Goal: Task Accomplishment & Management: Complete application form

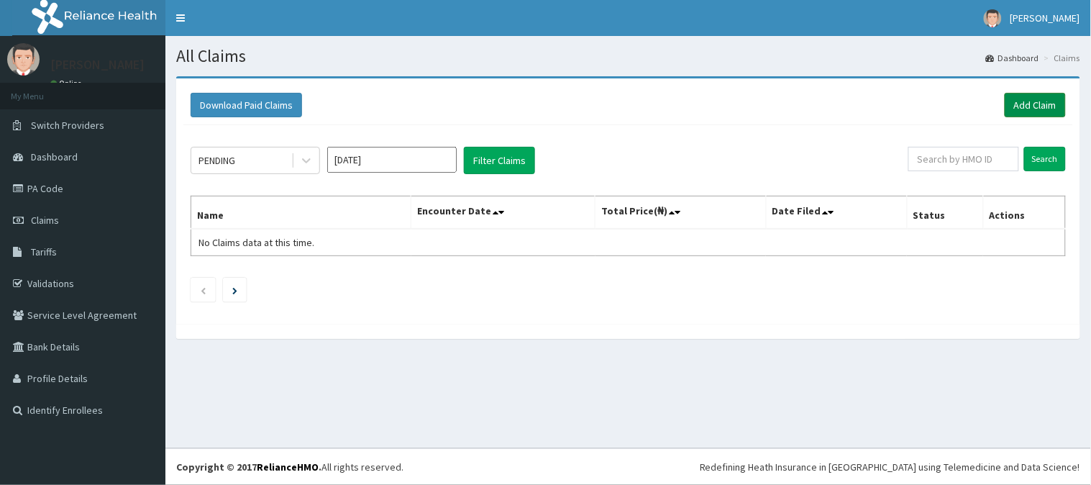
click at [1017, 109] on link "Add Claim" at bounding box center [1035, 105] width 61 height 24
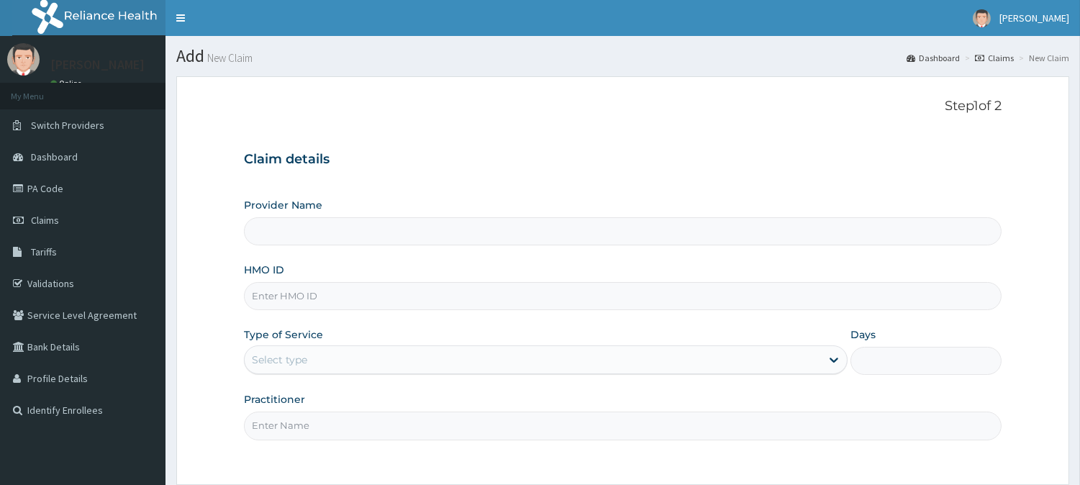
click at [486, 288] on input "HMO ID" at bounding box center [623, 296] width 758 height 28
type input "Vigor Hospitals"
type input "coo/10030/a"
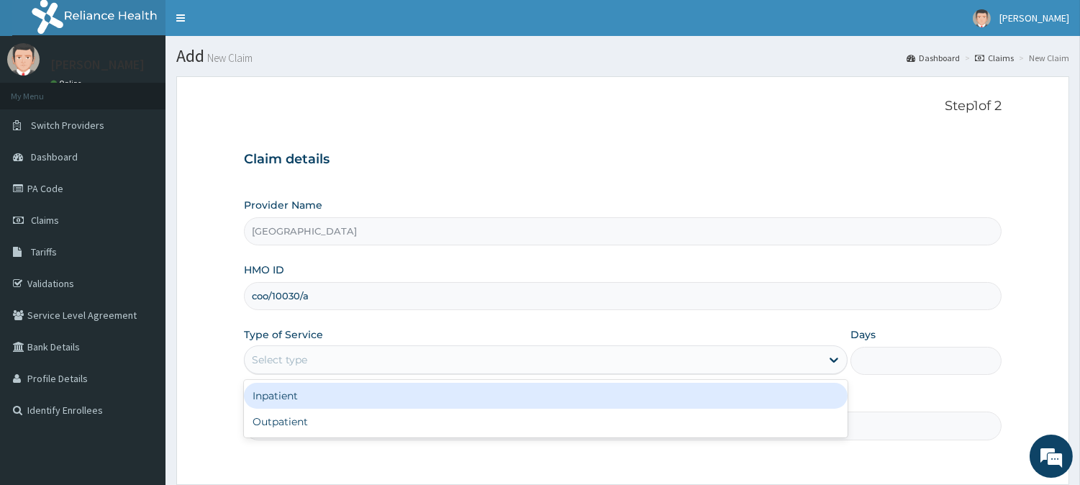
click at [351, 364] on div "Select type" at bounding box center [533, 359] width 576 height 23
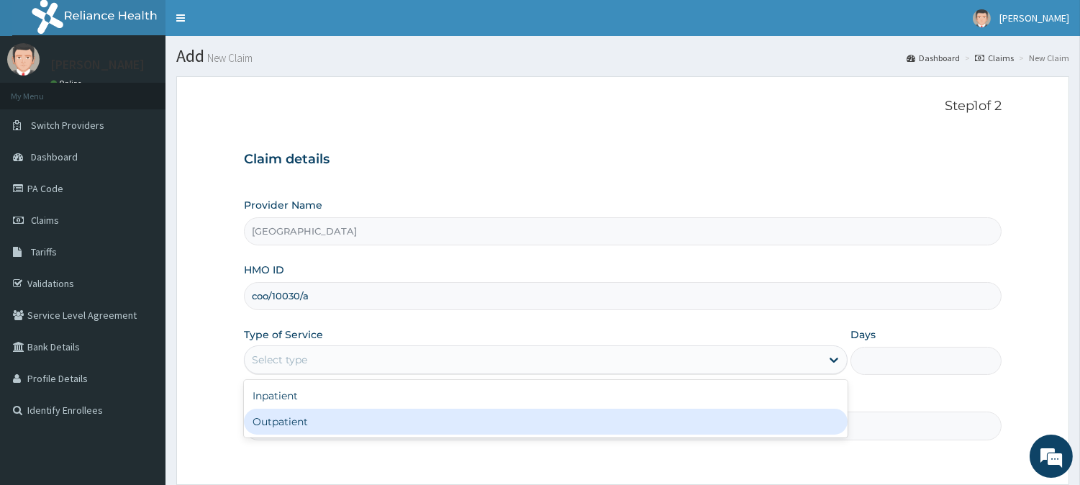
click at [347, 420] on div "Outpatient" at bounding box center [546, 422] width 604 height 26
type input "1"
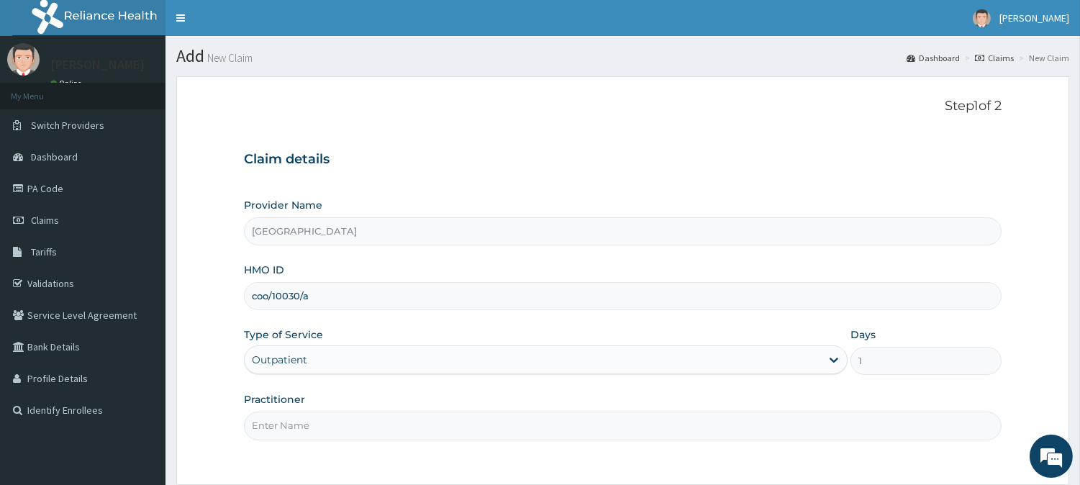
drag, startPoint x: 347, startPoint y: 420, endPoint x: 358, endPoint y: 422, distance: 10.9
click at [347, 420] on input "Practitioner" at bounding box center [623, 426] width 758 height 28
type input "OBENG SIMON"
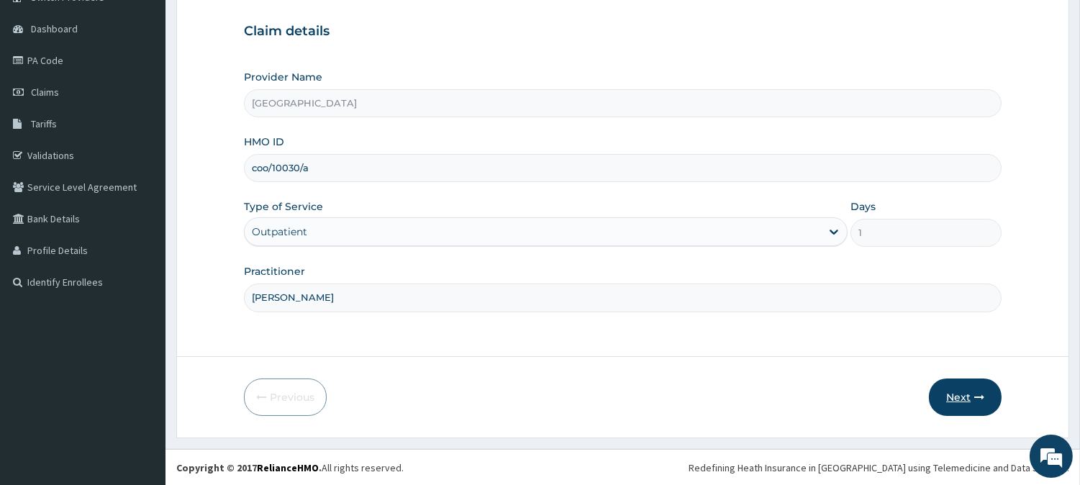
click at [962, 382] on button "Next" at bounding box center [965, 396] width 73 height 37
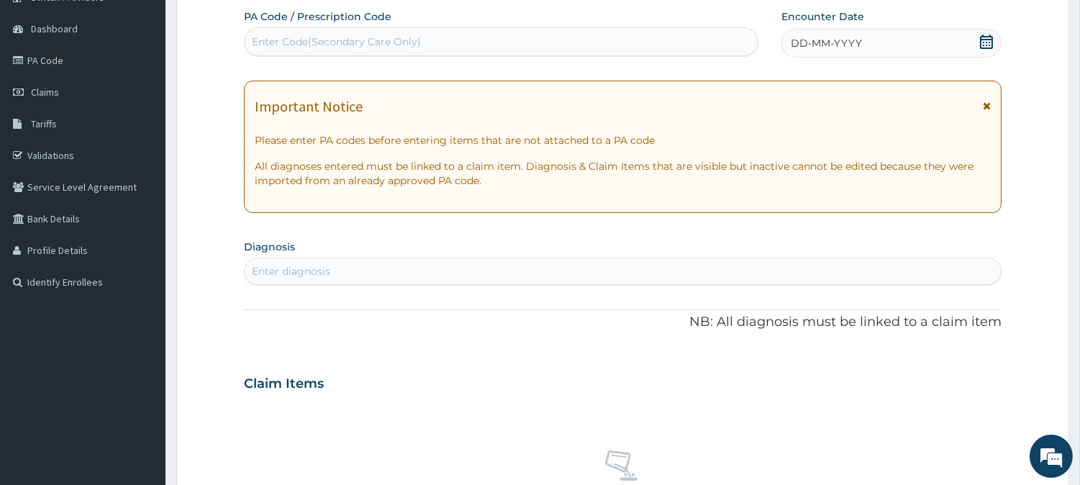
click at [864, 40] on div "DD-MM-YYYY" at bounding box center [891, 43] width 220 height 29
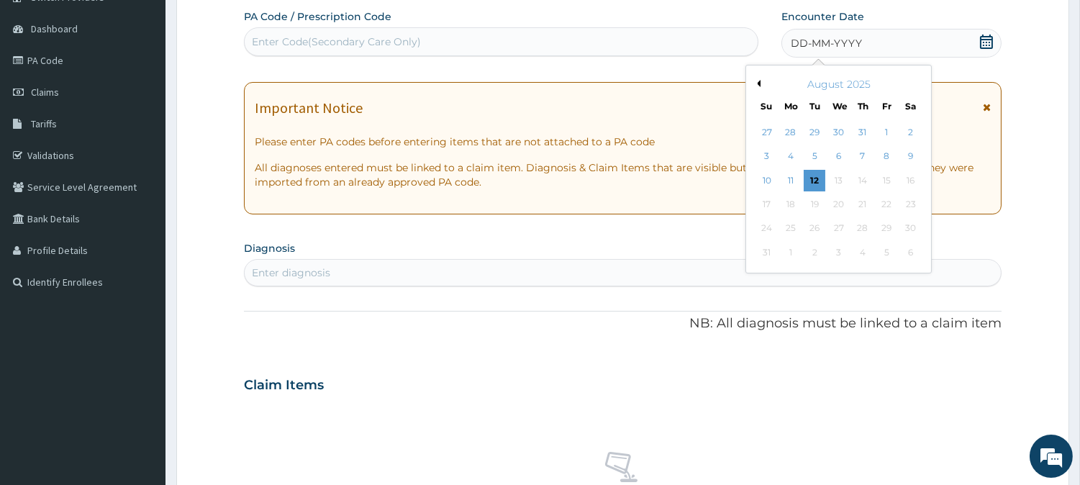
click at [758, 80] on button "Previous Month" at bounding box center [756, 83] width 7 height 7
click at [886, 196] on div "25" at bounding box center [887, 205] width 22 height 22
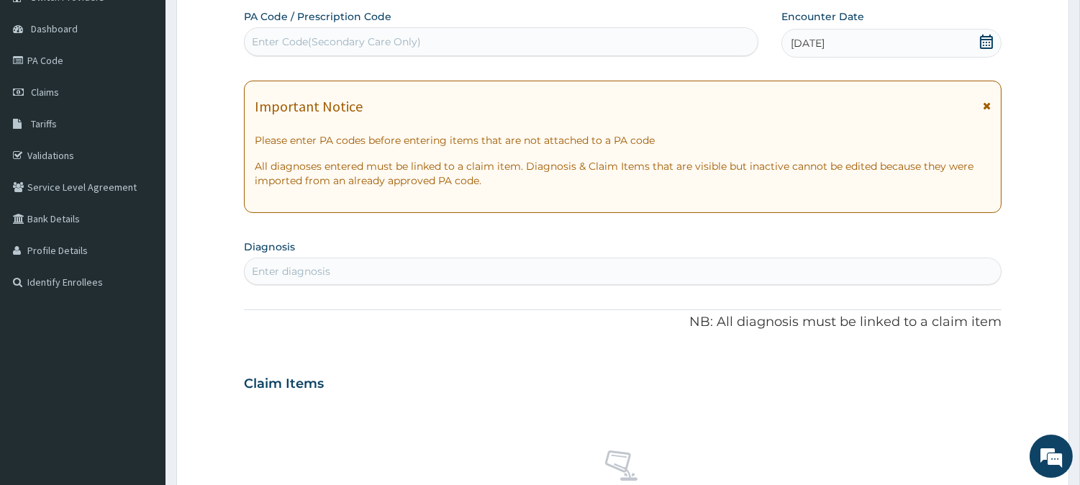
click at [234, 260] on form "Step 2 of 2 PA Code / Prescription Code Enter Code(Secondary Care Only) Encount…" at bounding box center [622, 402] width 893 height 909
click at [273, 277] on div "Enter diagnosis" at bounding box center [291, 271] width 78 height 14
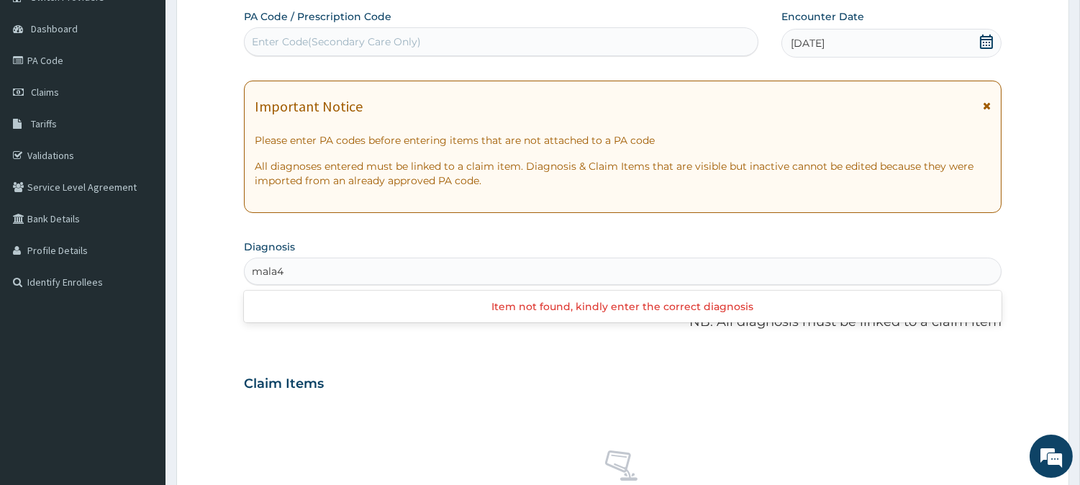
type input "mala"
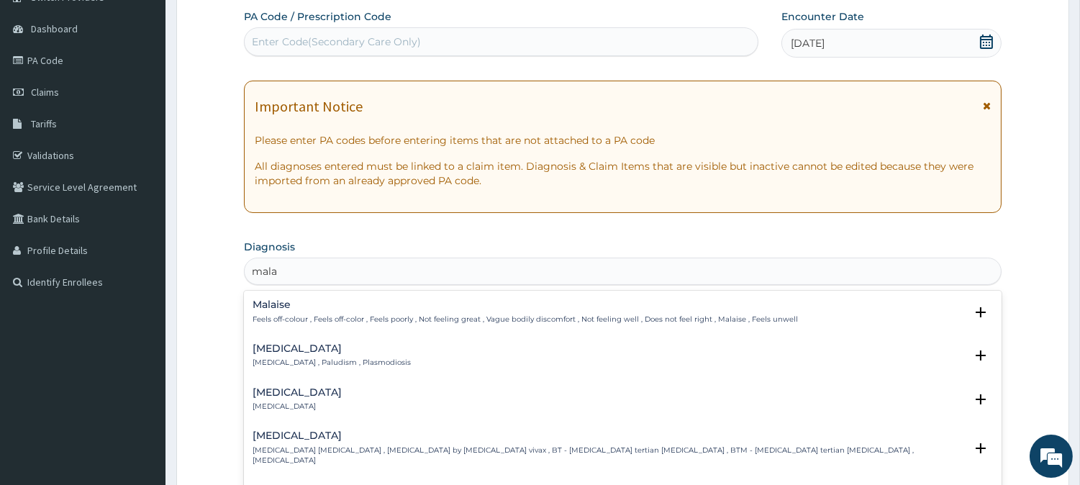
click at [276, 346] on h4 "Malaria" at bounding box center [332, 348] width 158 height 11
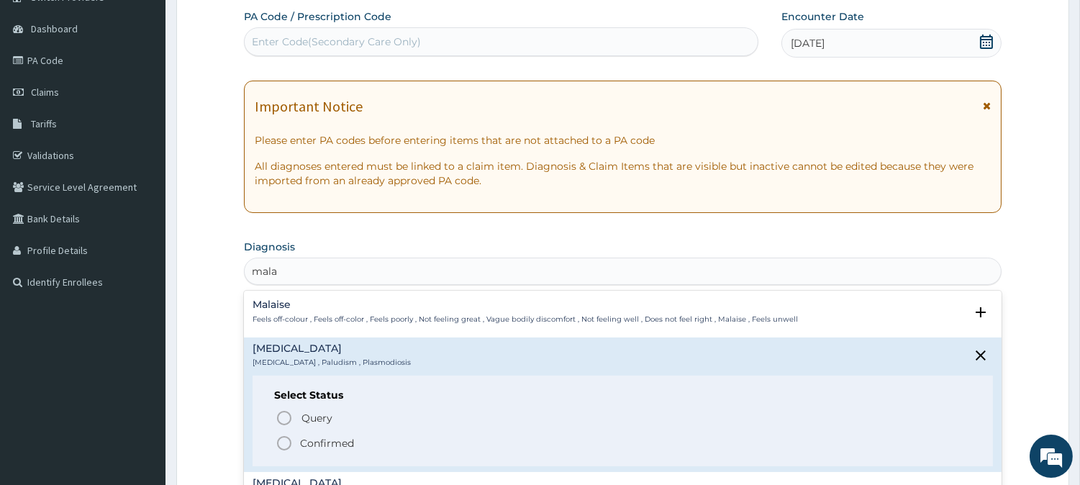
click at [283, 435] on icon "status option filled" at bounding box center [284, 443] width 17 height 17
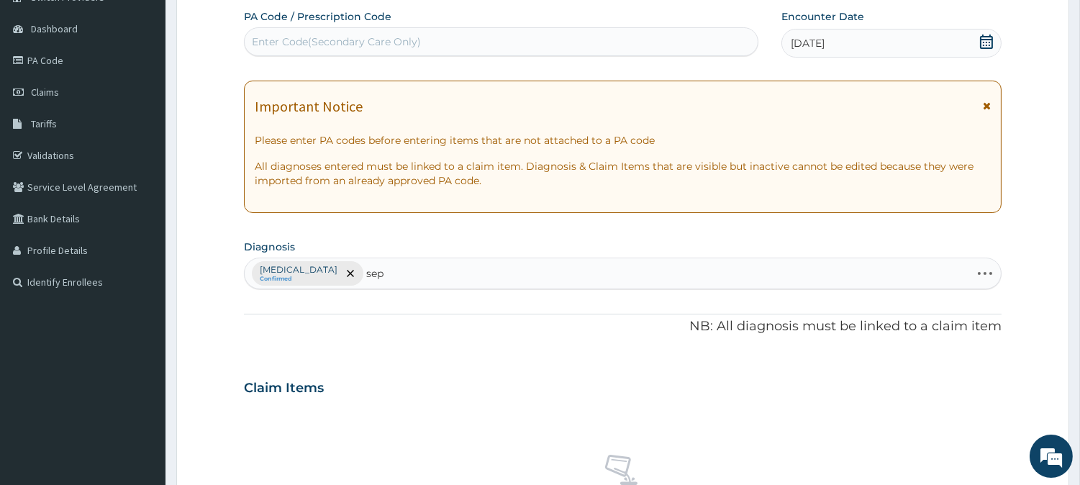
type input "seps"
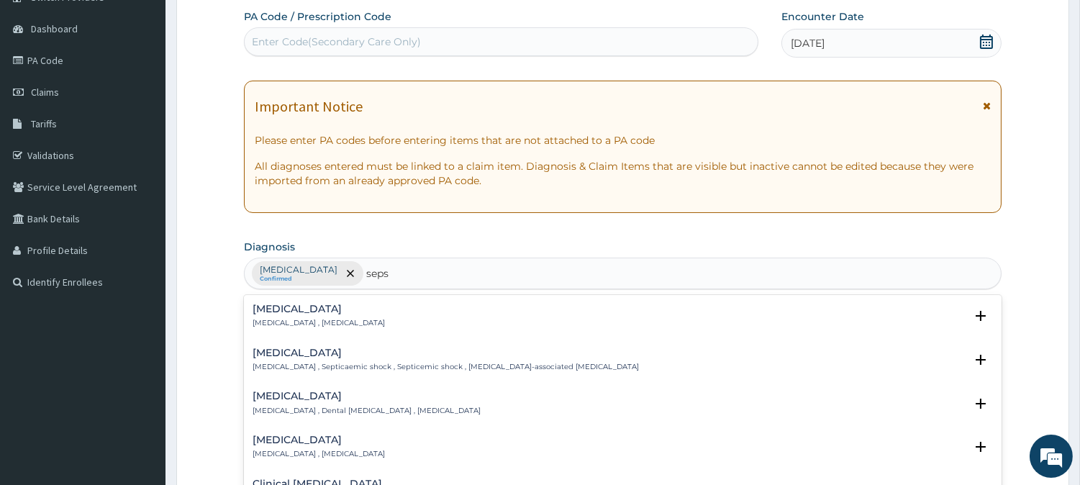
click at [310, 313] on h4 "Sepsis" at bounding box center [319, 309] width 132 height 11
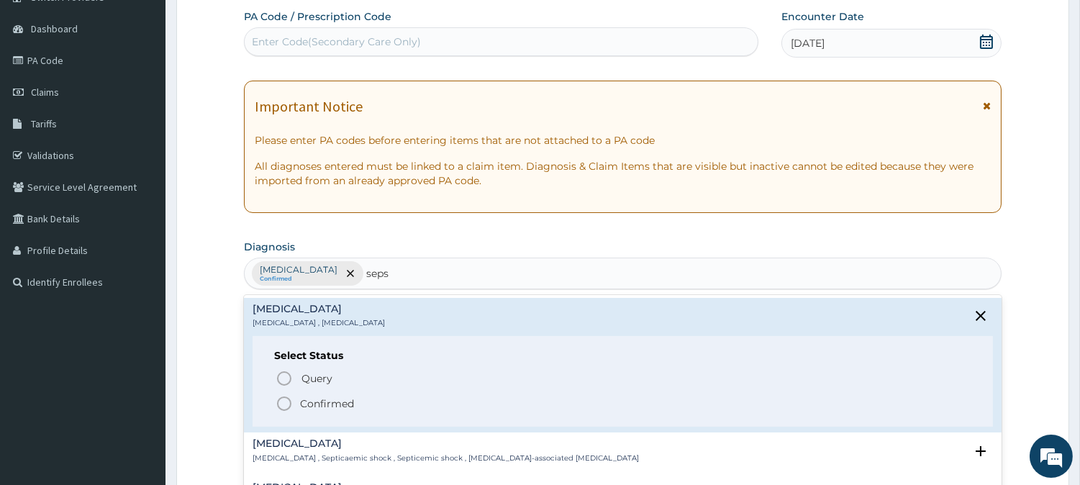
click at [284, 395] on icon "status option filled" at bounding box center [284, 403] width 17 height 17
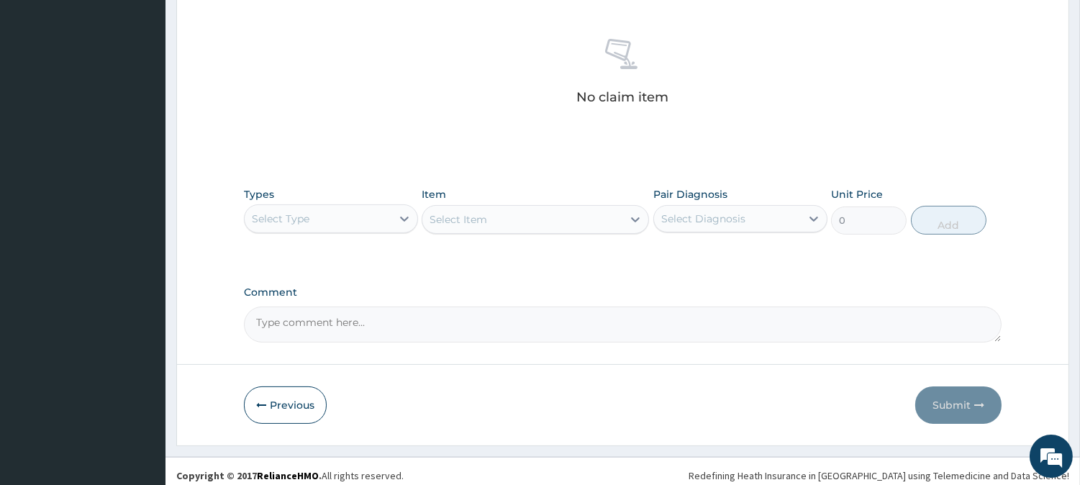
scroll to position [552, 0]
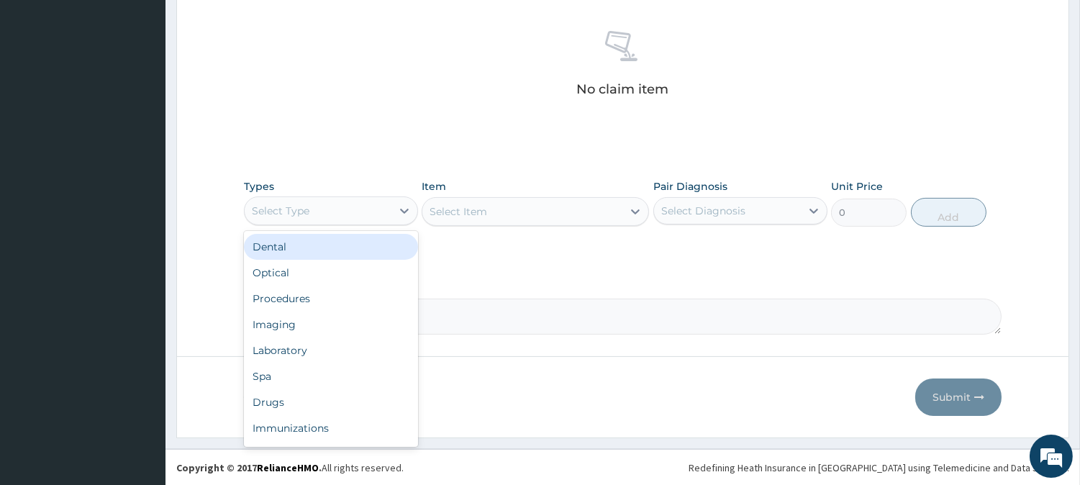
click at [364, 214] on div "Select Type" at bounding box center [318, 210] width 147 height 23
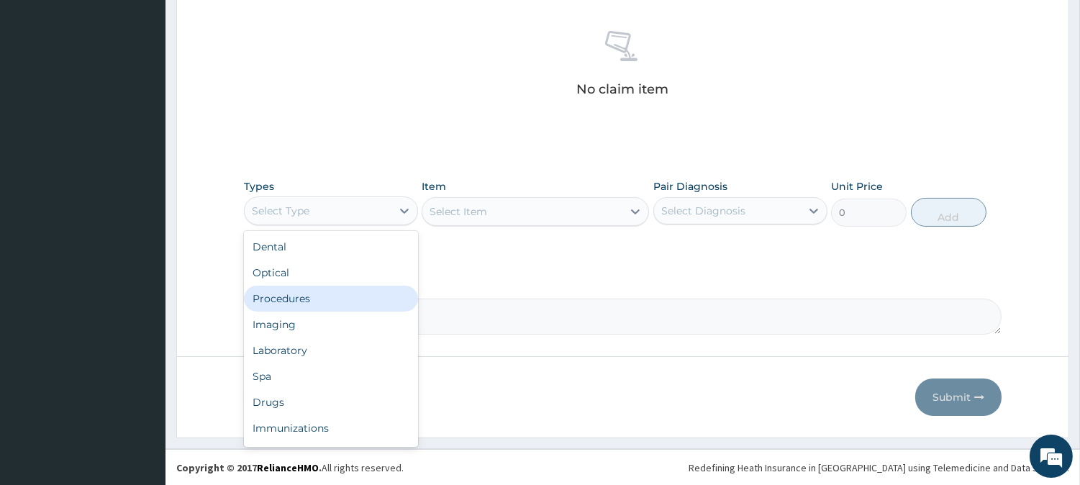
drag, startPoint x: 308, startPoint y: 285, endPoint x: 356, endPoint y: 263, distance: 52.8
click at [307, 286] on div "Procedures" at bounding box center [331, 299] width 174 height 26
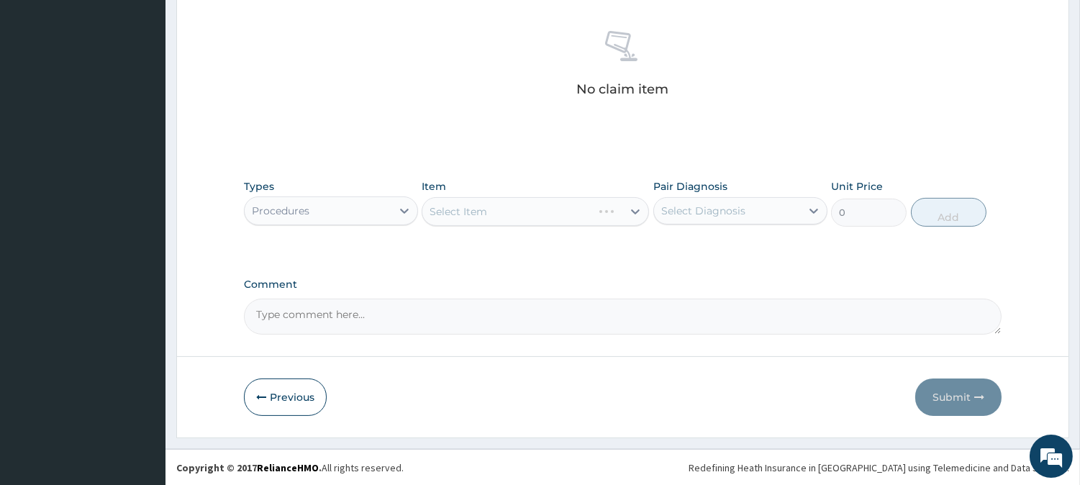
click at [650, 204] on div "Types Procedures Item Select Item Pair Diagnosis Select Diagnosis Unit Price 0 …" at bounding box center [623, 203] width 758 height 62
click at [688, 204] on div "Select Diagnosis" at bounding box center [703, 211] width 84 height 14
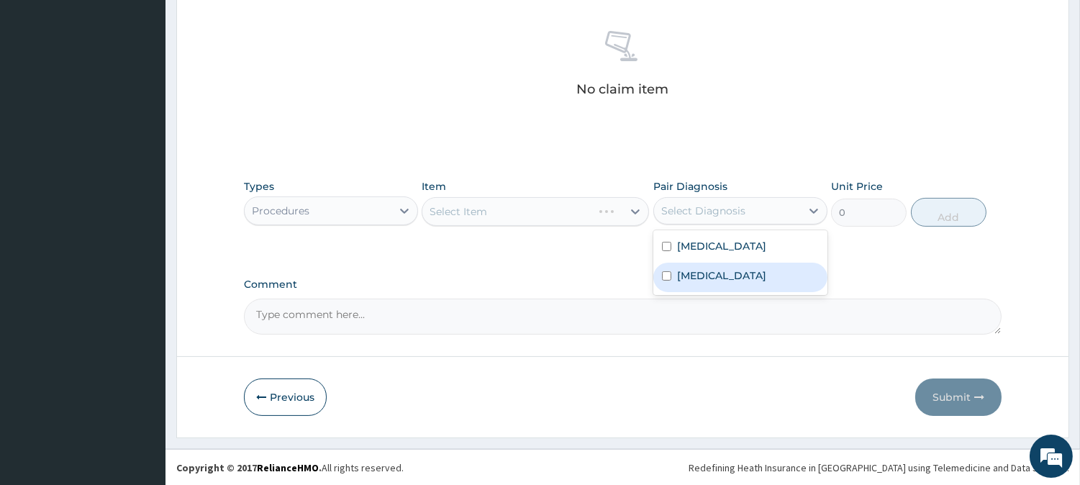
click at [705, 271] on label "Sepsis" at bounding box center [721, 275] width 89 height 14
checkbox input "true"
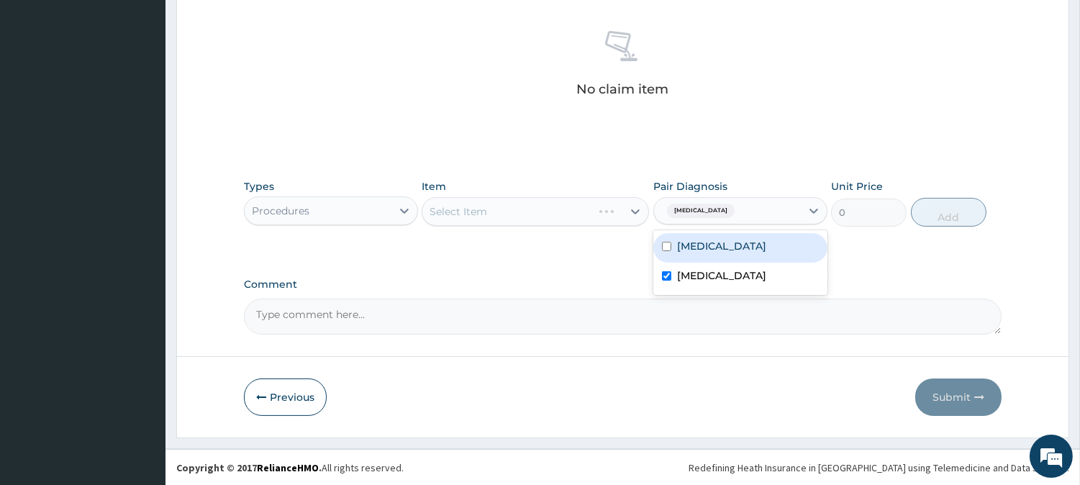
click at [722, 253] on div "Malaria" at bounding box center [740, 247] width 174 height 29
checkbox input "true"
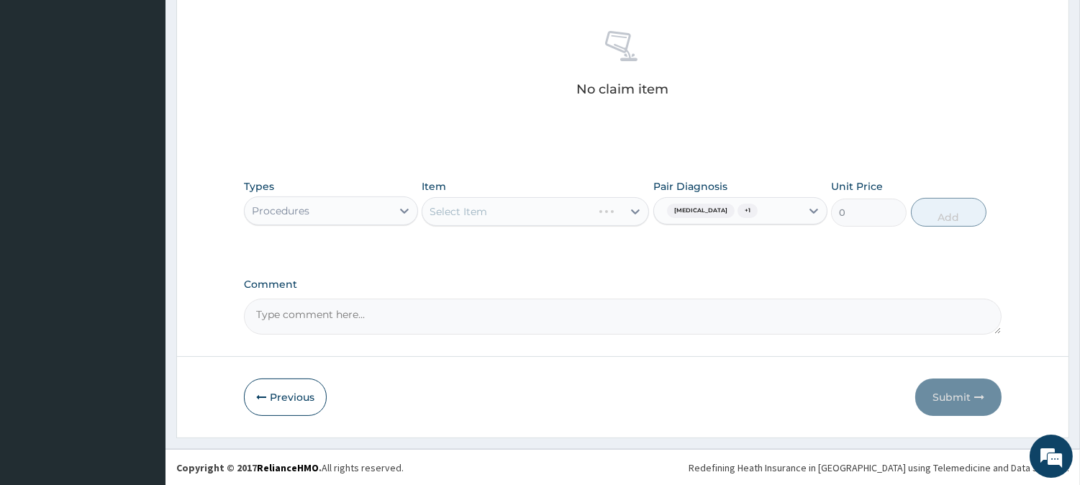
click at [556, 201] on div "Select Item" at bounding box center [535, 211] width 227 height 29
click at [555, 209] on div "Select Item" at bounding box center [535, 211] width 227 height 29
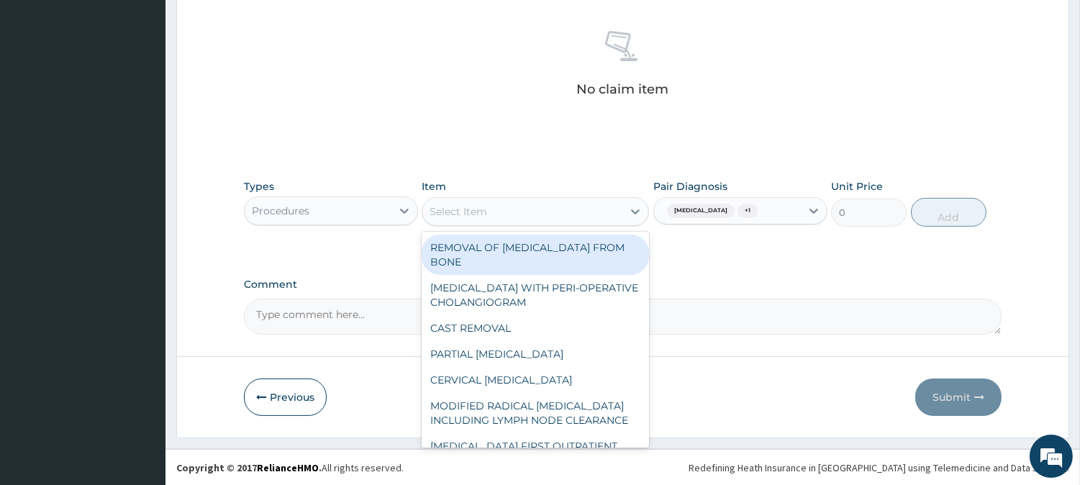
click at [555, 209] on div "Select Item" at bounding box center [522, 211] width 200 height 23
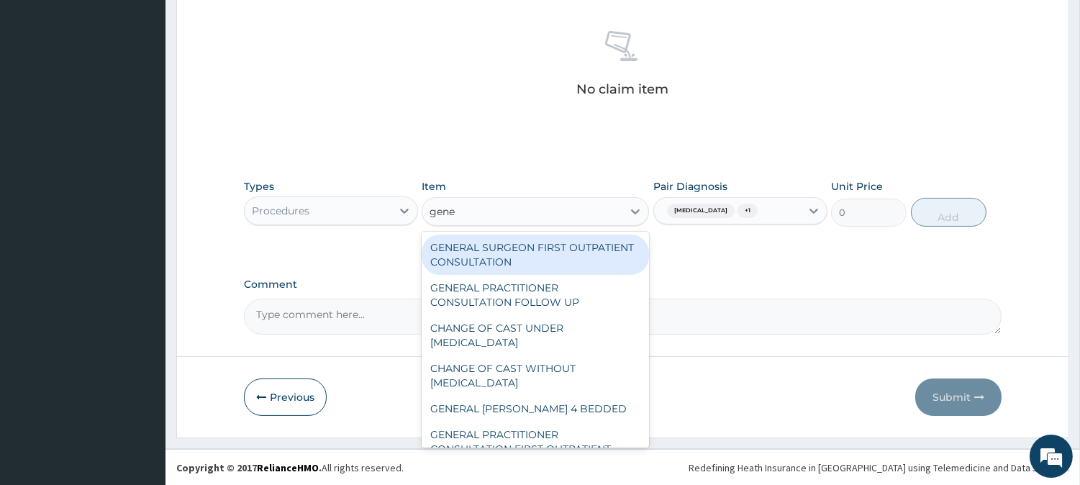
type input "gener"
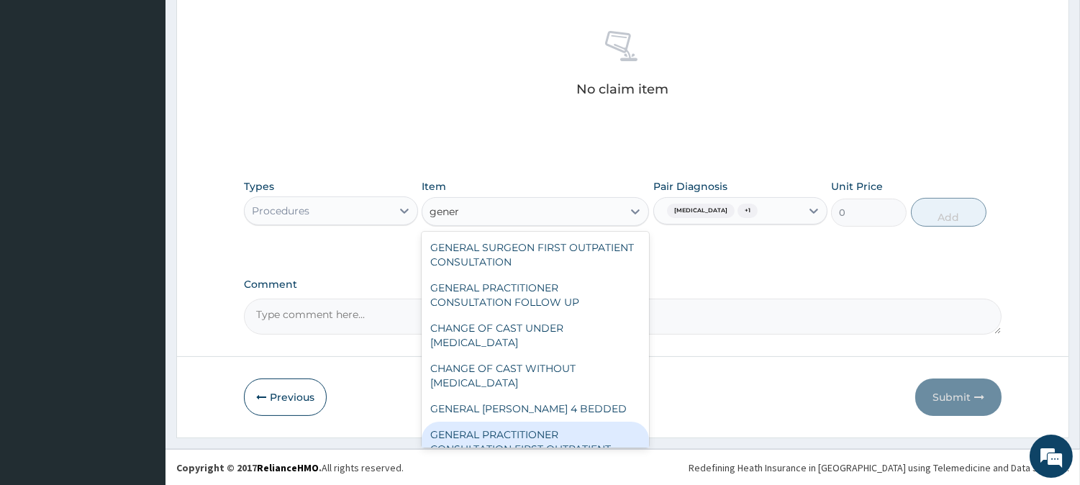
click at [553, 440] on div "GENERAL PRACTITIONER CONSULTATION FIRST OUTPATIENT CONSULTATION" at bounding box center [535, 449] width 227 height 55
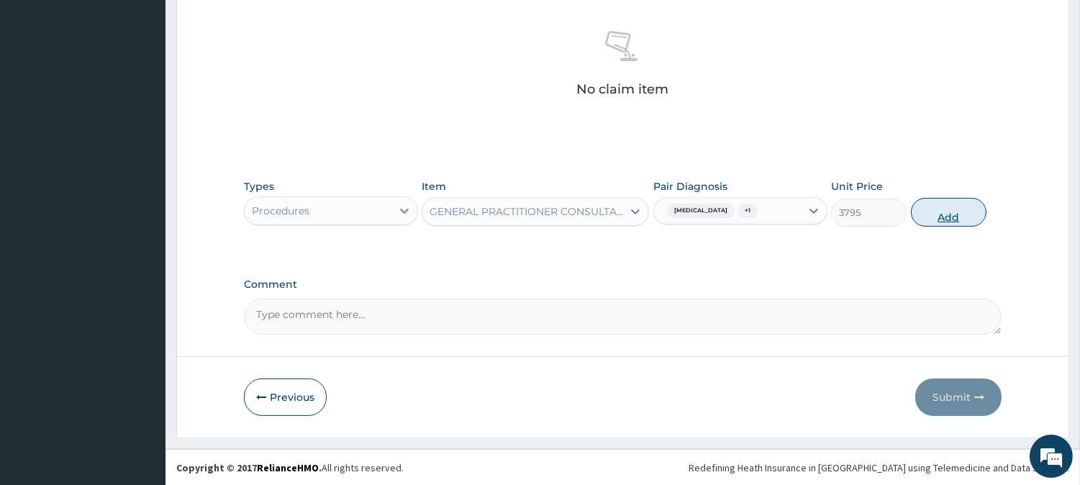
click at [952, 205] on button "Add" at bounding box center [949, 212] width 76 height 29
type input "0"
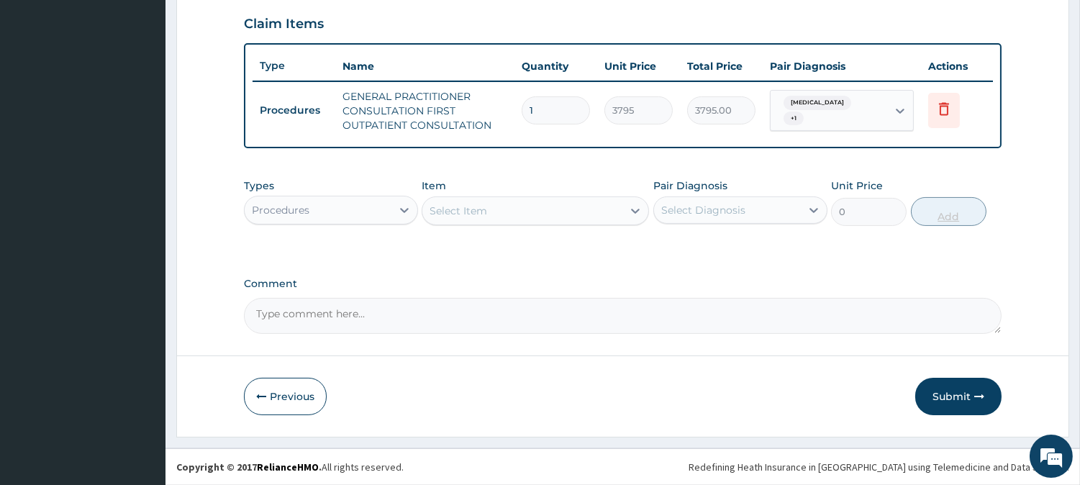
scroll to position [490, 0]
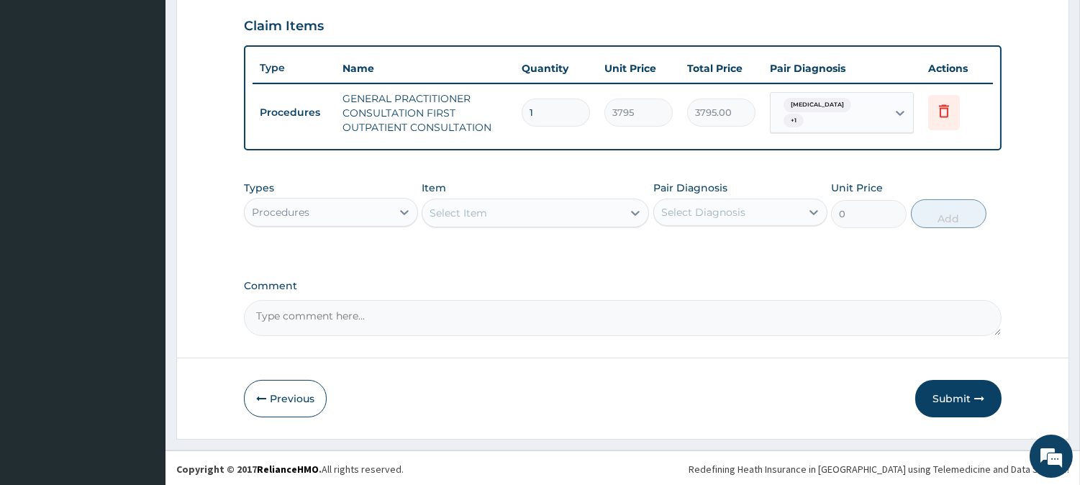
click at [566, 220] on div "Select Item" at bounding box center [522, 212] width 200 height 23
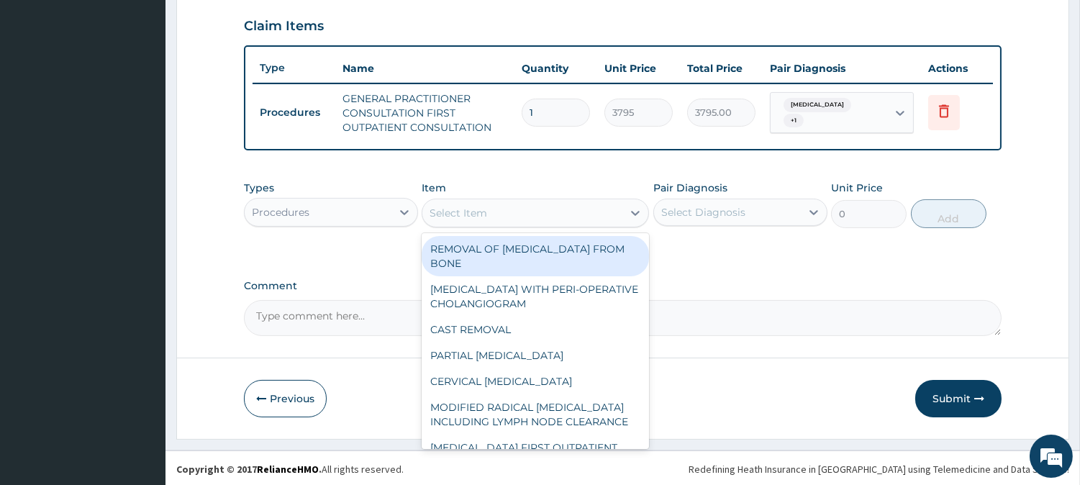
click at [289, 209] on div "Procedures" at bounding box center [281, 212] width 58 height 14
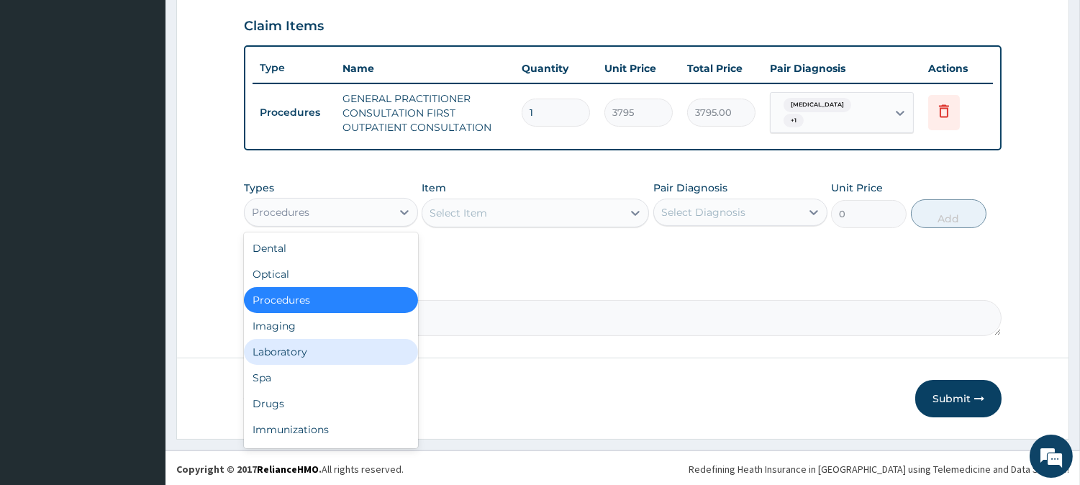
click at [296, 340] on div "Laboratory" at bounding box center [331, 352] width 174 height 26
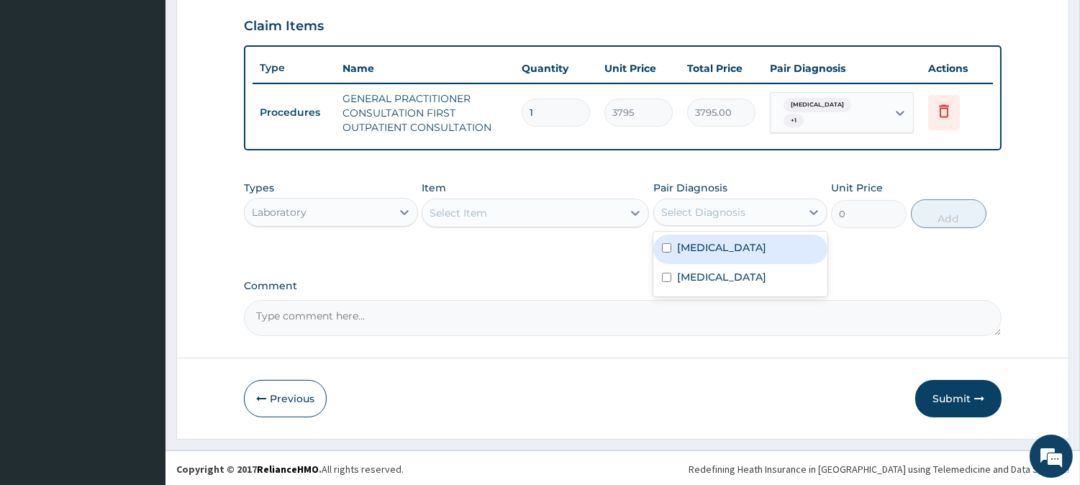
click at [696, 212] on div "Select Diagnosis" at bounding box center [703, 212] width 84 height 14
drag, startPoint x: 707, startPoint y: 250, endPoint x: 583, endPoint y: 207, distance: 131.7
click at [583, 207] on div "Types Laboratory Item Select Item Pair Diagnosis option Malaria, selected. opti…" at bounding box center [623, 204] width 758 height 62
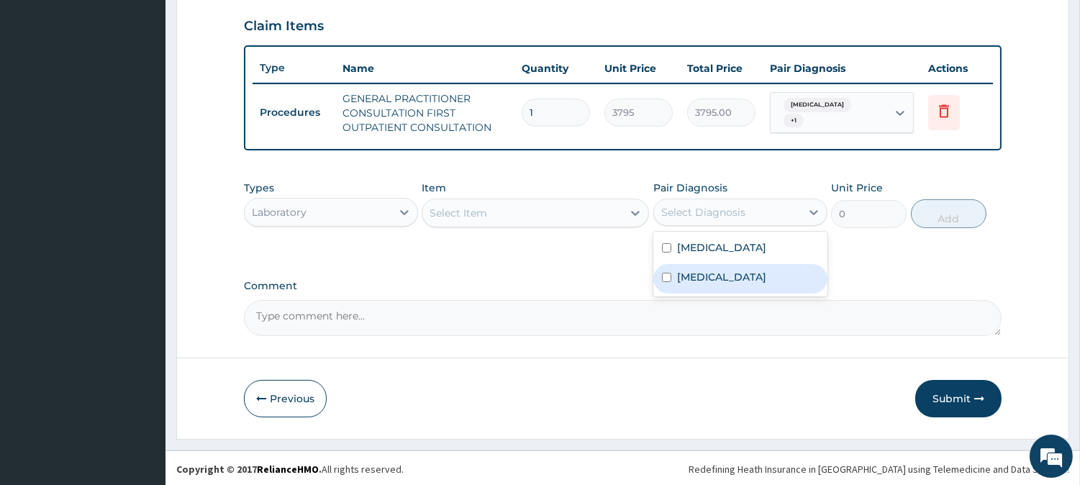
click at [691, 271] on label "Sepsis" at bounding box center [721, 277] width 89 height 14
checkbox input "true"
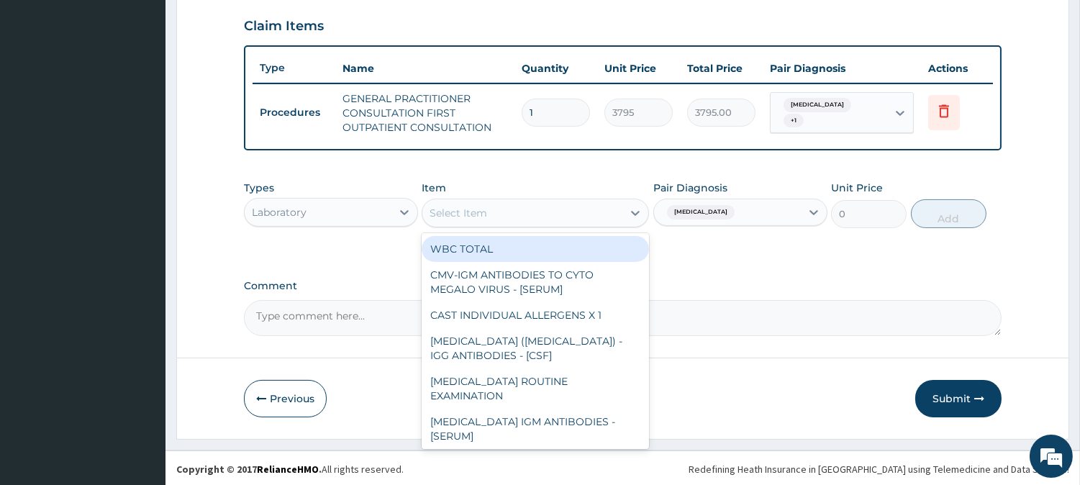
click at [601, 202] on div "Select Item" at bounding box center [522, 212] width 200 height 23
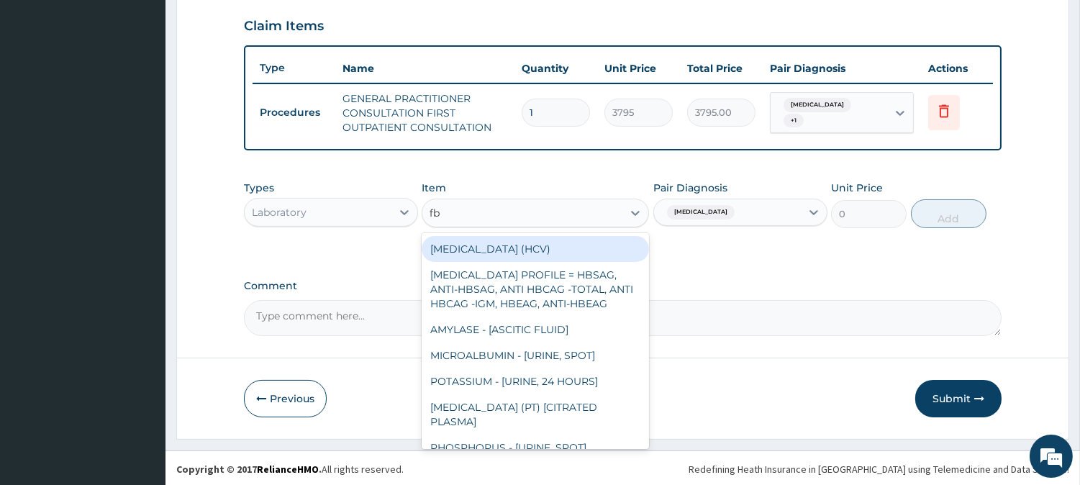
type input "fbc"
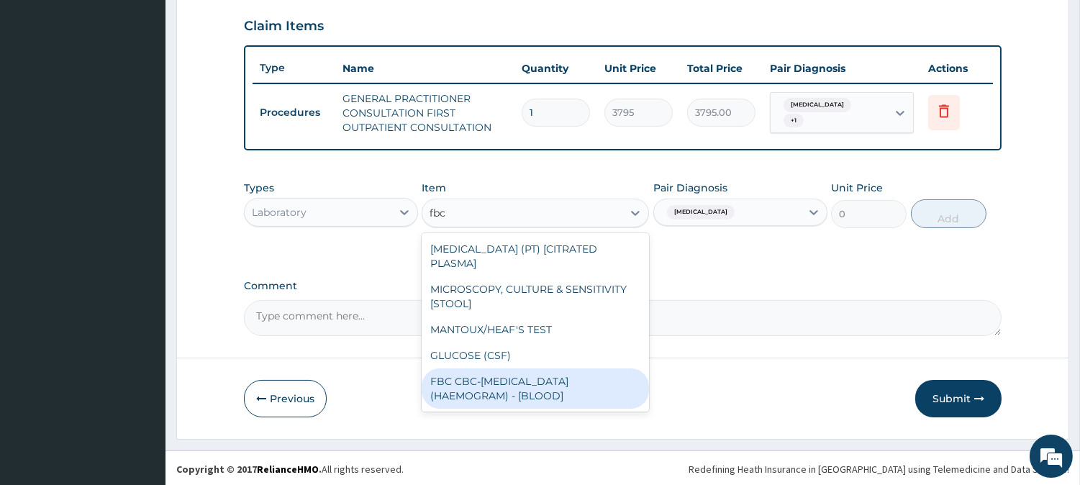
click at [545, 399] on div "FBC CBC-COMPLETE BLOOD COUNT (HAEMOGRAM) - [BLOOD]" at bounding box center [535, 388] width 227 height 40
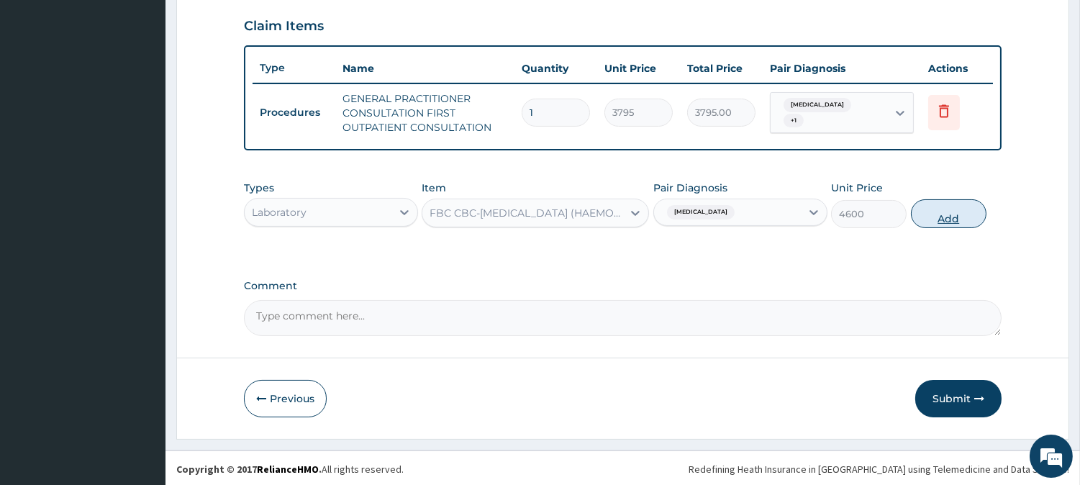
click at [963, 216] on button "Add" at bounding box center [949, 213] width 76 height 29
type input "0"
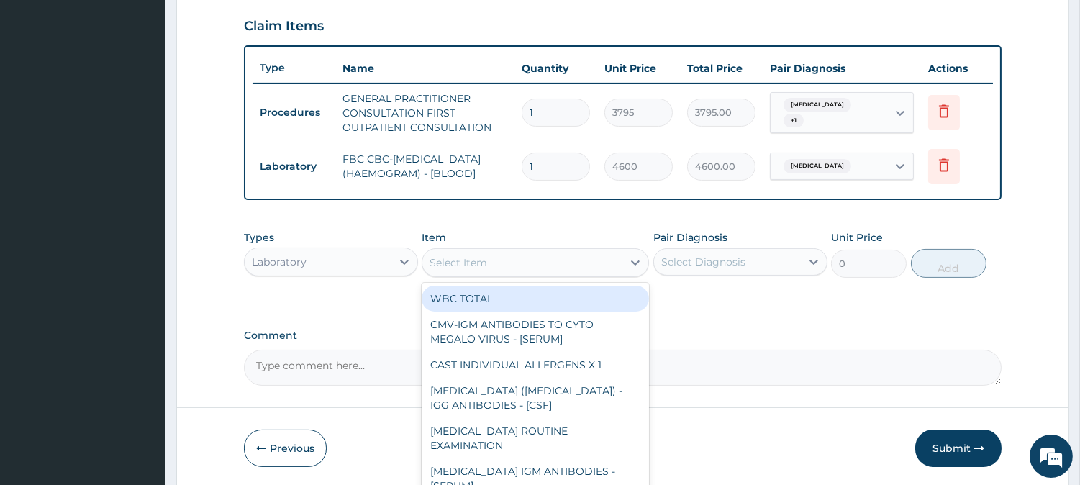
click at [620, 256] on div "Select Item" at bounding box center [522, 262] width 200 height 23
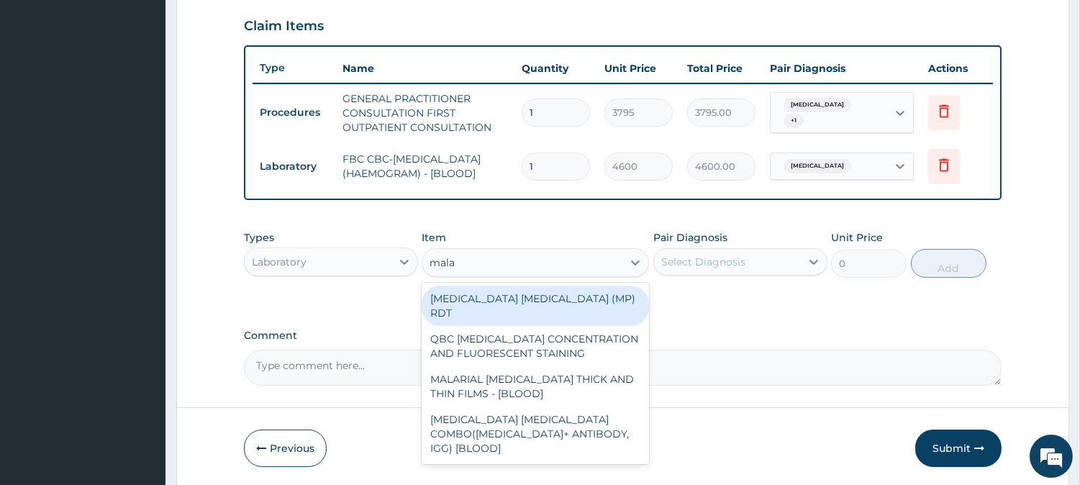
type input "malar"
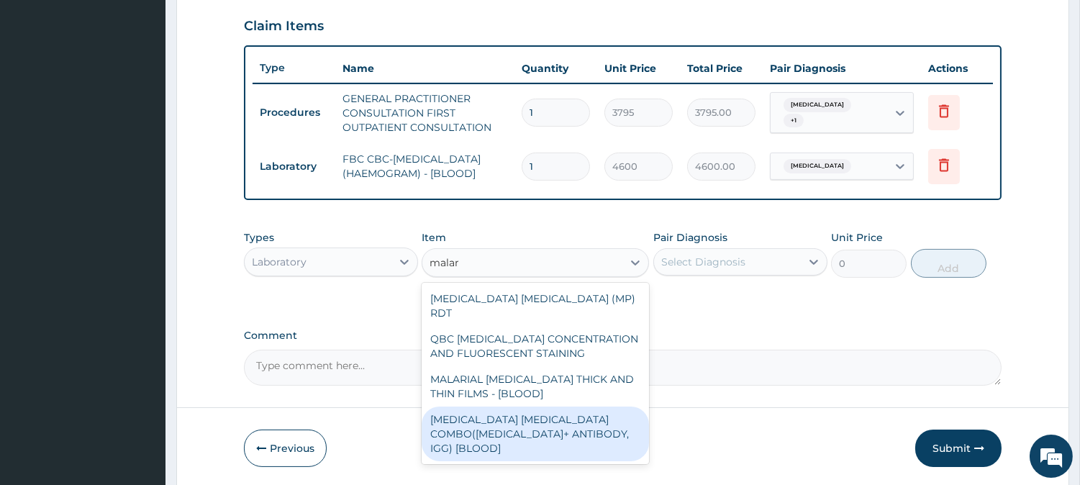
click at [508, 407] on div "MALARIA PARASITE COMBO(BLOOD FILM+ ANTIBODY, IGG) [BLOOD]" at bounding box center [535, 434] width 227 height 55
type input "1725"
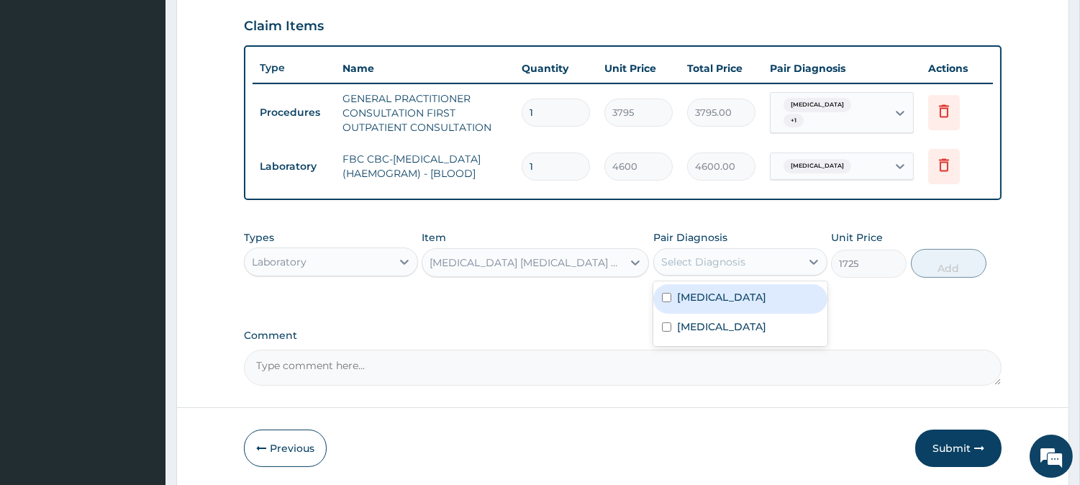
click at [758, 268] on div "Select Diagnosis" at bounding box center [727, 261] width 147 height 23
click at [745, 304] on div "Malaria" at bounding box center [740, 298] width 174 height 29
checkbox input "true"
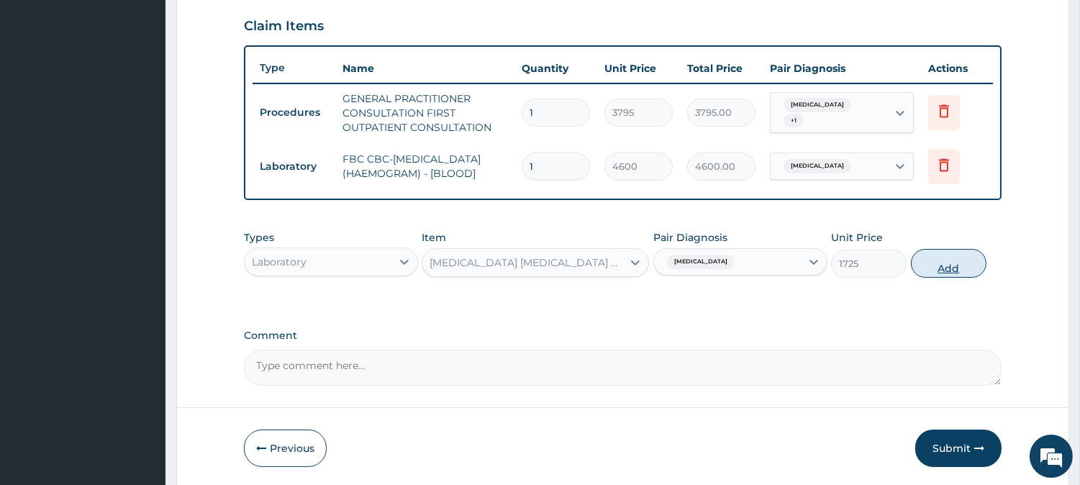
click at [963, 263] on button "Add" at bounding box center [949, 263] width 76 height 29
type input "0"
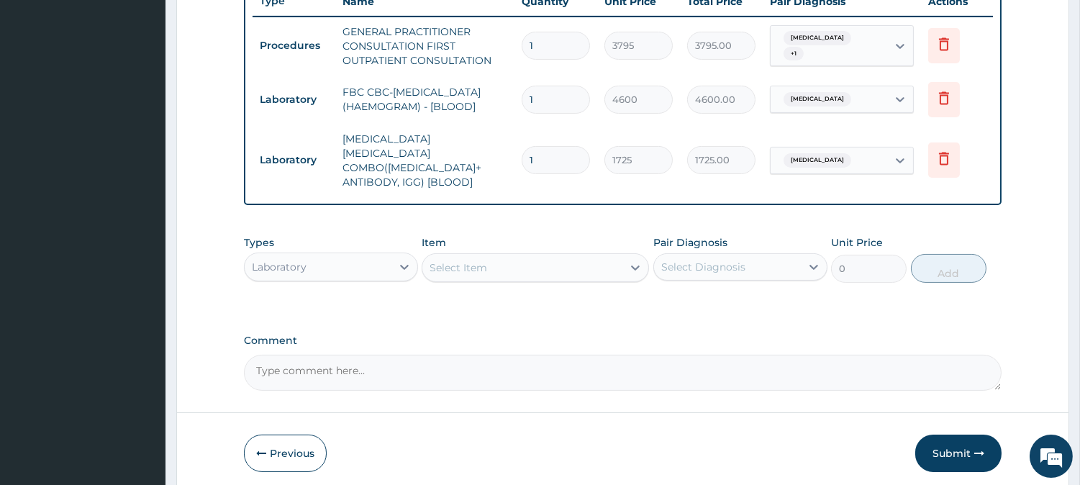
scroll to position [605, 0]
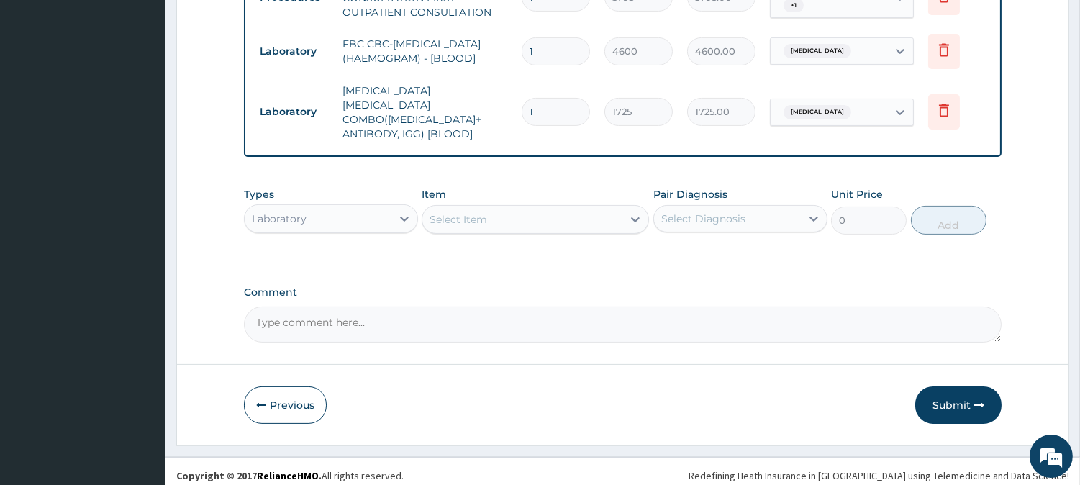
click at [308, 212] on div "Laboratory" at bounding box center [318, 218] width 147 height 23
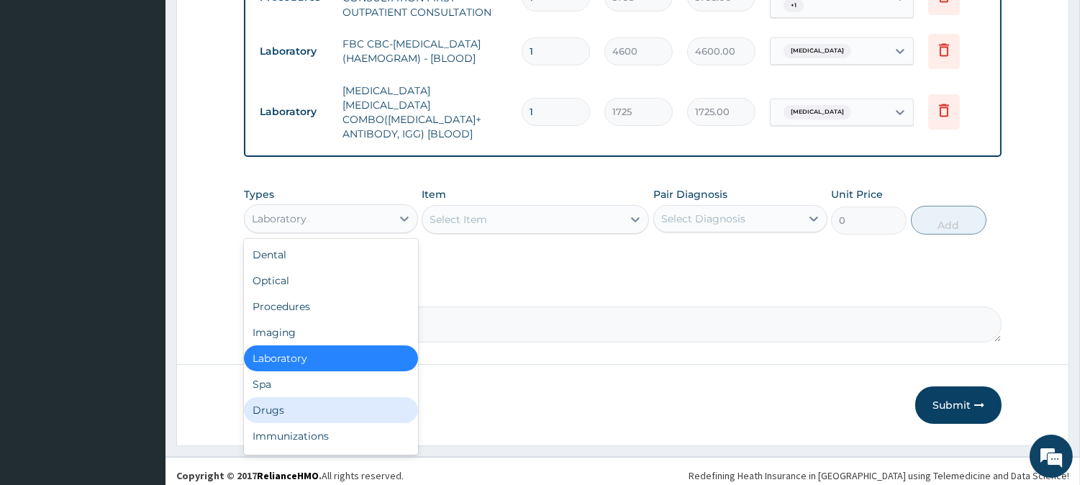
click at [305, 397] on div "Drugs" at bounding box center [331, 410] width 174 height 26
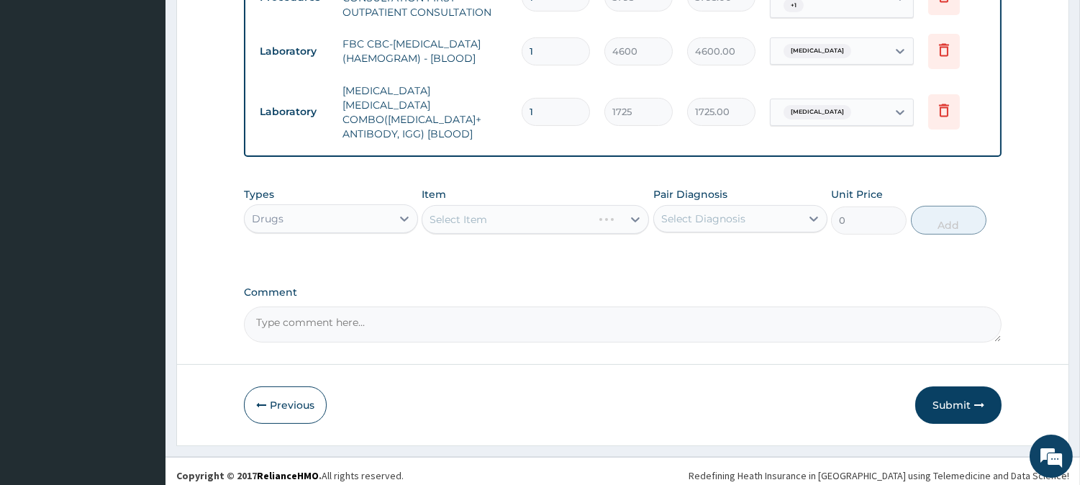
click at [386, 207] on div "Drugs" at bounding box center [318, 218] width 147 height 23
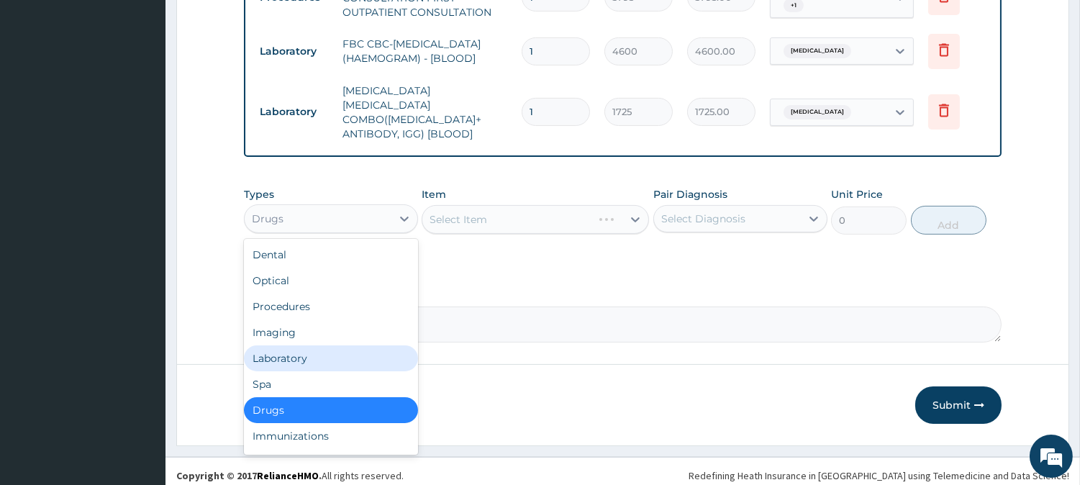
click at [336, 345] on div "Laboratory" at bounding box center [331, 358] width 174 height 26
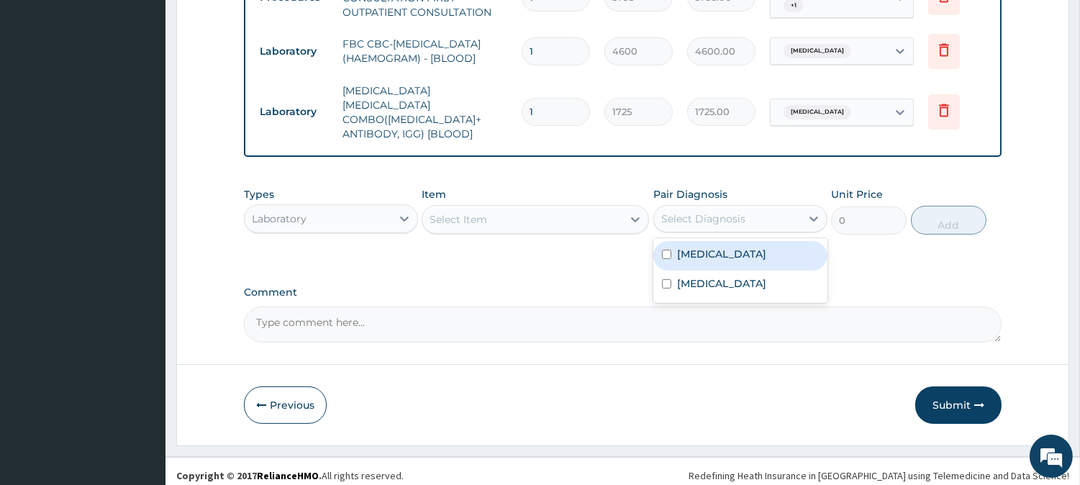
click at [761, 213] on div "Select Diagnosis" at bounding box center [727, 218] width 147 height 23
click at [739, 250] on div "Malaria" at bounding box center [740, 255] width 174 height 29
checkbox input "true"
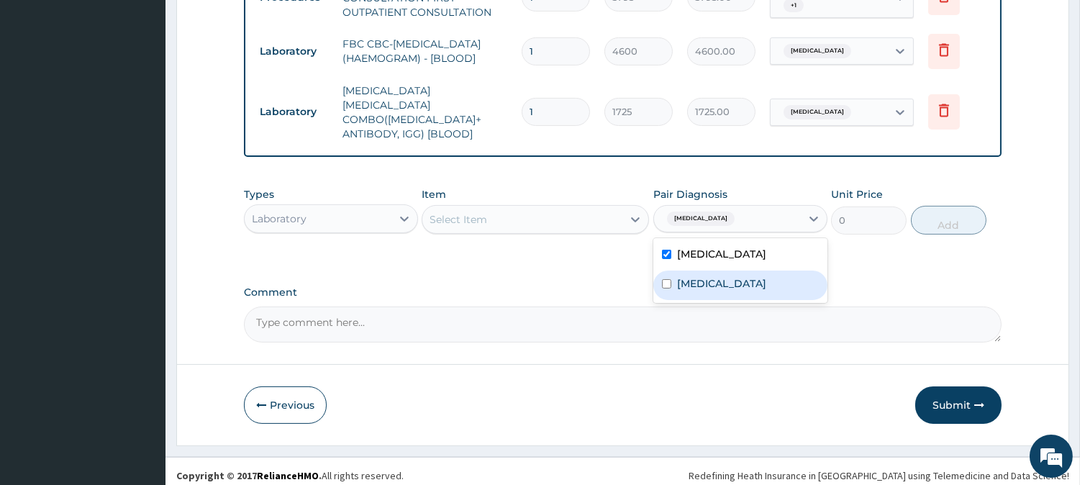
click at [725, 271] on div "Sepsis" at bounding box center [740, 285] width 174 height 29
checkbox input "true"
click at [730, 227] on div "Types Laboratory Item Select Item Pair Diagnosis option Sepsis, selected. optio…" at bounding box center [623, 211] width 758 height 62
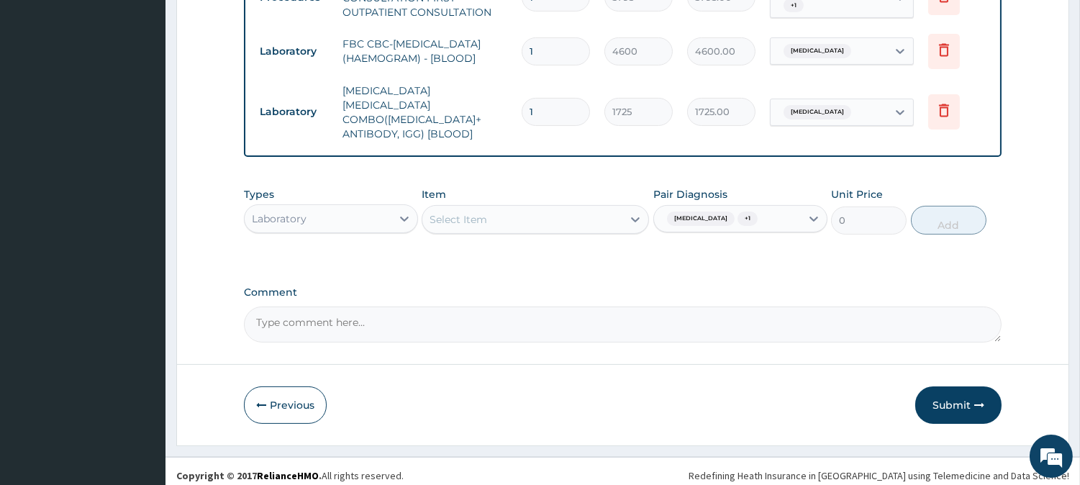
click at [740, 214] on div "Malaria + 1" at bounding box center [727, 218] width 147 height 24
click at [714, 247] on label "Malaria" at bounding box center [721, 254] width 89 height 14
checkbox input "false"
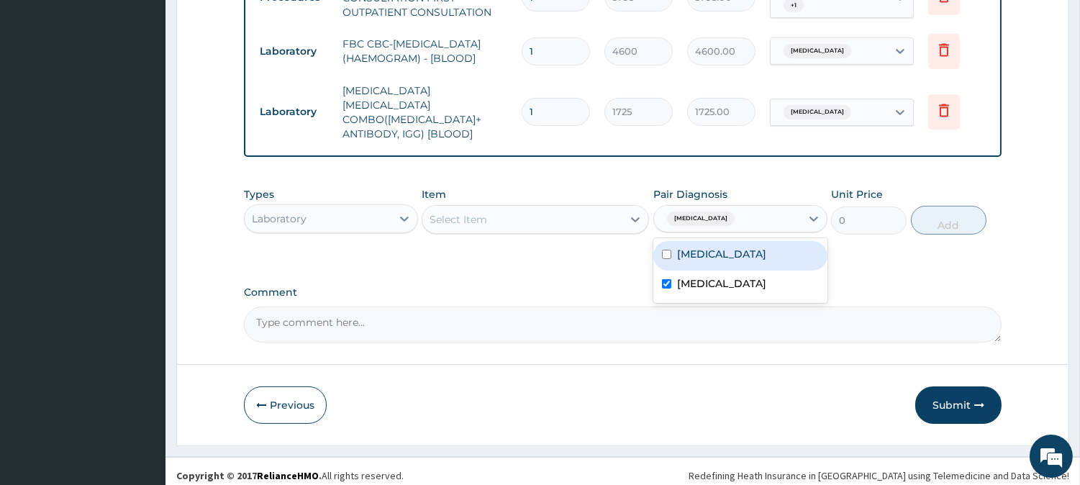
click at [615, 209] on div "Select Item" at bounding box center [522, 219] width 200 height 23
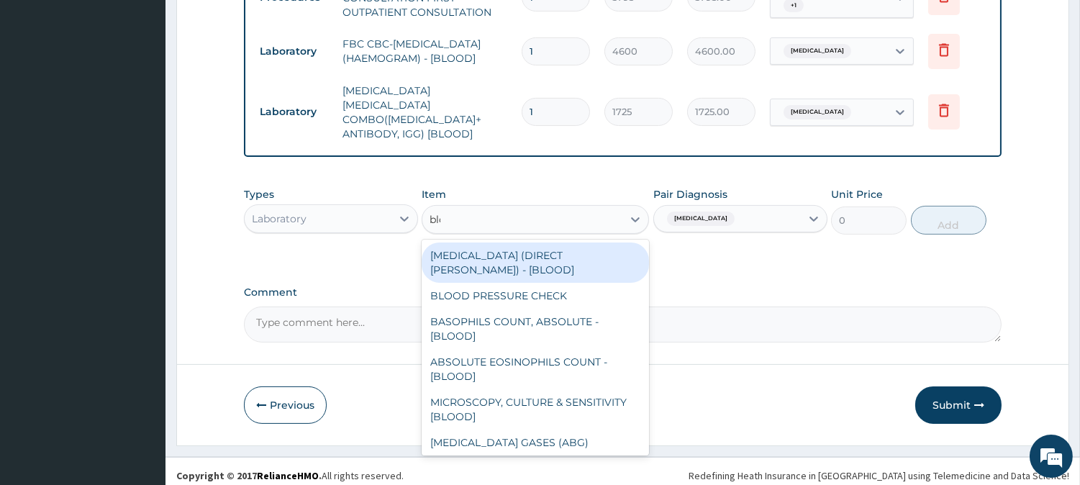
type input "bloo"
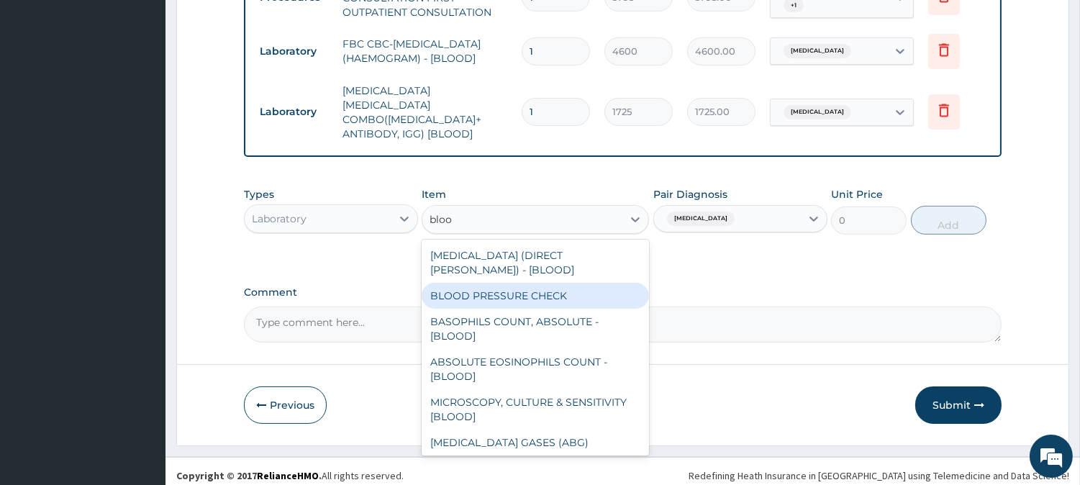
click at [580, 295] on div "BLOOD PRESSURE CHECK" at bounding box center [535, 296] width 227 height 26
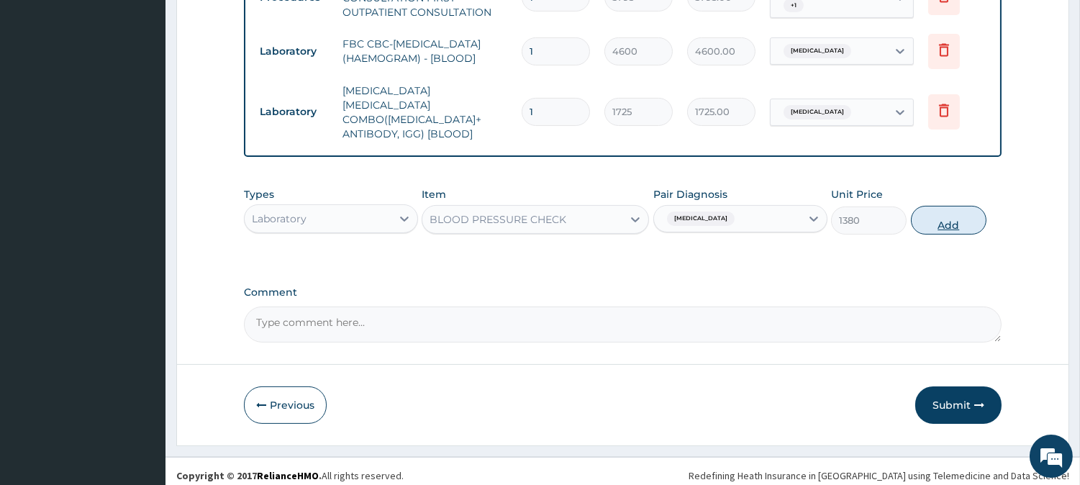
click at [922, 206] on button "Add" at bounding box center [949, 220] width 76 height 29
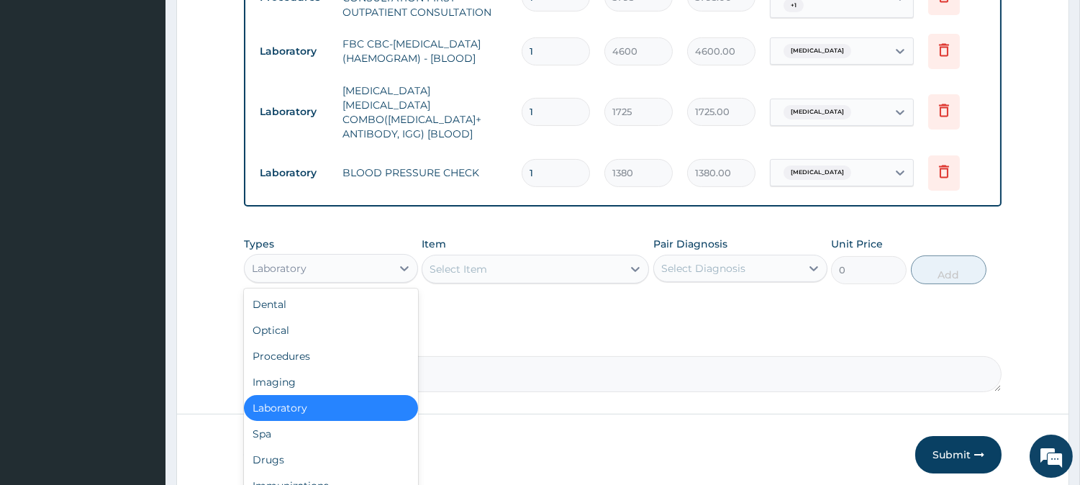
click at [374, 268] on div "Laboratory" at bounding box center [318, 268] width 147 height 23
click at [361, 447] on div "Drugs" at bounding box center [331, 460] width 174 height 26
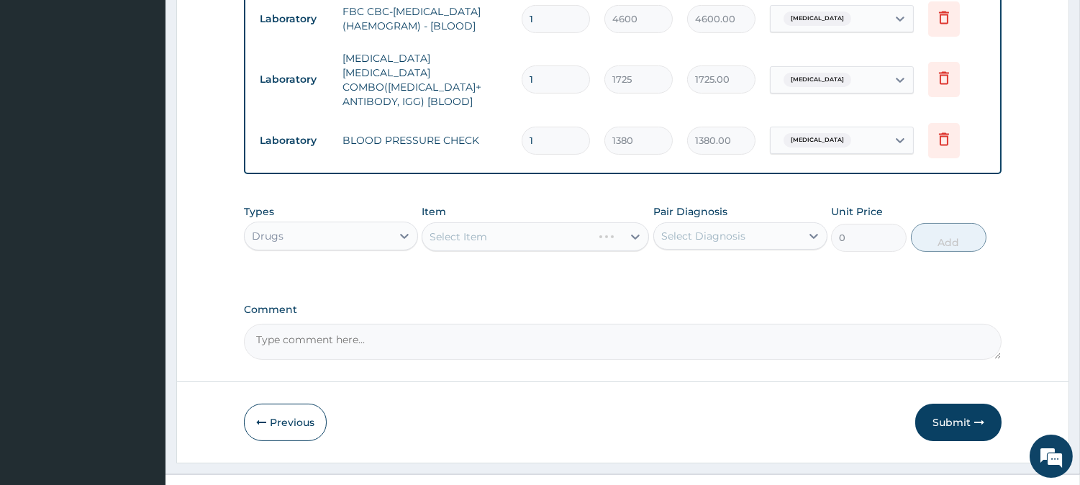
scroll to position [655, 0]
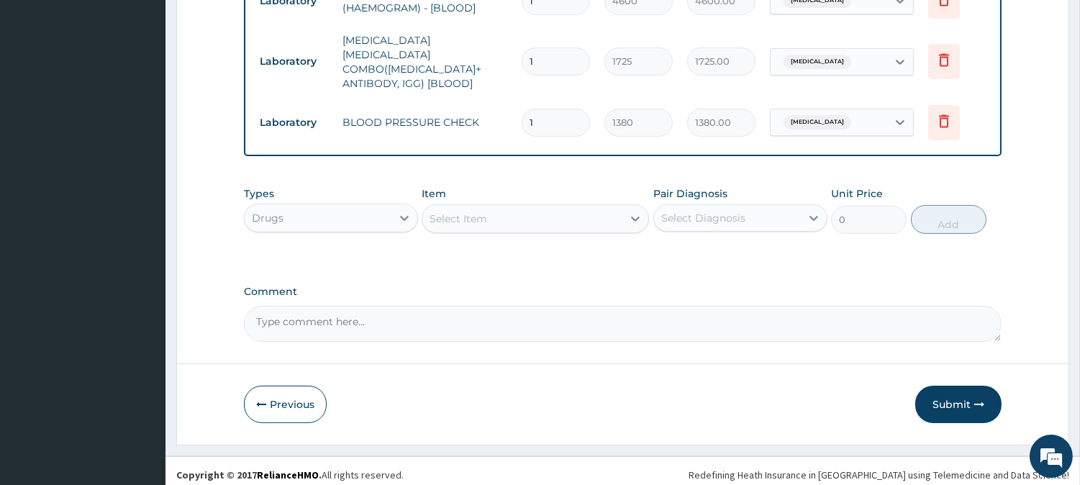
click at [617, 210] on div "Select Item" at bounding box center [522, 218] width 200 height 23
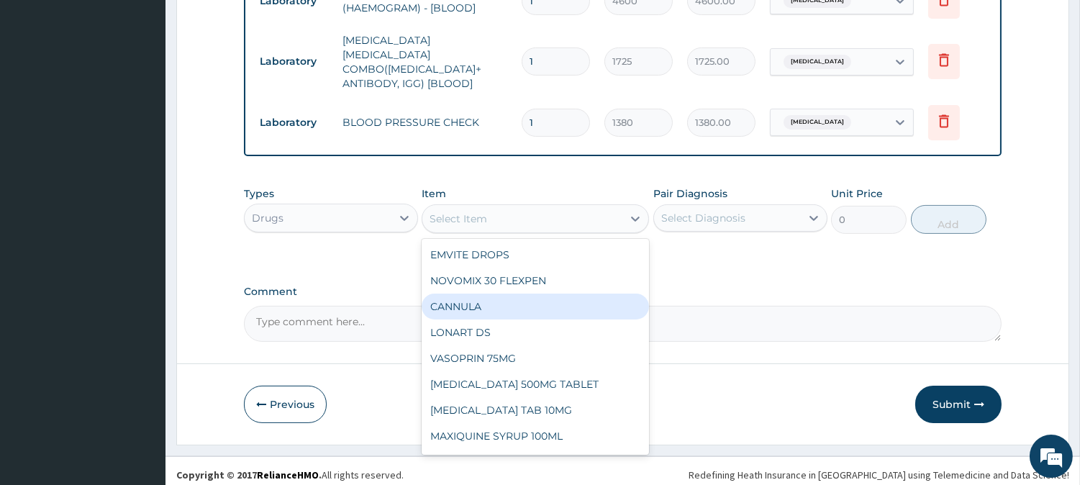
click at [591, 298] on div "CANNULA" at bounding box center [535, 307] width 227 height 26
type input "253"
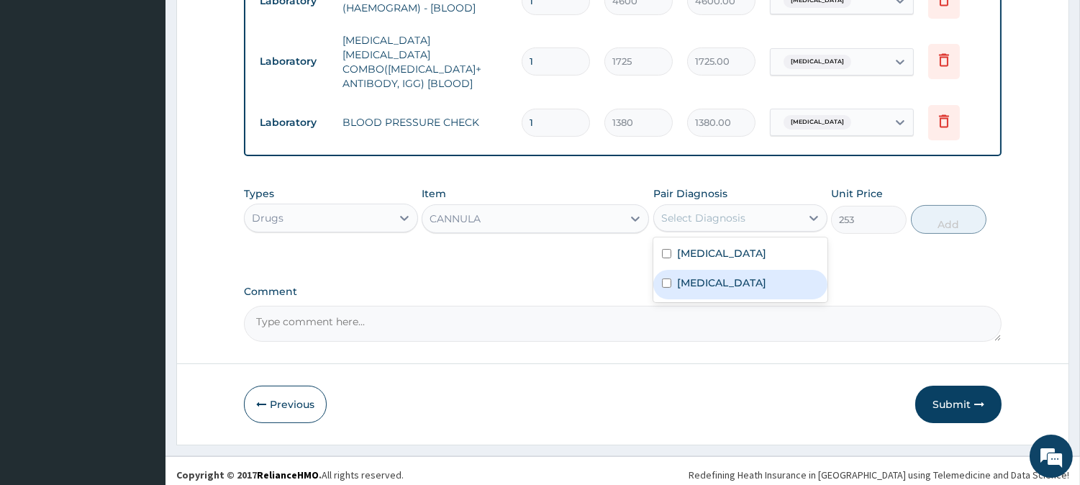
drag, startPoint x: 707, startPoint y: 209, endPoint x: 709, endPoint y: 269, distance: 60.5
click at [709, 232] on div "option Malaria, deselected. option Sepsis focused, 2 of 2. 2 results available.…" at bounding box center [740, 217] width 174 height 27
click at [709, 270] on div "Sepsis" at bounding box center [740, 284] width 174 height 29
checkbox input "true"
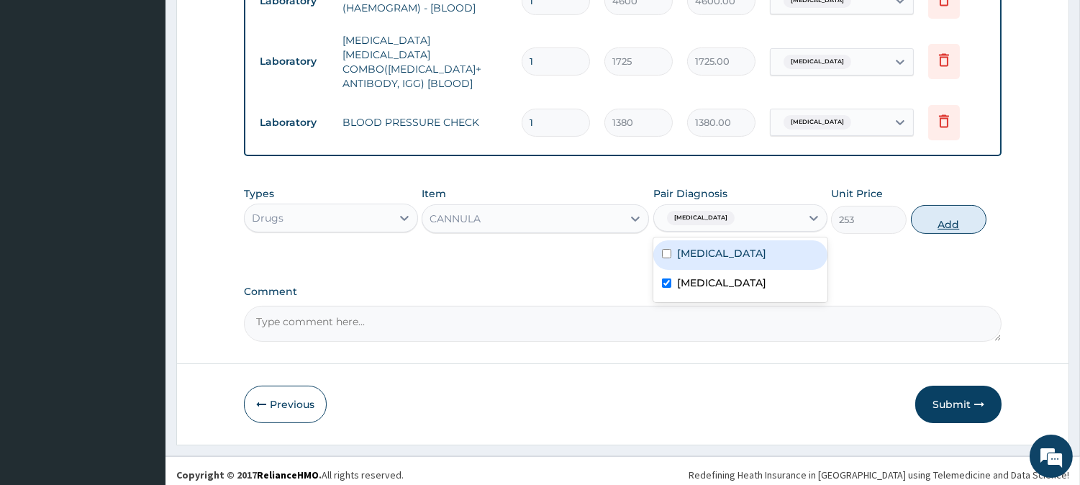
click at [934, 205] on button "Add" at bounding box center [949, 219] width 76 height 29
type input "0"
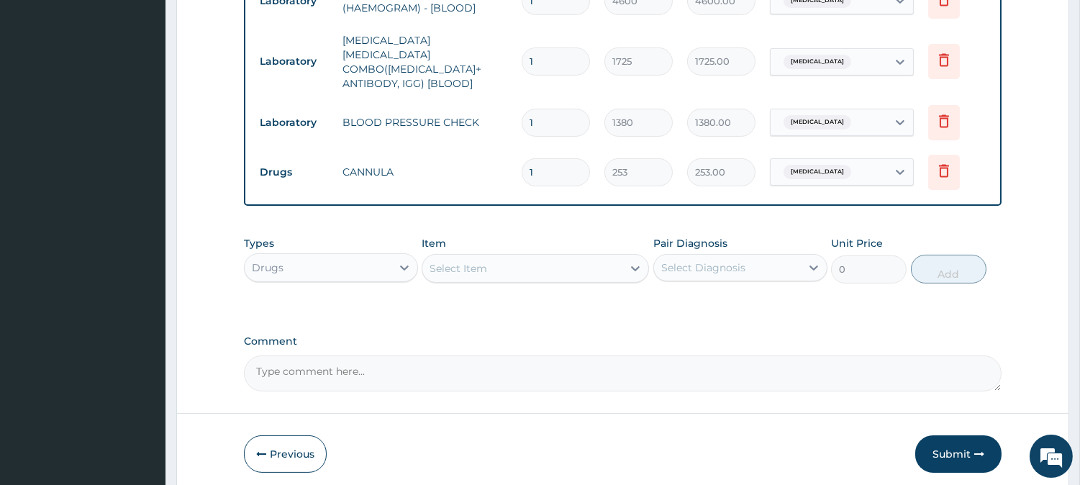
click at [599, 257] on div "Select Item" at bounding box center [522, 268] width 200 height 23
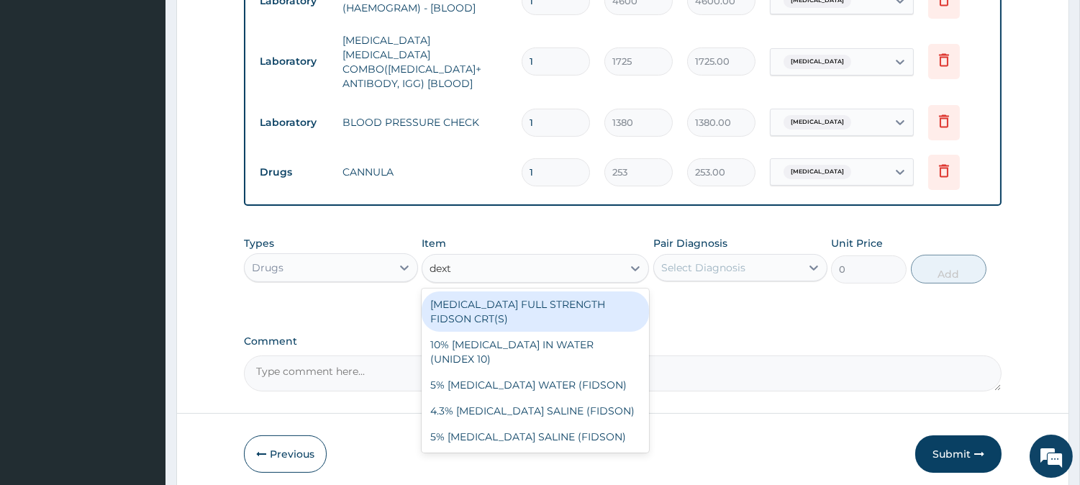
type input "dextr"
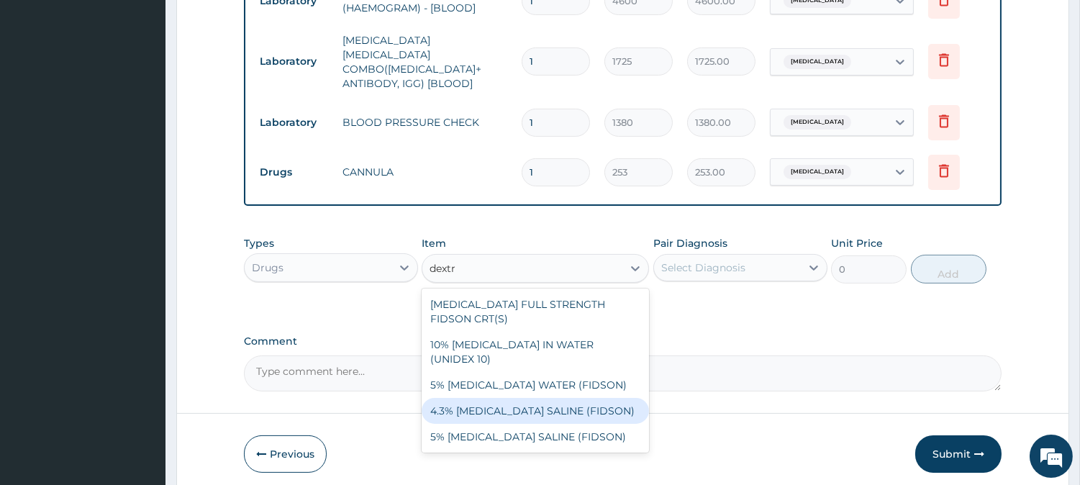
click at [548, 398] on div "4.3% DEXTROSE SALINE (FIDSON)" at bounding box center [535, 411] width 227 height 26
type input "1897.5"
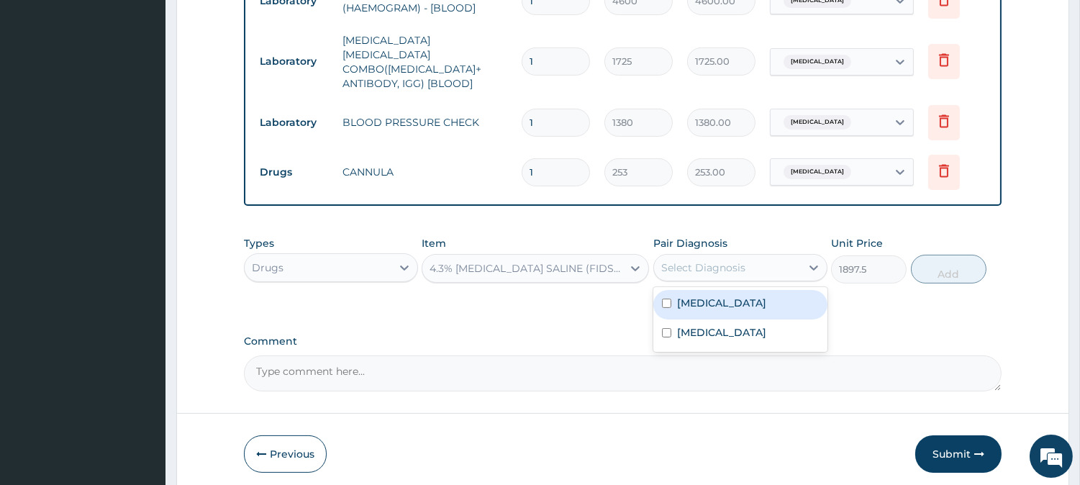
click at [707, 261] on div "Select Diagnosis" at bounding box center [703, 267] width 84 height 14
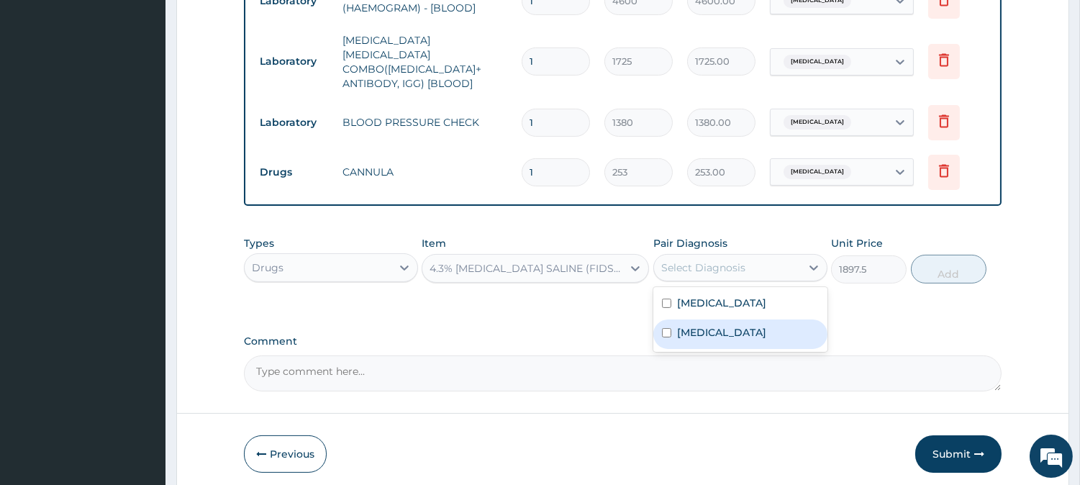
click at [684, 325] on label "Sepsis" at bounding box center [721, 332] width 89 height 14
checkbox input "true"
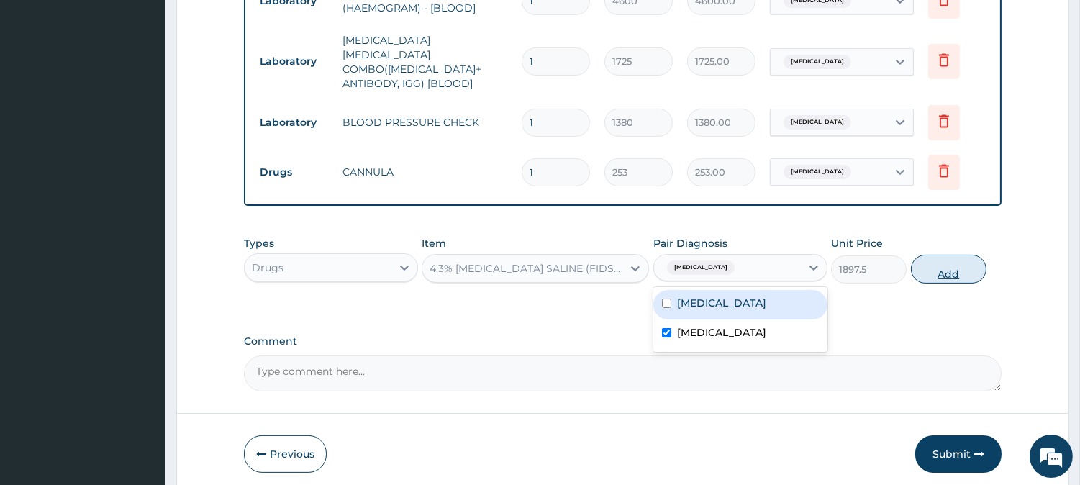
click at [945, 268] on button "Add" at bounding box center [949, 269] width 76 height 29
type input "0"
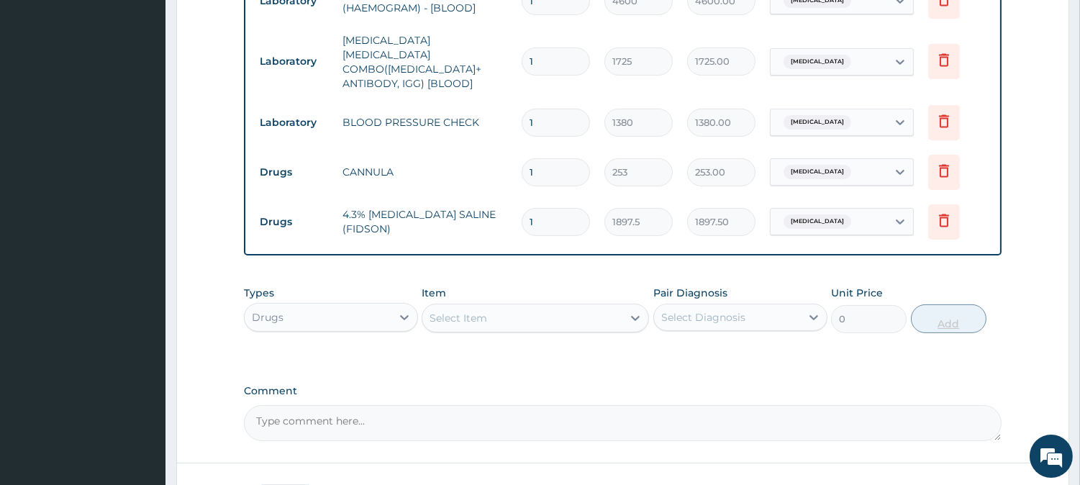
type input "0.00"
type input "4"
type input "7590.00"
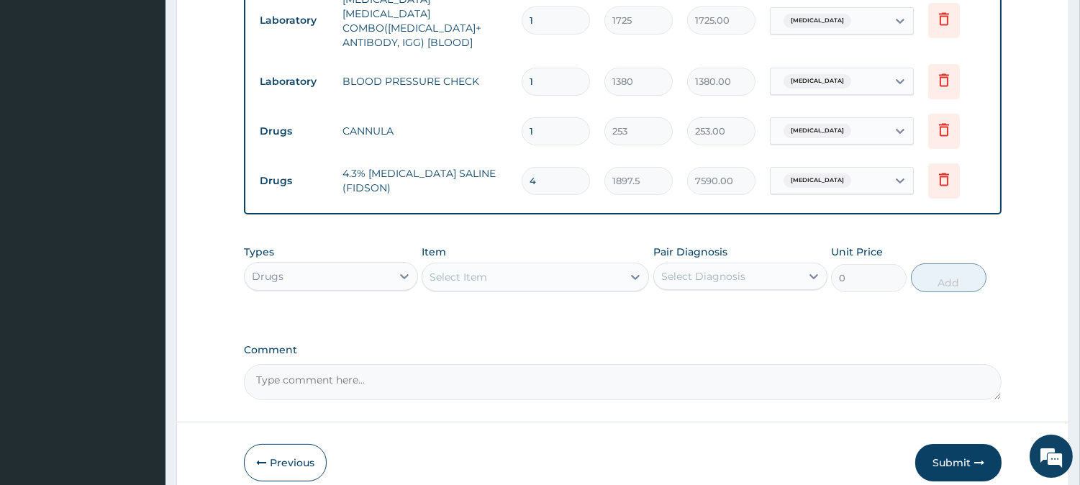
scroll to position [735, 0]
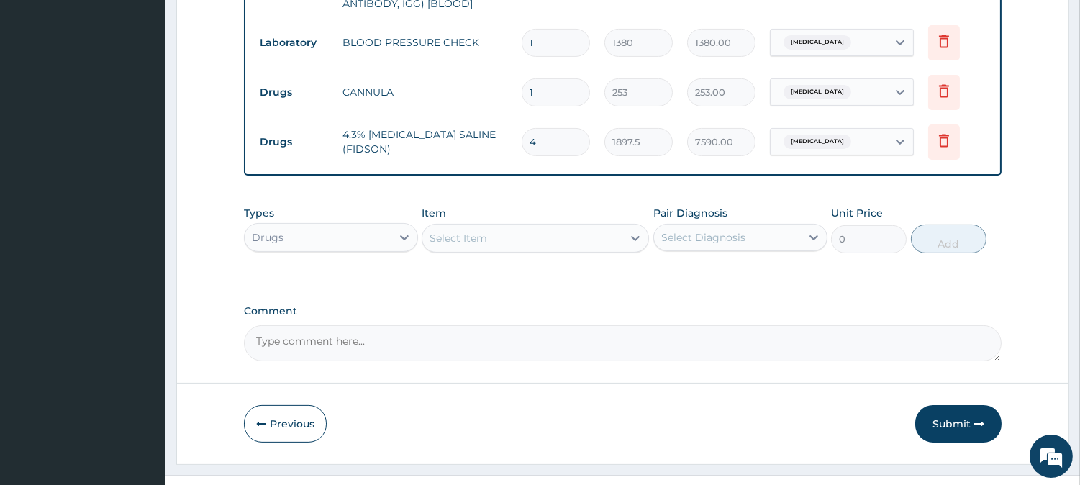
type input "4"
click at [529, 242] on div "Select Item" at bounding box center [522, 238] width 200 height 23
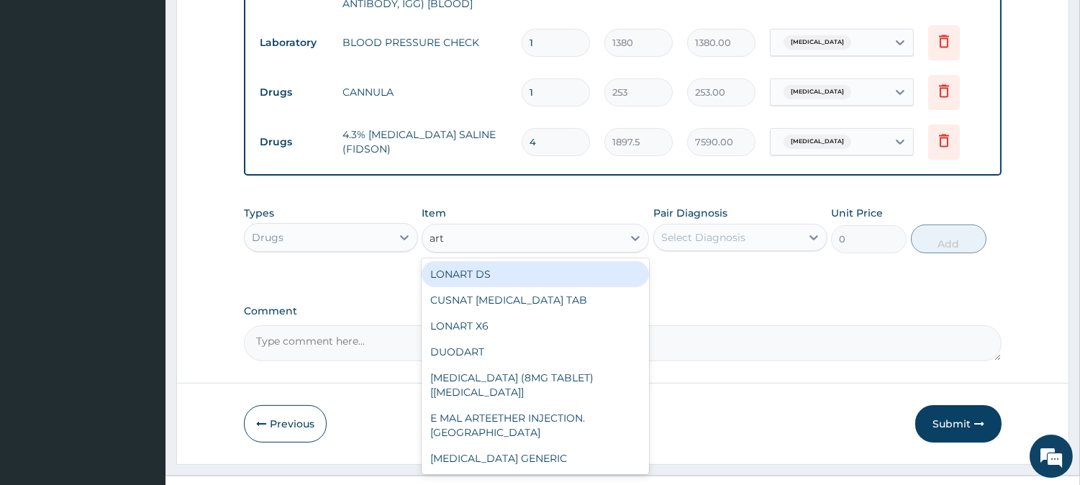
type input "arte"
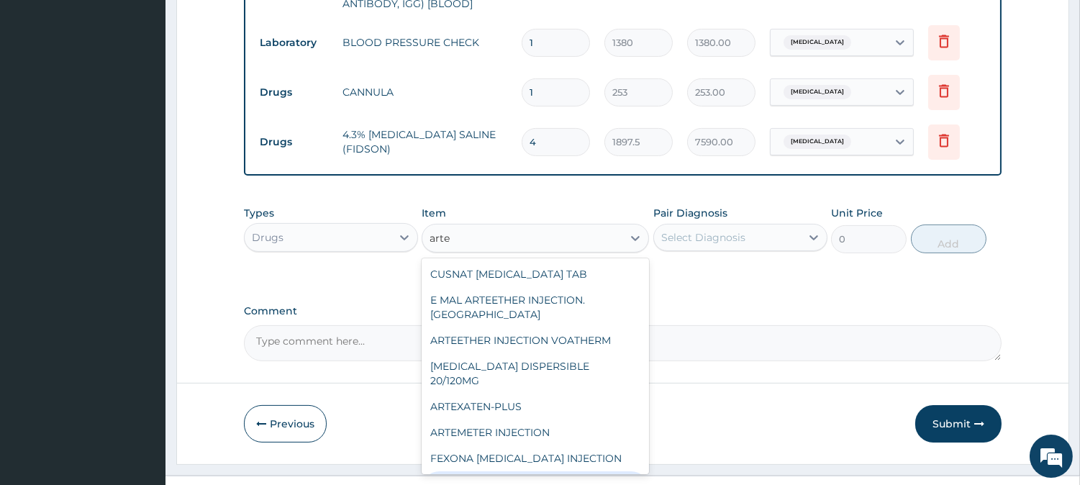
click at [552, 471] on div "LEVER ARTESUNATE INJECTION. 120MG" at bounding box center [535, 491] width 227 height 40
type input "2530"
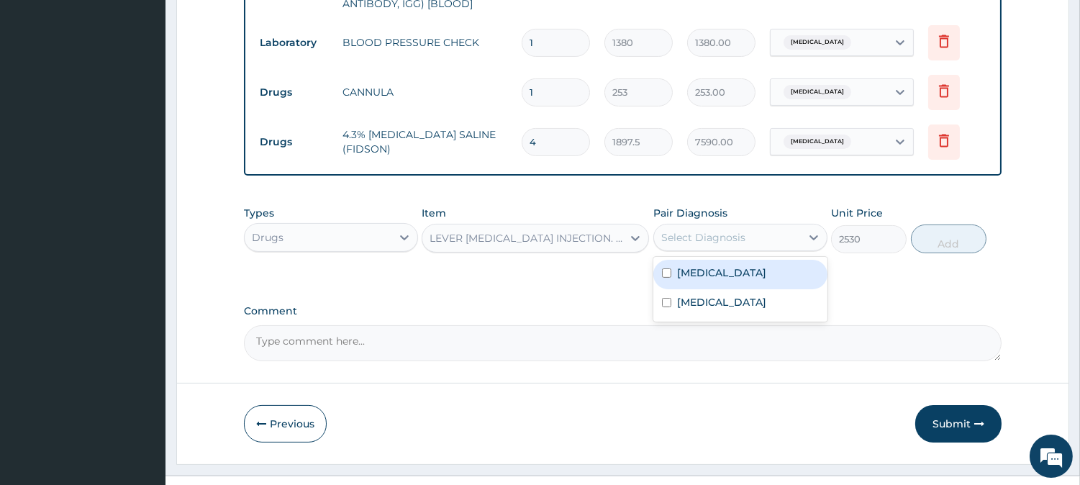
click at [786, 232] on div "Select Diagnosis" at bounding box center [727, 237] width 147 height 23
click at [753, 276] on div "Malaria" at bounding box center [740, 274] width 174 height 29
checkbox input "true"
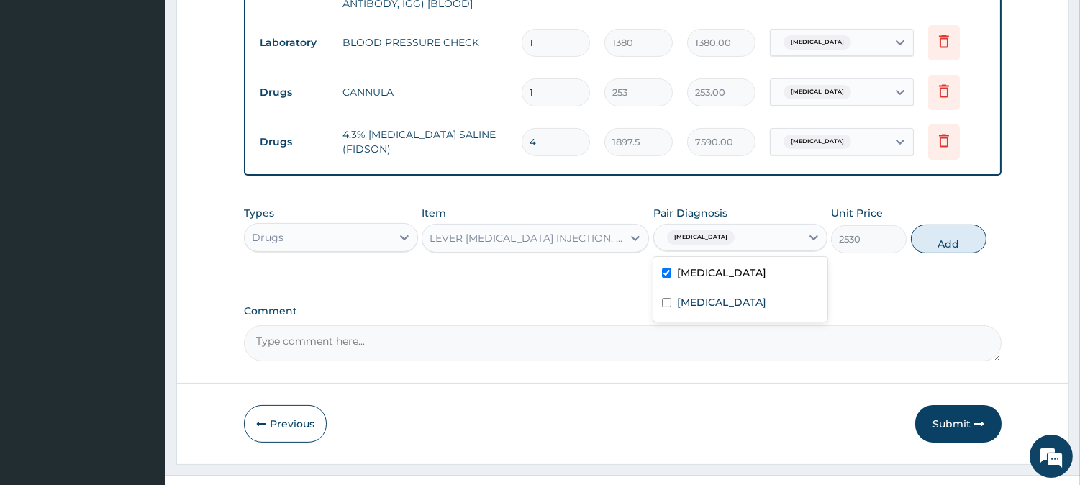
click at [966, 249] on div "Types Drugs Item LEVER ARTESUNATE INJECTION. 120MG Pair Diagnosis option Malari…" at bounding box center [623, 230] width 758 height 62
click at [936, 232] on button "Add" at bounding box center [949, 238] width 76 height 29
type input "0"
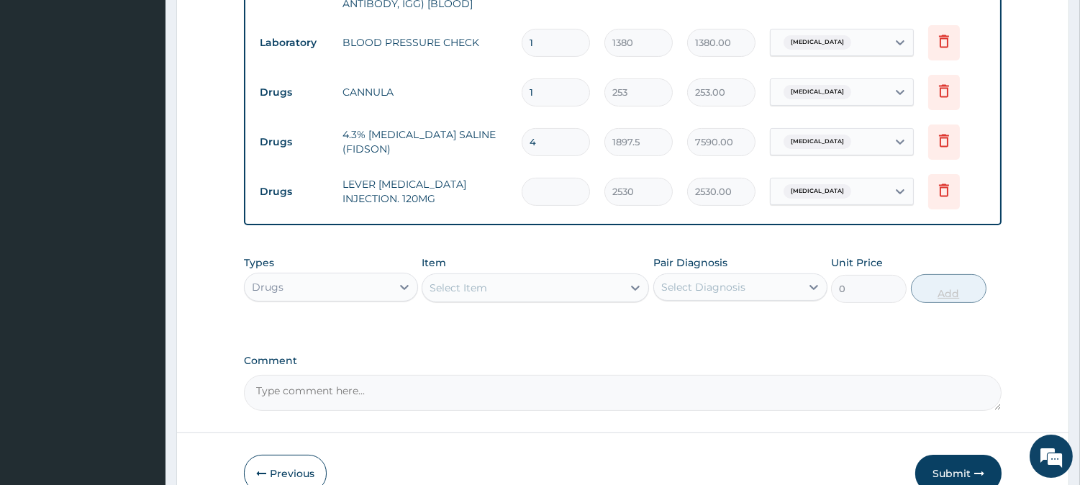
type input "0.00"
type input "6"
type input "15180.00"
type input "6"
click at [571, 284] on div "Select Item" at bounding box center [522, 287] width 200 height 23
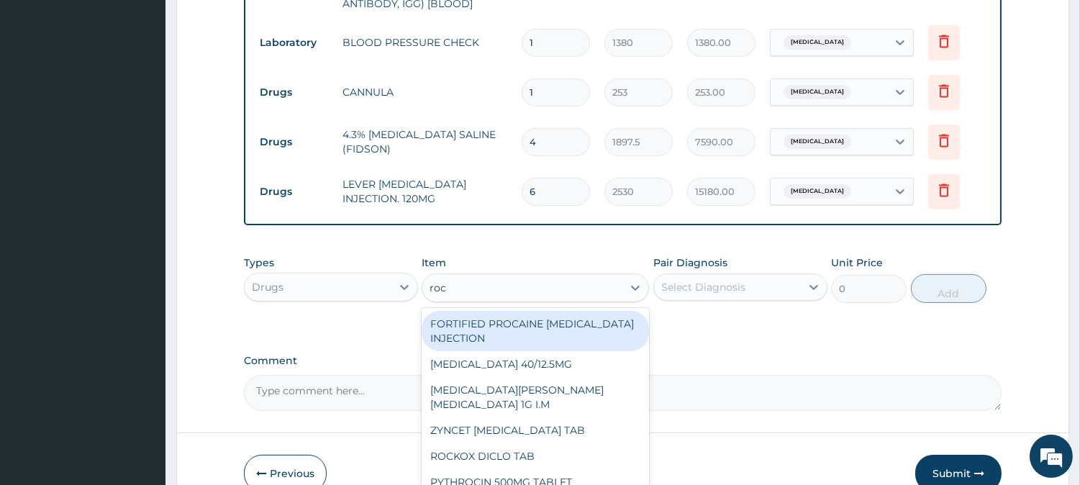
type input "roce"
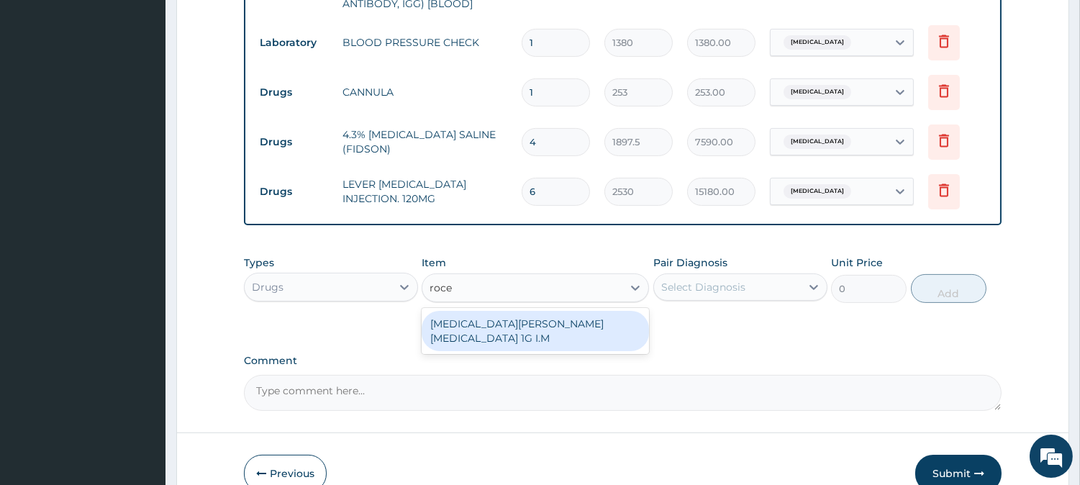
click at [542, 314] on div "ROCEPHIN CEFTRIAXONE 1G I.M" at bounding box center [535, 331] width 227 height 40
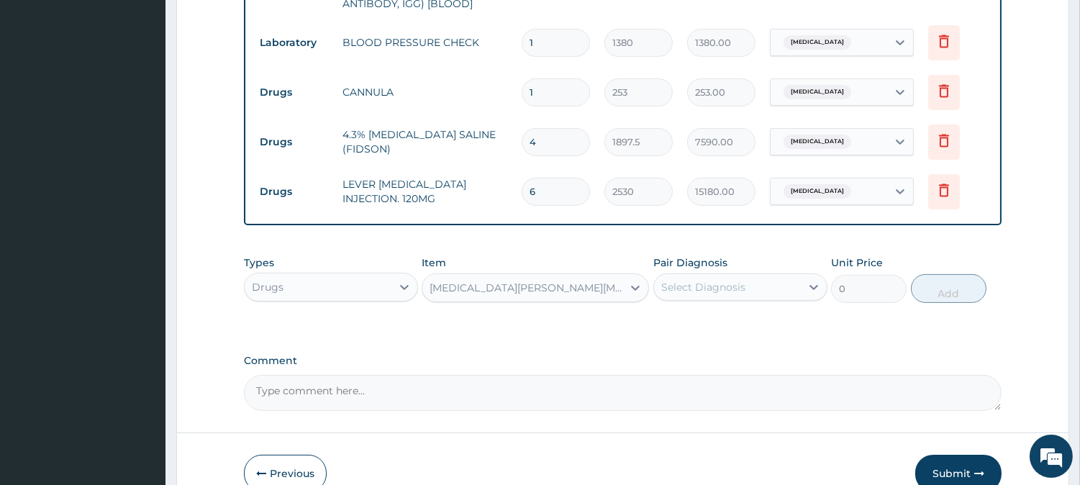
type input "8855"
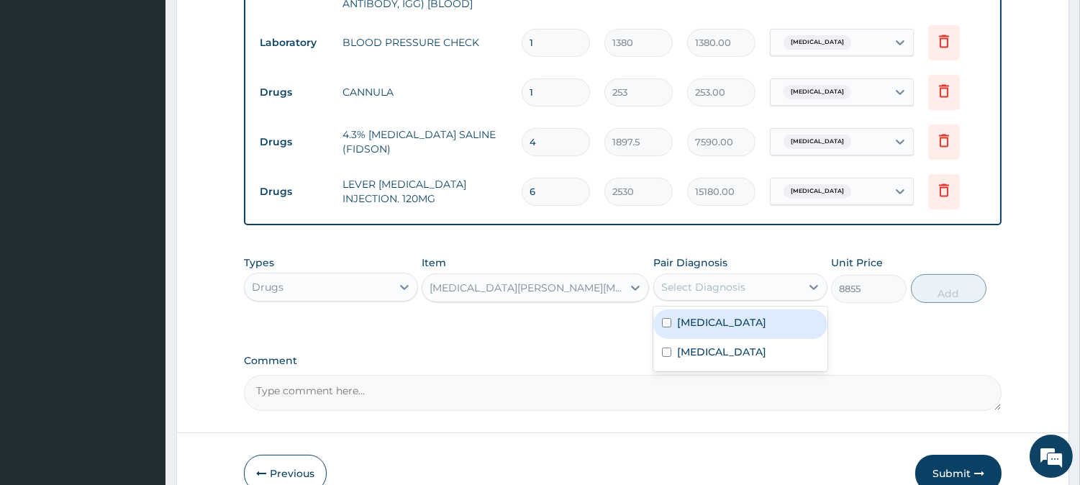
click at [722, 273] on div "Select Diagnosis" at bounding box center [740, 286] width 174 height 27
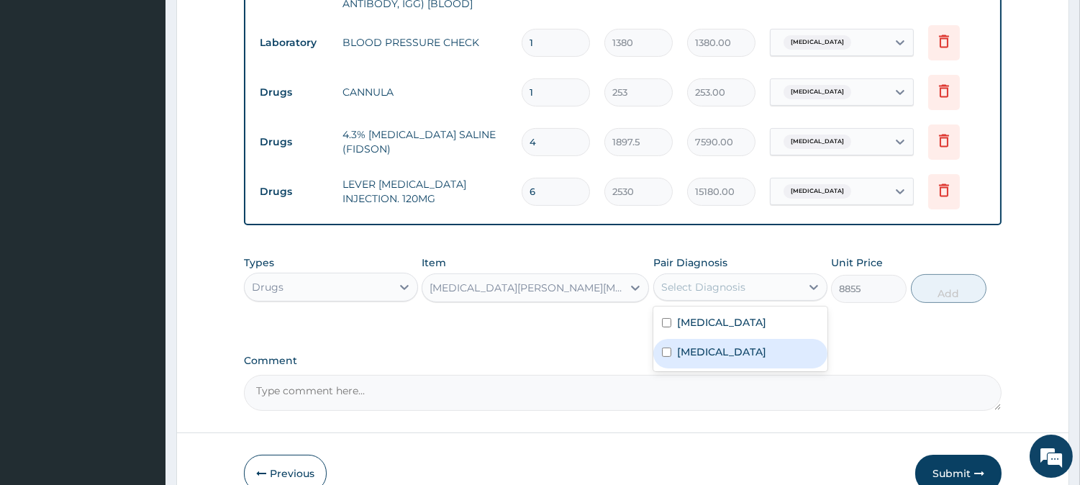
click at [710, 353] on div "Sepsis" at bounding box center [740, 353] width 174 height 29
checkbox input "true"
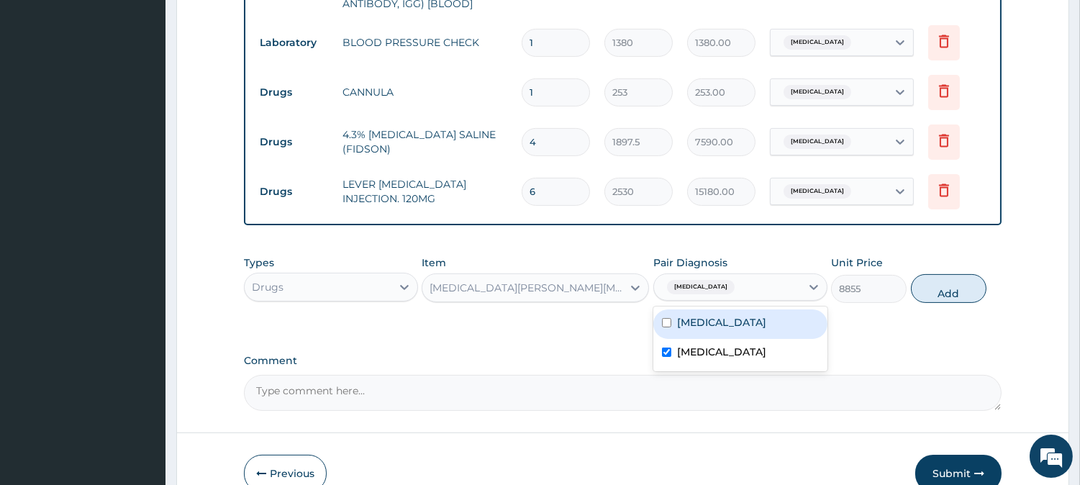
drag, startPoint x: 917, startPoint y: 286, endPoint x: 931, endPoint y: 286, distance: 13.7
click at [918, 286] on button "Add" at bounding box center [949, 288] width 76 height 29
type input "0"
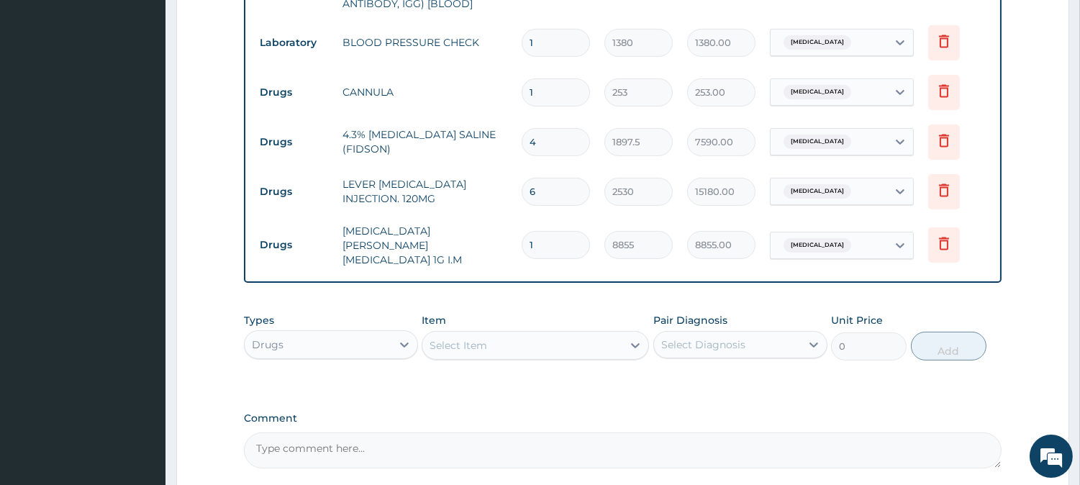
type input "0.00"
type input "4"
type input "35420.00"
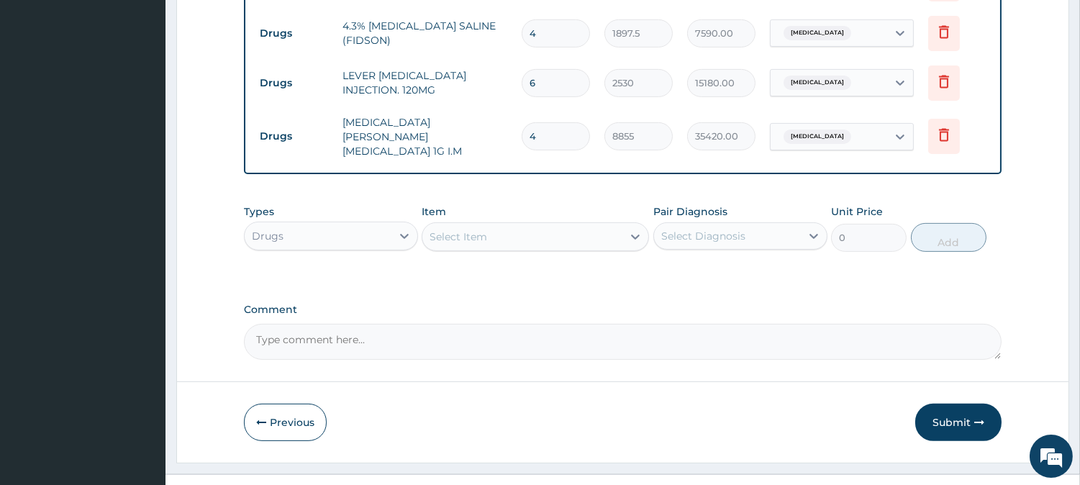
scroll to position [855, 0]
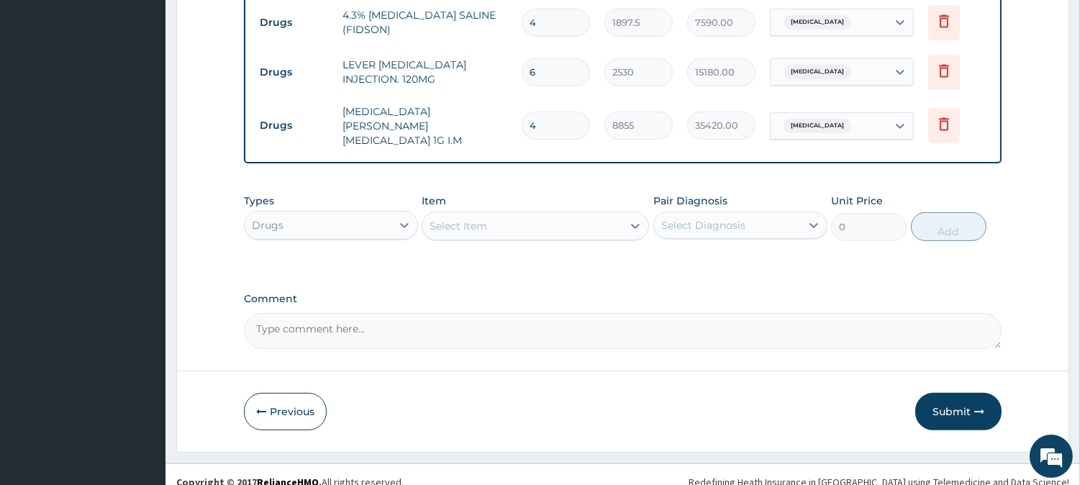
type input "4"
click at [591, 214] on div "Select Item" at bounding box center [522, 225] width 200 height 23
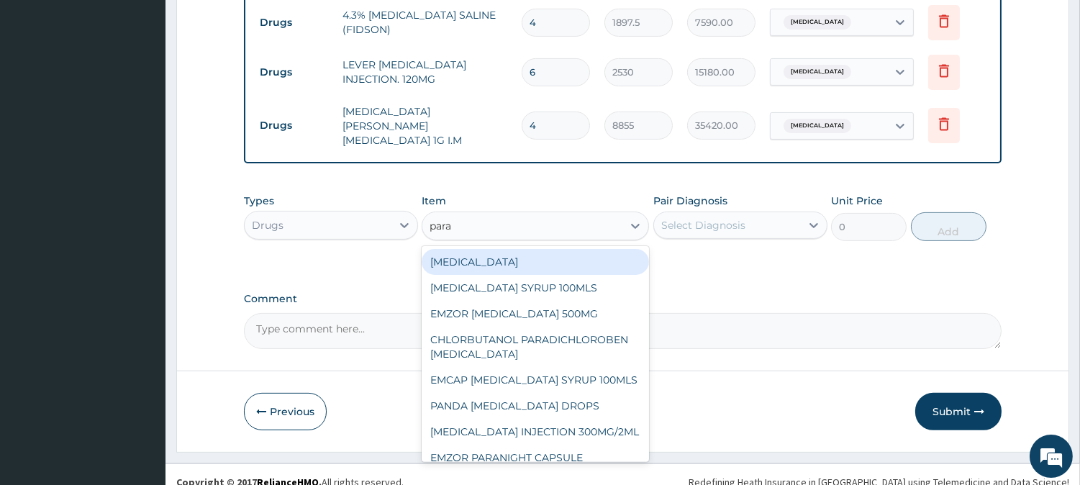
type input "parac"
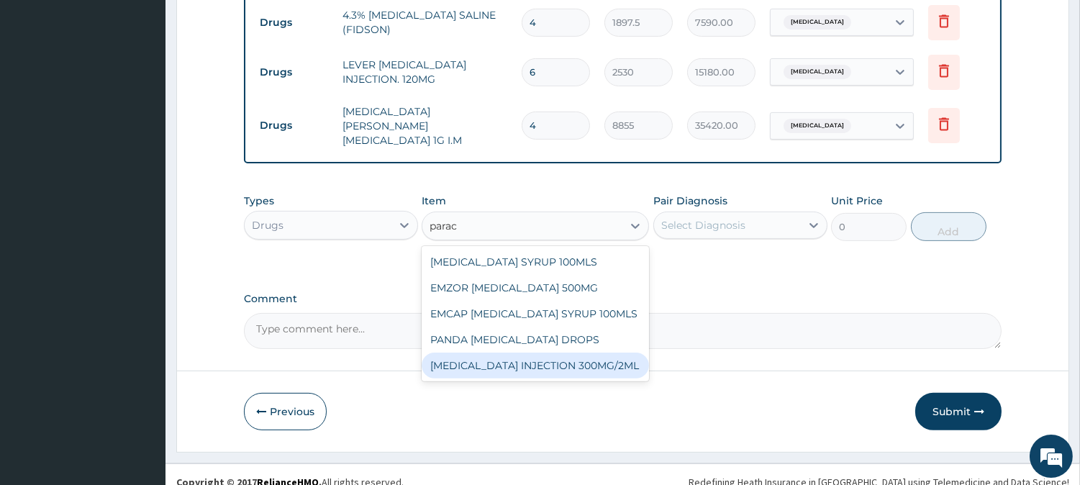
click at [573, 353] on div "PARACETAMOL INJECTION 300MG/2ML" at bounding box center [535, 366] width 227 height 26
type input "278.3"
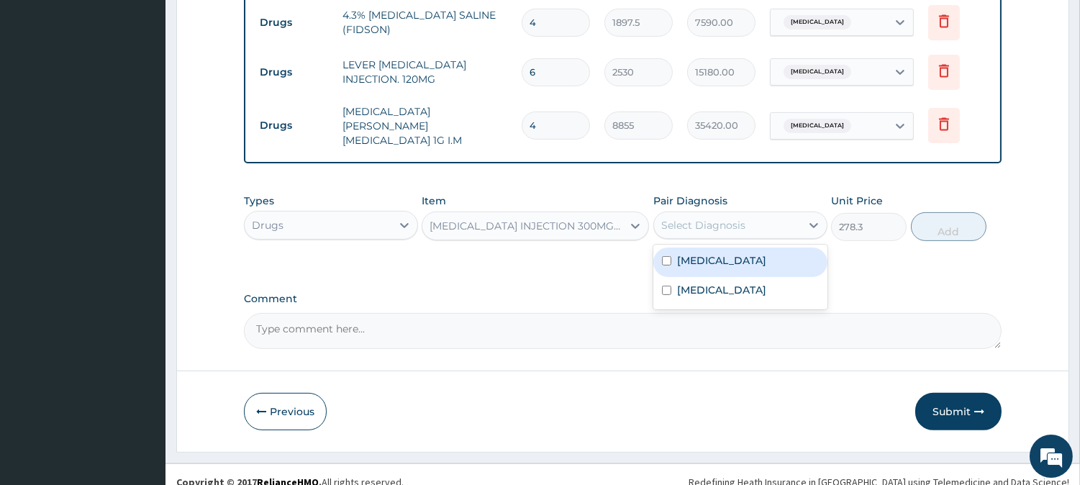
click at [696, 218] on div "Select Diagnosis" at bounding box center [703, 225] width 84 height 14
click at [709, 253] on label "Malaria" at bounding box center [721, 260] width 89 height 14
checkbox input "true"
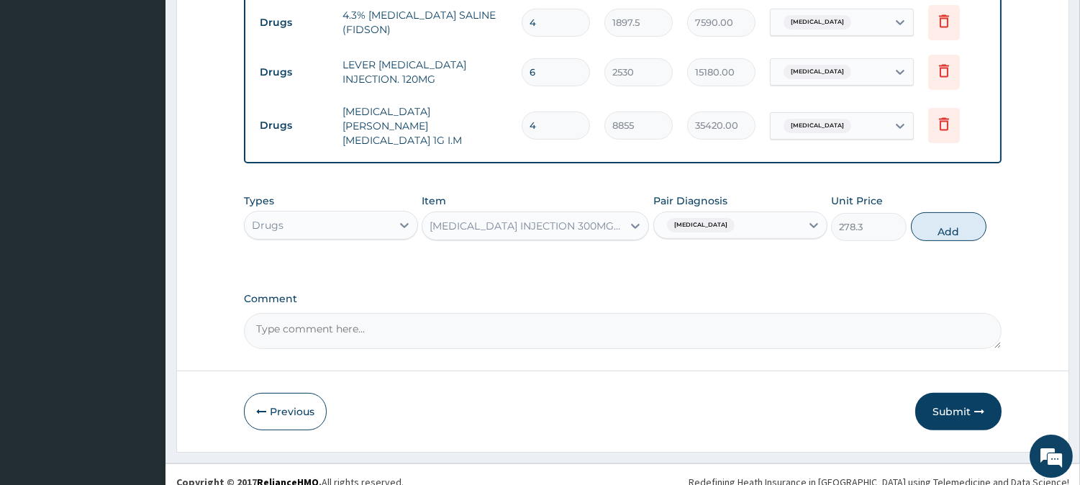
drag, startPoint x: 929, startPoint y: 209, endPoint x: 902, endPoint y: 227, distance: 32.1
click at [930, 212] on button "Add" at bounding box center [949, 226] width 76 height 29
type input "0"
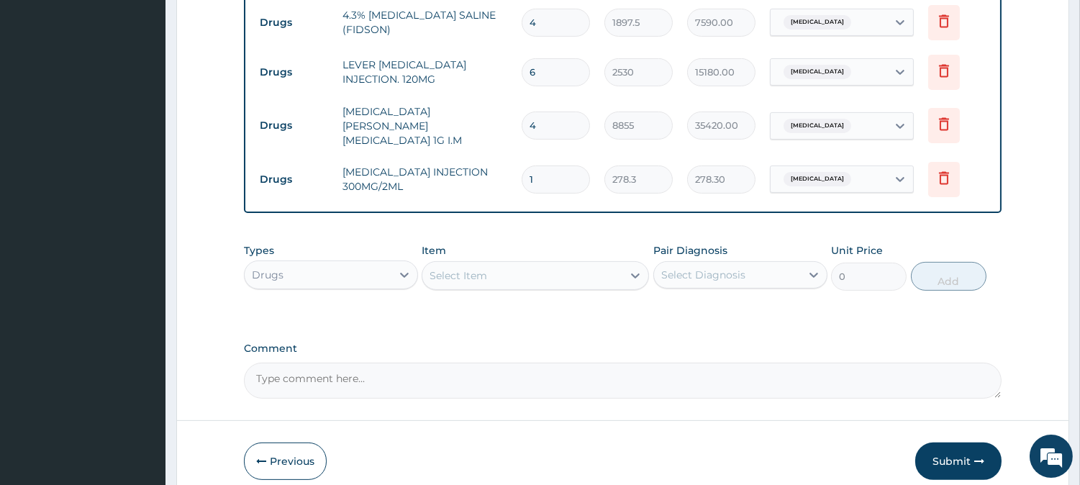
type input "0.00"
type input "6"
type input "1669.80"
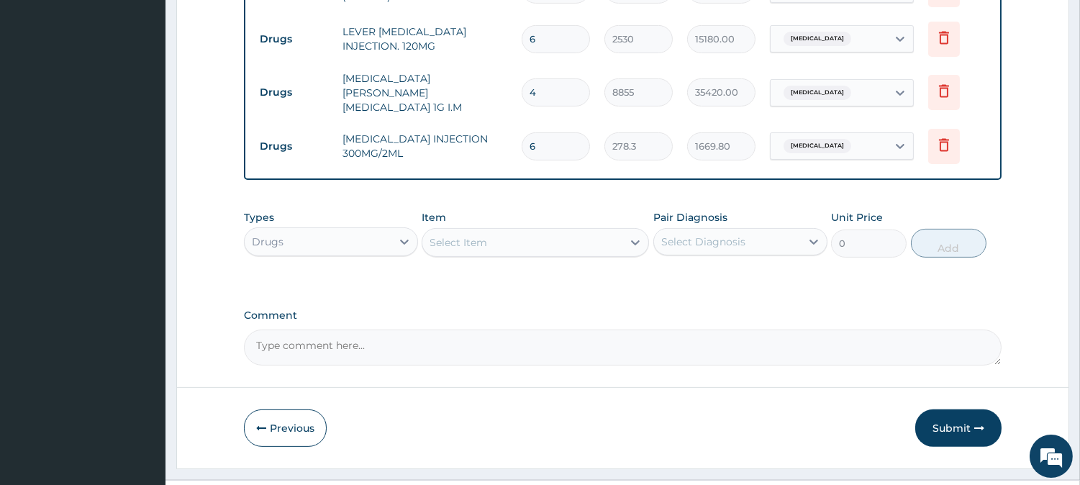
scroll to position [905, 0]
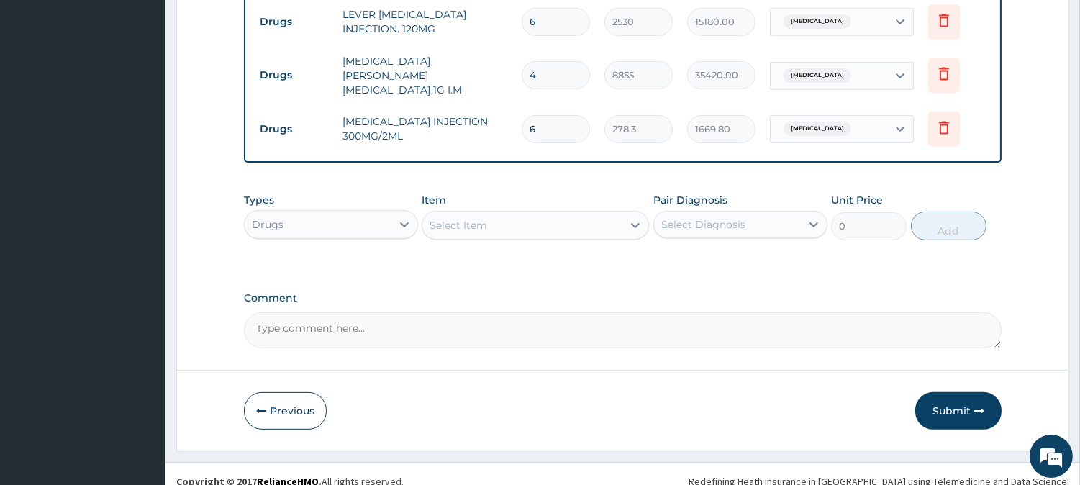
type input "6"
click at [517, 214] on div "Select Item" at bounding box center [522, 225] width 200 height 23
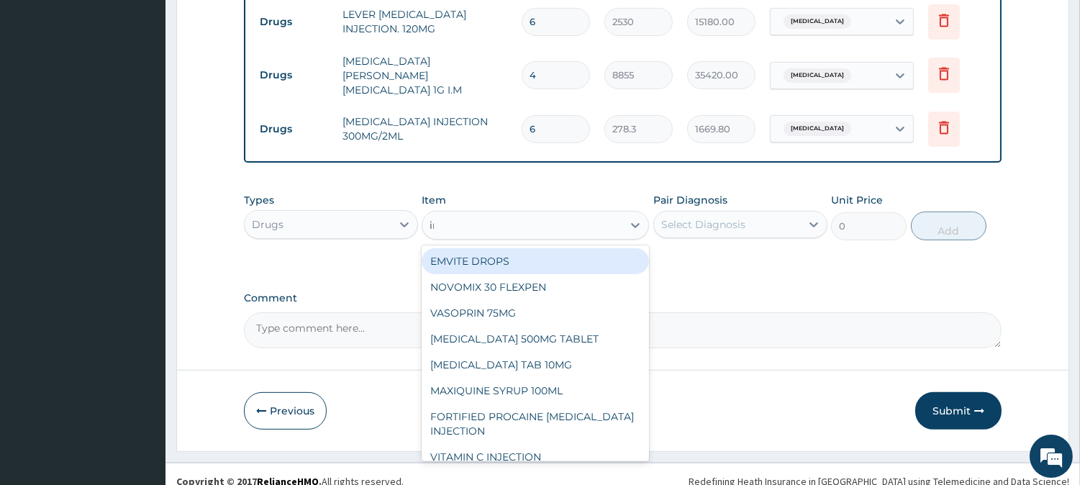
type input "inj"
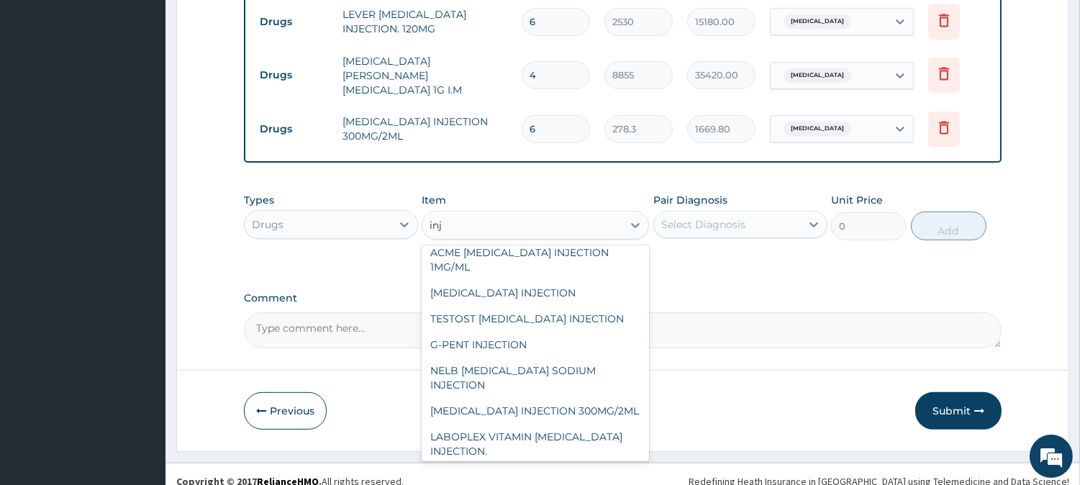
scroll to position [1679, 0]
click at [558, 357] on div "G-PENT INJECTION" at bounding box center [535, 344] width 227 height 26
type input "487.025"
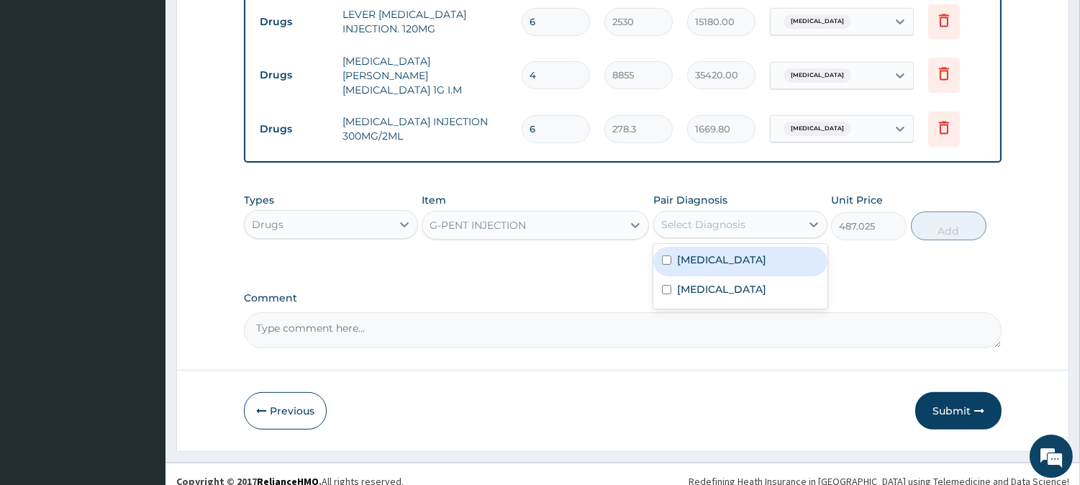
click at [734, 217] on div "Select Diagnosis" at bounding box center [703, 224] width 84 height 14
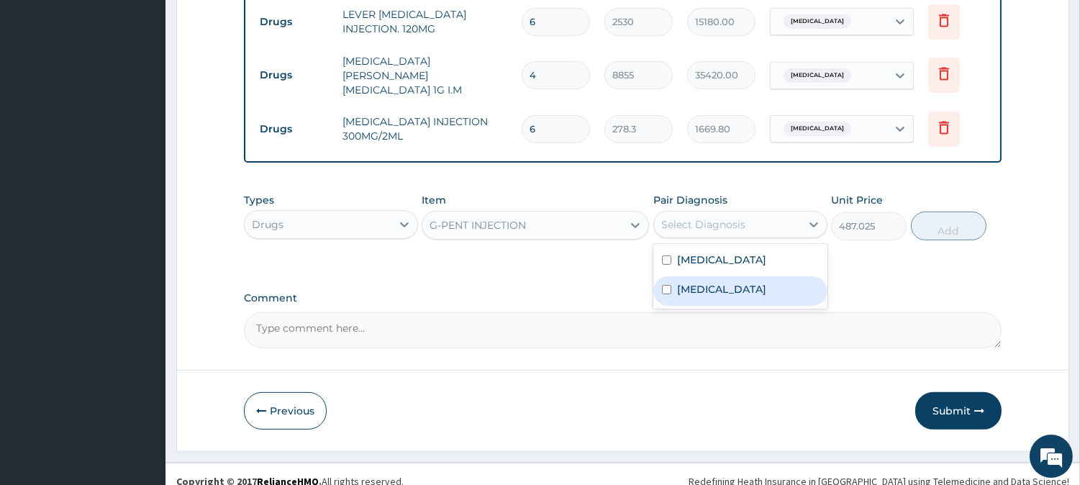
click at [722, 276] on div "Sepsis" at bounding box center [740, 290] width 174 height 29
checkbox input "true"
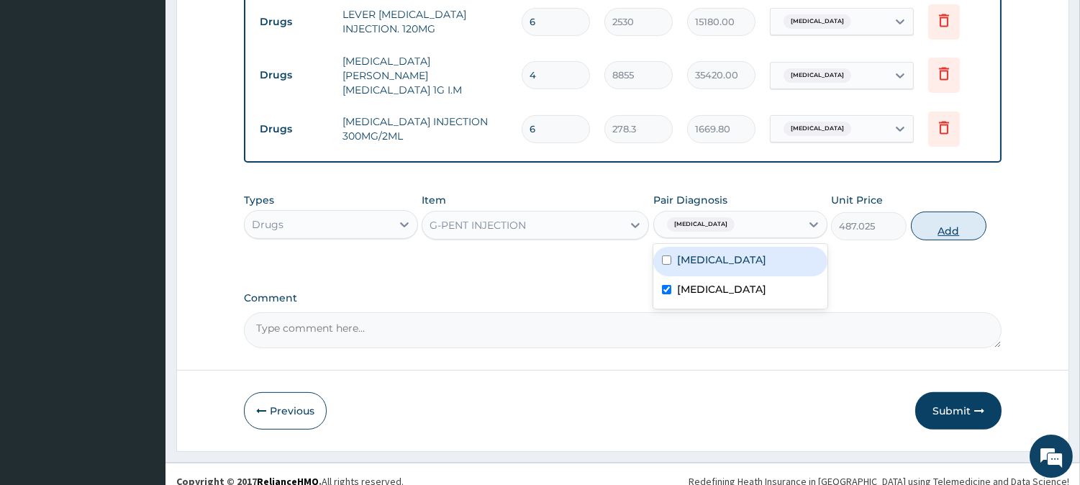
click at [930, 213] on button "Add" at bounding box center [949, 226] width 76 height 29
type input "0"
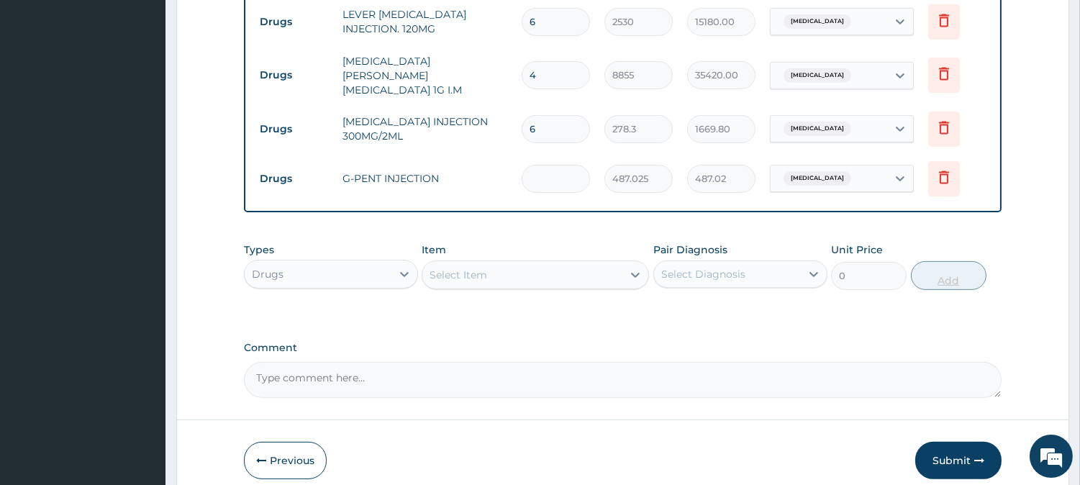
type input "0.00"
type input "8"
type input "3896.20"
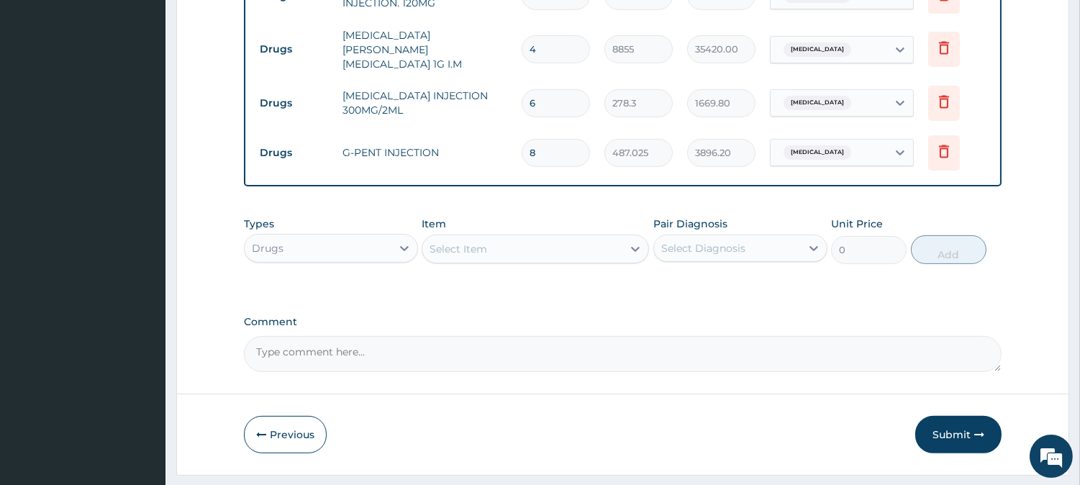
scroll to position [955, 0]
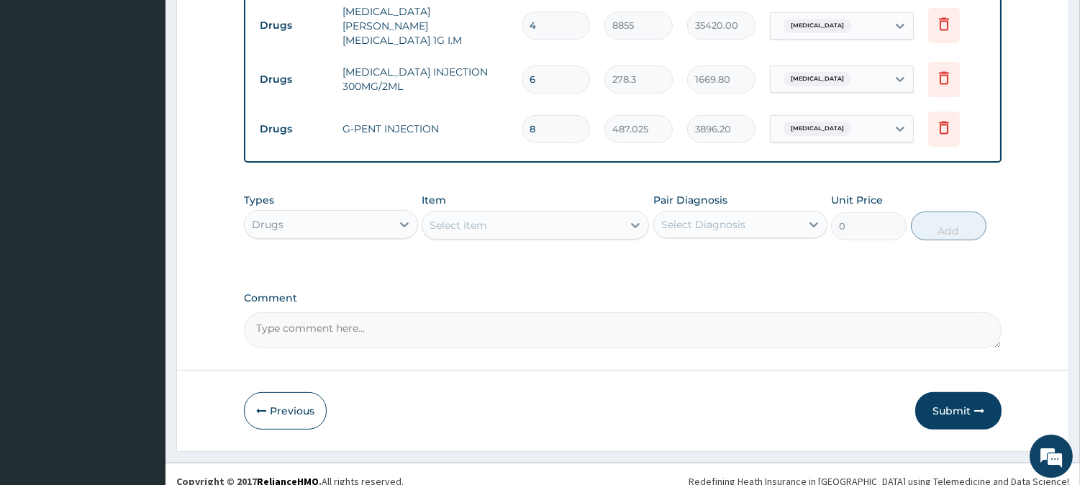
type input "8"
click at [547, 214] on div "Select Item" at bounding box center [522, 225] width 200 height 23
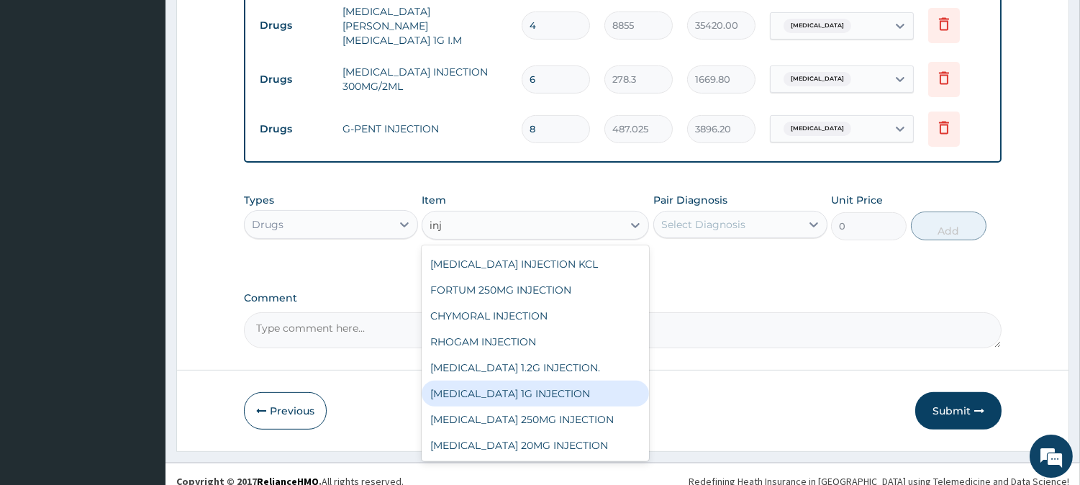
scroll to position [1946, 0]
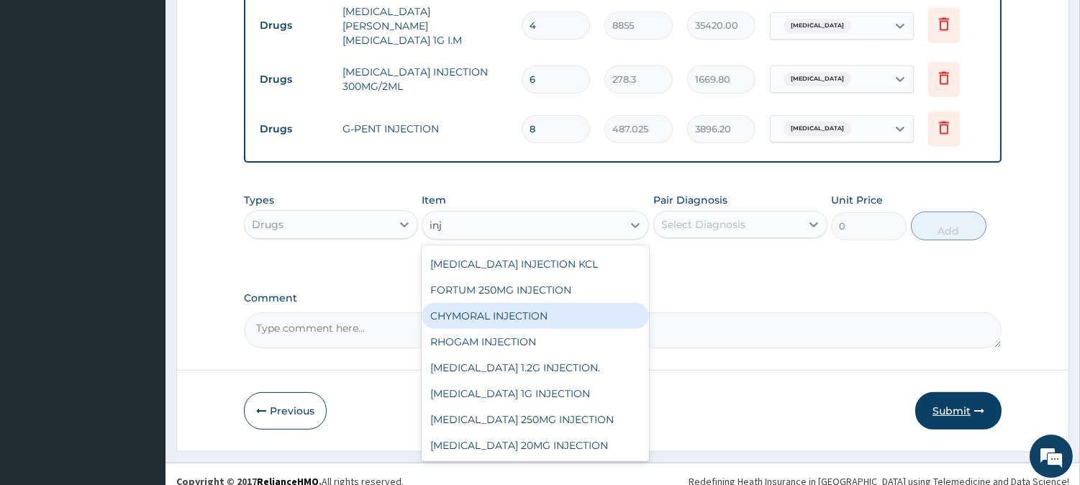
type input "inj"
click at [984, 404] on button "Submit" at bounding box center [958, 410] width 86 height 37
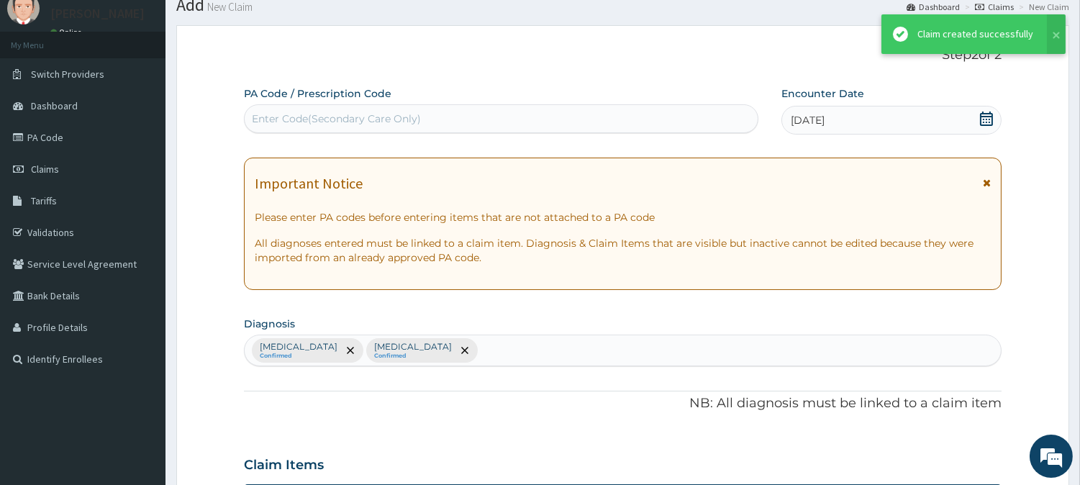
scroll to position [955, 0]
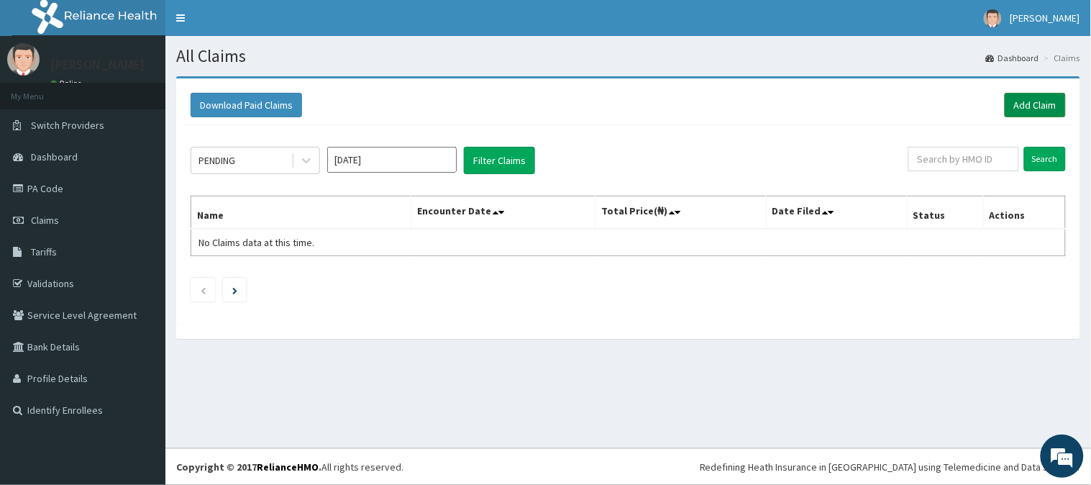
click at [1047, 110] on link "Add Claim" at bounding box center [1035, 105] width 61 height 24
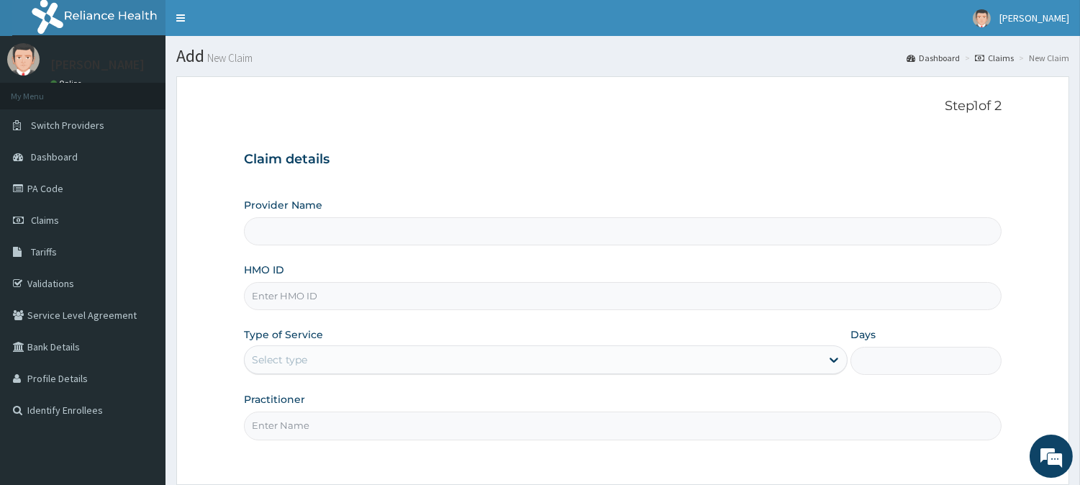
type input "[GEOGRAPHIC_DATA]"
click at [678, 285] on input "HMO ID" at bounding box center [623, 296] width 758 height 28
type input "coo/10022/c"
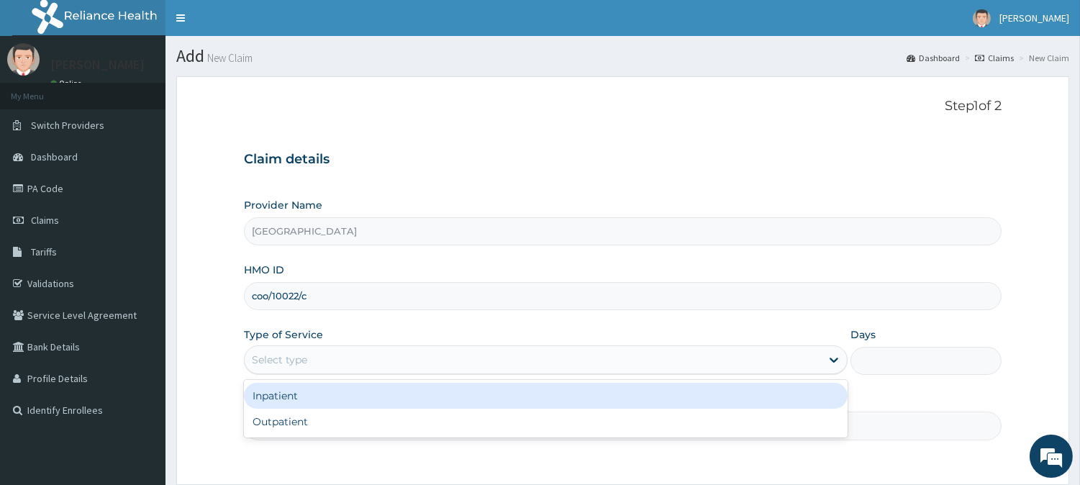
click at [421, 366] on div "Select type" at bounding box center [533, 359] width 576 height 23
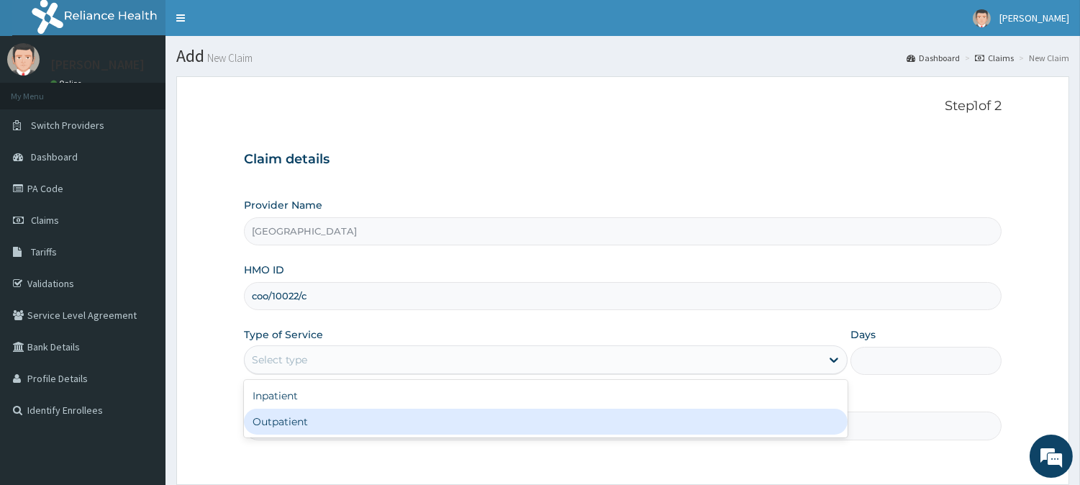
click at [401, 416] on div "Outpatient" at bounding box center [546, 422] width 604 height 26
type input "1"
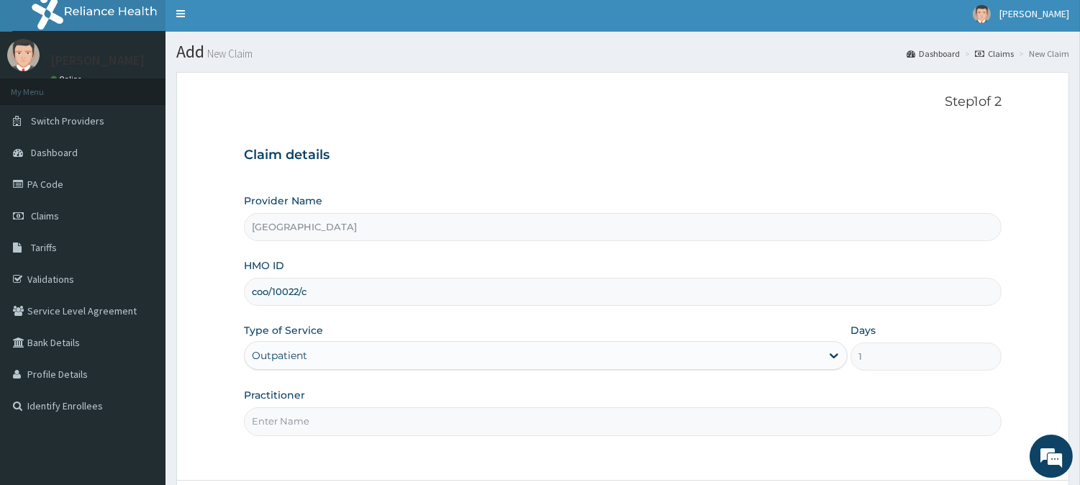
scroll to position [128, 0]
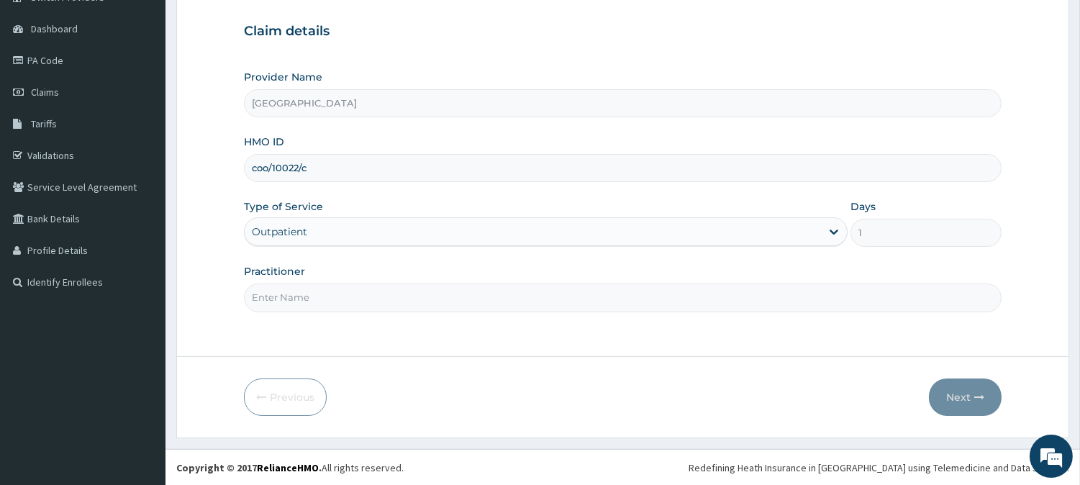
click at [609, 292] on input "Practitioner" at bounding box center [623, 297] width 758 height 28
type input "KEHINDE ADEWOLEOLA"
click at [944, 384] on button "Next" at bounding box center [965, 396] width 73 height 37
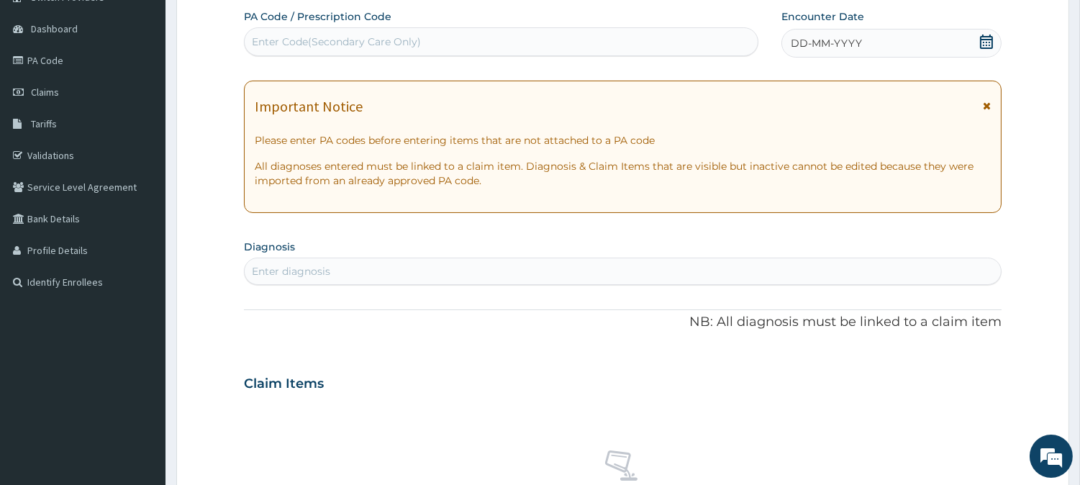
click at [814, 43] on span "DD-MM-YYYY" at bounding box center [826, 43] width 71 height 14
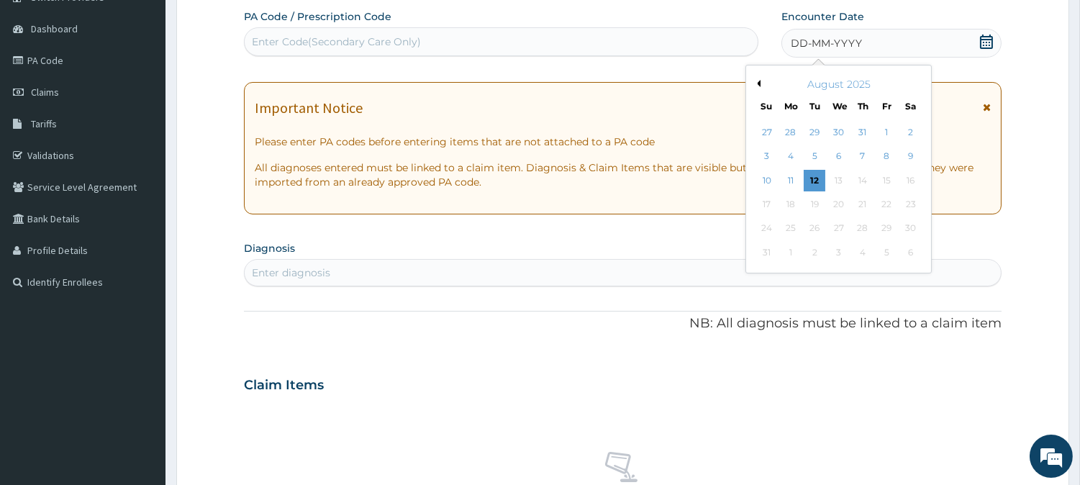
click at [758, 83] on button "Previous Month" at bounding box center [756, 83] width 7 height 7
click at [888, 209] on div "25" at bounding box center [887, 205] width 22 height 22
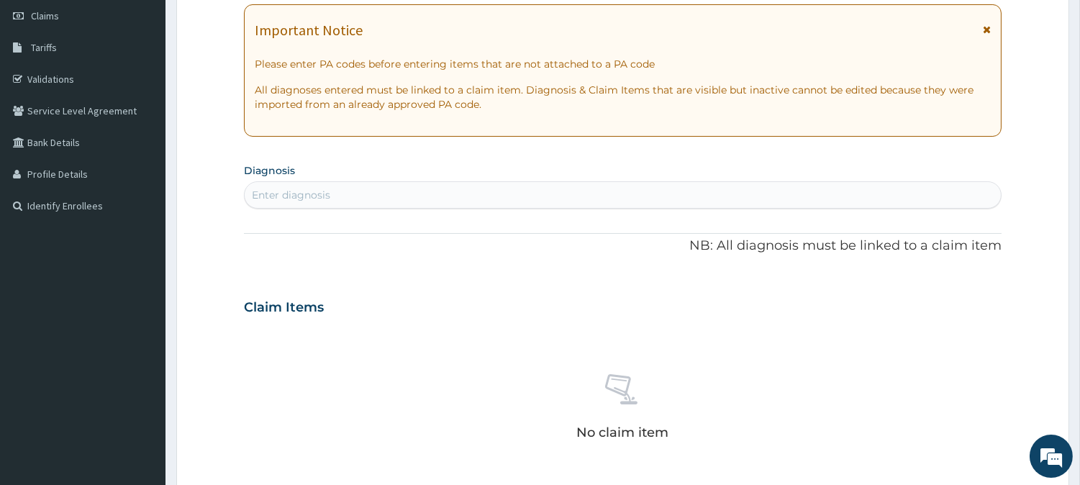
scroll to position [209, 0]
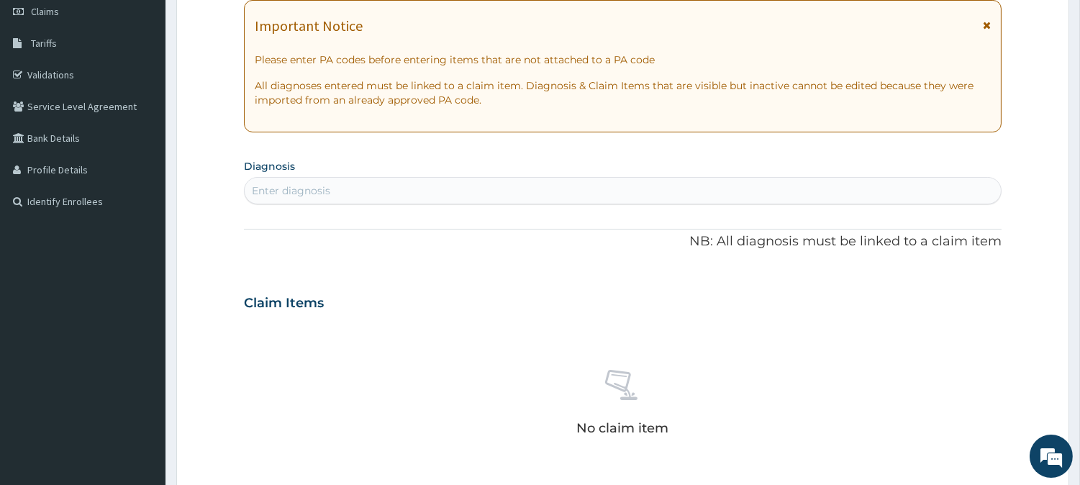
click at [318, 183] on div "Enter diagnosis" at bounding box center [291, 190] width 78 height 14
type input "seps"
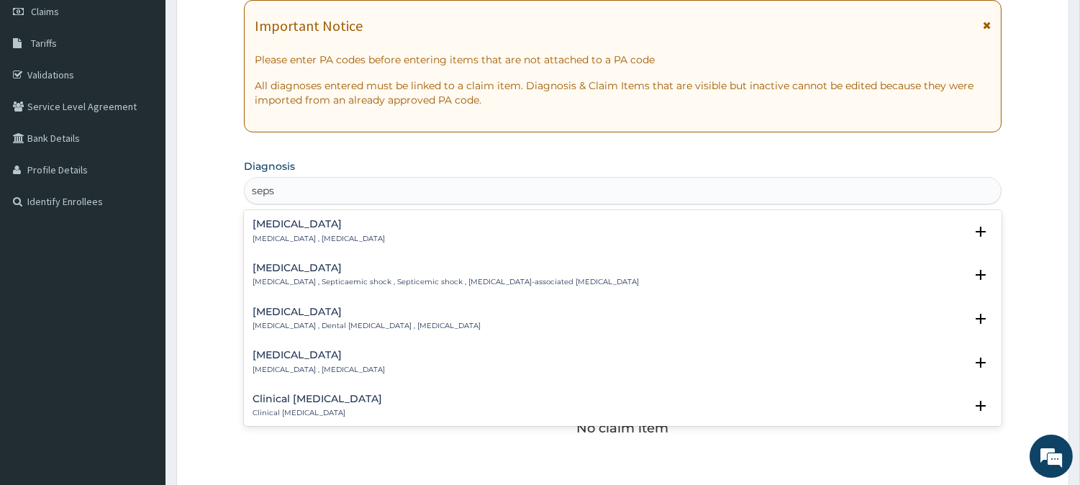
click at [283, 227] on h4 "[MEDICAL_DATA]" at bounding box center [319, 224] width 132 height 11
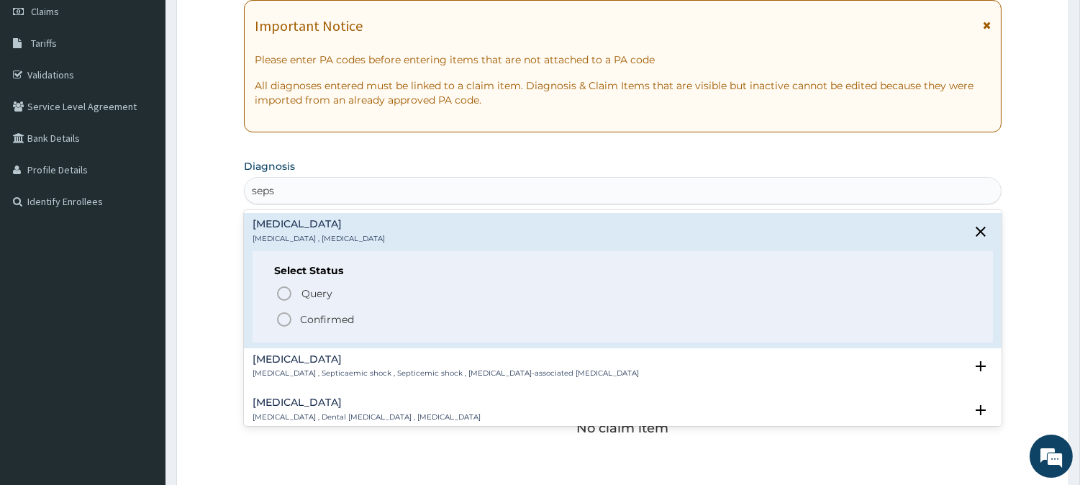
click at [286, 313] on circle "status option filled" at bounding box center [284, 319] width 13 height 13
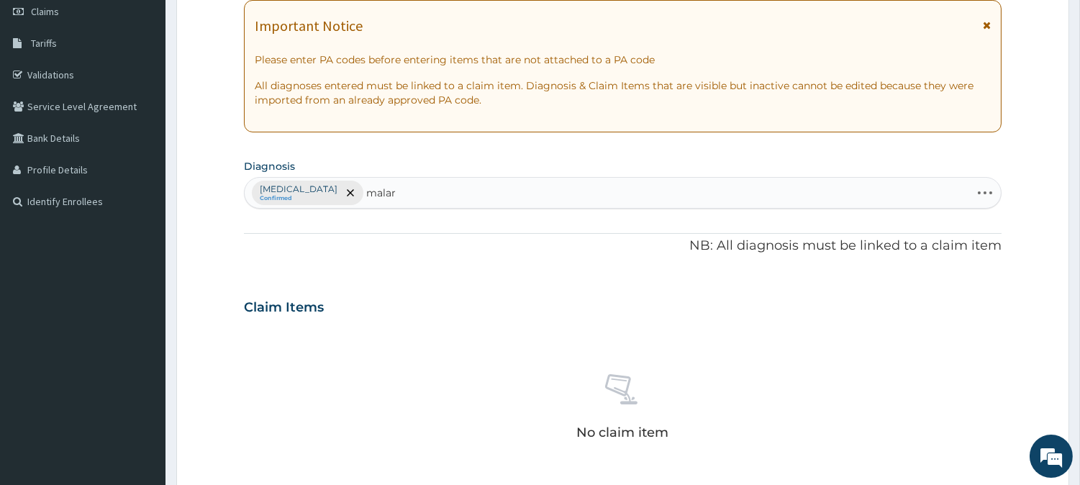
type input "malari"
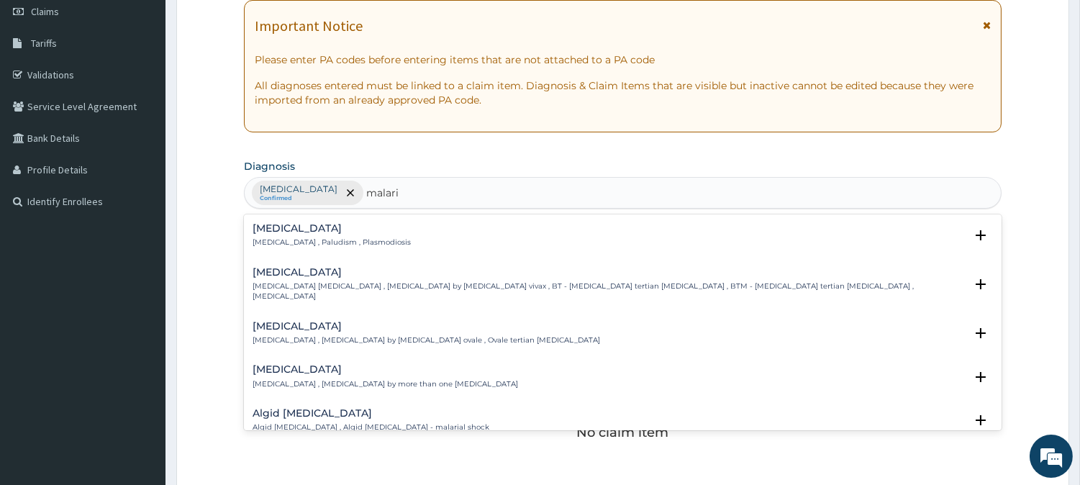
click at [271, 242] on p "[MEDICAL_DATA] , Paludism , Plasmodiosis" at bounding box center [332, 242] width 158 height 10
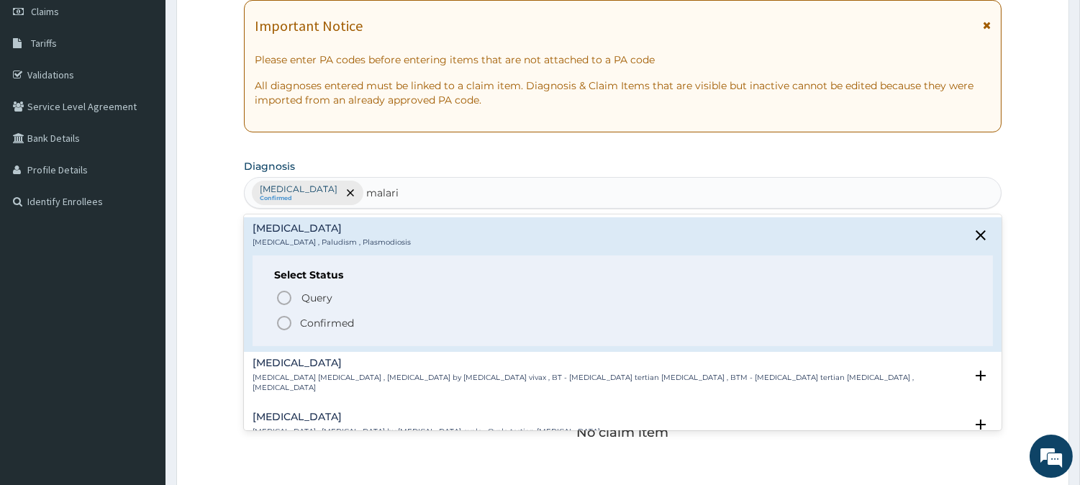
click at [283, 325] on icon "status option filled" at bounding box center [284, 322] width 17 height 17
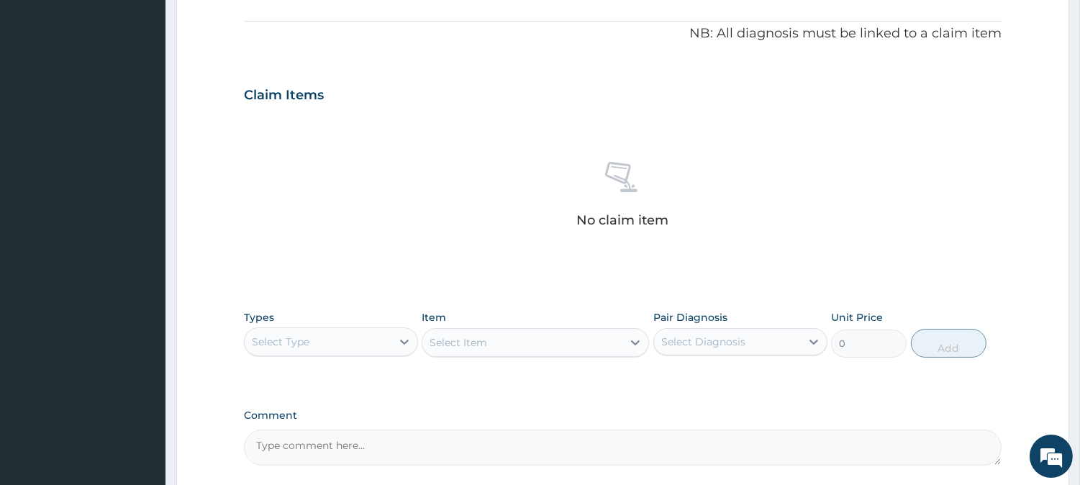
scroll to position [528, 0]
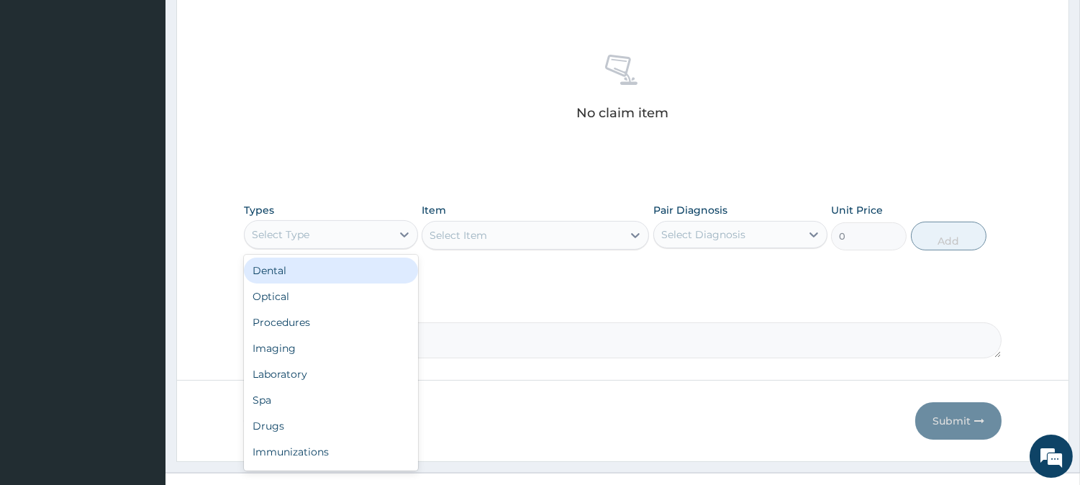
click at [363, 243] on div "Select Type" at bounding box center [318, 234] width 147 height 23
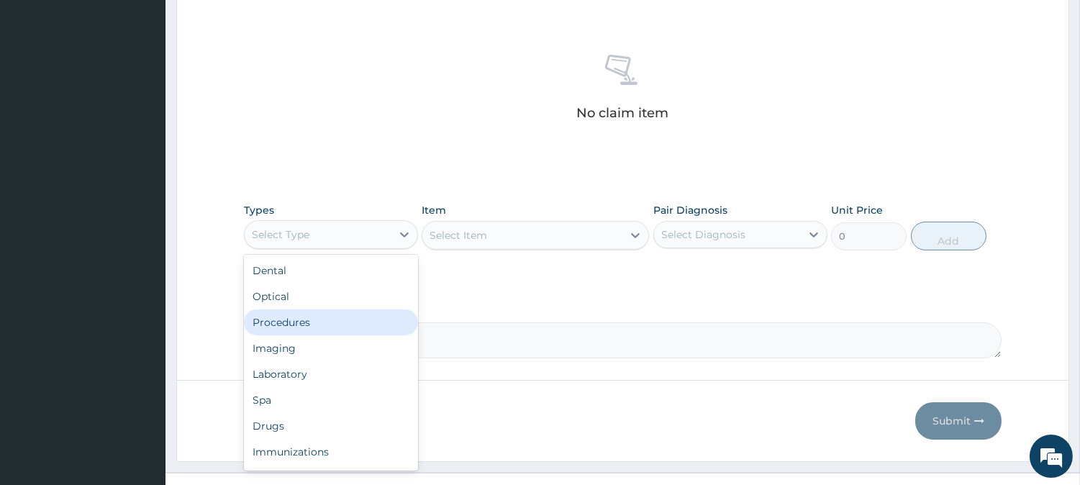
click at [328, 309] on div "Procedures" at bounding box center [331, 322] width 174 height 26
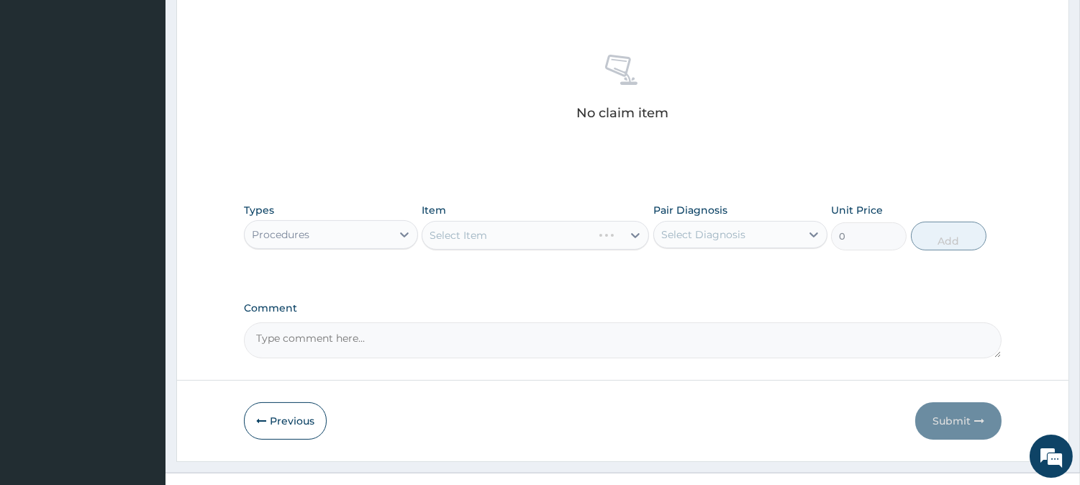
click at [693, 242] on div "Select Diagnosis" at bounding box center [727, 234] width 147 height 23
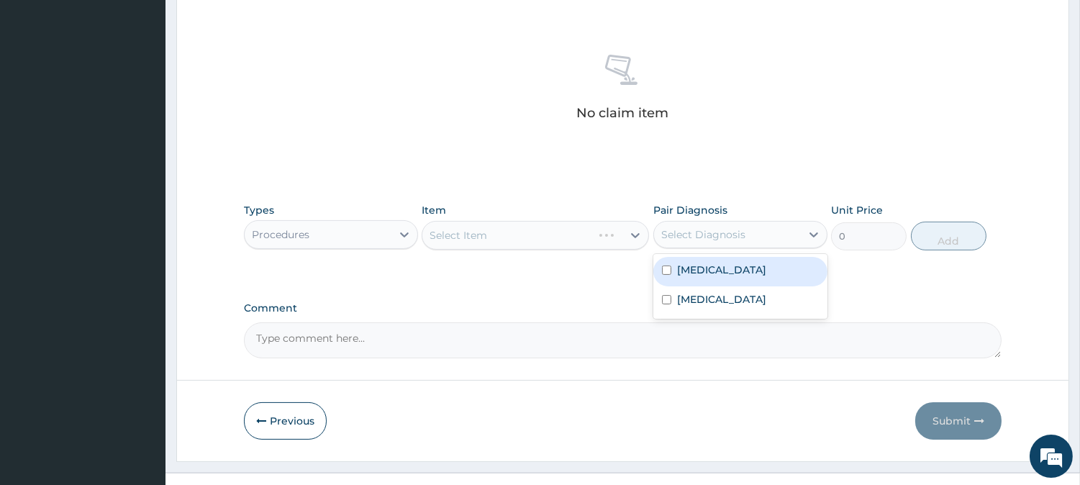
click at [693, 273] on label "[MEDICAL_DATA]" at bounding box center [721, 270] width 89 height 14
checkbox input "true"
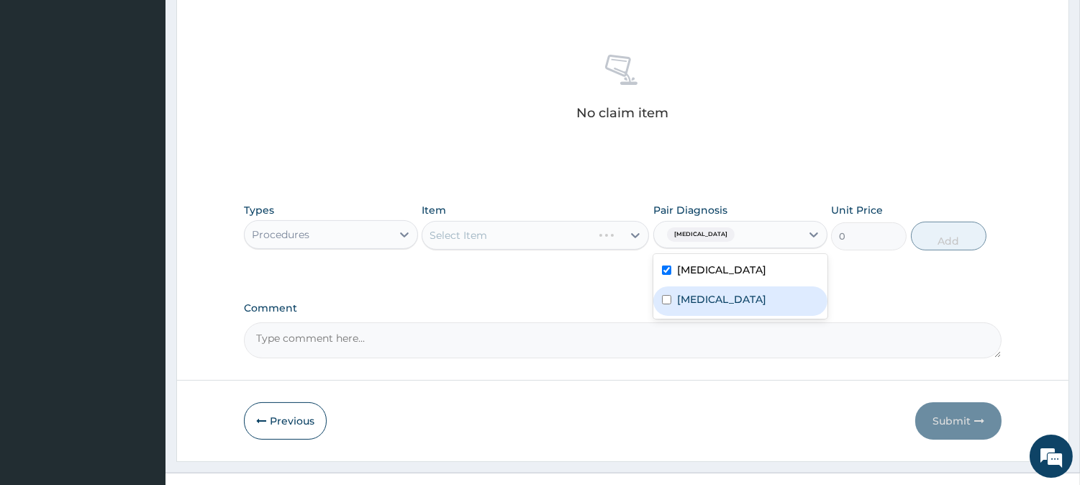
click at [682, 292] on label "[MEDICAL_DATA]" at bounding box center [721, 299] width 89 height 14
checkbox input "true"
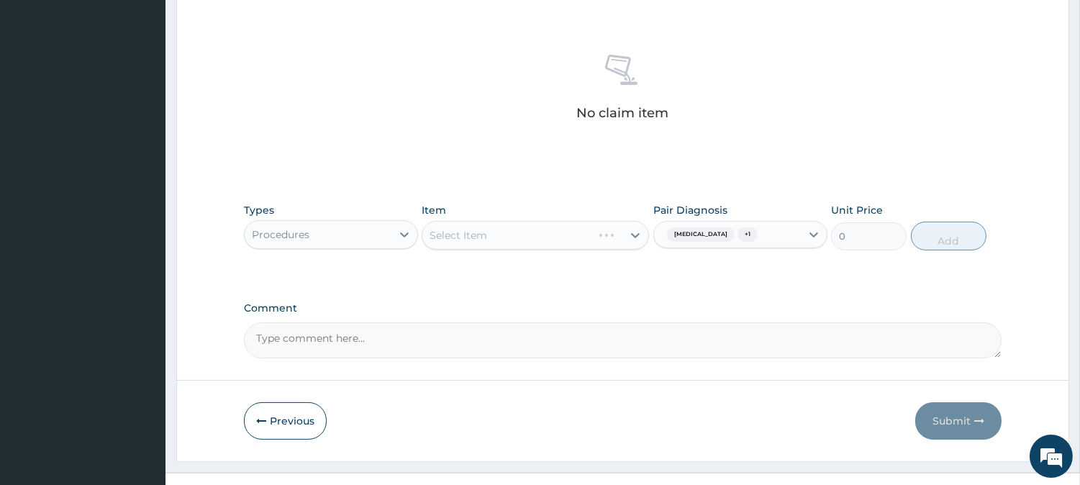
click at [613, 236] on div "Select Item" at bounding box center [535, 235] width 227 height 29
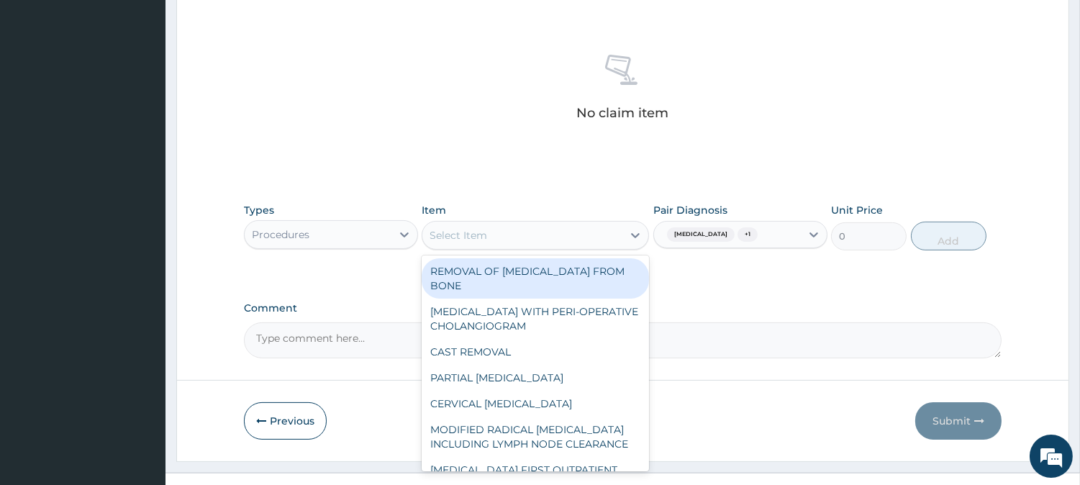
click at [594, 234] on div "Select Item" at bounding box center [522, 235] width 200 height 23
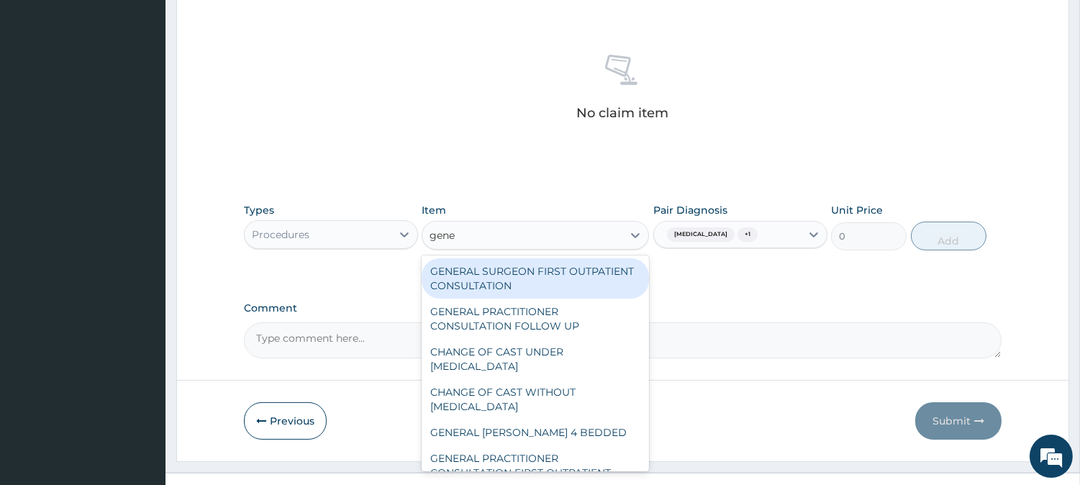
type input "gener"
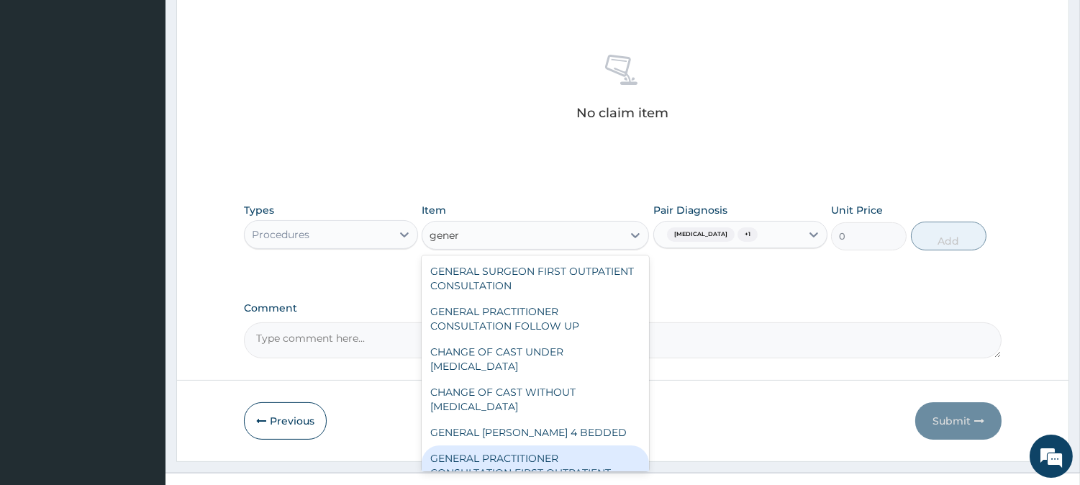
click at [594, 461] on div "GENERAL PRACTITIONER CONSULTATION FIRST OUTPATIENT CONSULTATION" at bounding box center [535, 472] width 227 height 55
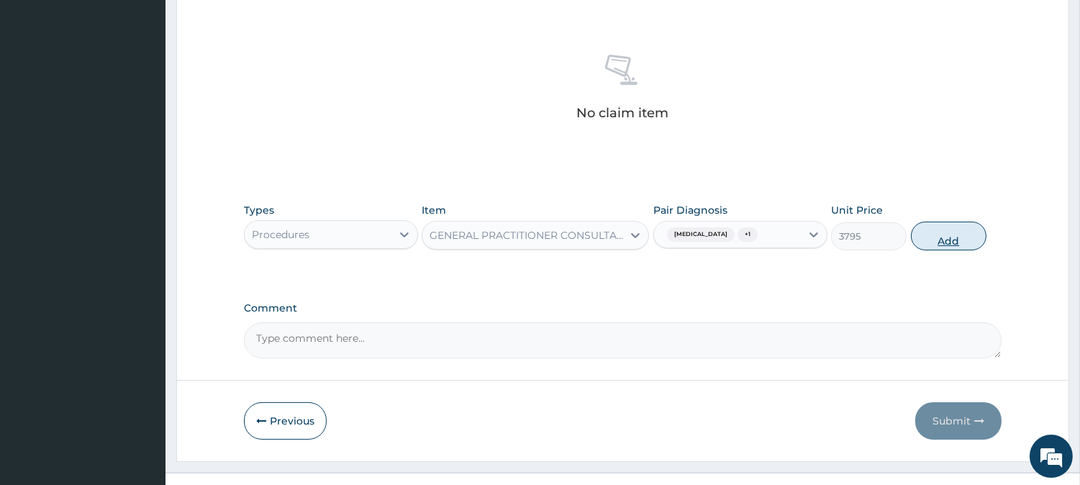
click at [928, 224] on button "Add" at bounding box center [949, 236] width 76 height 29
type input "0"
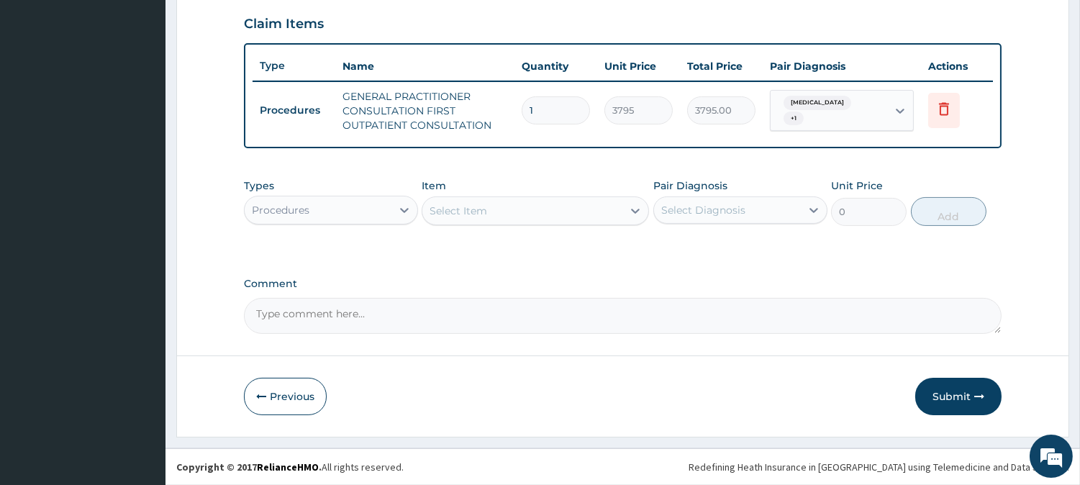
scroll to position [490, 0]
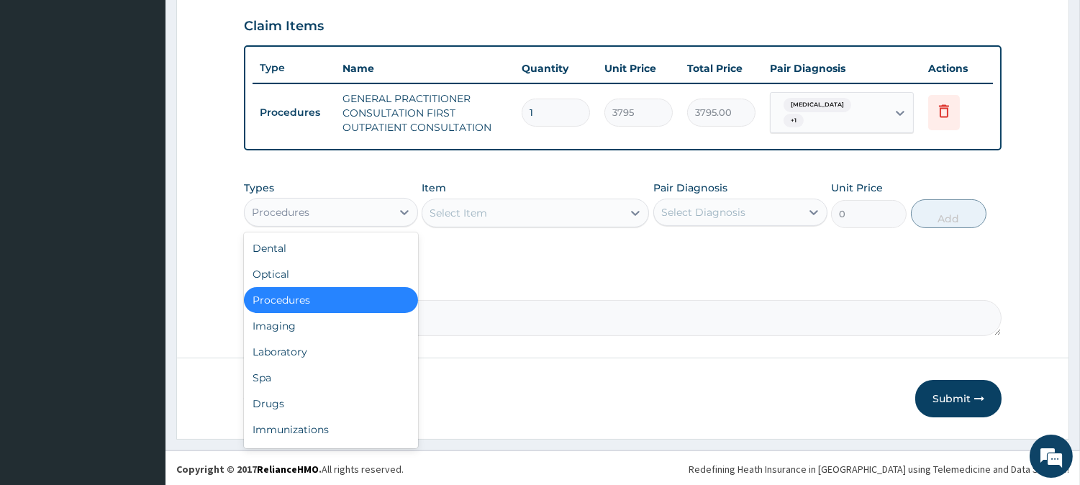
click at [362, 216] on div "Procedures" at bounding box center [318, 212] width 147 height 23
click at [368, 358] on div "Laboratory" at bounding box center [331, 352] width 174 height 26
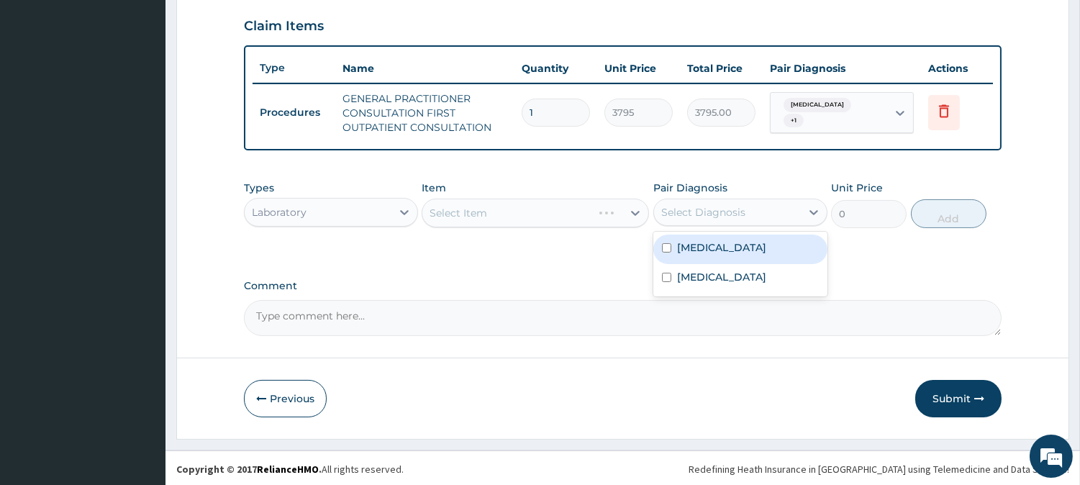
click at [732, 209] on div "Select Diagnosis" at bounding box center [703, 212] width 84 height 14
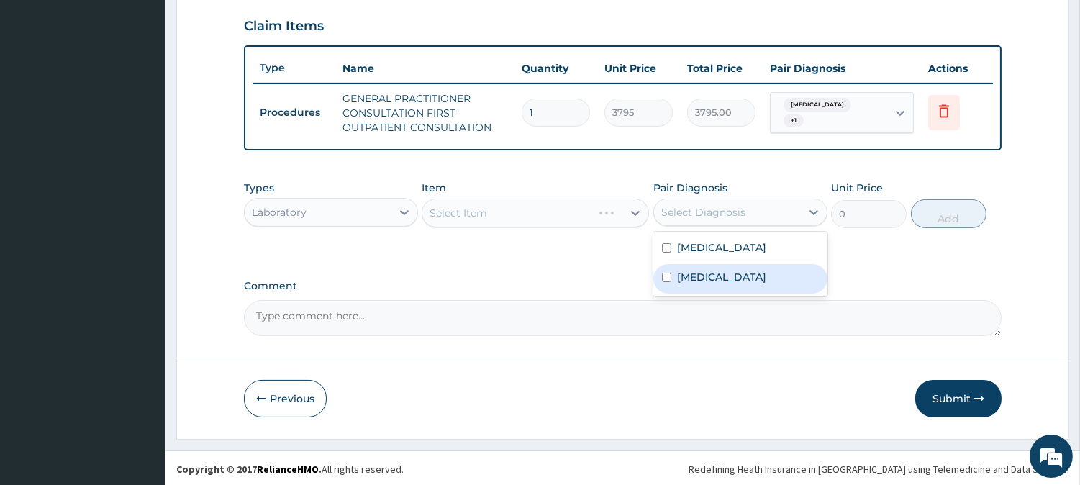
click at [717, 271] on div "Malaria" at bounding box center [740, 278] width 174 height 29
checkbox input "true"
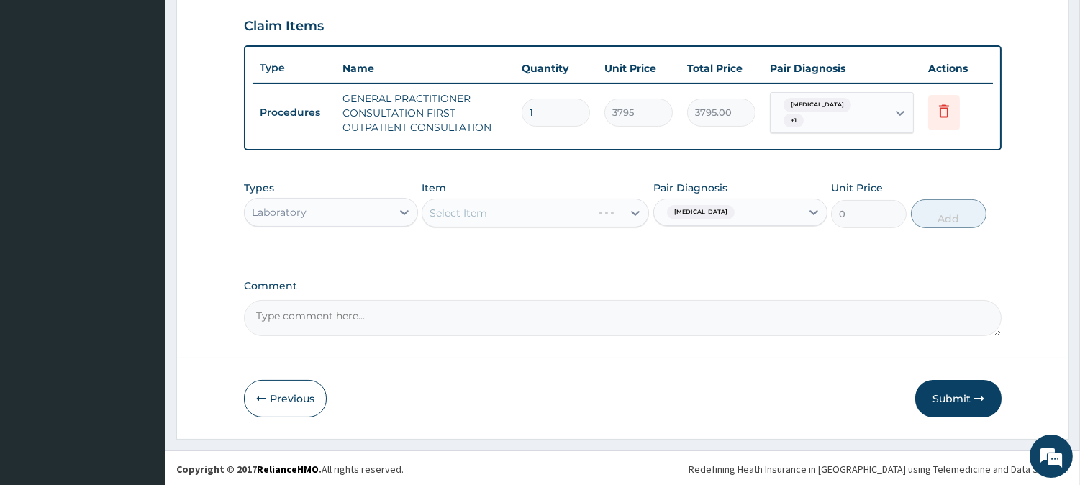
click at [591, 199] on div "Select Item" at bounding box center [535, 213] width 227 height 29
click at [591, 209] on div "Select Item" at bounding box center [522, 212] width 200 height 23
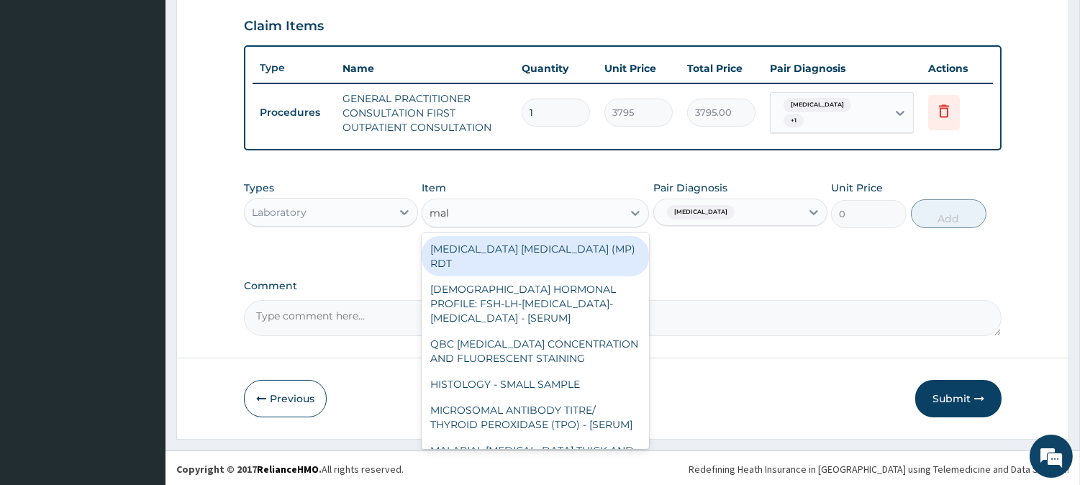
type input "mala"
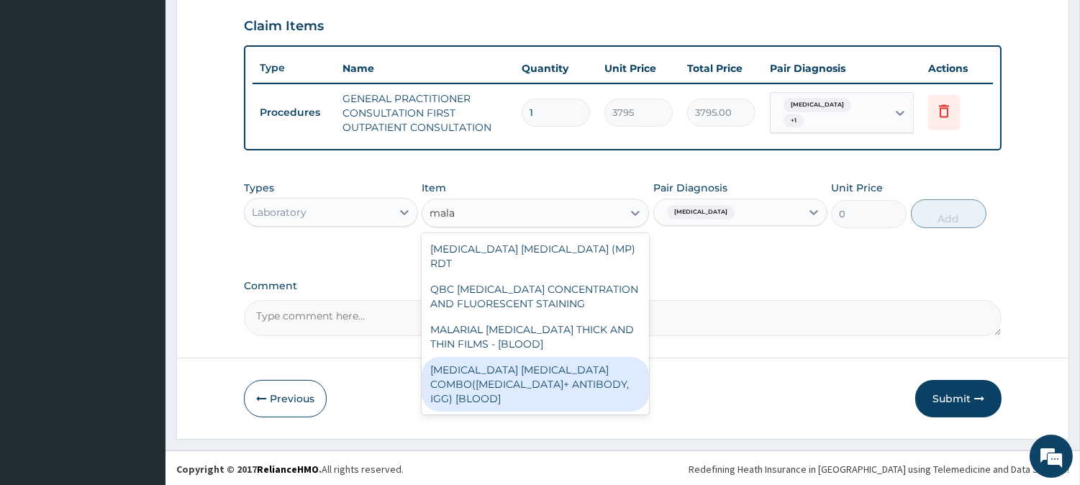
click at [570, 358] on div "MALARIA PARASITE COMBO(BLOOD FILM+ ANTIBODY, IGG) [BLOOD]" at bounding box center [535, 384] width 227 height 55
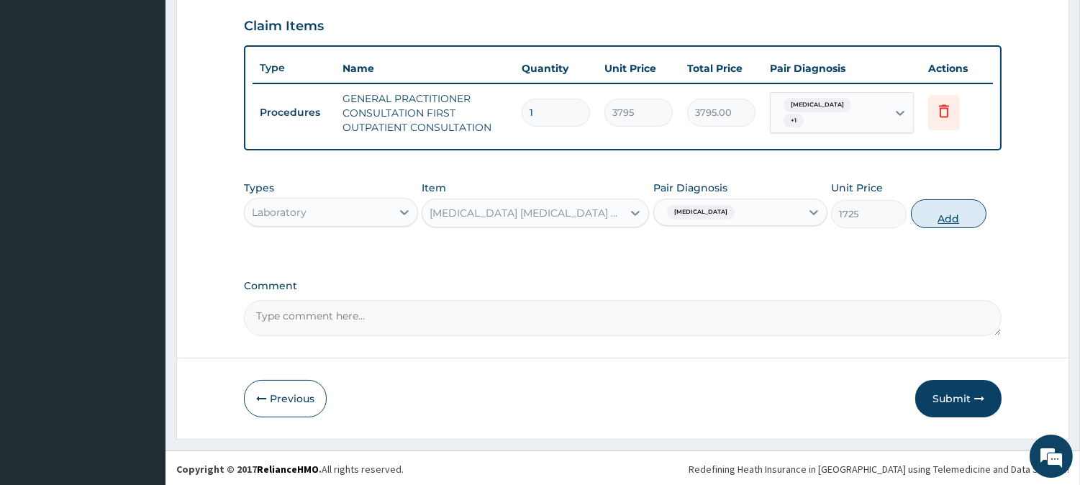
click at [943, 217] on button "Add" at bounding box center [949, 213] width 76 height 29
type input "0"
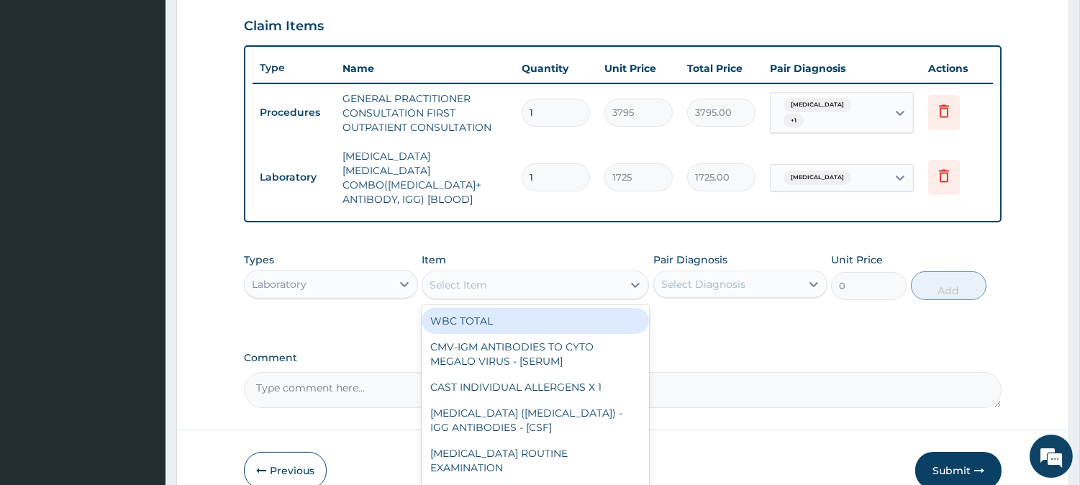
click at [615, 273] on div "Select Item" at bounding box center [522, 284] width 200 height 23
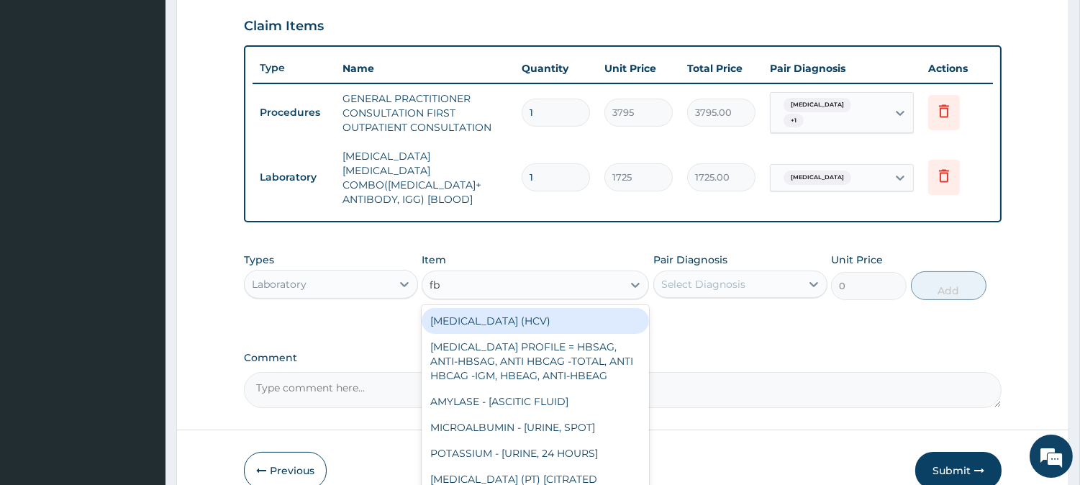
type input "fbc"
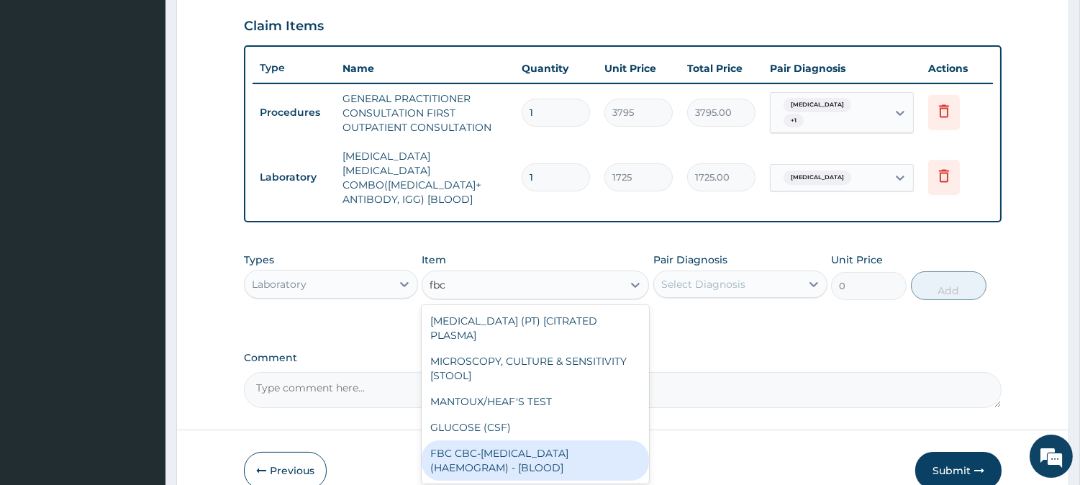
click at [560, 441] on div "FBC CBC-[MEDICAL_DATA] (HAEMOGRAM) - [BLOOD]" at bounding box center [535, 460] width 227 height 40
type input "4600"
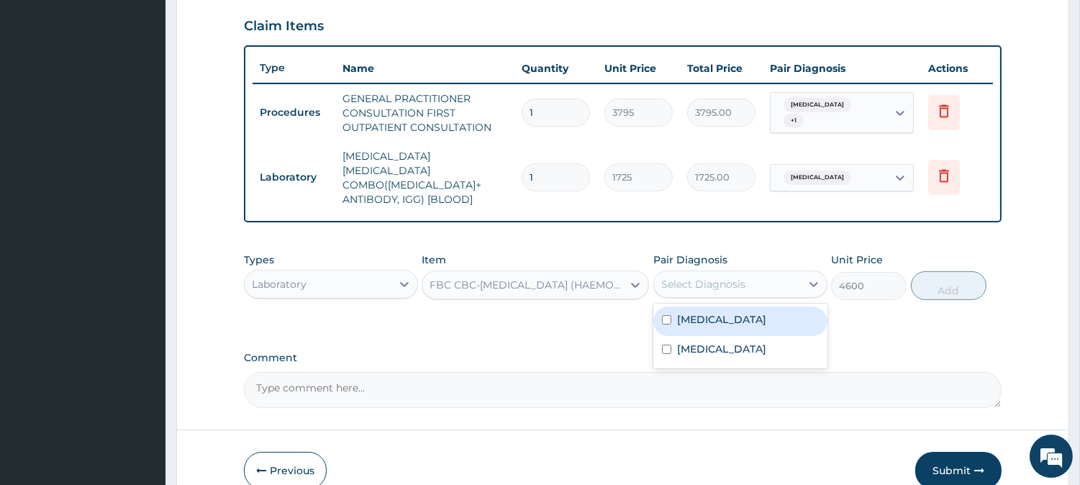
click at [684, 277] on div "Select Diagnosis" at bounding box center [703, 284] width 84 height 14
click at [688, 312] on label "[MEDICAL_DATA]" at bounding box center [721, 319] width 89 height 14
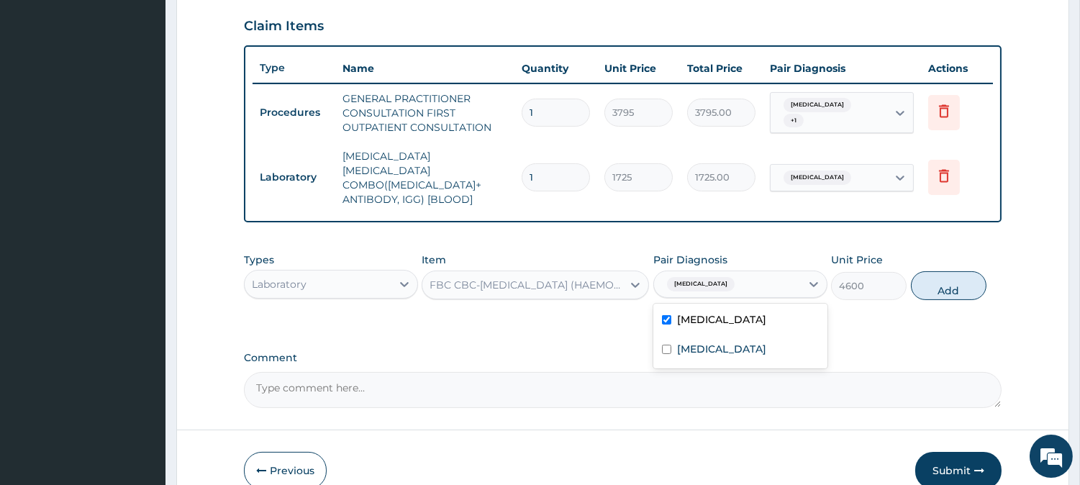
checkbox input "true"
click at [948, 271] on button "Add" at bounding box center [949, 285] width 76 height 29
type input "0"
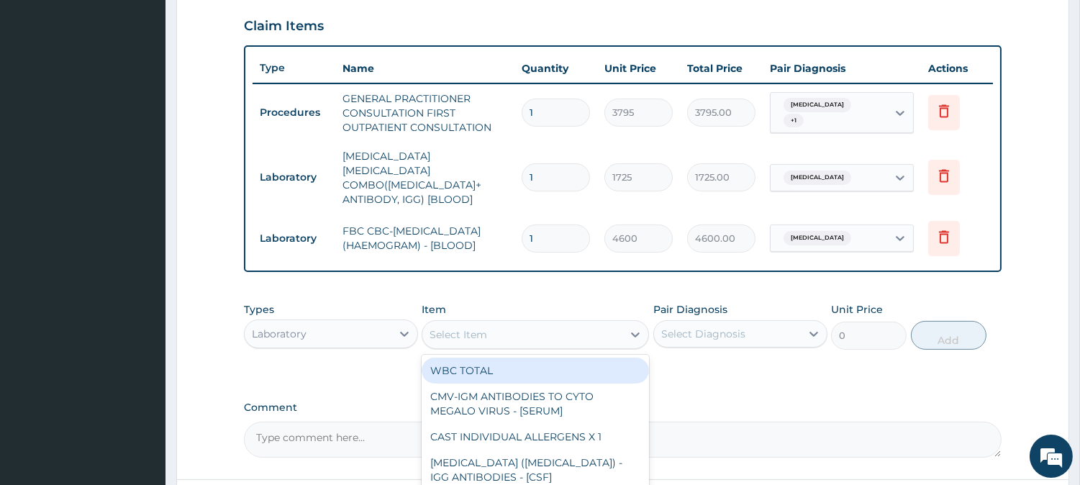
click at [581, 323] on div "Select Item" at bounding box center [522, 334] width 200 height 23
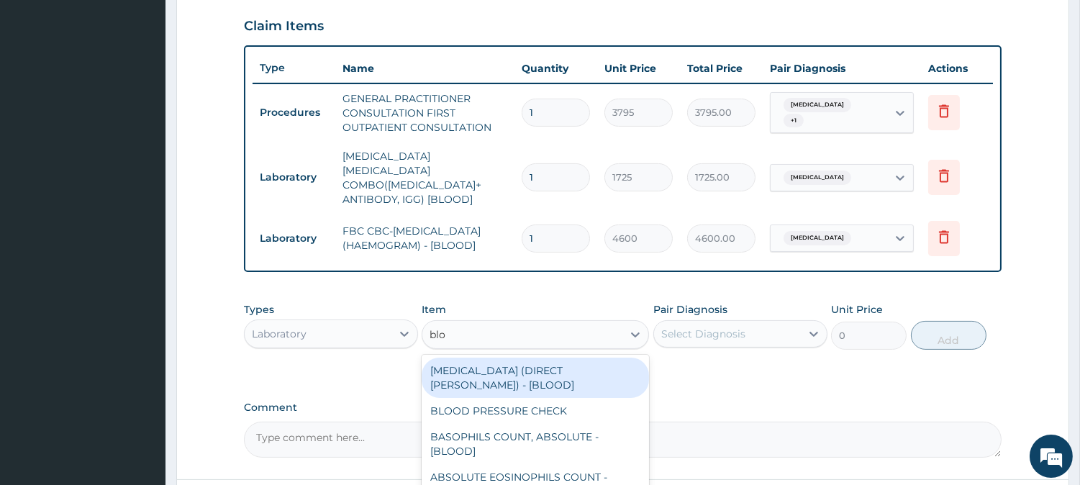
type input "bloo"
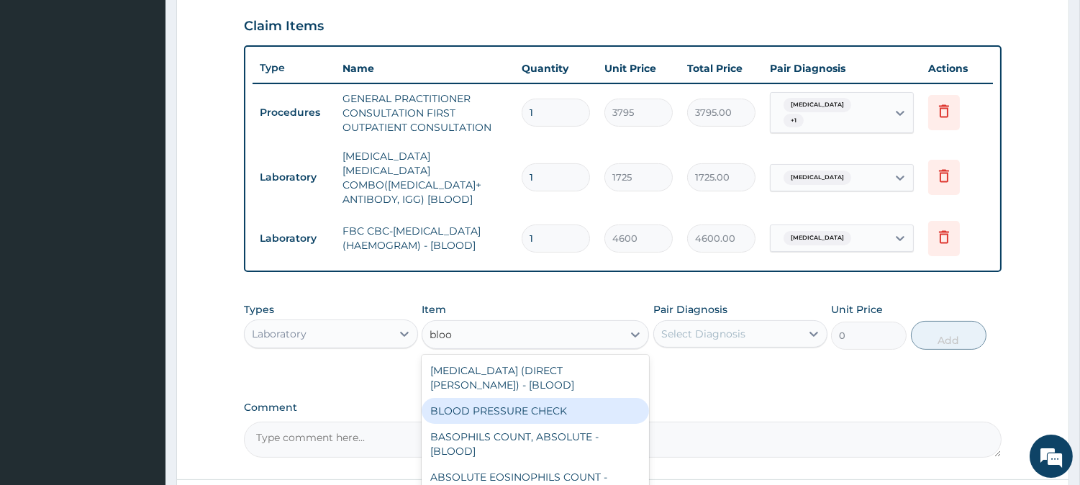
click at [559, 398] on div "BLOOD PRESSURE CHECK" at bounding box center [535, 411] width 227 height 26
type input "1380"
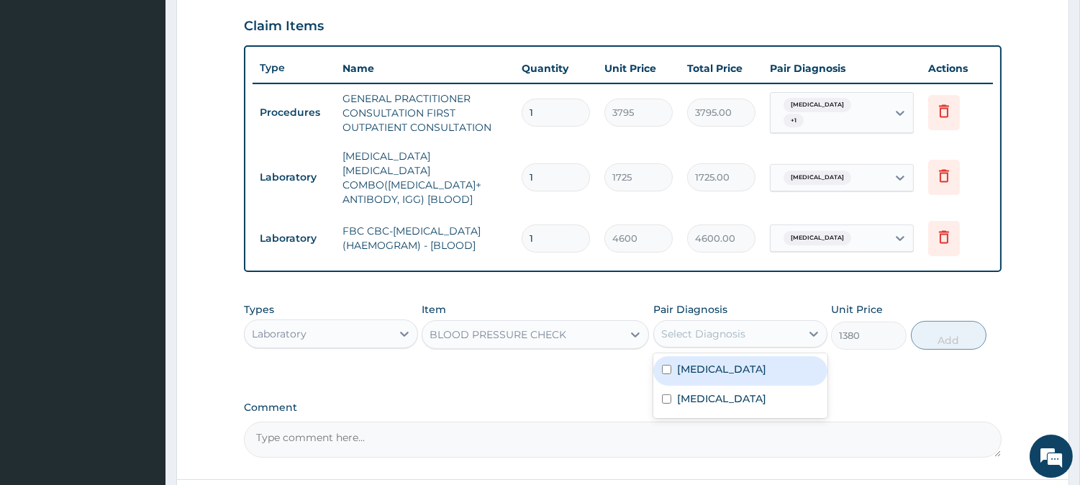
click at [681, 320] on div "Select Diagnosis" at bounding box center [740, 333] width 174 height 27
click at [699, 362] on label "[MEDICAL_DATA]" at bounding box center [721, 369] width 89 height 14
checkbox input "true"
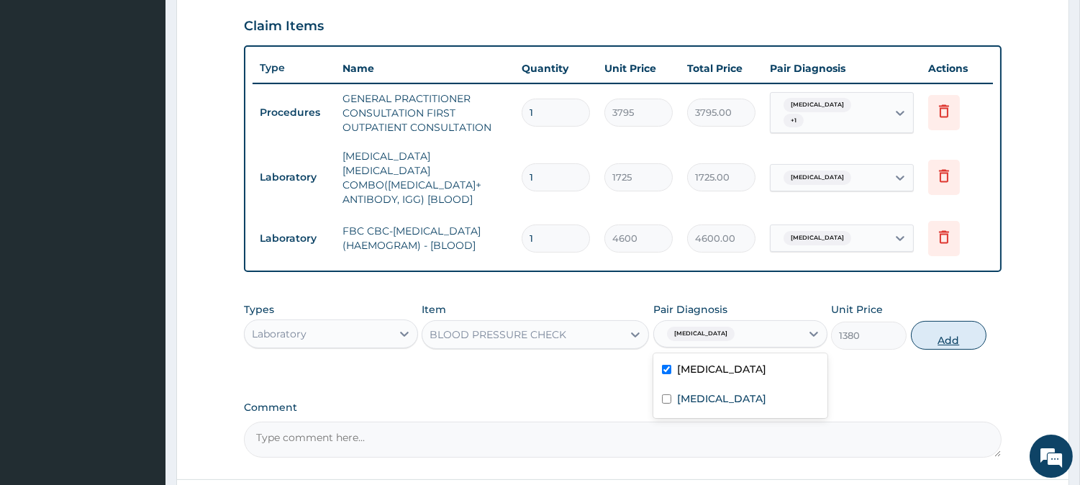
click at [948, 327] on button "Add" at bounding box center [949, 335] width 76 height 29
type input "0"
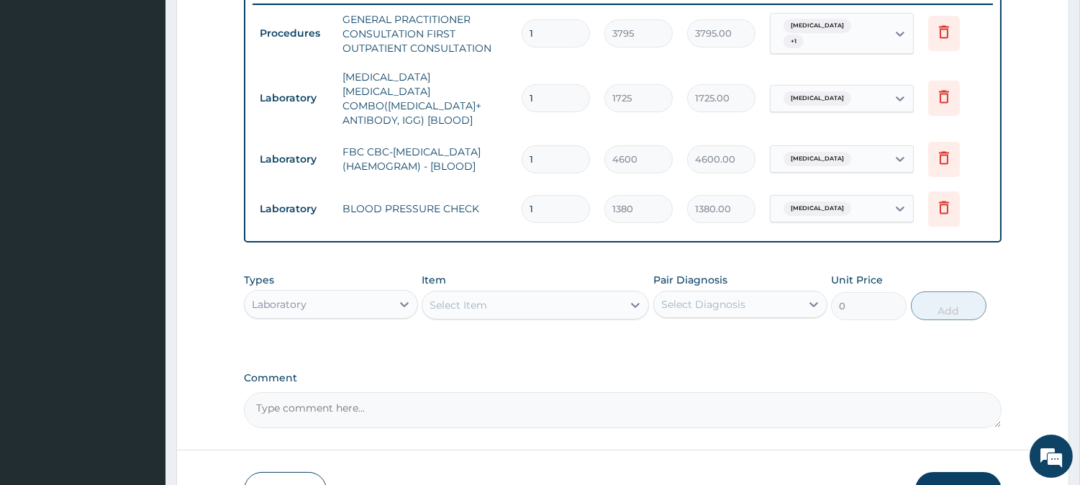
scroll to position [655, 0]
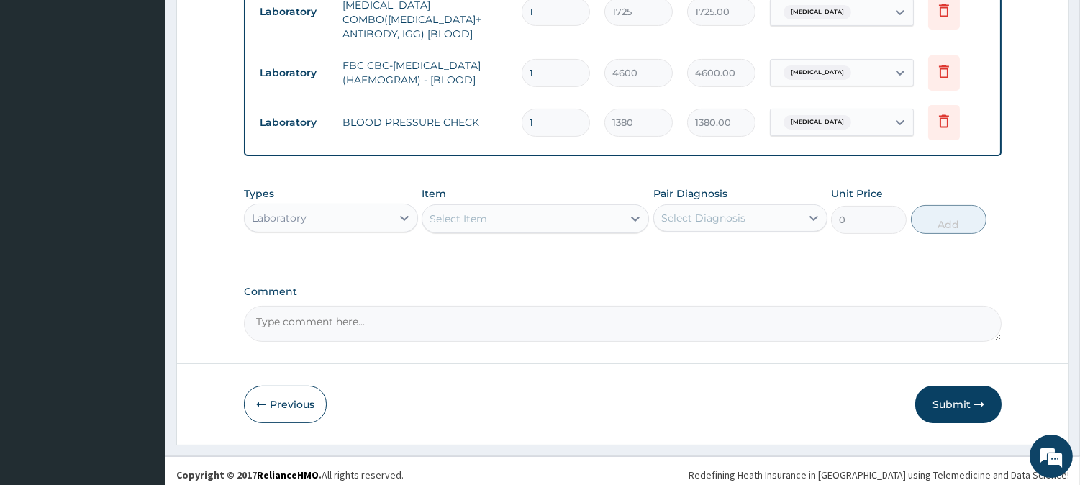
click at [363, 206] on div "Laboratory" at bounding box center [318, 217] width 147 height 23
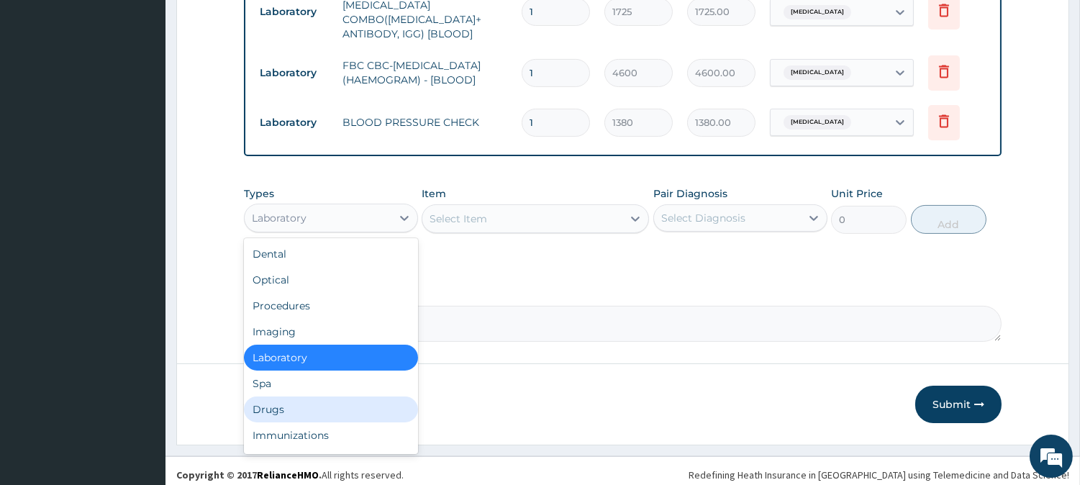
click at [351, 396] on div "Drugs" at bounding box center [331, 409] width 174 height 26
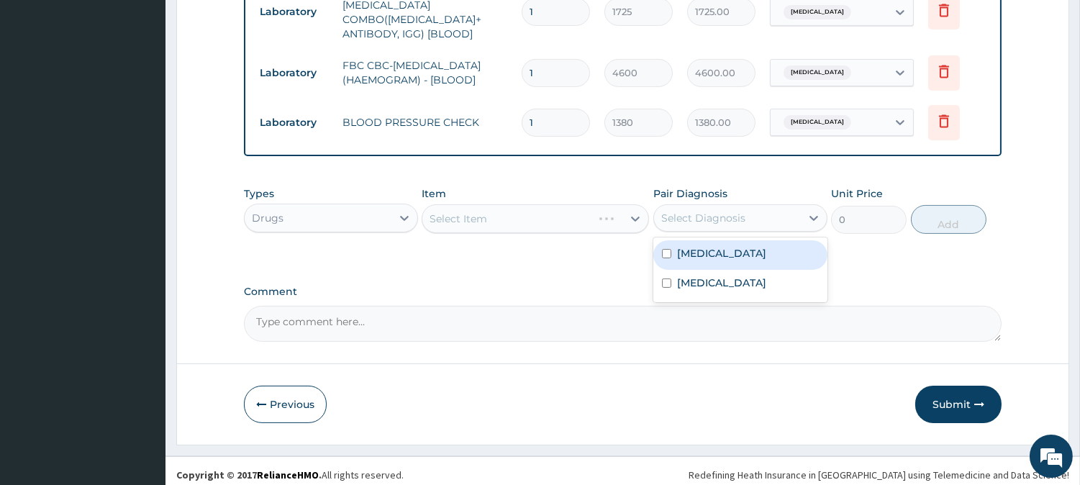
click at [701, 211] on div "Select Diagnosis" at bounding box center [703, 218] width 84 height 14
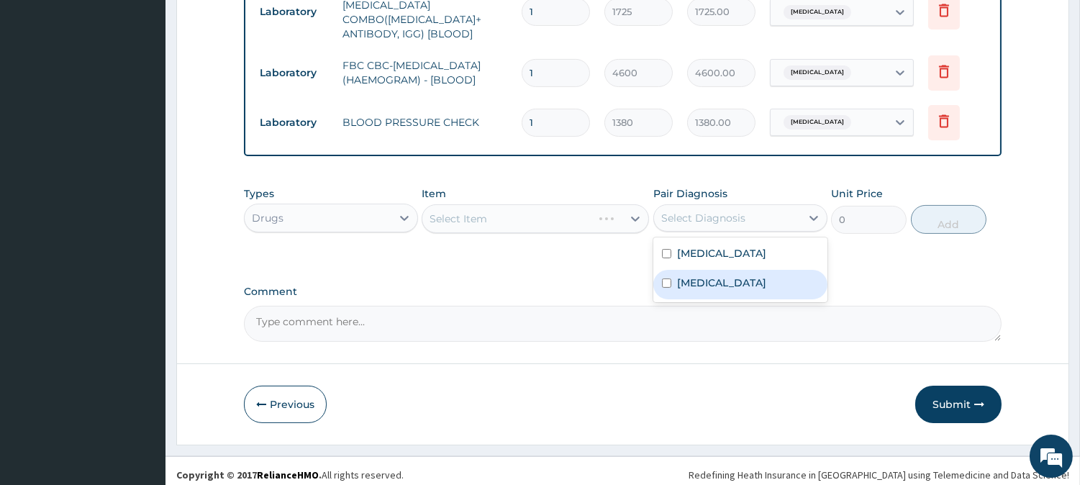
click at [686, 276] on label "[MEDICAL_DATA]" at bounding box center [721, 283] width 89 height 14
checkbox input "true"
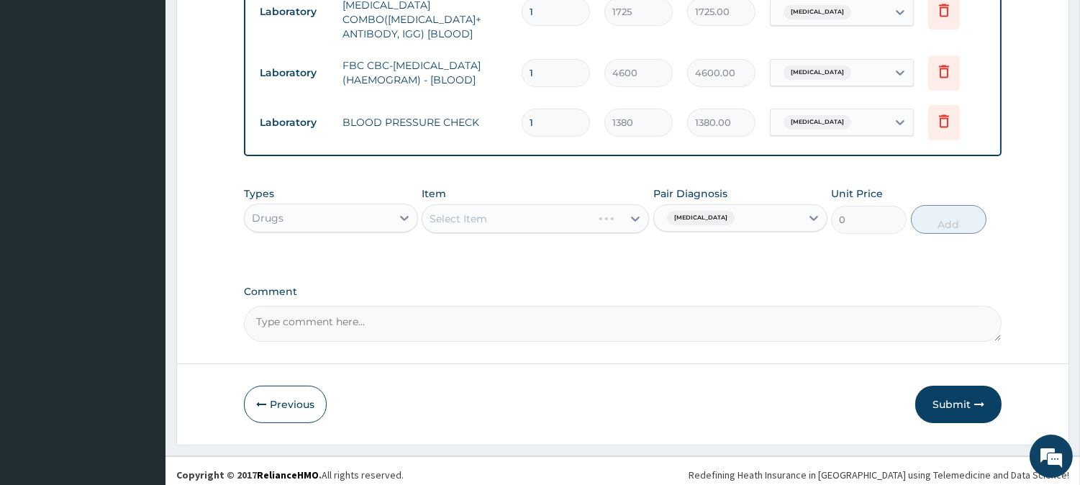
click at [584, 212] on div "Select Item" at bounding box center [535, 218] width 227 height 29
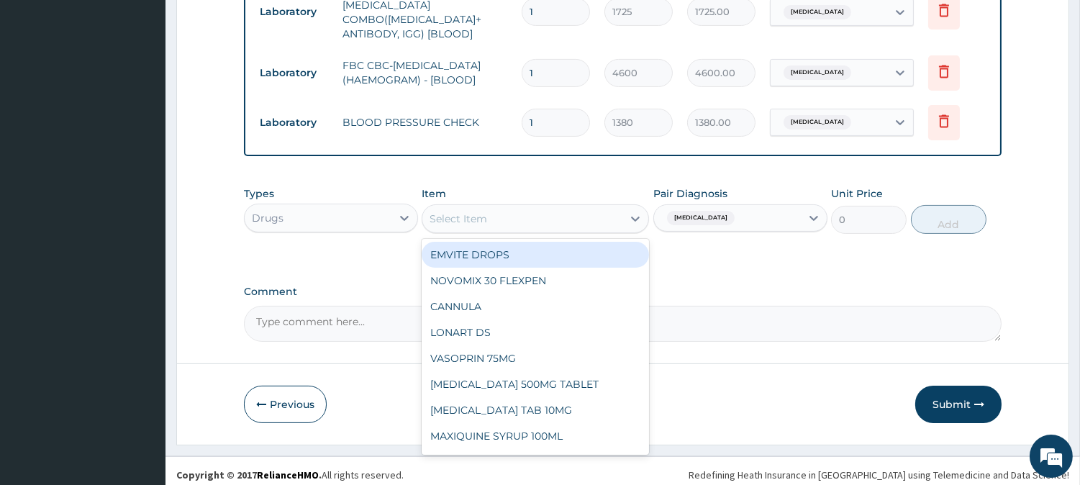
click at [584, 212] on div "Select Item" at bounding box center [522, 218] width 200 height 23
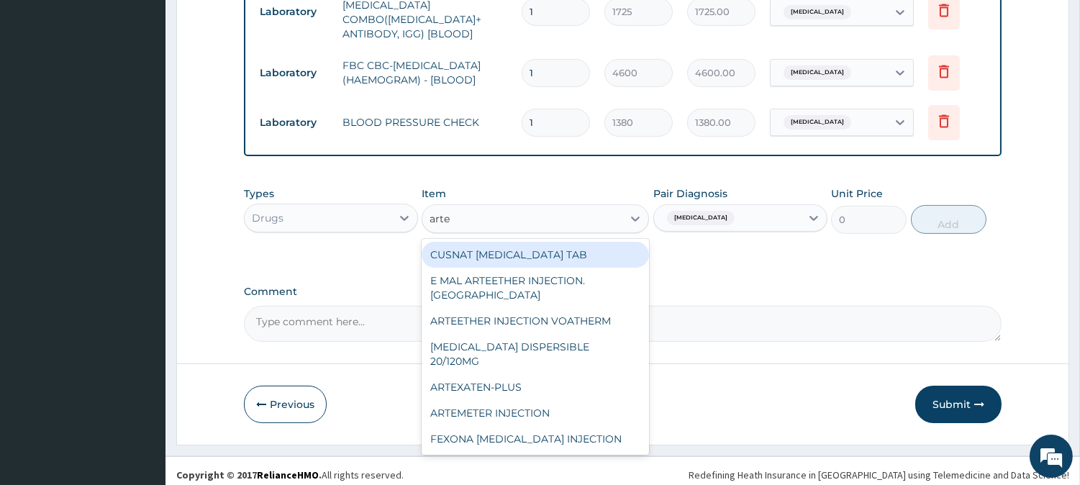
type input "artes"
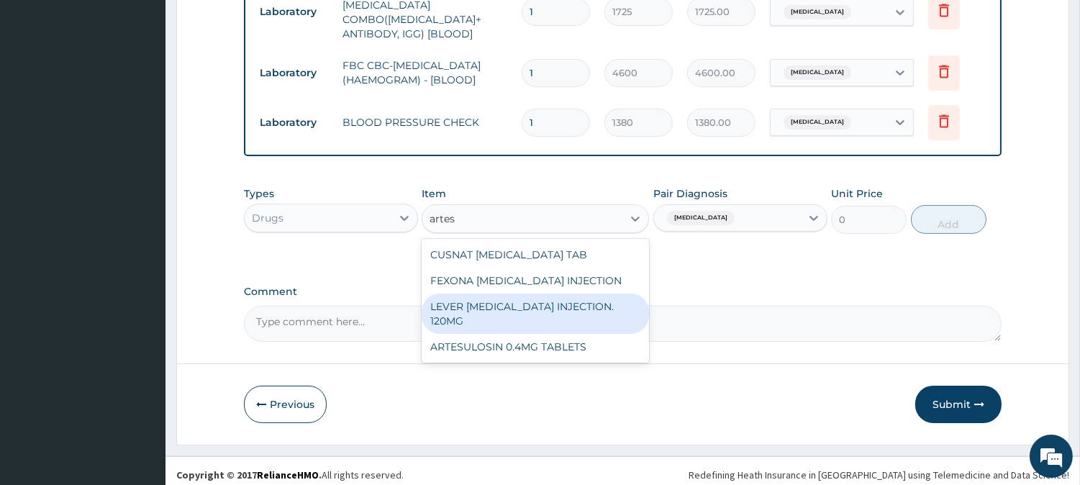
click at [562, 286] on div "CUSNAT ARTESUNATE TAB FEXONA ARTESUNATE INJECTION LEVER ARTESUNATE INJECTION. 1…" at bounding box center [535, 301] width 227 height 124
click at [562, 294] on div "LEVER [MEDICAL_DATA] INJECTION. 120MG" at bounding box center [535, 314] width 227 height 40
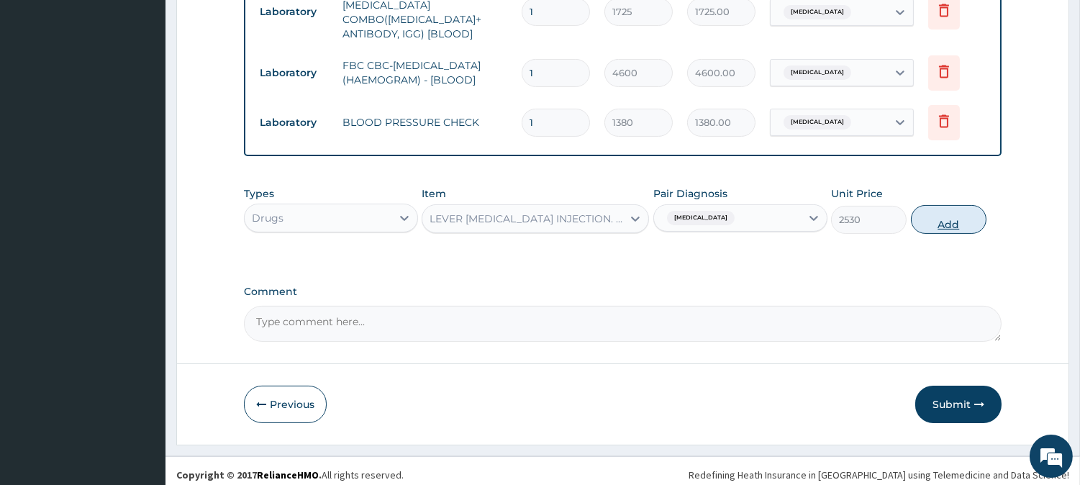
click at [953, 214] on button "Add" at bounding box center [949, 219] width 76 height 29
type input "0"
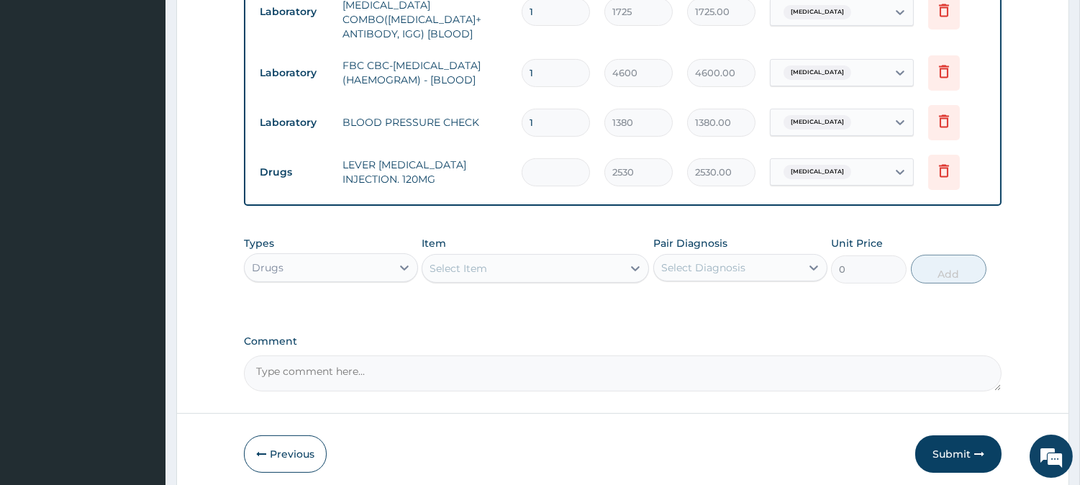
type input "0.00"
type input "6"
type input "15180.00"
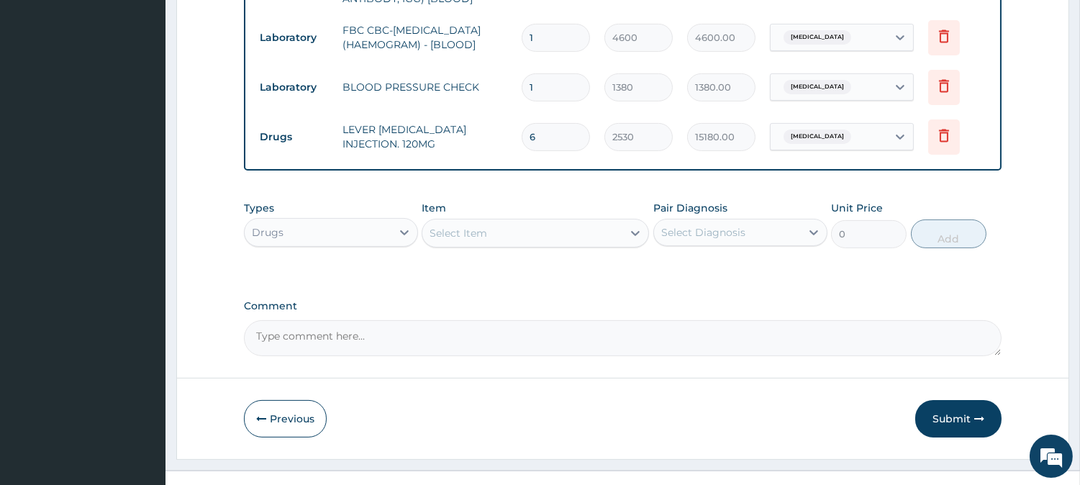
scroll to position [705, 0]
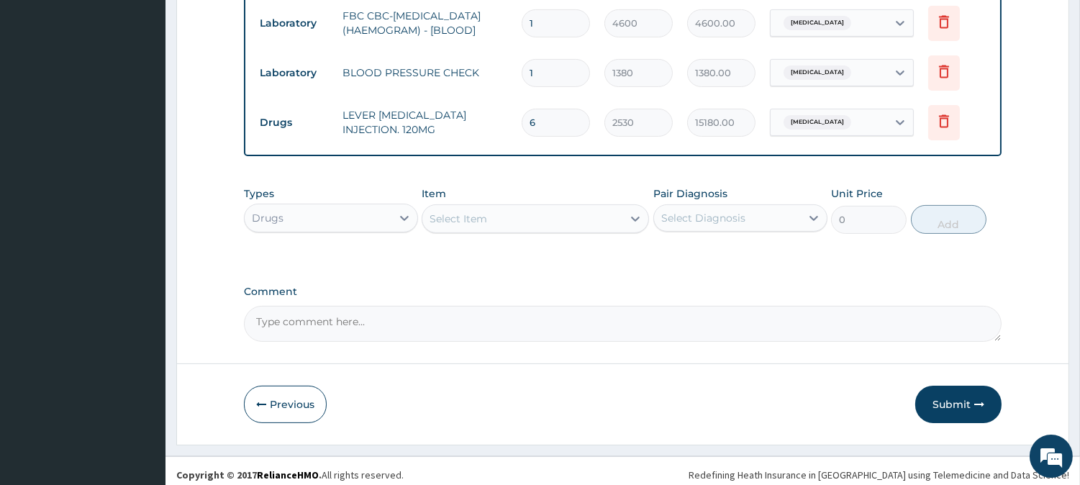
type input "6"
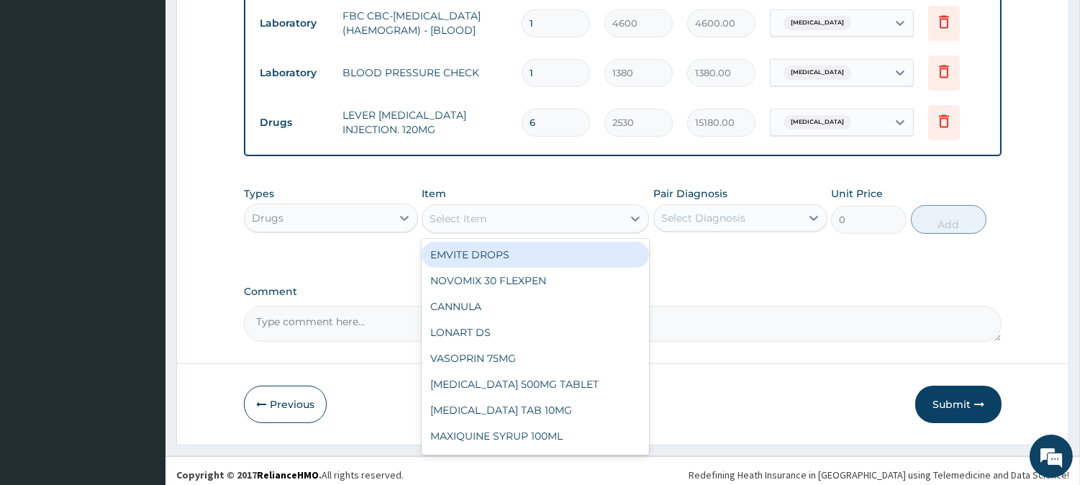
click at [610, 210] on div "Select Item" at bounding box center [522, 218] width 200 height 23
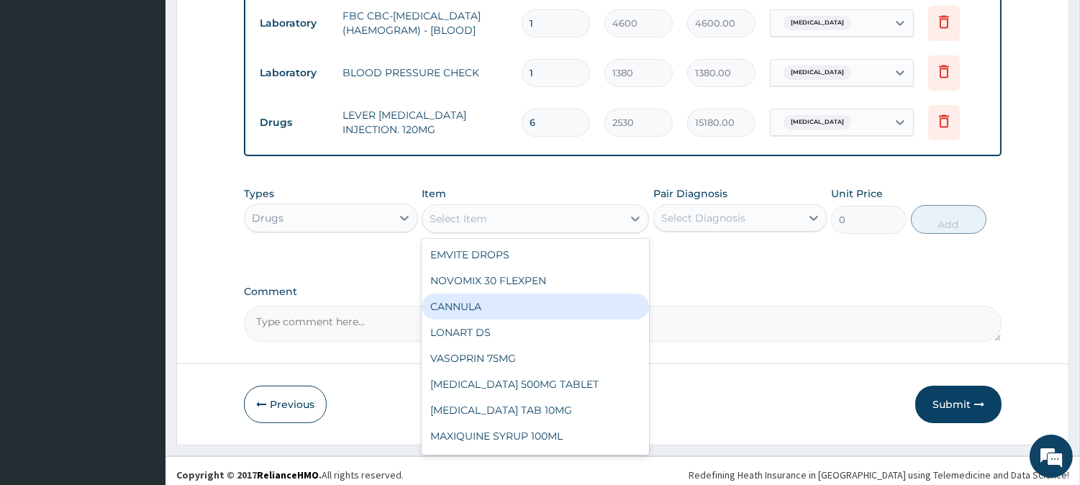
click at [550, 297] on div "CANNULA" at bounding box center [535, 307] width 227 height 26
type input "253"
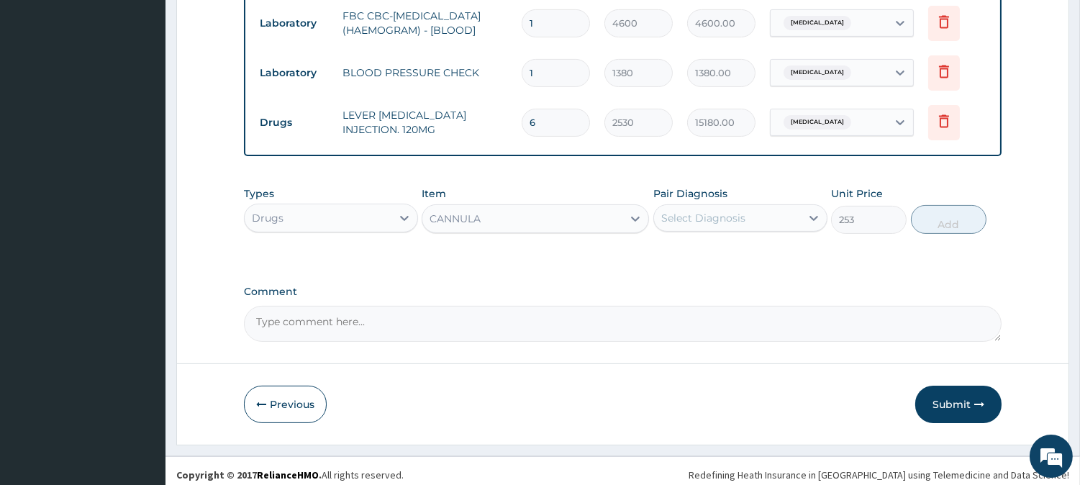
click at [696, 216] on div "Select Diagnosis" at bounding box center [703, 218] width 84 height 14
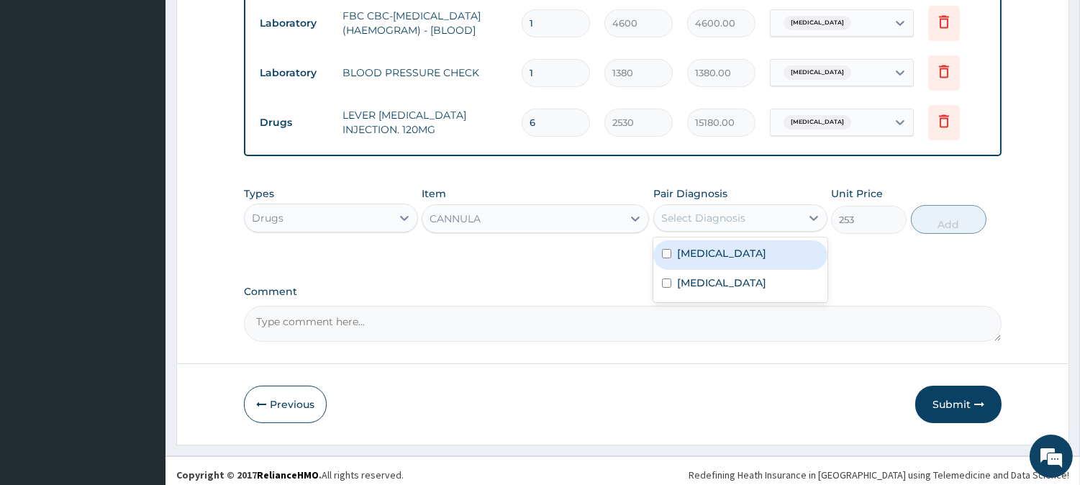
click at [695, 254] on div "[MEDICAL_DATA]" at bounding box center [740, 254] width 174 height 29
checkbox input "true"
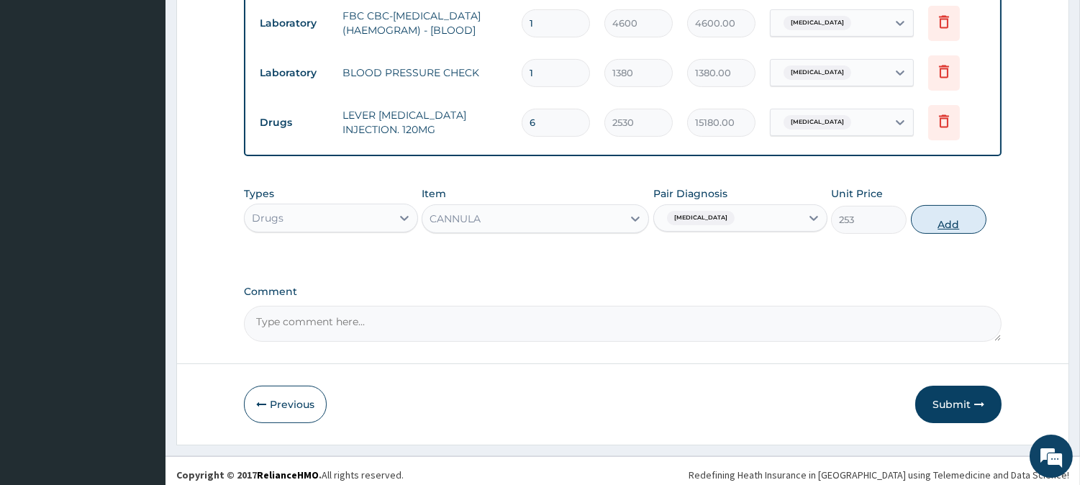
click at [923, 217] on button "Add" at bounding box center [949, 219] width 76 height 29
type input "0"
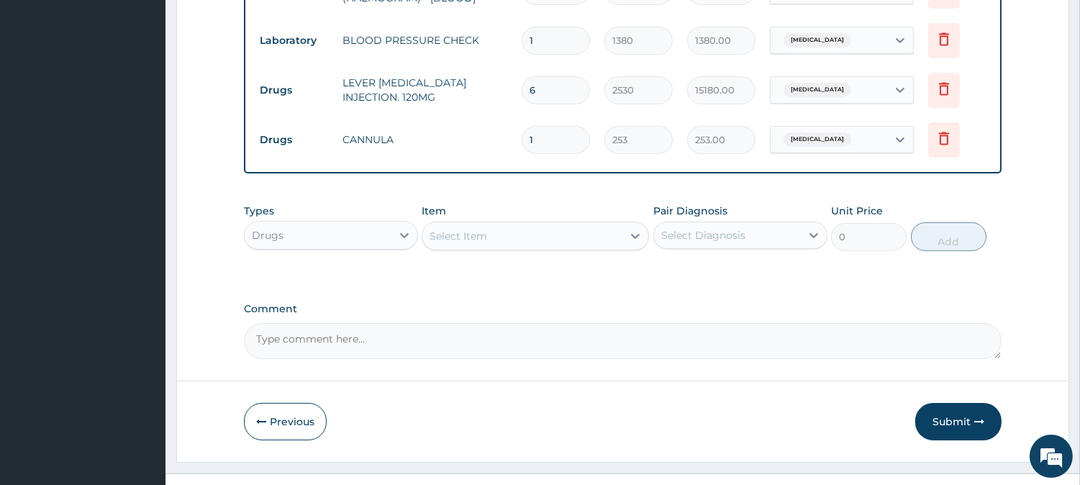
scroll to position [755, 0]
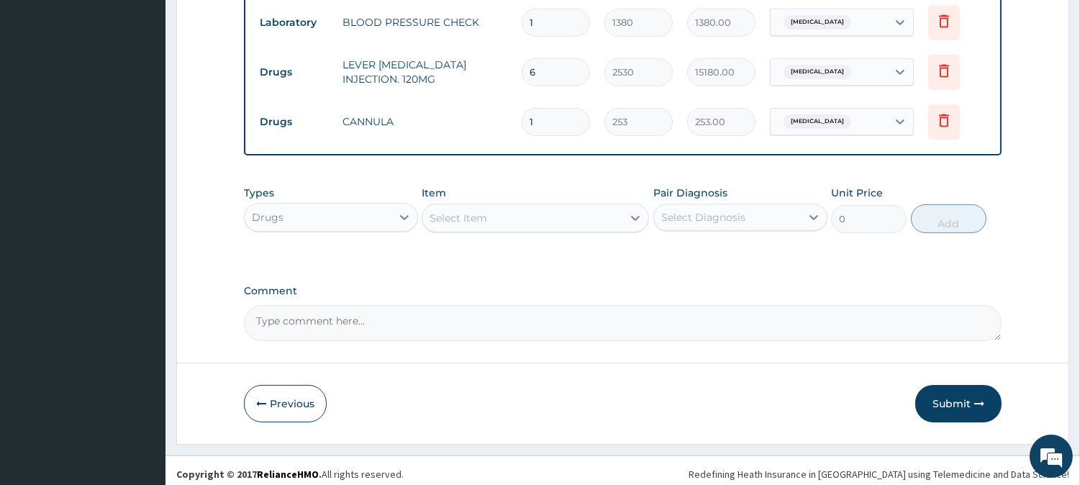
click at [568, 211] on div "Select Item" at bounding box center [522, 217] width 200 height 23
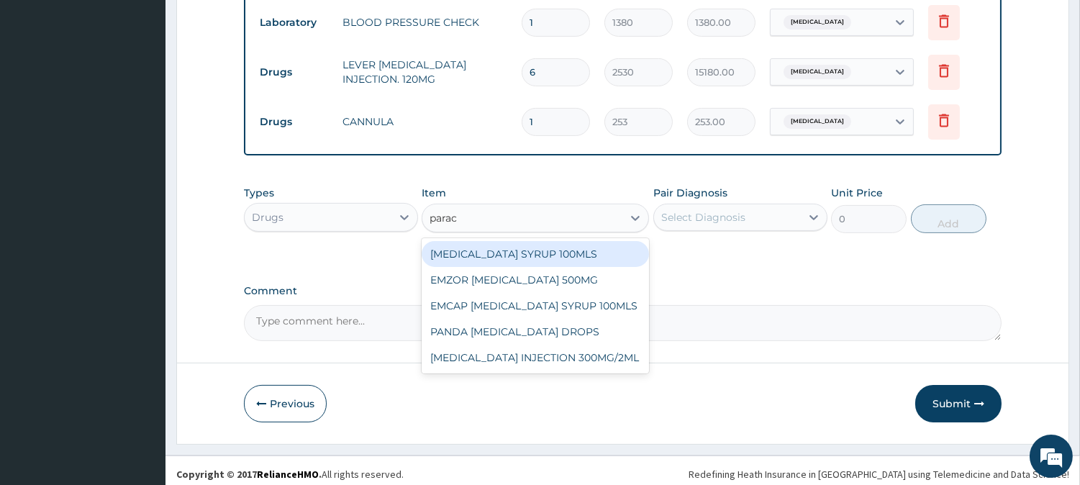
type input "parace"
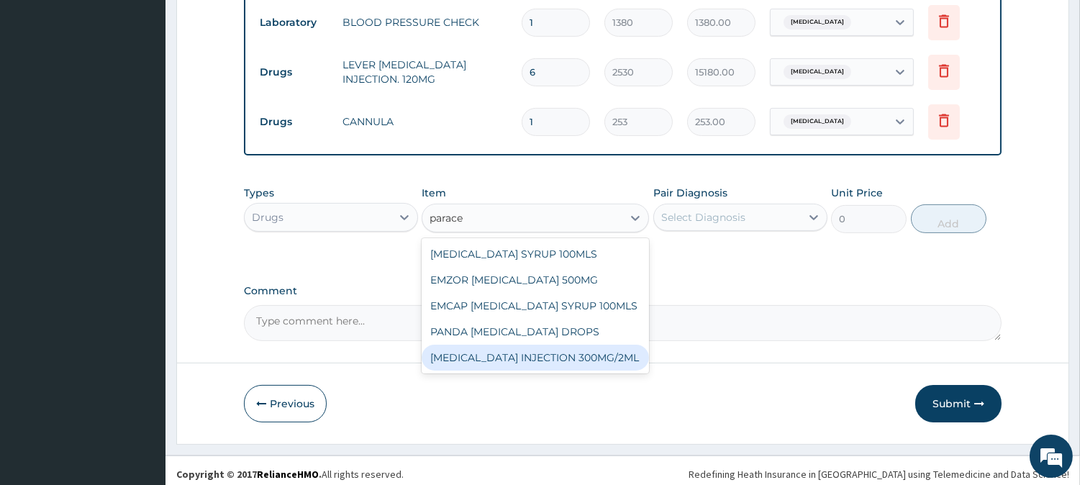
click at [581, 345] on div "[MEDICAL_DATA] INJECTION 300MG/2ML" at bounding box center [535, 358] width 227 height 26
type input "278.3"
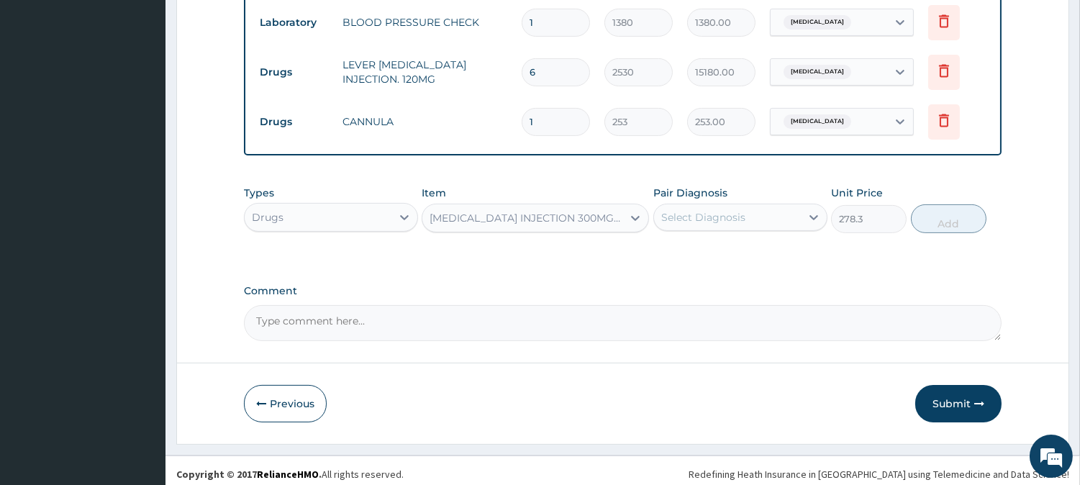
drag, startPoint x: 743, startPoint y: 216, endPoint x: 743, endPoint y: 226, distance: 10.1
click at [743, 219] on div "Select Diagnosis" at bounding box center [727, 217] width 147 height 23
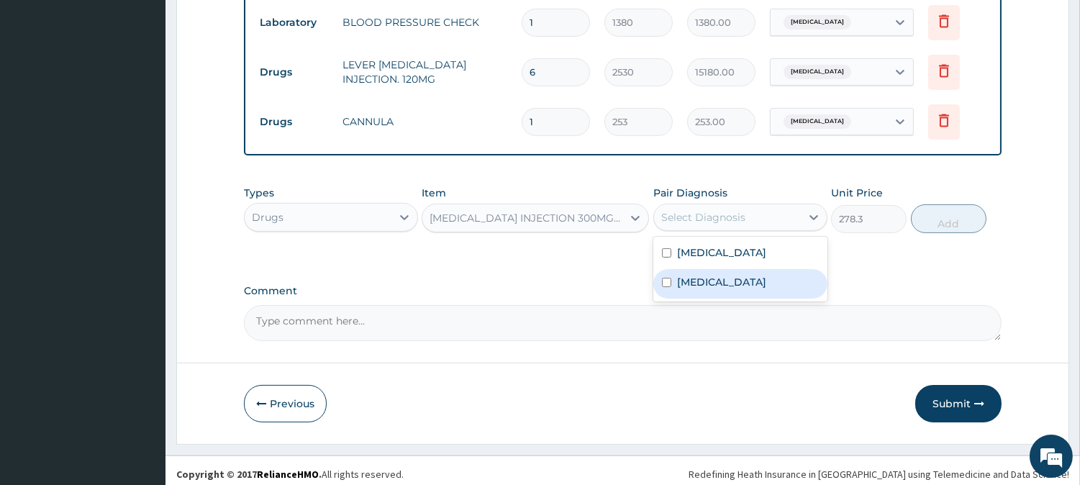
click at [739, 270] on div "[MEDICAL_DATA]" at bounding box center [740, 283] width 174 height 29
checkbox input "true"
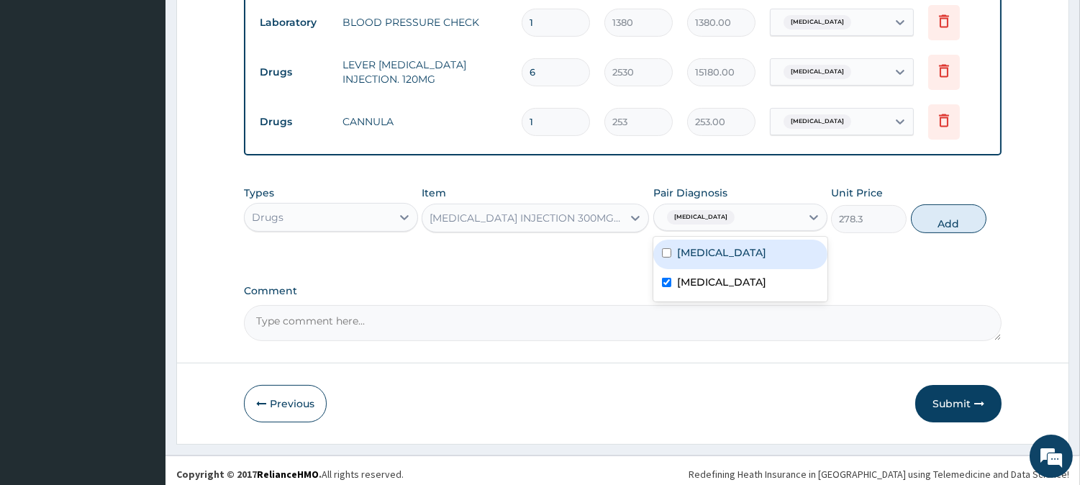
drag, startPoint x: 914, startPoint y: 213, endPoint x: 921, endPoint y: 211, distance: 7.5
click at [917, 212] on button "Add" at bounding box center [949, 218] width 76 height 29
type input "0"
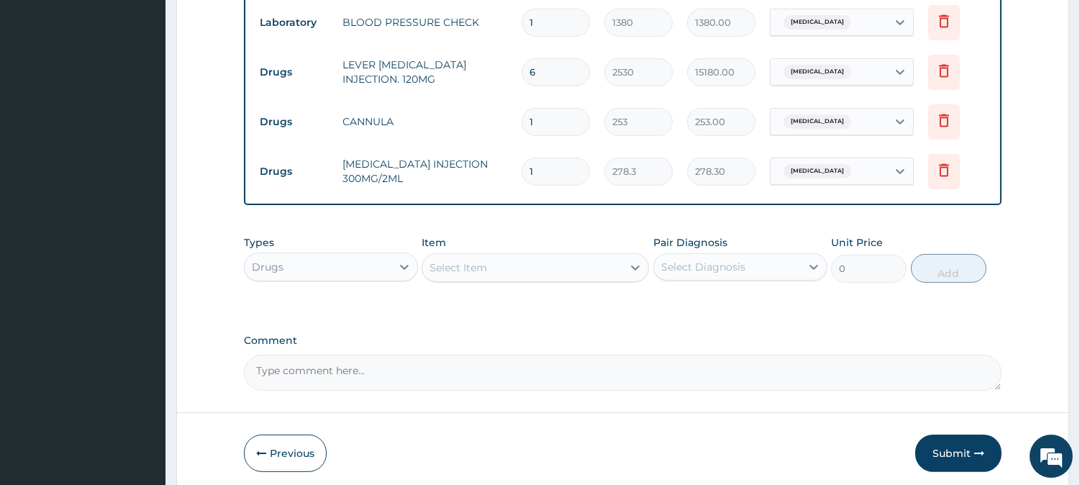
type input "0.00"
type input "6"
type input "1669.80"
type input "6"
click at [548, 271] on div "Select Item" at bounding box center [522, 267] width 200 height 23
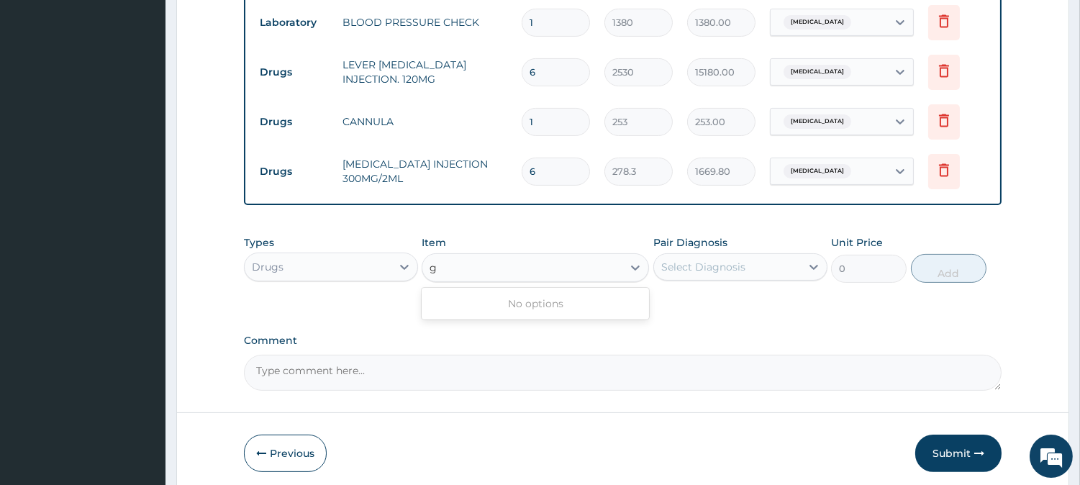
type input "g"
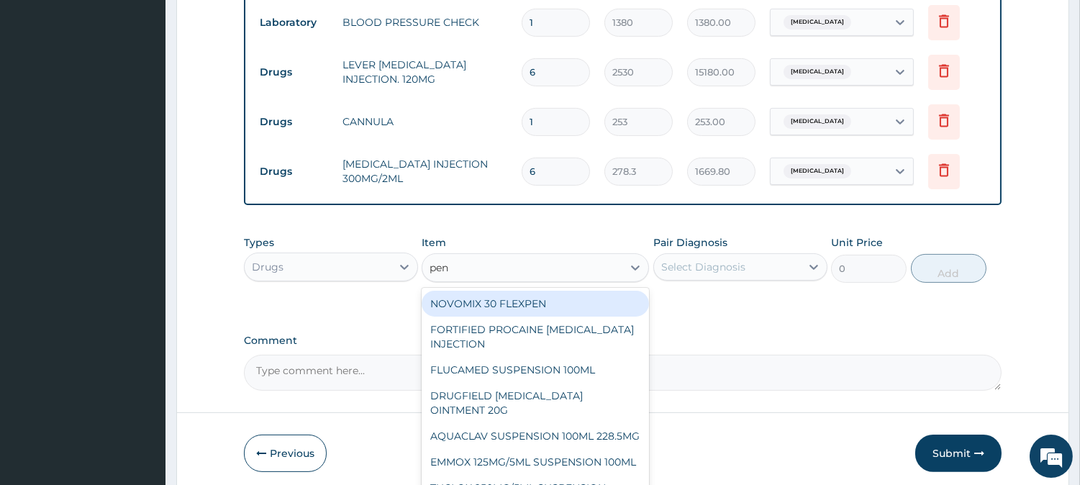
type input "pent"
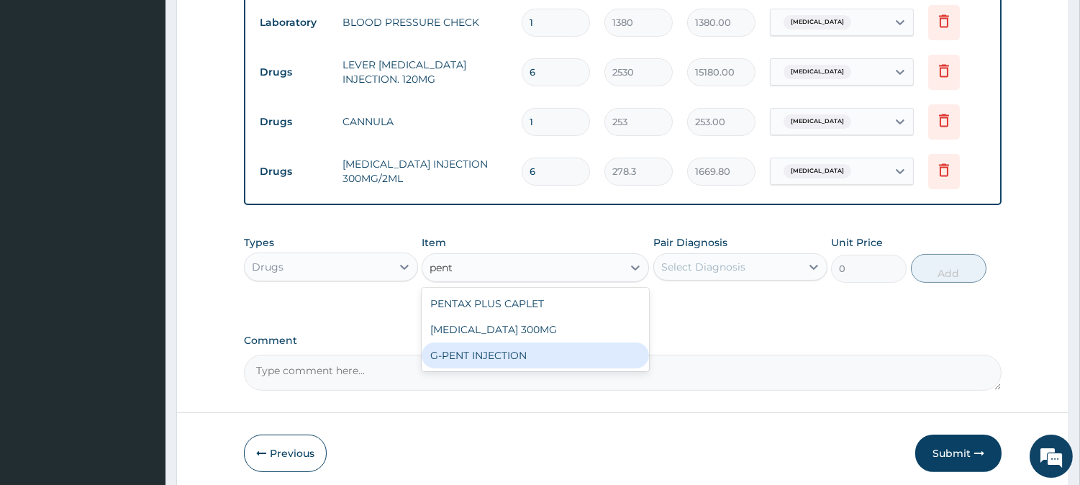
click at [531, 342] on div "G-PENT INJECTION" at bounding box center [535, 355] width 227 height 26
type input "487.025"
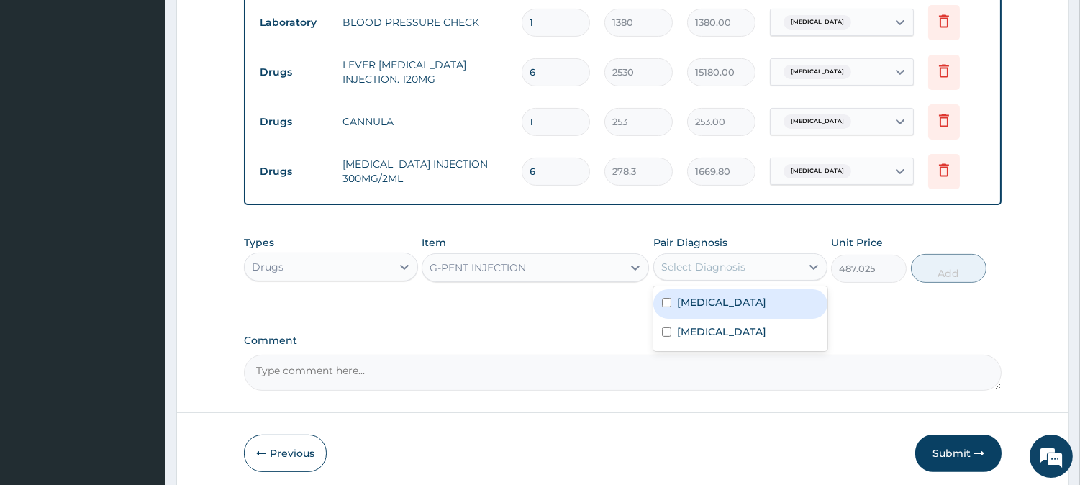
click at [699, 265] on div "Select Diagnosis" at bounding box center [703, 267] width 84 height 14
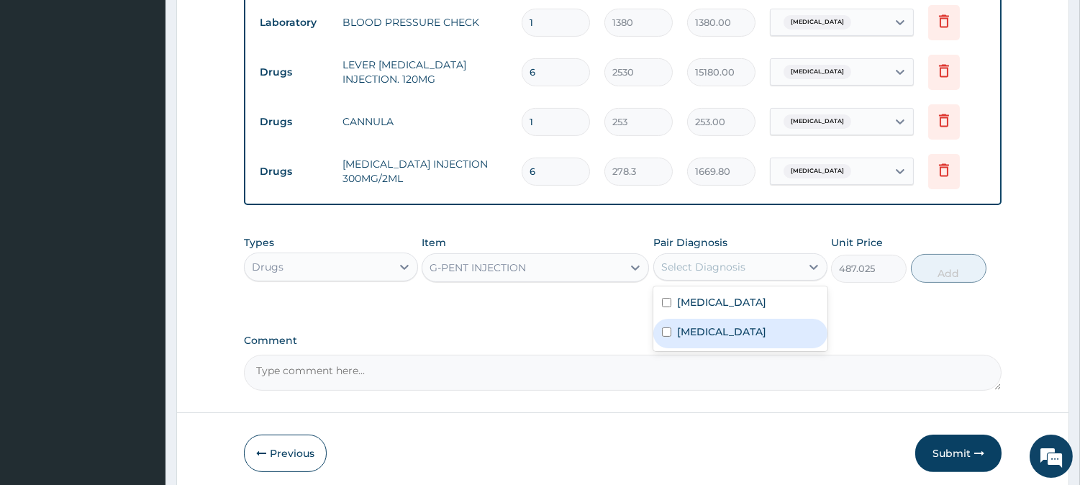
click at [703, 324] on label "[MEDICAL_DATA]" at bounding box center [721, 331] width 89 height 14
checkbox input "true"
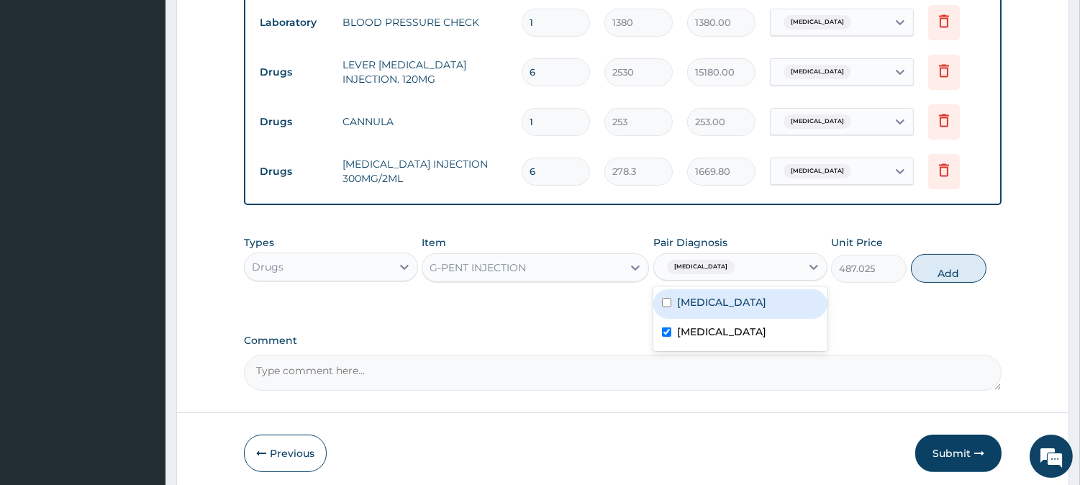
drag, startPoint x: 737, startPoint y: 301, endPoint x: 731, endPoint y: 327, distance: 27.4
click at [737, 304] on div "[MEDICAL_DATA]" at bounding box center [740, 303] width 174 height 29
checkbox input "true"
click at [731, 327] on div "[MEDICAL_DATA]" at bounding box center [740, 333] width 174 height 29
checkbox input "false"
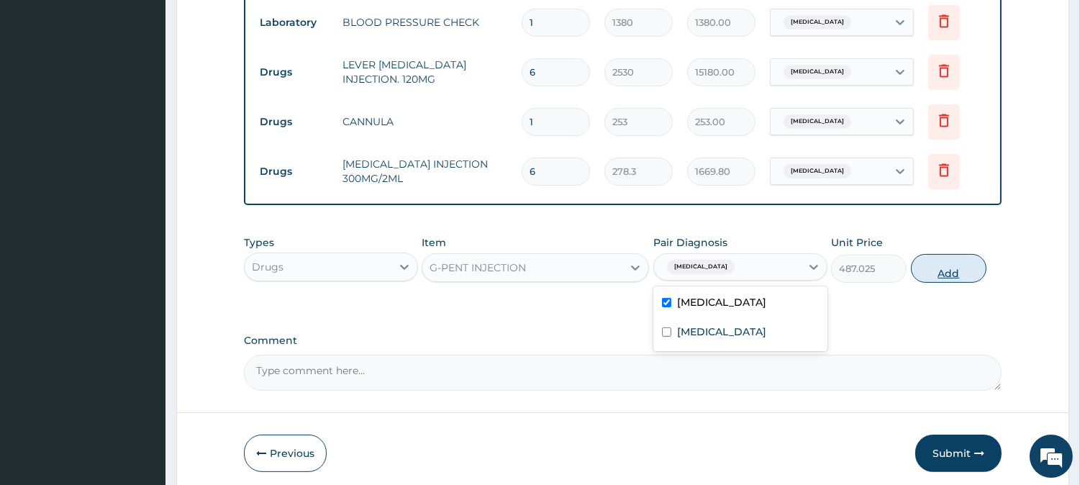
click at [922, 258] on button "Add" at bounding box center [949, 268] width 76 height 29
type input "0"
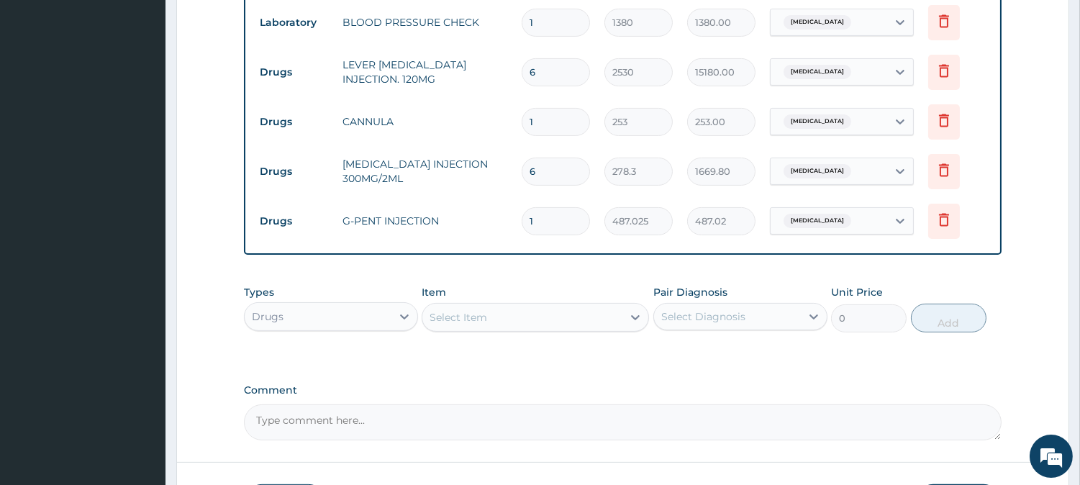
type input "0.00"
type input "8"
type input "3896.20"
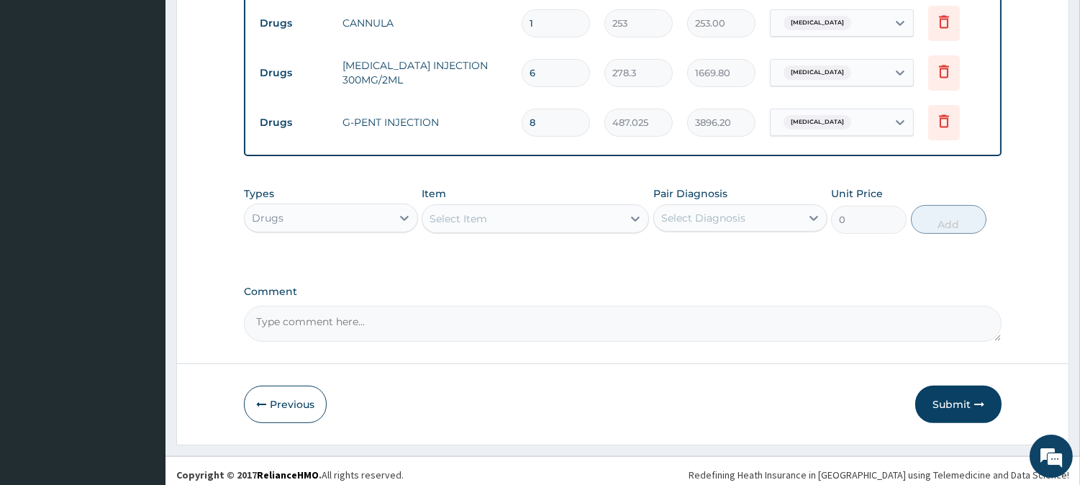
scroll to position [855, 0]
type input "8"
click at [566, 209] on div "Select Item" at bounding box center [522, 217] width 200 height 23
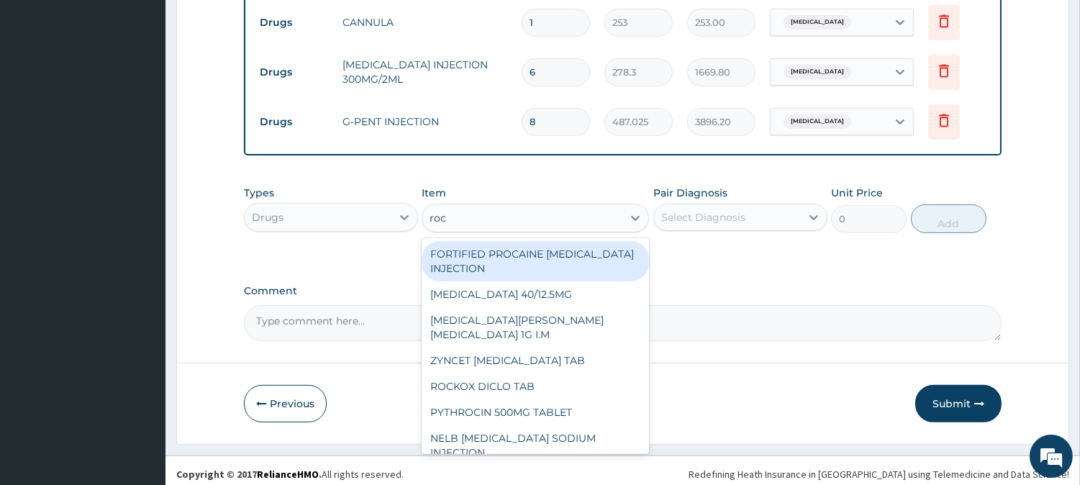
type input "roce"
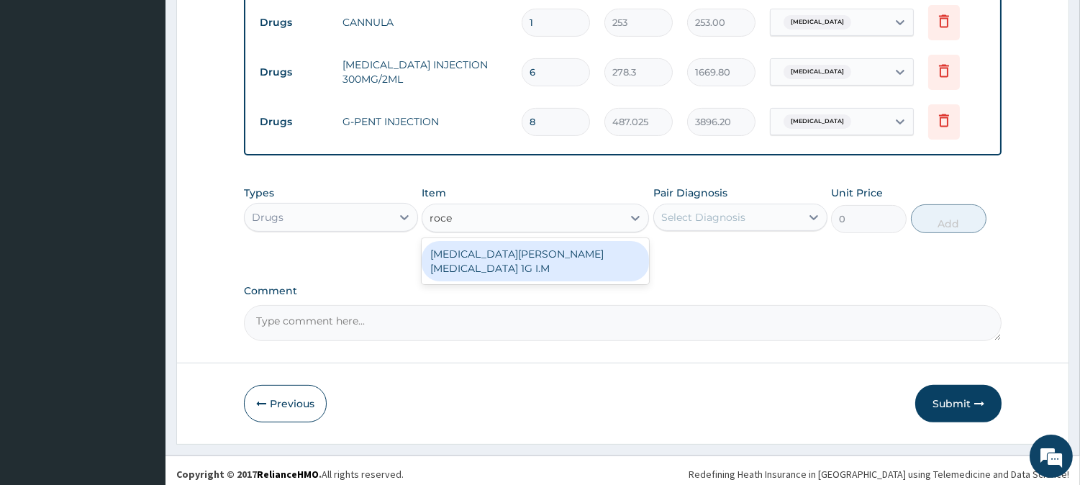
click at [534, 245] on div "[MEDICAL_DATA][PERSON_NAME][MEDICAL_DATA] 1G I.M" at bounding box center [535, 261] width 227 height 40
type input "8855"
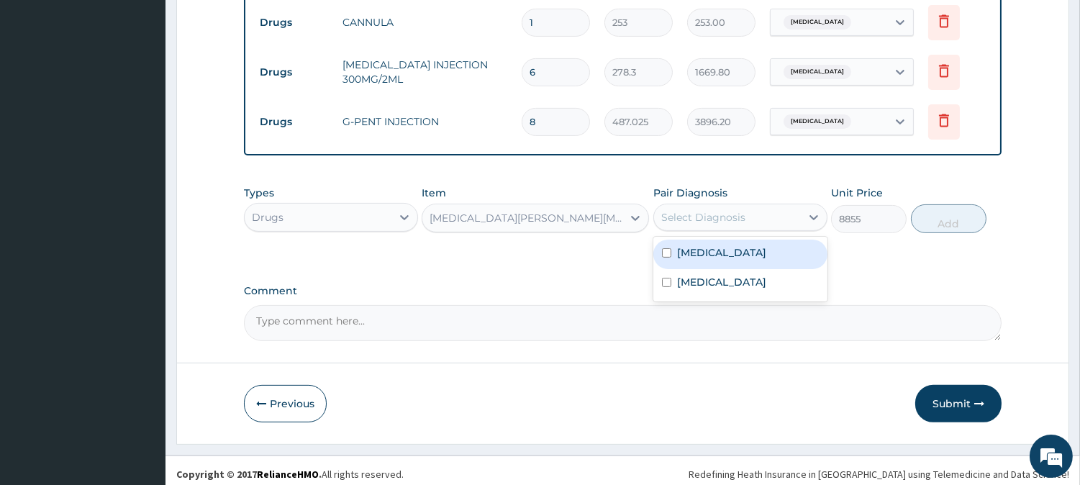
drag, startPoint x: 681, startPoint y: 210, endPoint x: 689, endPoint y: 210, distance: 7.9
click at [684, 210] on div "Select Diagnosis" at bounding box center [703, 217] width 84 height 14
click at [696, 247] on label "[MEDICAL_DATA]" at bounding box center [721, 252] width 89 height 14
checkbox input "true"
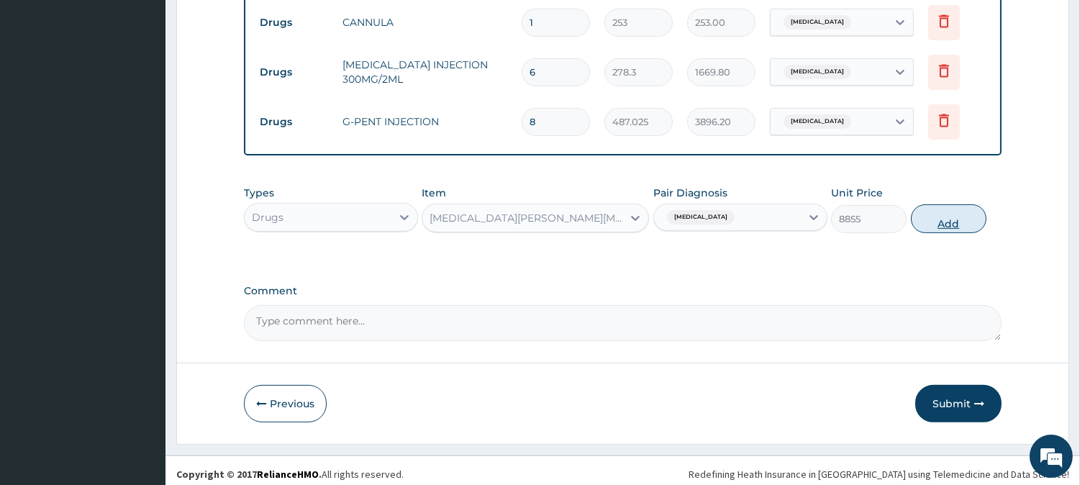
click at [936, 224] on button "Add" at bounding box center [949, 218] width 76 height 29
type input "0"
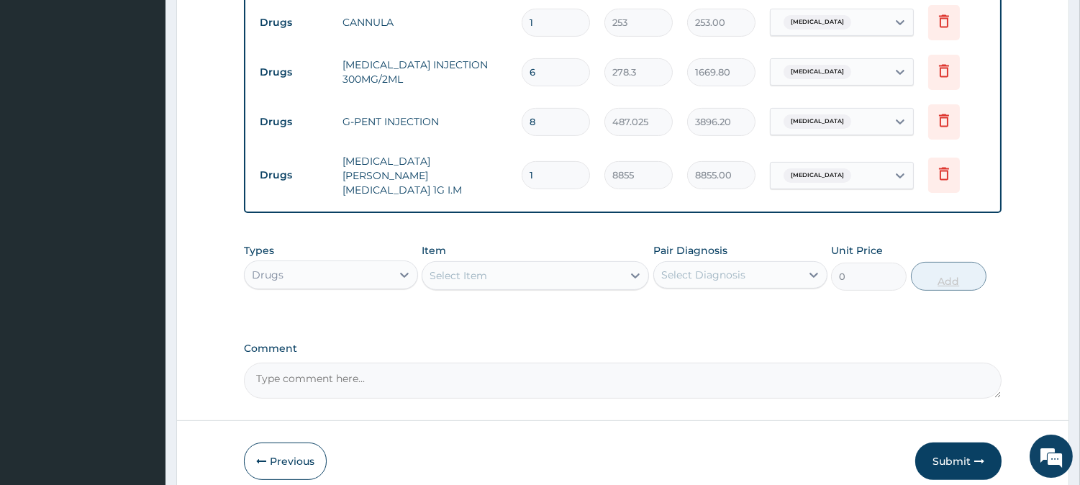
type input "0.00"
type input "5"
type input "44275.00"
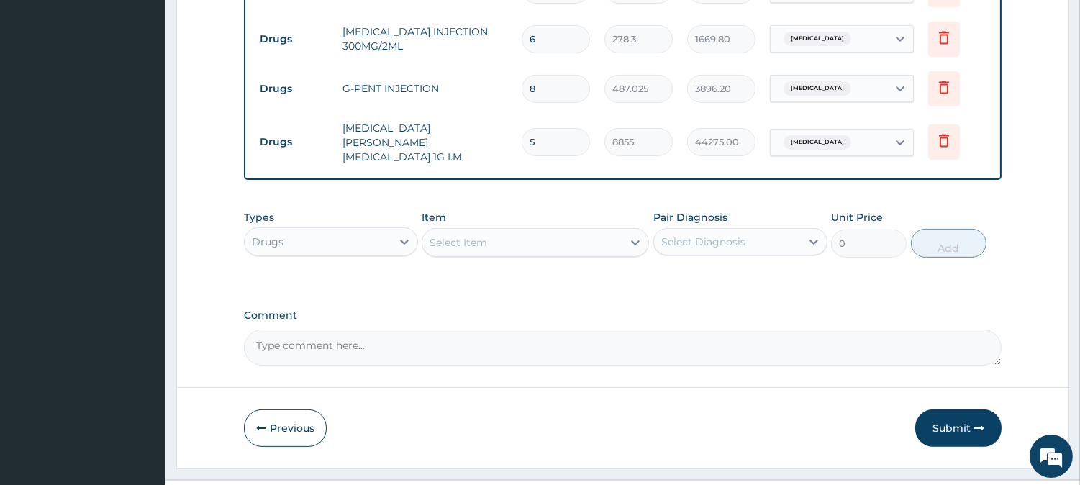
scroll to position [905, 0]
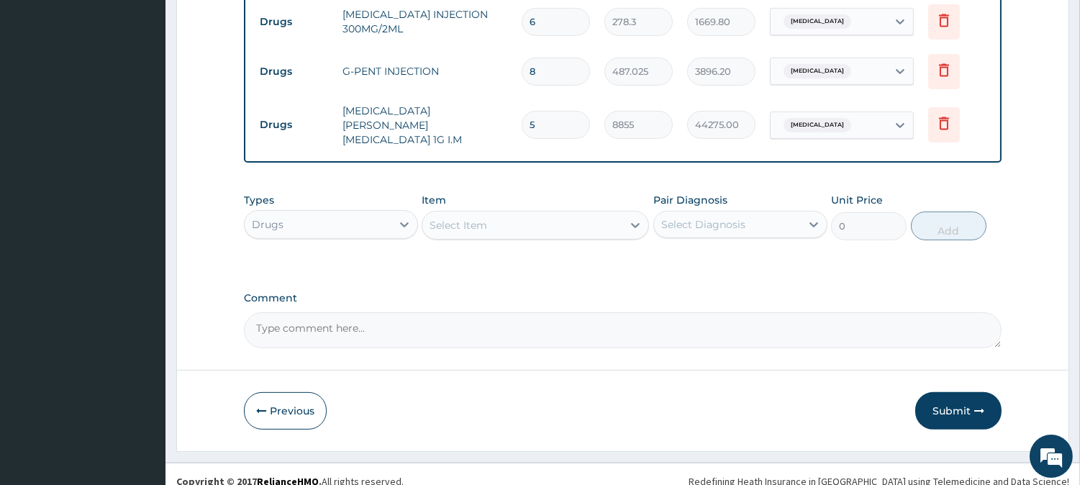
type input "5"
click at [579, 214] on div "Select Item" at bounding box center [522, 225] width 200 height 23
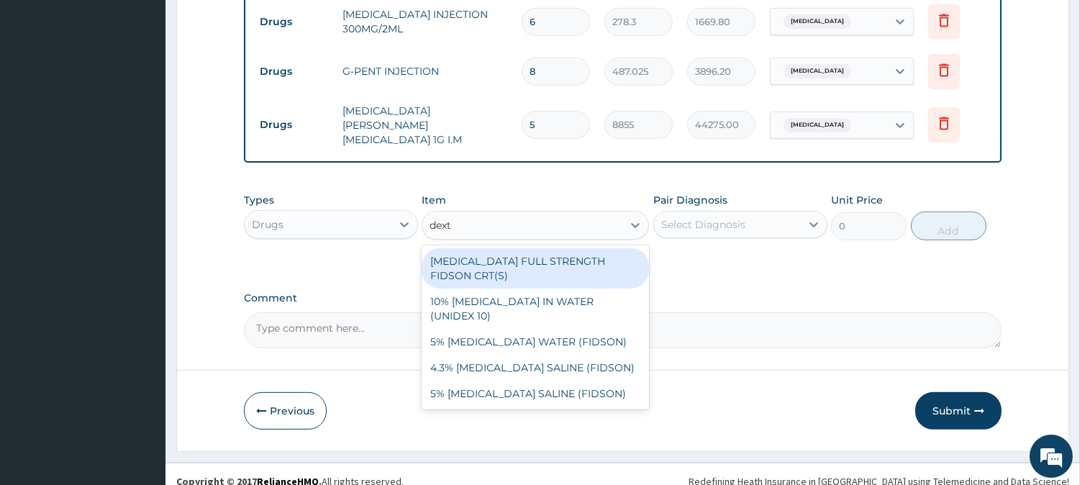
type input "dextr"
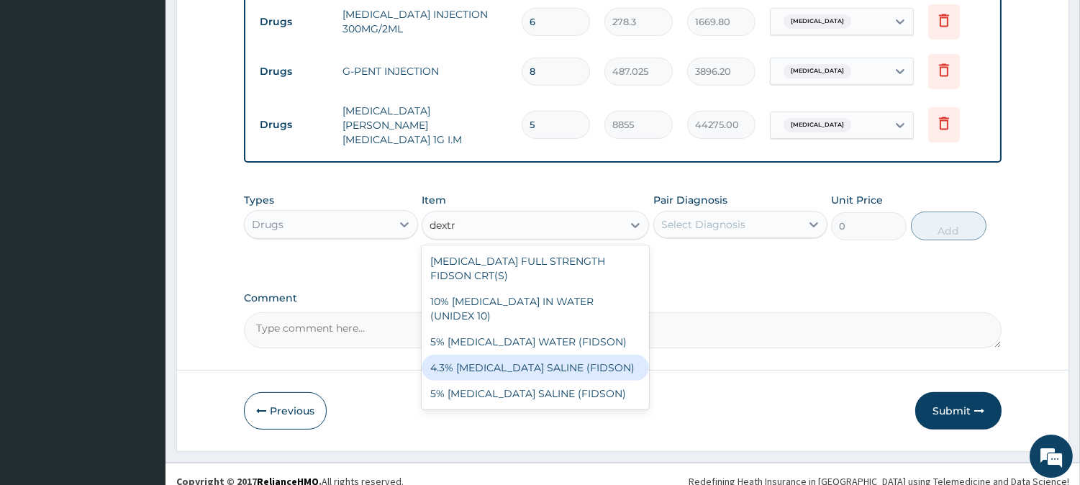
click at [566, 355] on div "4.3% [MEDICAL_DATA] SALINE (FIDSON)" at bounding box center [535, 368] width 227 height 26
type input "1897.5"
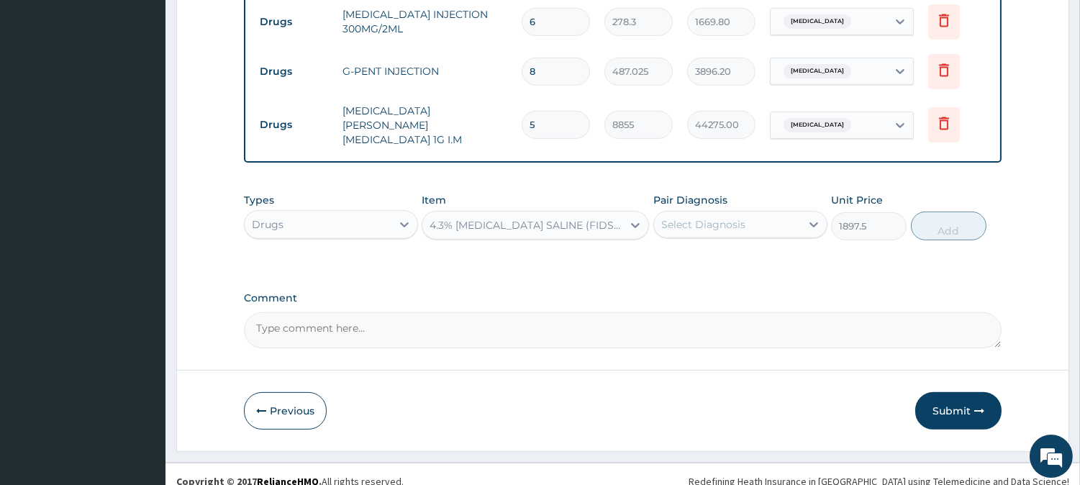
click at [743, 219] on div "Select Diagnosis" at bounding box center [727, 224] width 147 height 23
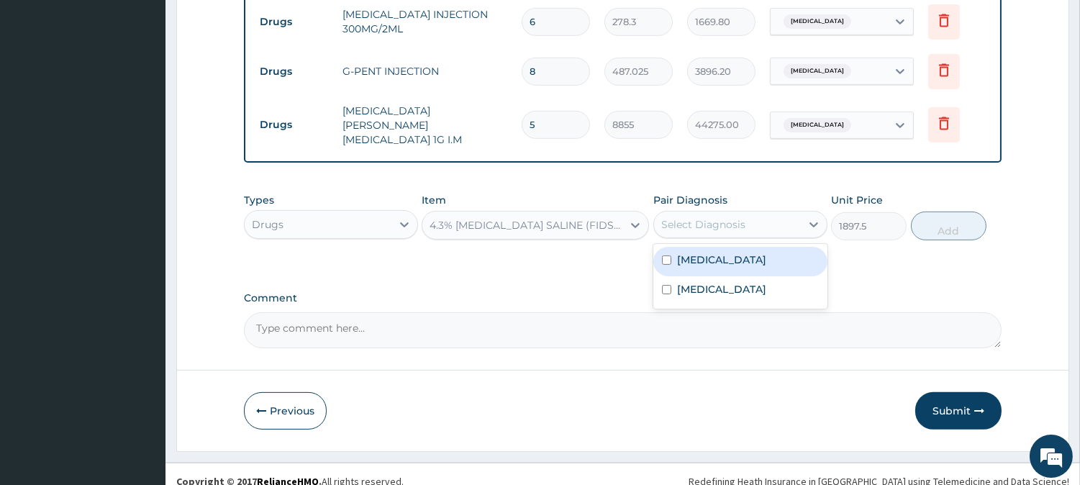
click at [731, 249] on div "[MEDICAL_DATA]" at bounding box center [740, 261] width 174 height 29
checkbox input "true"
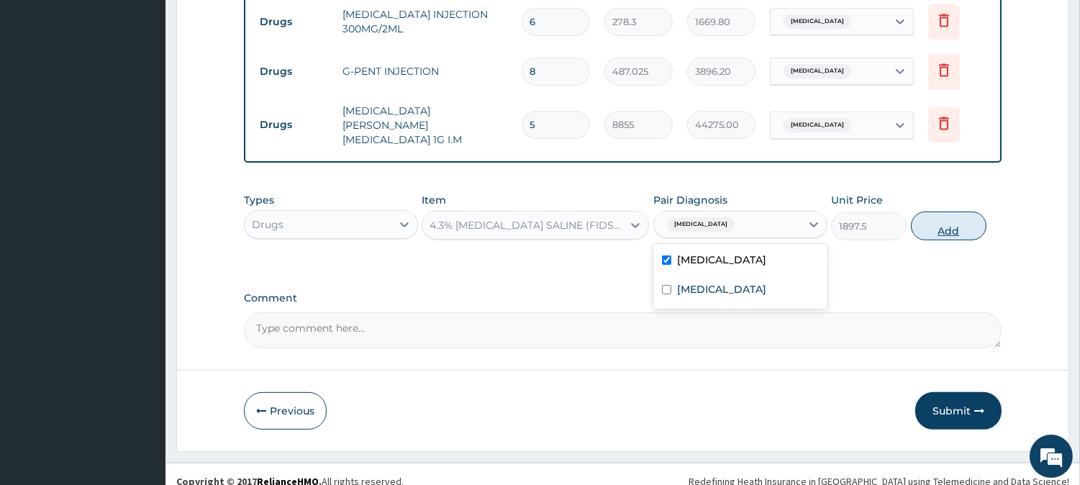
click at [927, 217] on button "Add" at bounding box center [949, 226] width 76 height 29
type input "0"
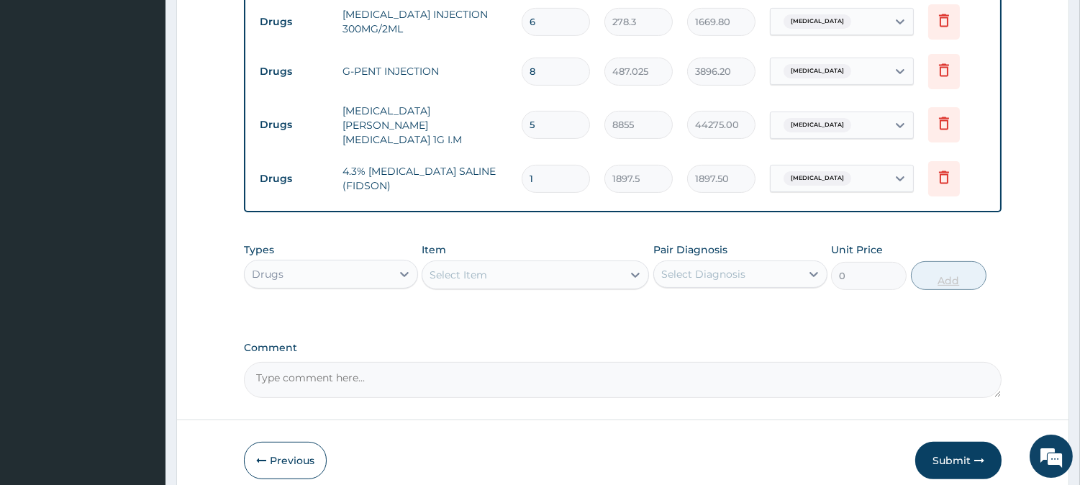
type input "0.00"
type input "4"
type input "7590.00"
type input "3"
type input "5692.50"
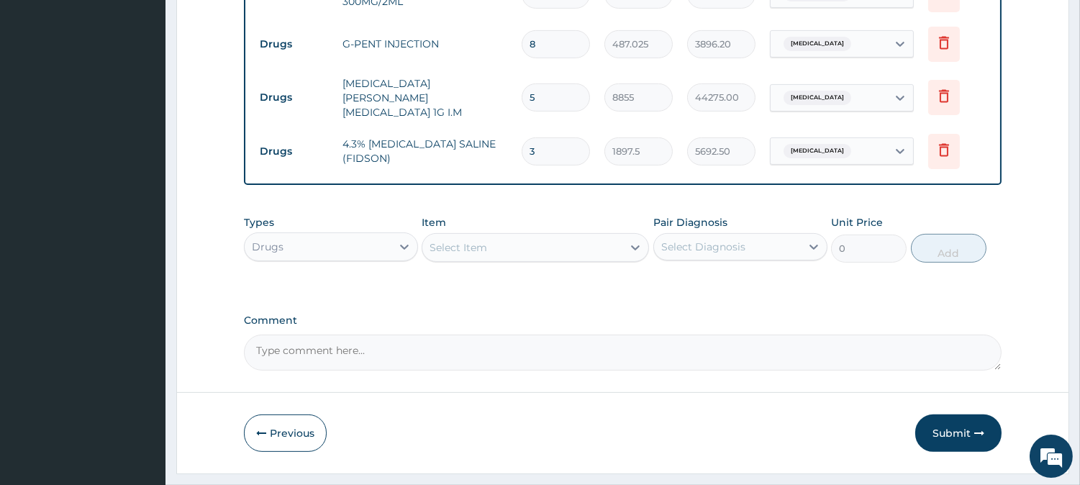
scroll to position [955, 0]
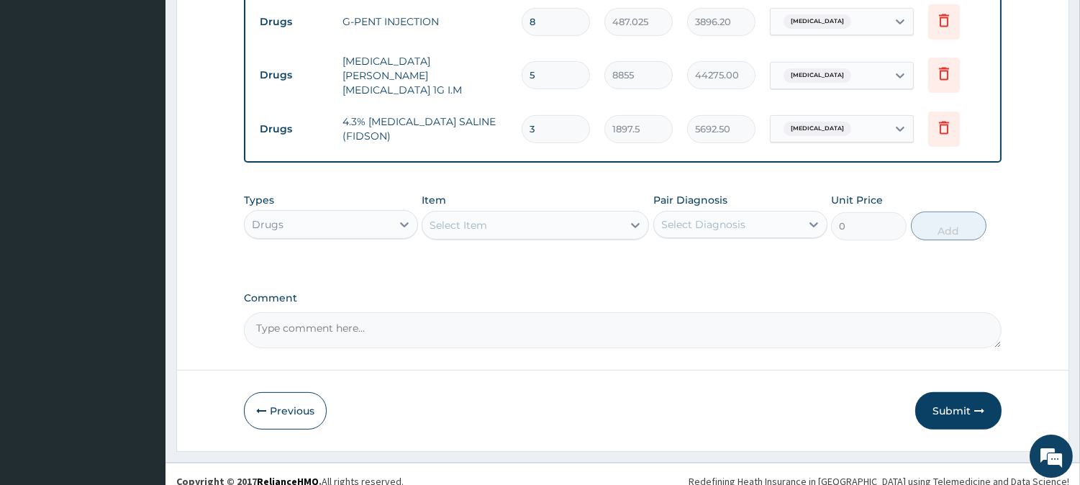
type input "3"
click at [501, 214] on div "Select Item" at bounding box center [522, 225] width 200 height 23
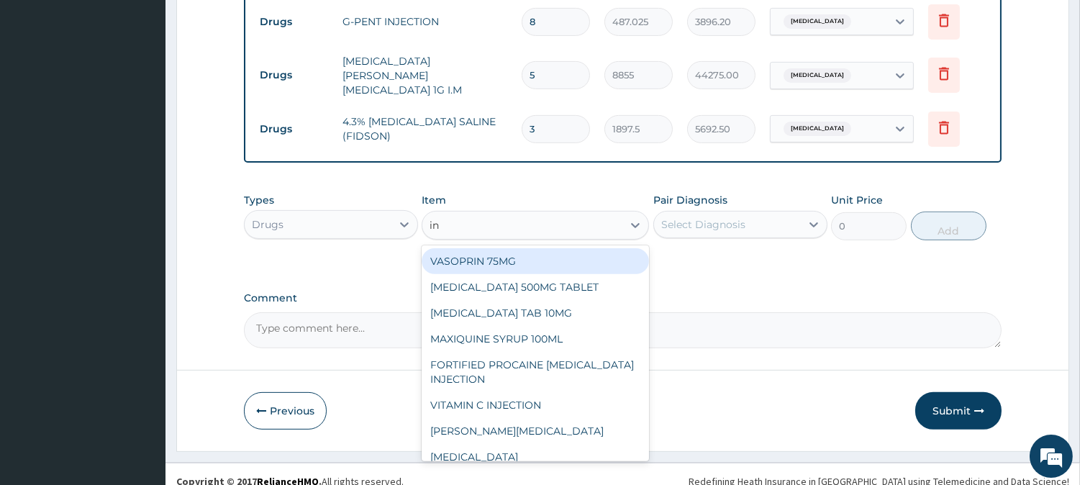
type input "inj"
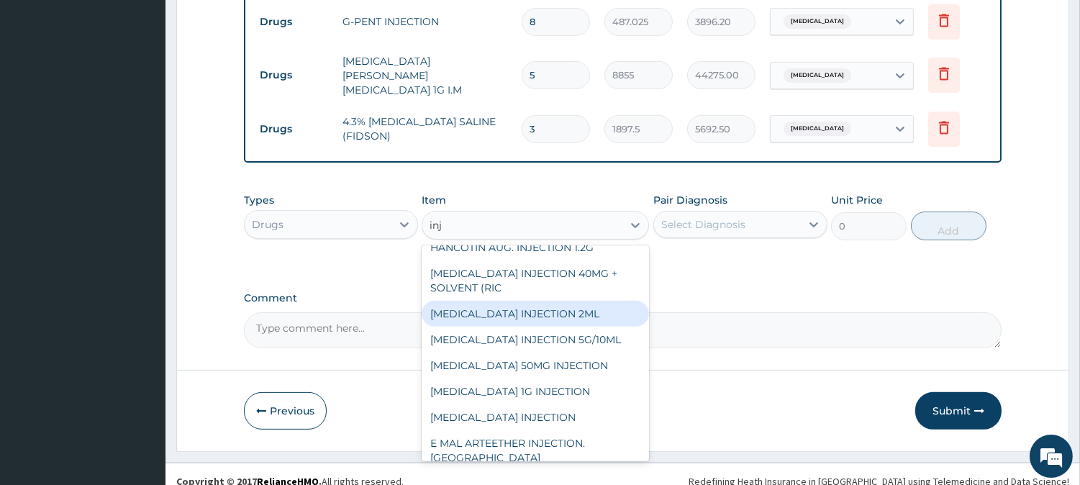
scroll to position [160, 0]
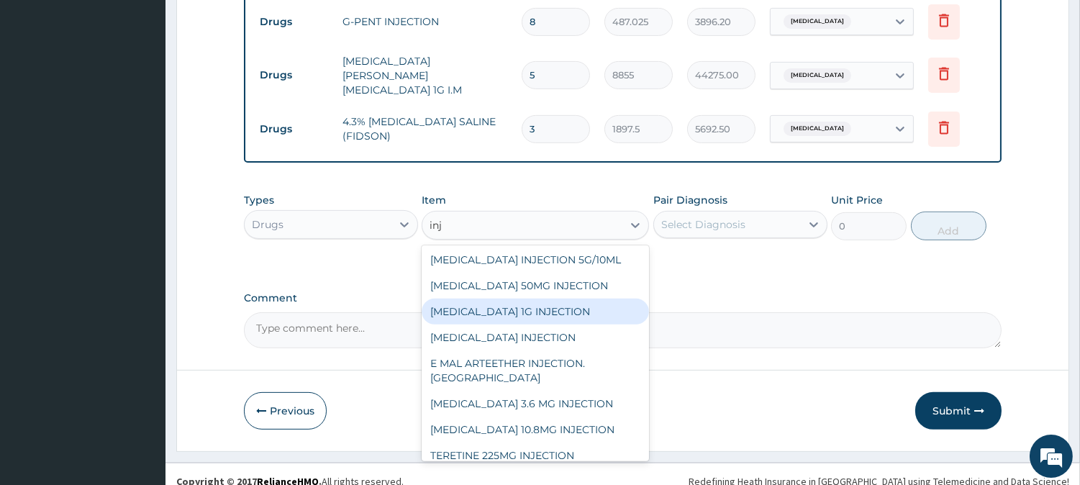
click at [548, 302] on div "[MEDICAL_DATA] 1G INJECTION" at bounding box center [535, 312] width 227 height 26
type input "265.65"
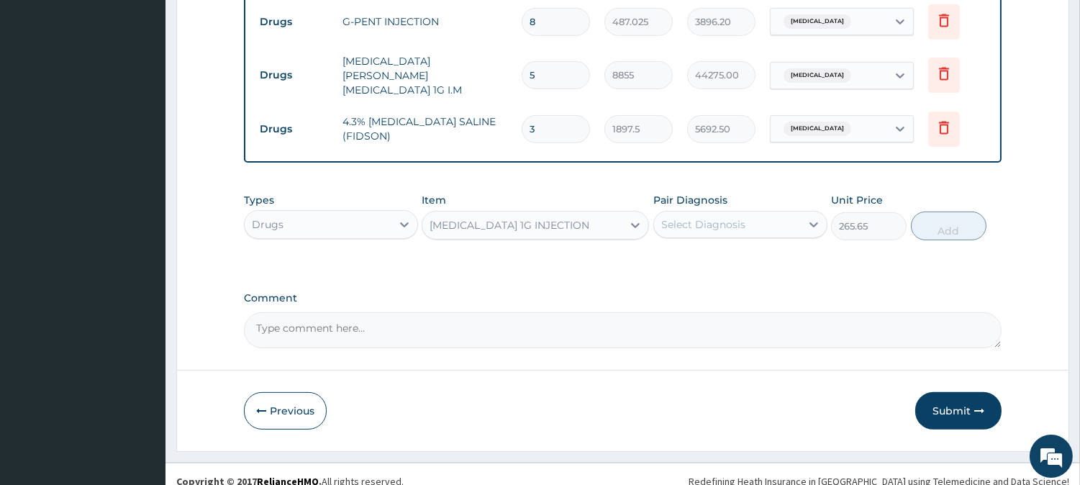
click at [773, 193] on div "Pair Diagnosis Select Diagnosis" at bounding box center [740, 216] width 174 height 47
click at [766, 213] on div "Select Diagnosis" at bounding box center [727, 224] width 147 height 23
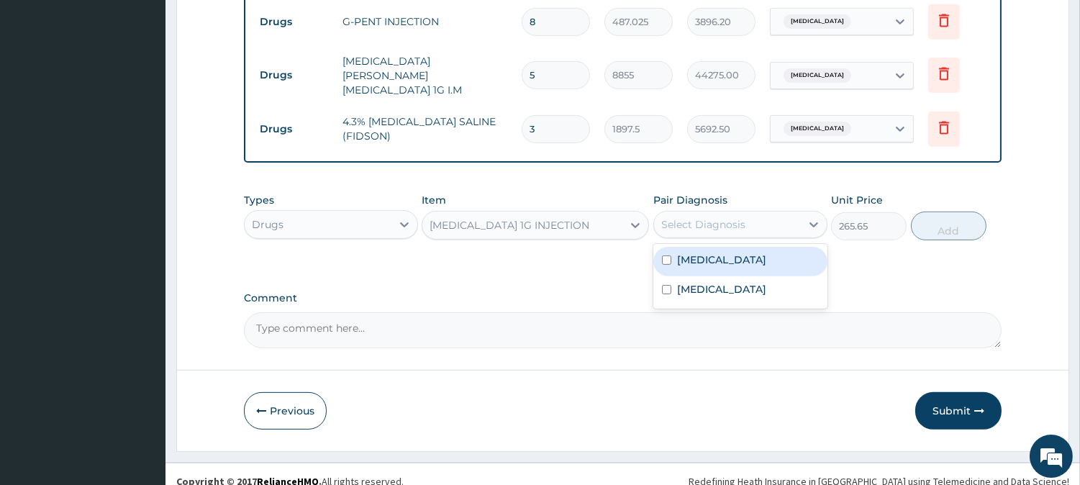
click at [750, 247] on div "[MEDICAL_DATA]" at bounding box center [740, 261] width 174 height 29
checkbox input "true"
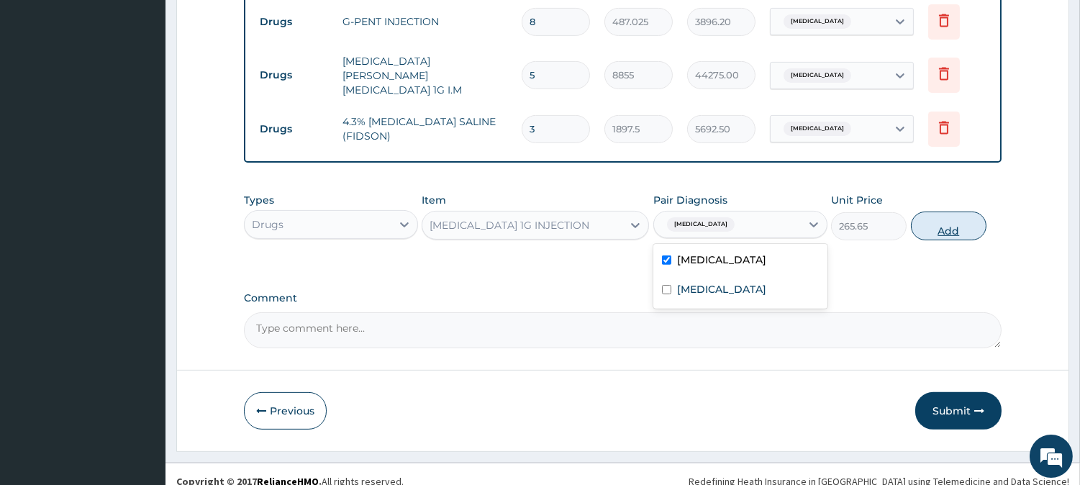
click at [912, 214] on button "Add" at bounding box center [949, 226] width 76 height 29
type input "0"
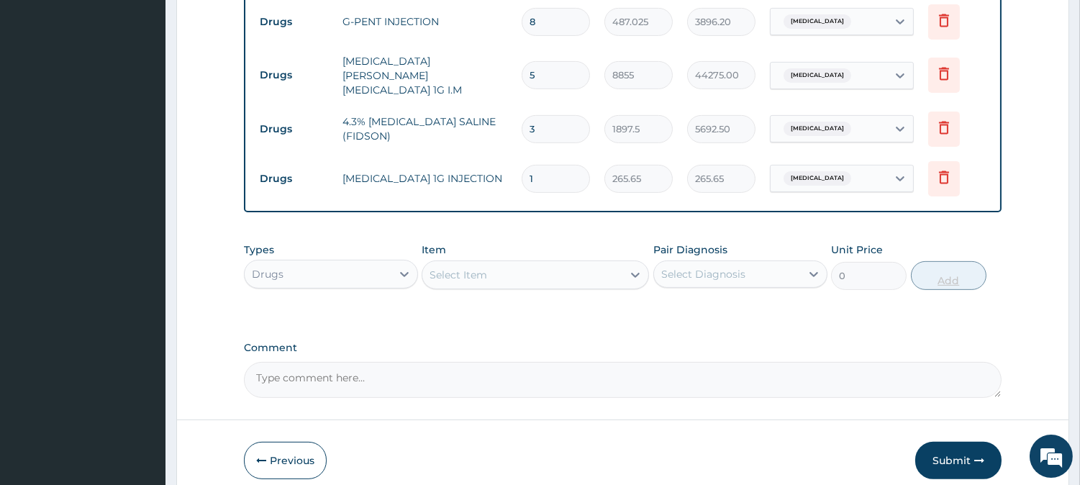
type input "0.00"
type input "4"
type input "1062.60"
type input "4"
click at [944, 442] on button "Submit" at bounding box center [958, 460] width 86 height 37
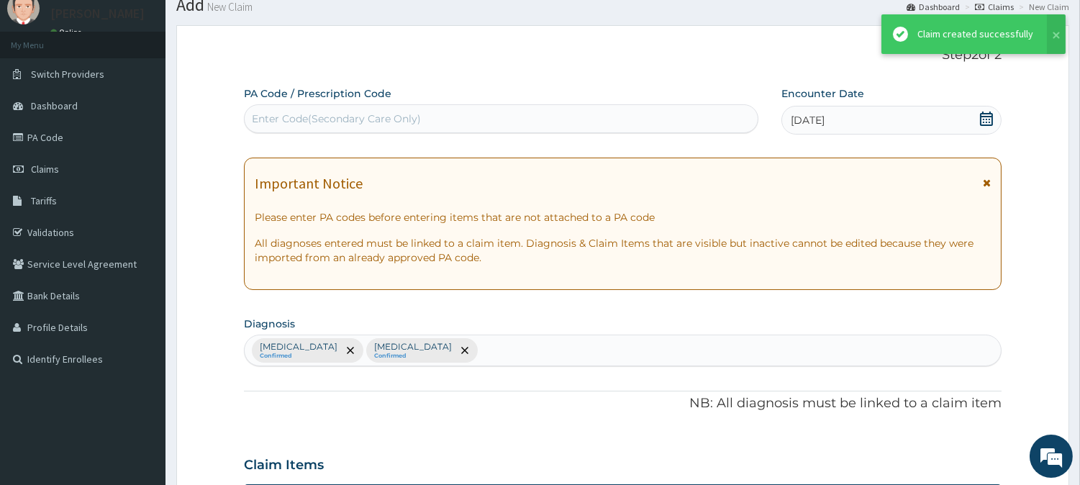
scroll to position [955, 0]
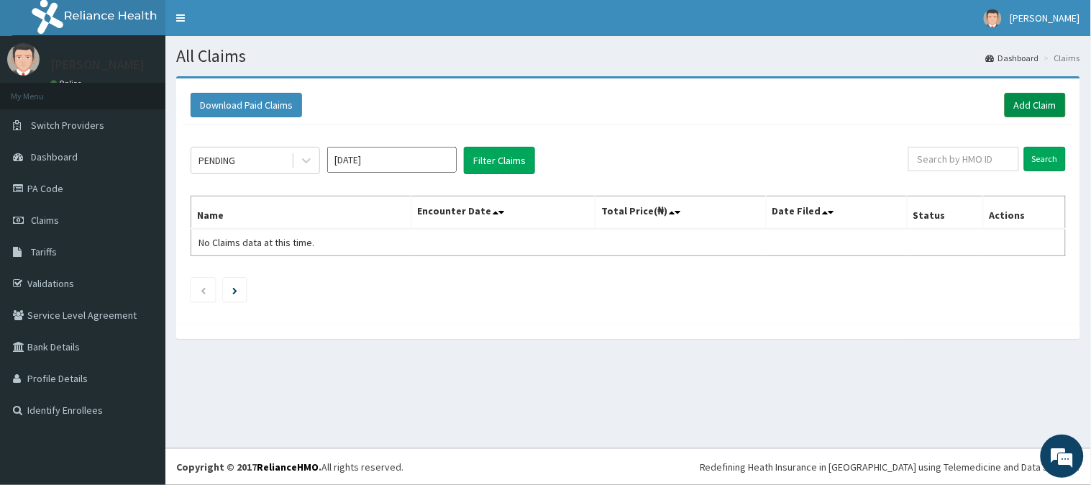
click at [1020, 96] on link "Add Claim" at bounding box center [1035, 105] width 61 height 24
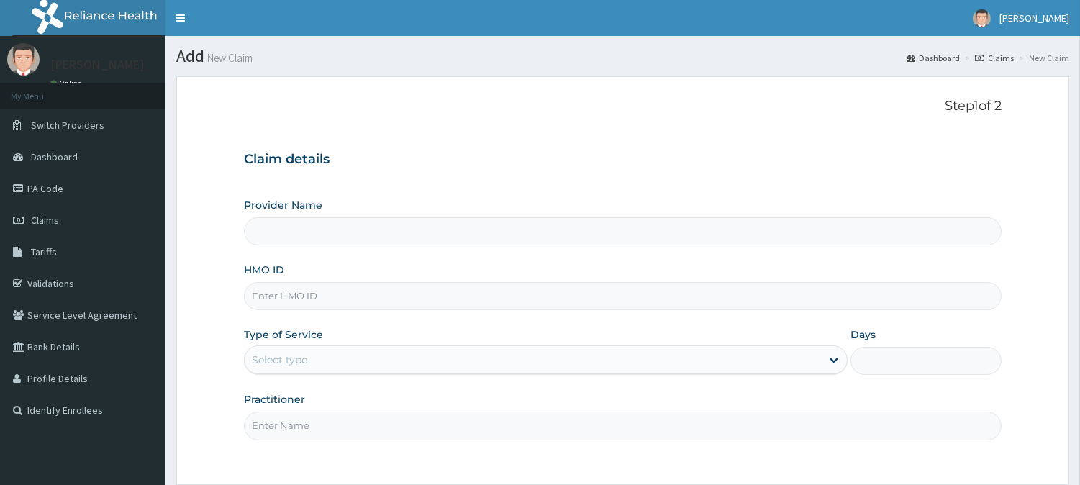
type input "[GEOGRAPHIC_DATA]"
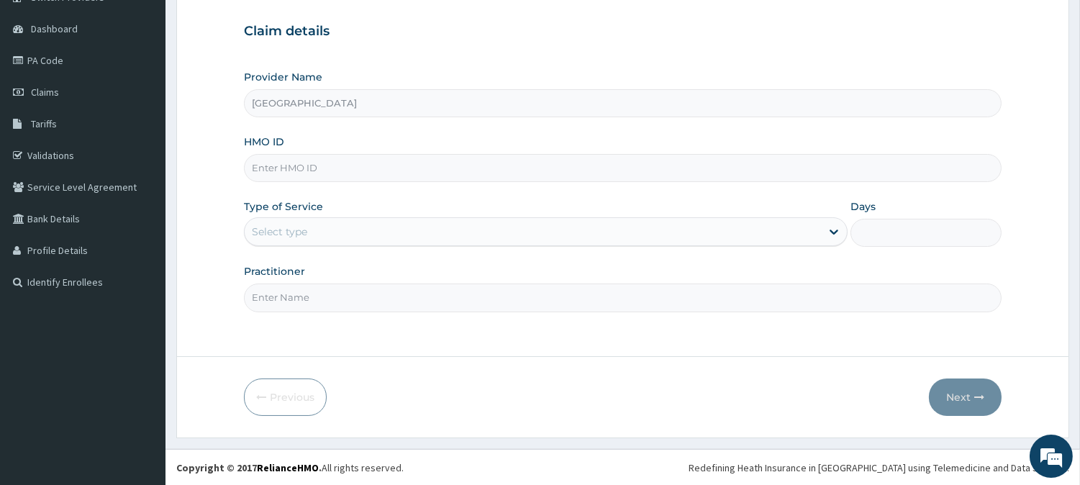
click at [821, 167] on input "HMO ID" at bounding box center [623, 168] width 758 height 28
type input "lbp/10112/a"
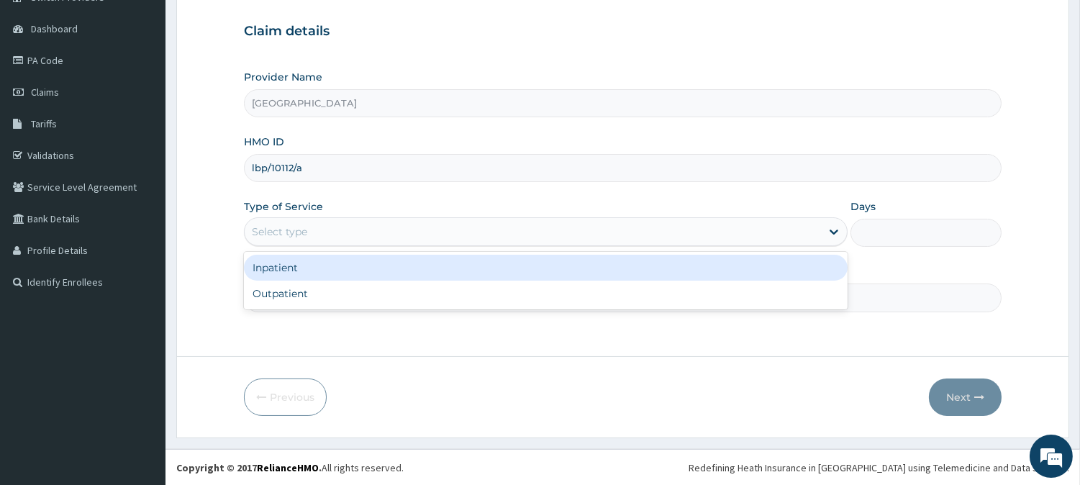
click at [420, 240] on div "Select type" at bounding box center [533, 231] width 576 height 23
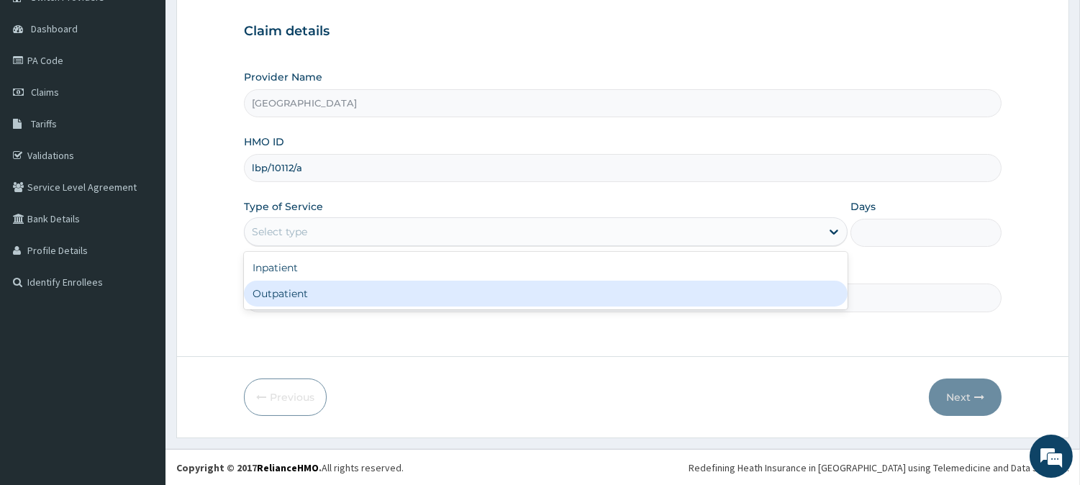
click at [376, 282] on div "Outpatient" at bounding box center [546, 294] width 604 height 26
type input "1"
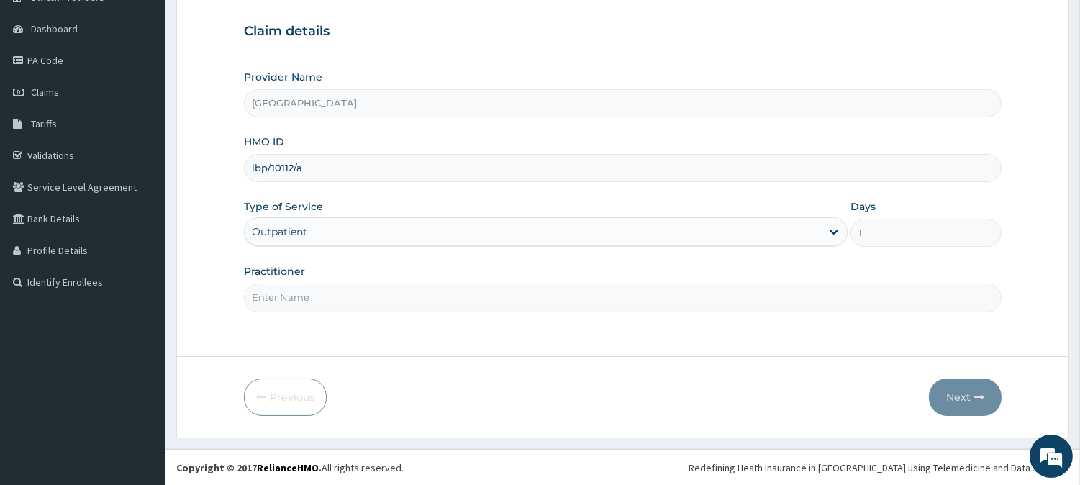
click at [358, 299] on input "Practitioner" at bounding box center [623, 297] width 758 height 28
type input "DR AKPAN"
click at [945, 398] on button "Next" at bounding box center [965, 396] width 73 height 37
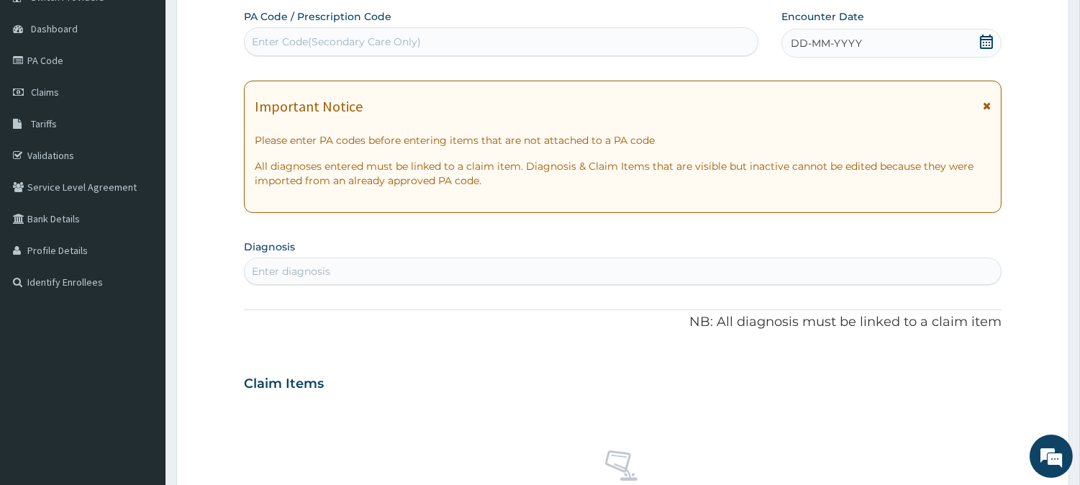
drag, startPoint x: 884, startPoint y: 49, endPoint x: 874, endPoint y: 56, distance: 11.8
click at [881, 49] on div "DD-MM-YYYY" at bounding box center [891, 43] width 220 height 29
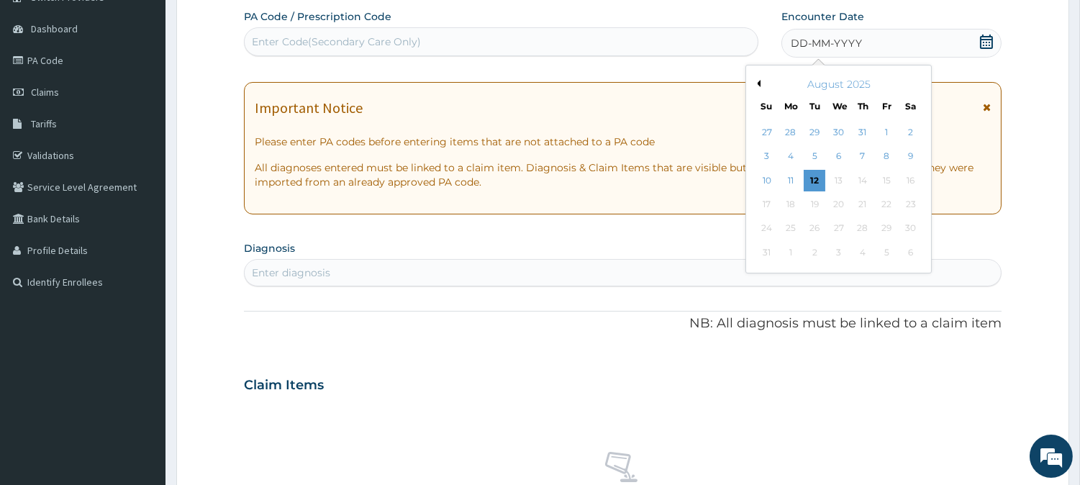
click at [758, 85] on button "Previous Month" at bounding box center [756, 83] width 7 height 7
click at [895, 206] on div "25" at bounding box center [887, 205] width 22 height 22
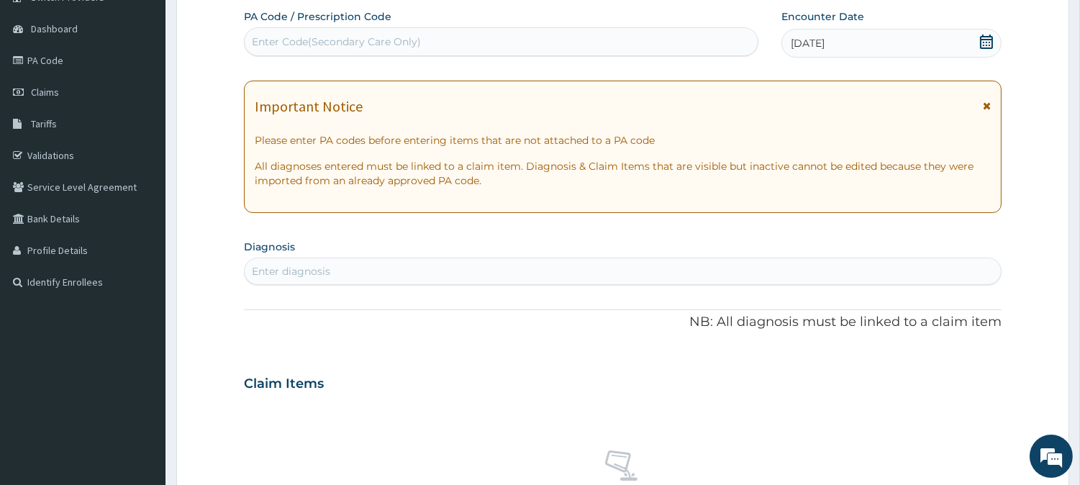
click at [686, 271] on div "Enter diagnosis" at bounding box center [623, 271] width 756 height 23
type input "pain"
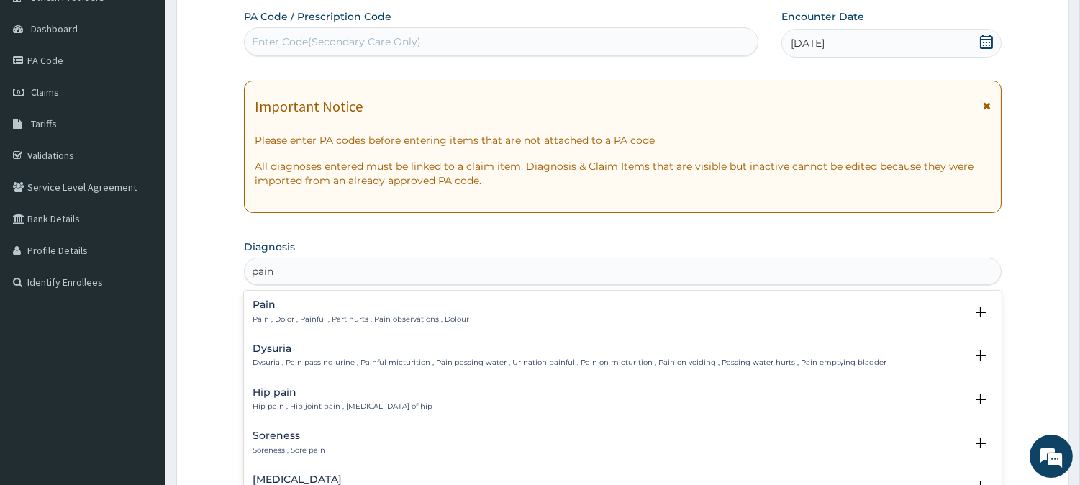
click at [351, 317] on p "Pain , Dolor , Painful , Part hurts , Pain observations , Dolour" at bounding box center [361, 319] width 217 height 10
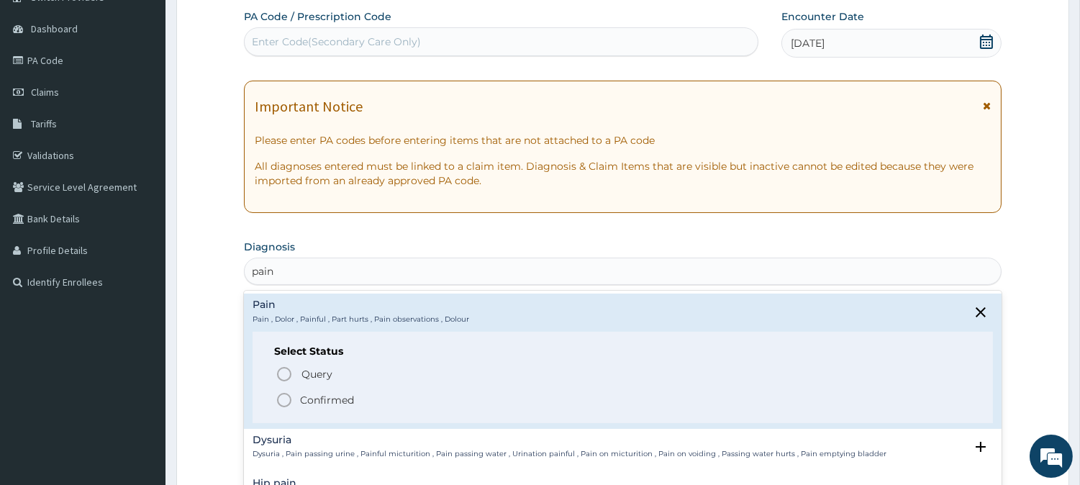
click at [301, 404] on p "Confirmed" at bounding box center [327, 400] width 54 height 14
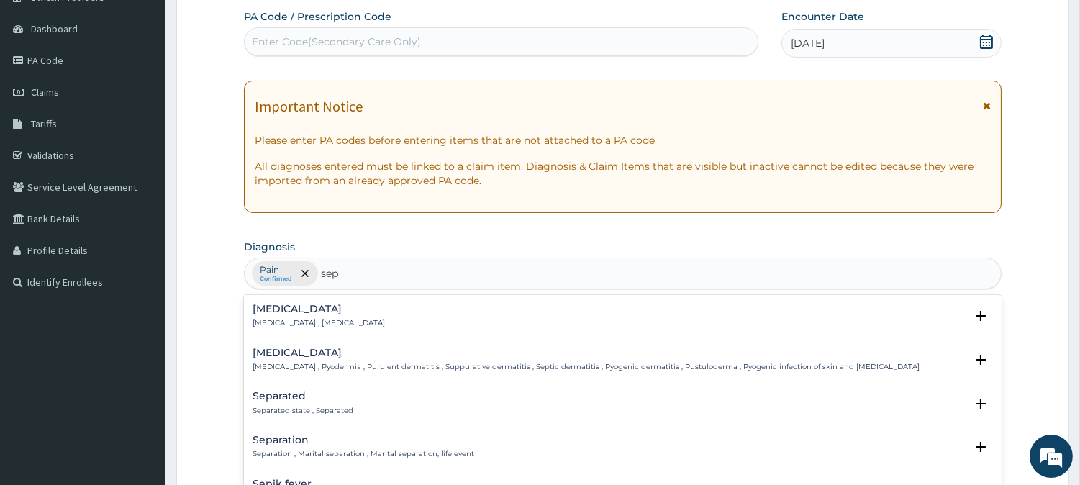
type input "sep"
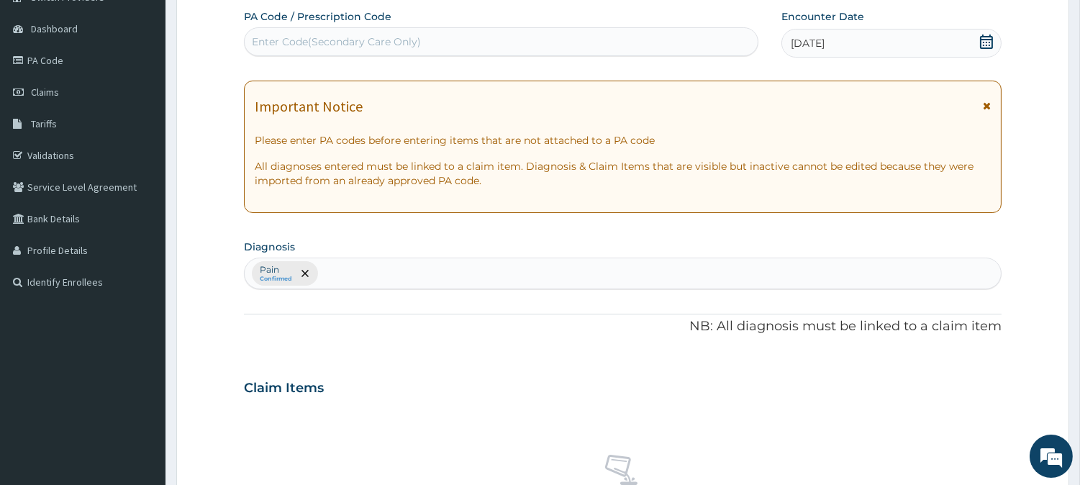
click at [580, 278] on div "Pain Confirmed" at bounding box center [623, 273] width 756 height 30
type input "sepsi"
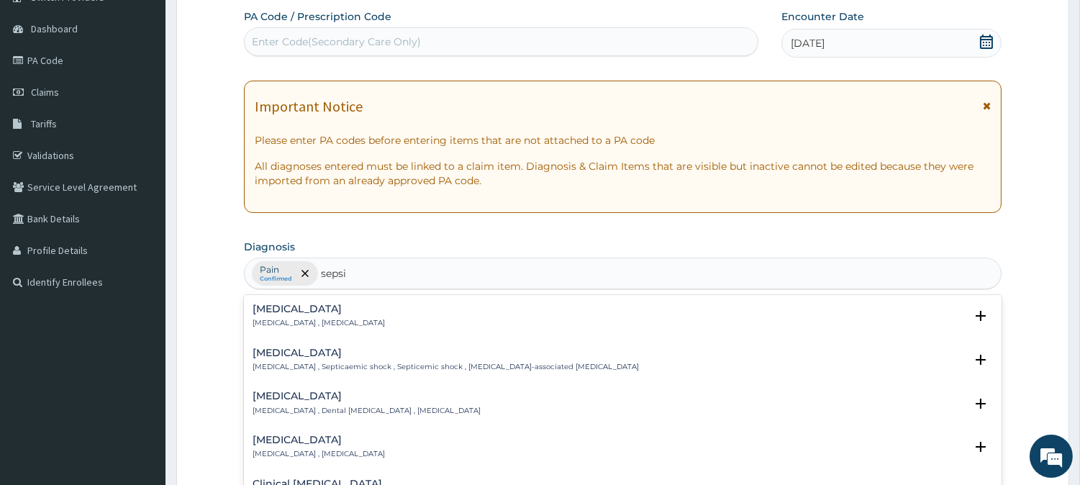
click at [299, 314] on div "Sepsis Systemic infection , Sepsis" at bounding box center [319, 316] width 132 height 25
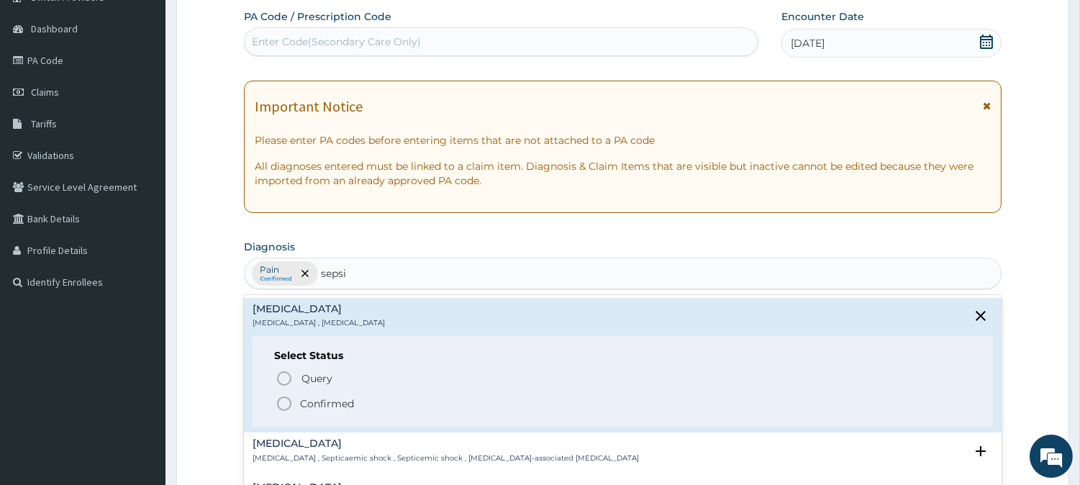
click at [322, 400] on p "Confirmed" at bounding box center [327, 403] width 54 height 14
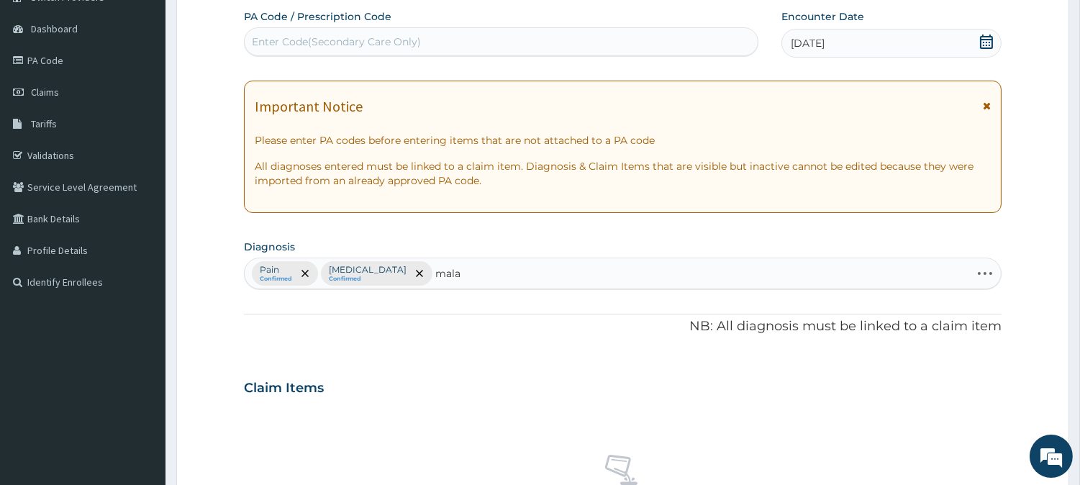
type input "malar"
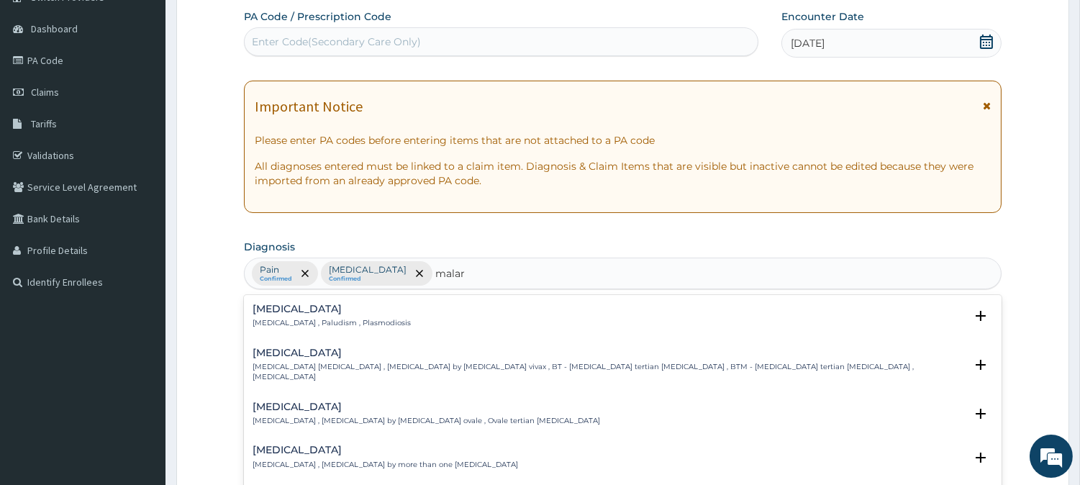
click at [295, 321] on p "[MEDICAL_DATA] , Paludism , Plasmodiosis" at bounding box center [332, 323] width 158 height 10
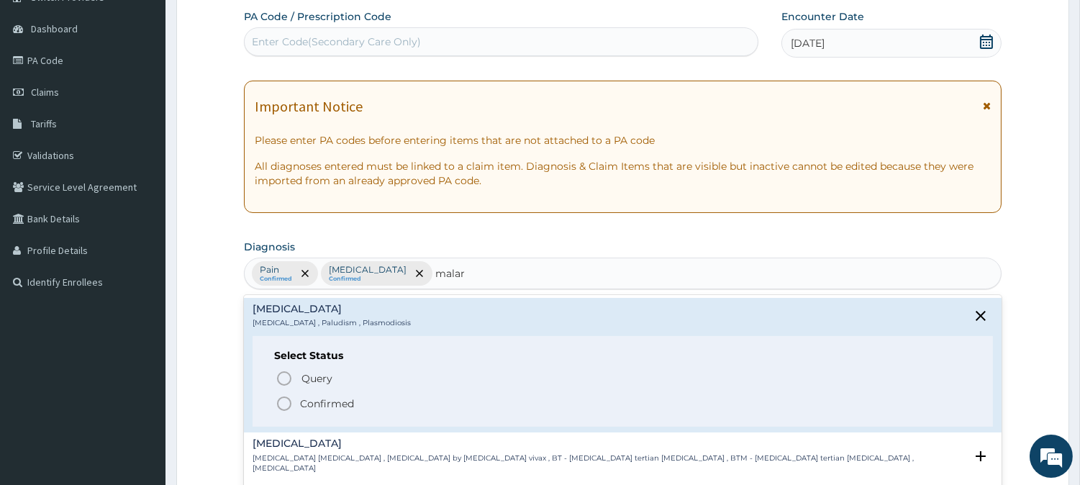
click at [295, 396] on span "Confirmed" at bounding box center [624, 403] width 696 height 17
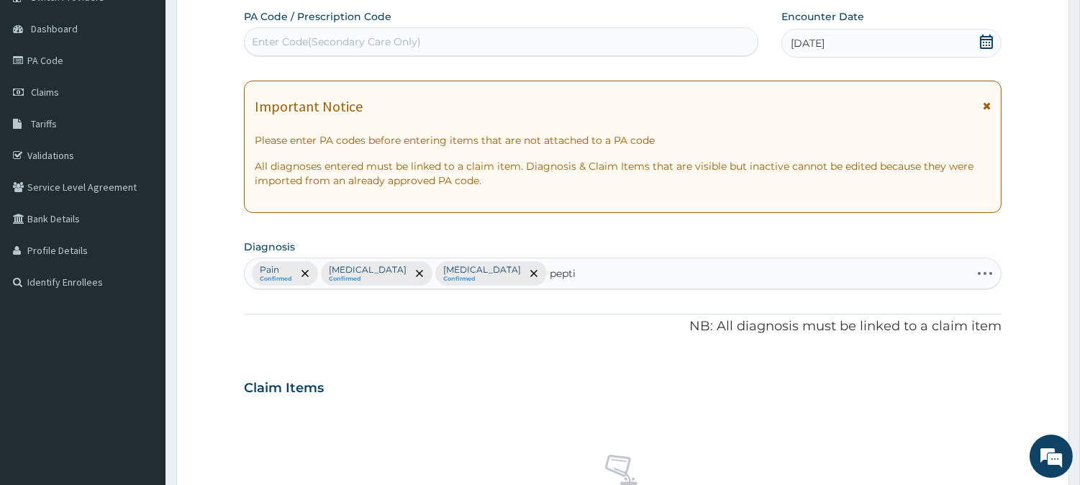
type input "peptic"
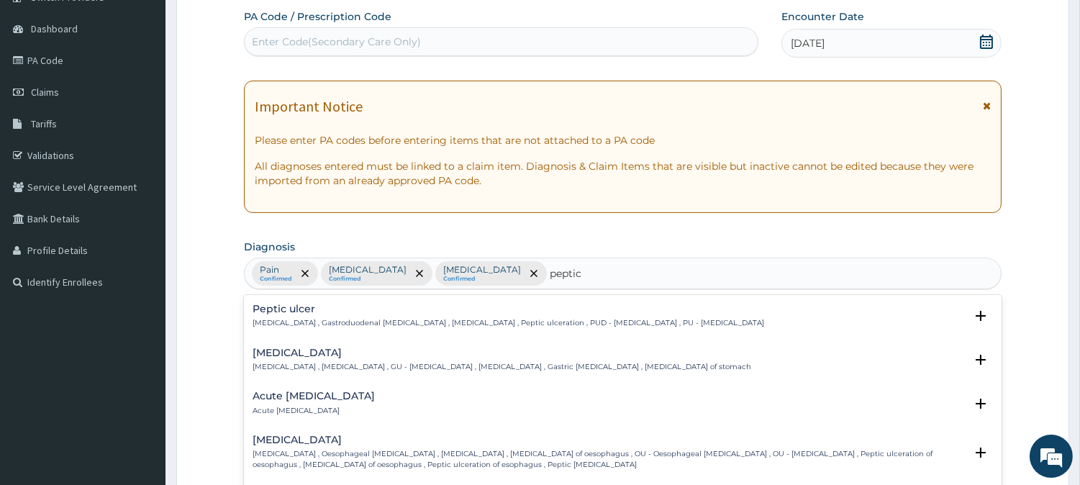
click at [286, 330] on div "Peptic ulcer Peptic ulcer , Gastroduodenal ulcer , Peptic ulcer disease , Pepti…" at bounding box center [623, 320] width 740 height 32
click at [298, 317] on div "Peptic ulcer Peptic ulcer , Gastroduodenal ulcer , Peptic ulcer disease , Pepti…" at bounding box center [509, 316] width 512 height 25
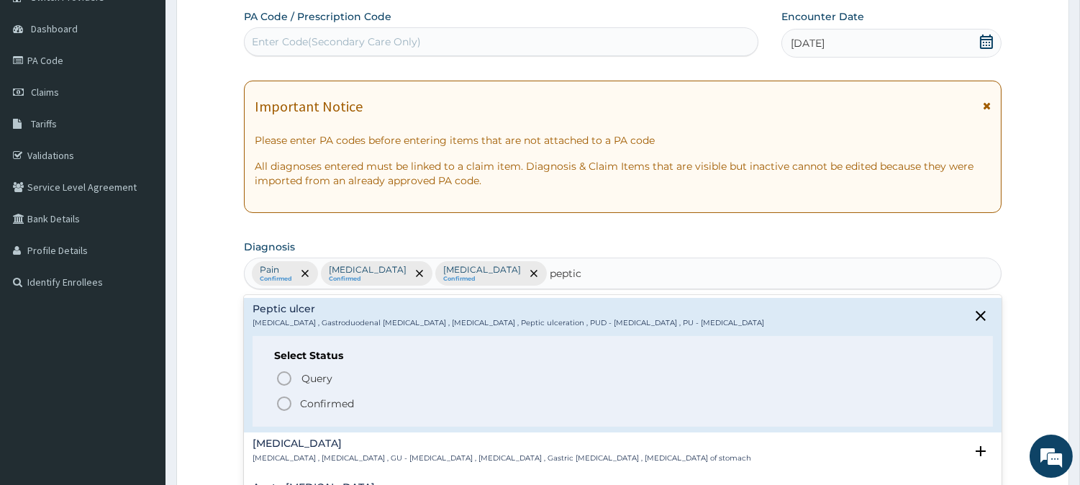
click at [283, 396] on icon "status option filled" at bounding box center [284, 403] width 17 height 17
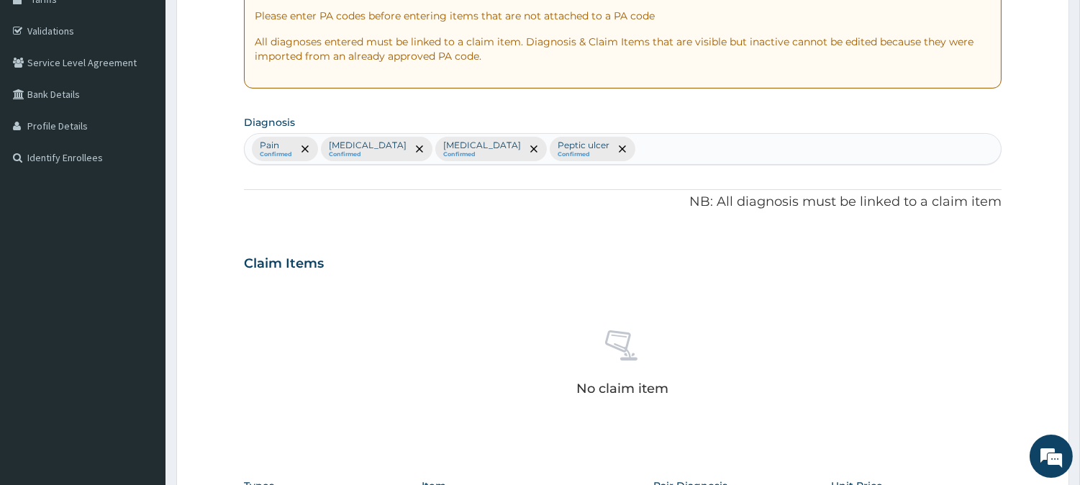
scroll to position [552, 0]
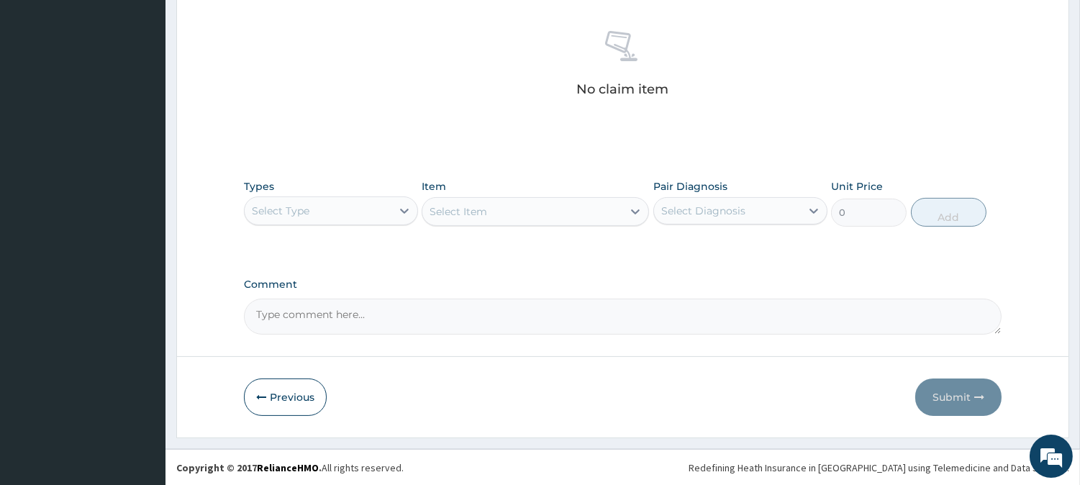
drag, startPoint x: 342, startPoint y: 216, endPoint x: 341, endPoint y: 224, distance: 8.8
click at [341, 224] on div "Types Select Type" at bounding box center [331, 202] width 174 height 47
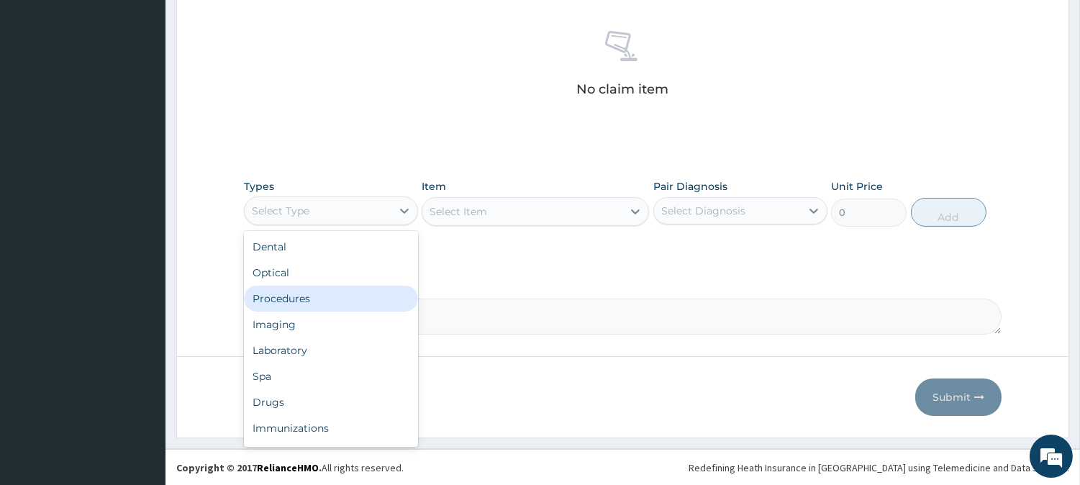
click at [333, 286] on div "Procedures" at bounding box center [331, 299] width 174 height 26
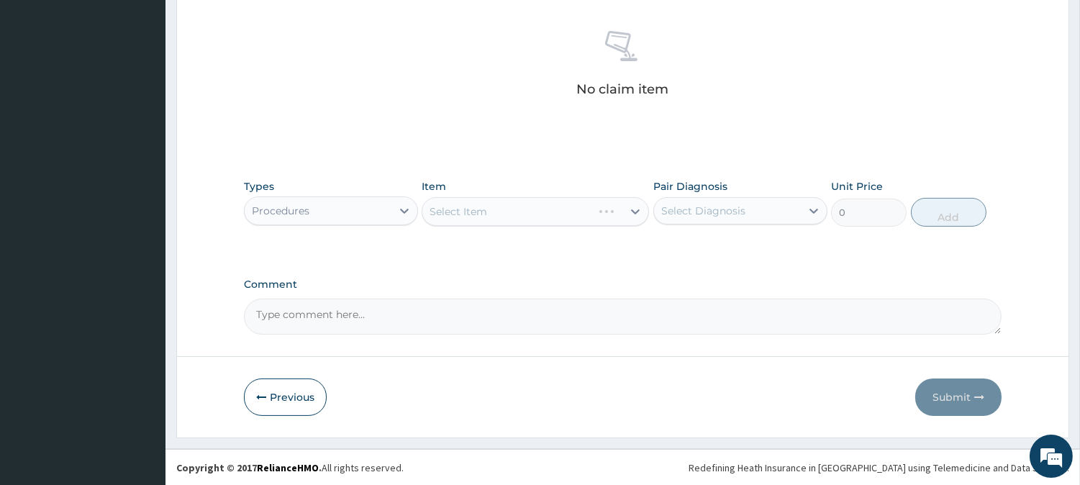
drag, startPoint x: 689, startPoint y: 206, endPoint x: 689, endPoint y: 220, distance: 13.7
click at [689, 211] on div "Select Diagnosis" at bounding box center [703, 211] width 84 height 14
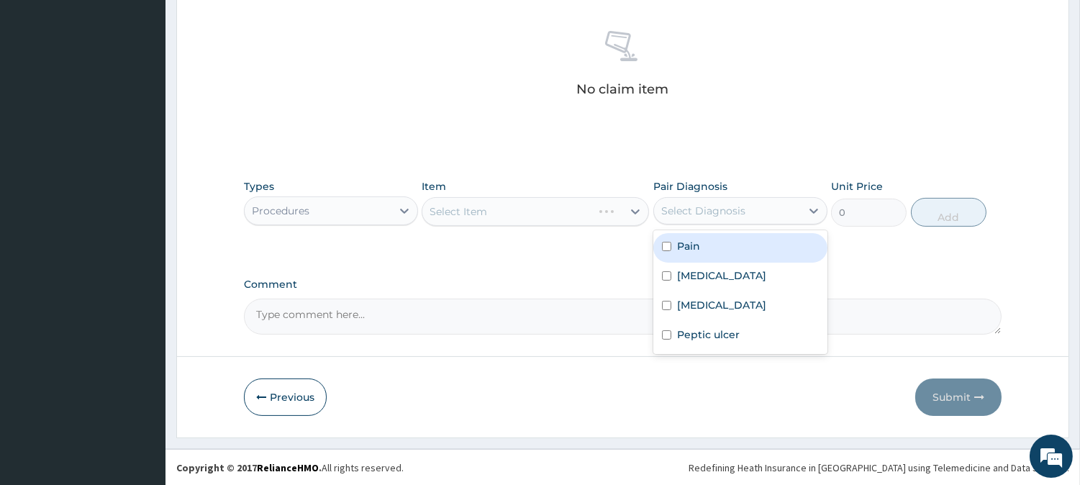
drag, startPoint x: 686, startPoint y: 250, endPoint x: 686, endPoint y: 268, distance: 18.7
click at [686, 253] on label "Pain" at bounding box center [688, 246] width 23 height 14
checkbox input "true"
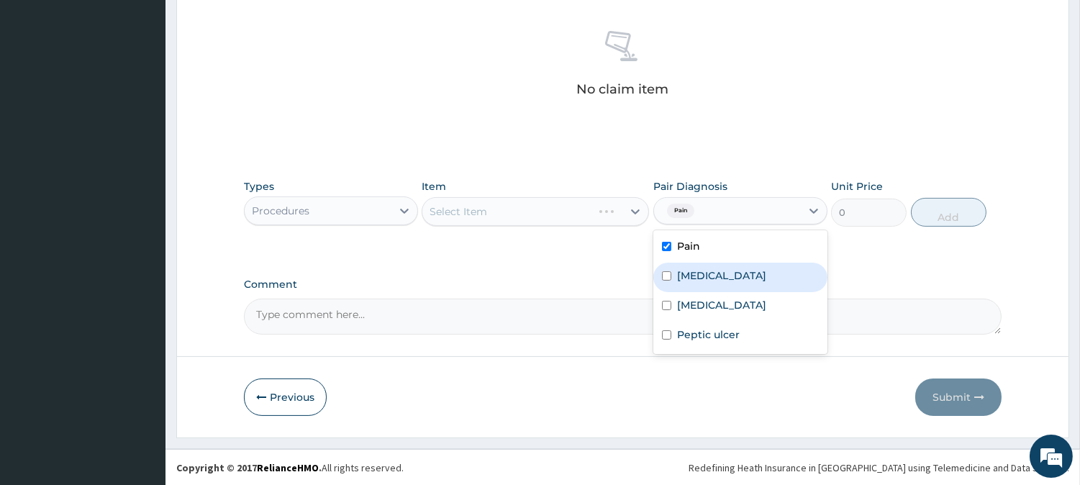
drag, startPoint x: 686, startPoint y: 270, endPoint x: 681, endPoint y: 286, distance: 17.3
click at [684, 278] on label "[MEDICAL_DATA]" at bounding box center [721, 275] width 89 height 14
checkbox input "true"
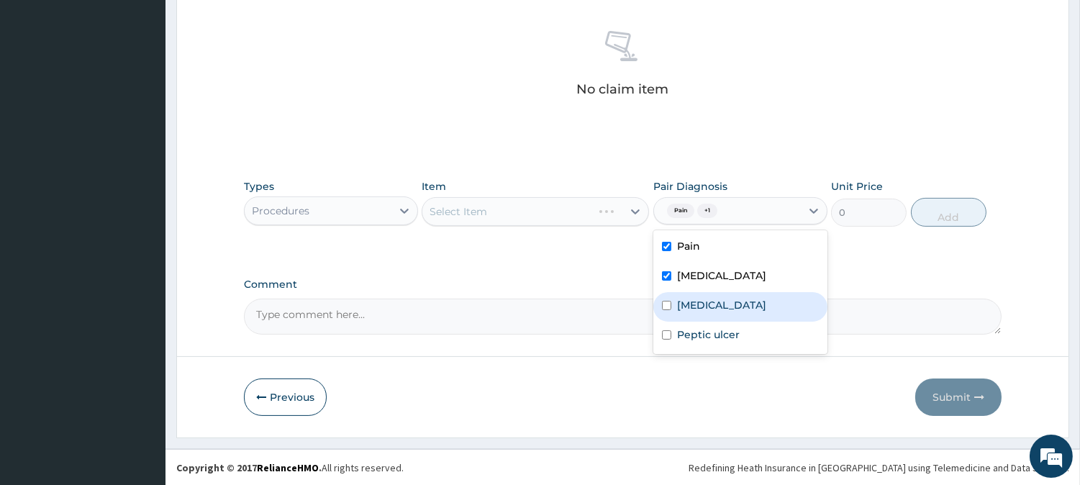
drag, startPoint x: 678, startPoint y: 295, endPoint x: 678, endPoint y: 344, distance: 48.9
click at [678, 296] on div "[MEDICAL_DATA]" at bounding box center [740, 306] width 174 height 29
checkbox input "true"
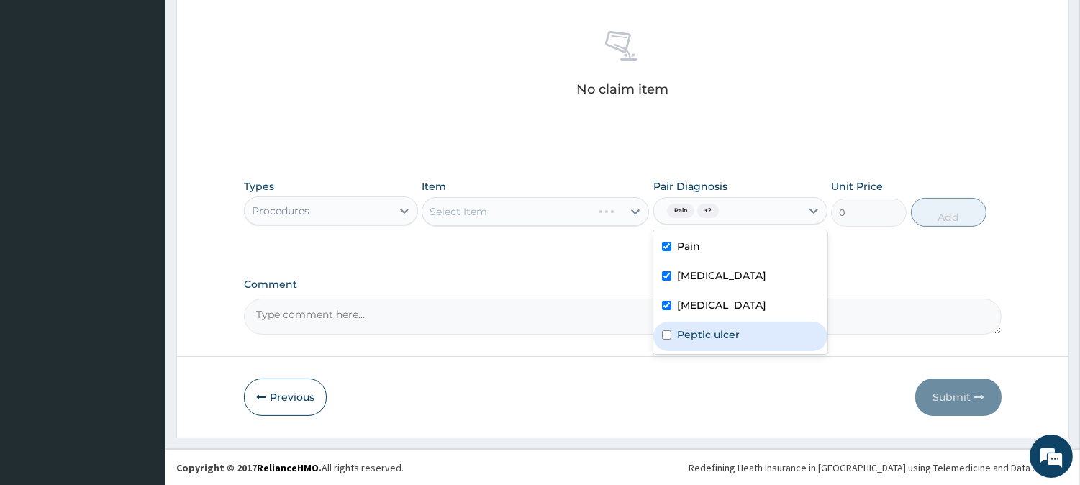
click at [678, 346] on div "Peptic ulcer" at bounding box center [740, 336] width 174 height 29
checkbox input "true"
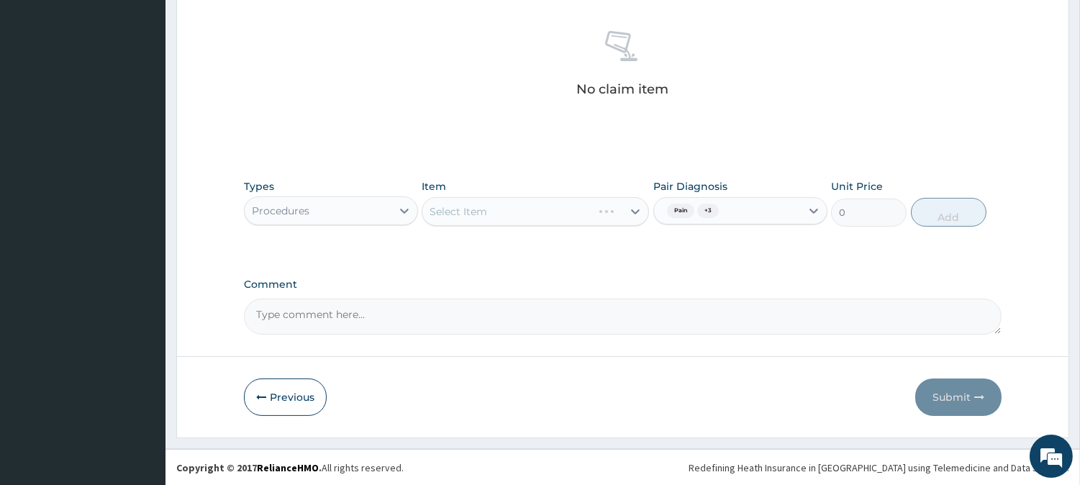
click at [562, 219] on div "Select Item" at bounding box center [535, 211] width 227 height 29
click at [777, 279] on label "Comment" at bounding box center [623, 284] width 758 height 12
click at [777, 299] on textarea "Comment" at bounding box center [623, 317] width 758 height 36
click at [624, 216] on div at bounding box center [635, 212] width 26 height 26
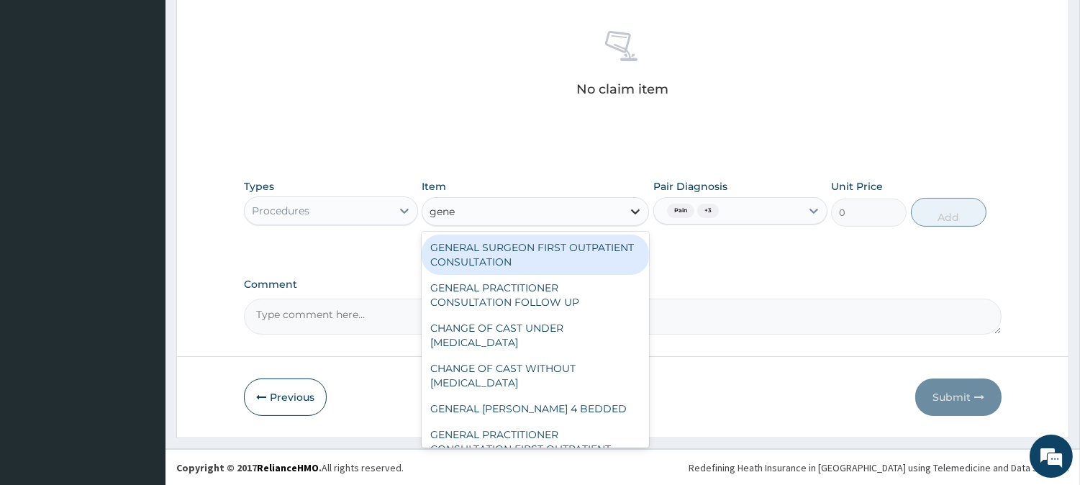
type input "gener"
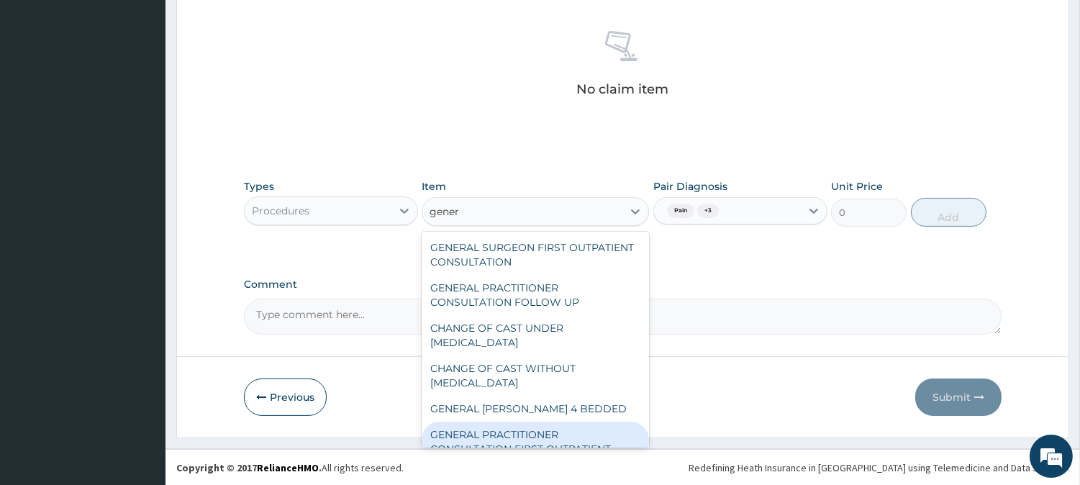
click at [594, 432] on div "GENERAL PRACTITIONER CONSULTATION FIRST OUTPATIENT CONSULTATION" at bounding box center [535, 449] width 227 height 55
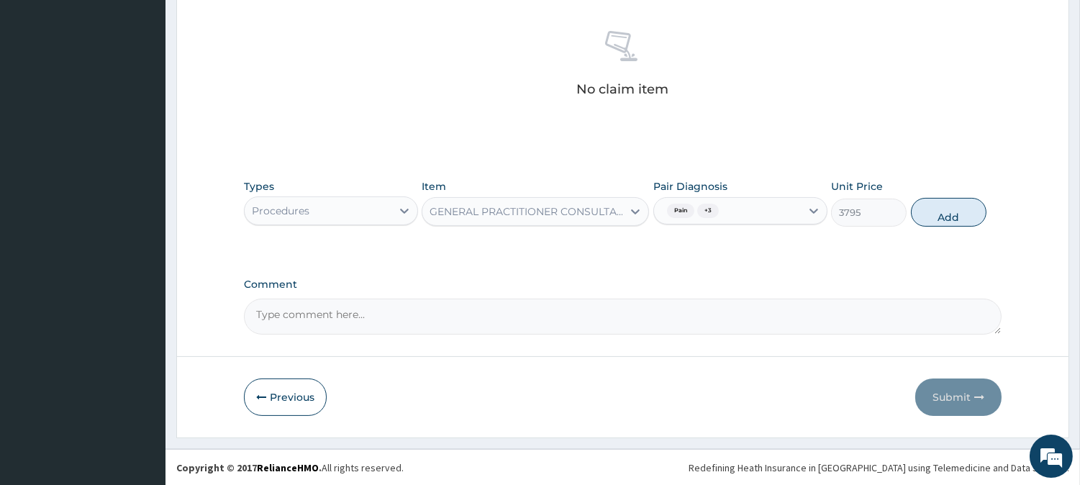
click at [935, 227] on div "Types Procedures Item GENERAL PRACTITIONER CONSULTATION FIRST OUTPATIENT CONSUL…" at bounding box center [623, 203] width 758 height 62
click at [917, 202] on button "Add" at bounding box center [949, 212] width 76 height 29
type input "0"
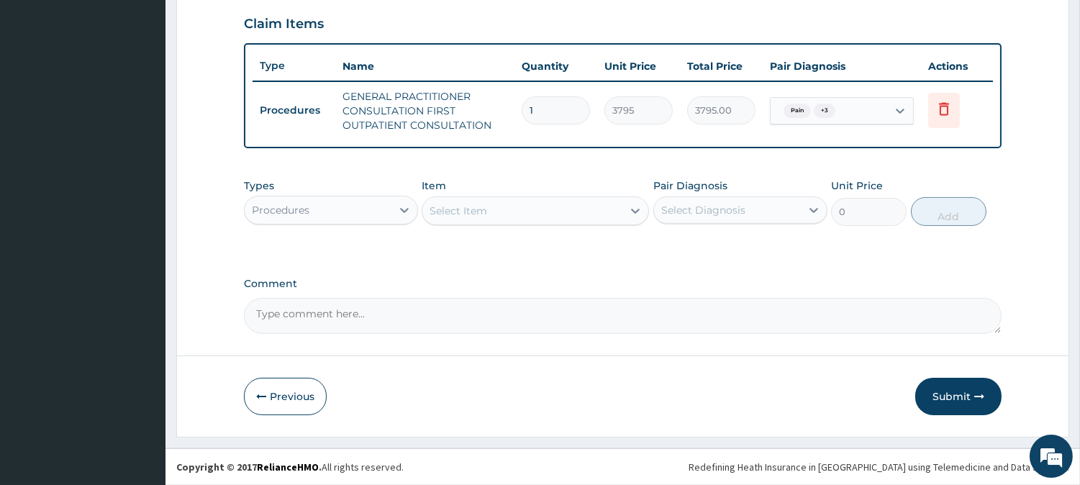
scroll to position [490, 0]
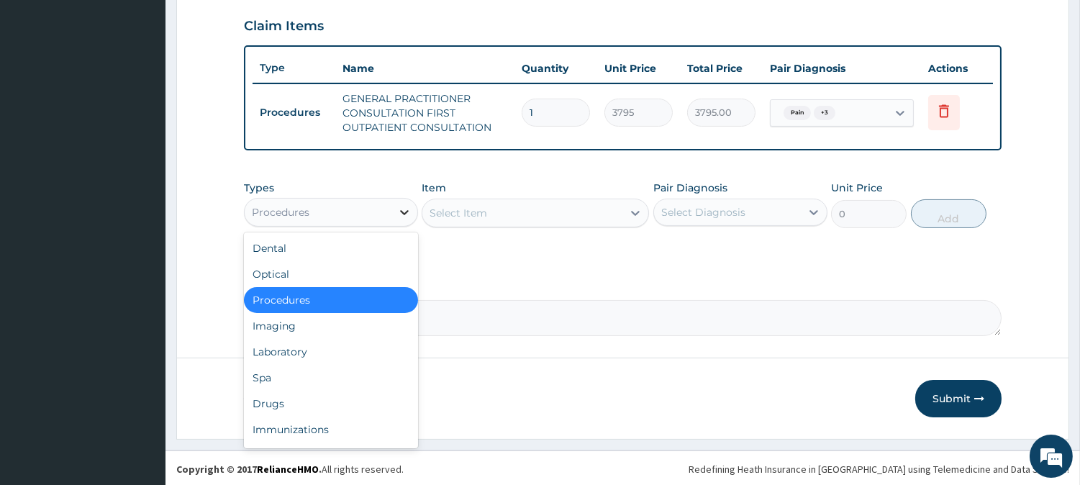
click at [411, 209] on div at bounding box center [404, 212] width 26 height 26
click at [339, 346] on div "Laboratory" at bounding box center [331, 352] width 174 height 26
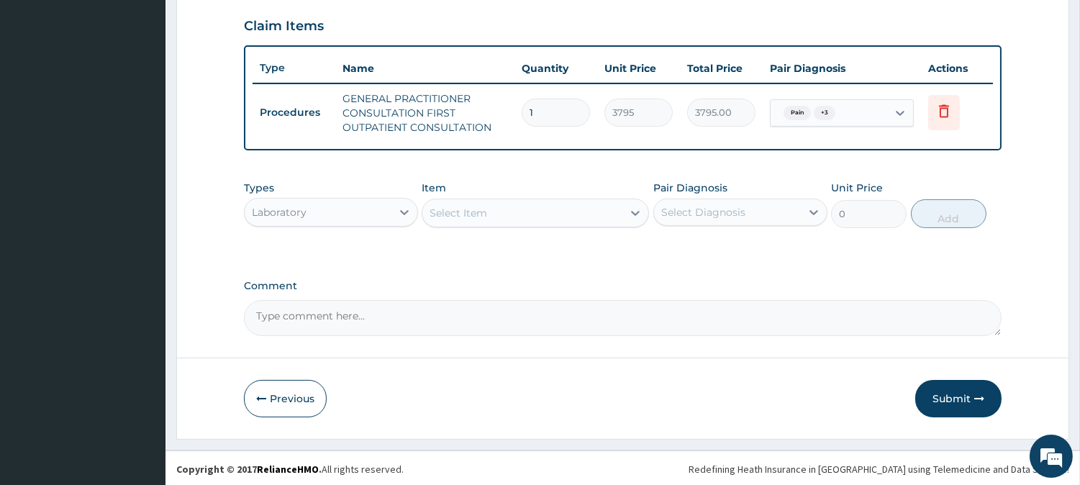
click at [562, 199] on div "Select Item" at bounding box center [535, 213] width 227 height 29
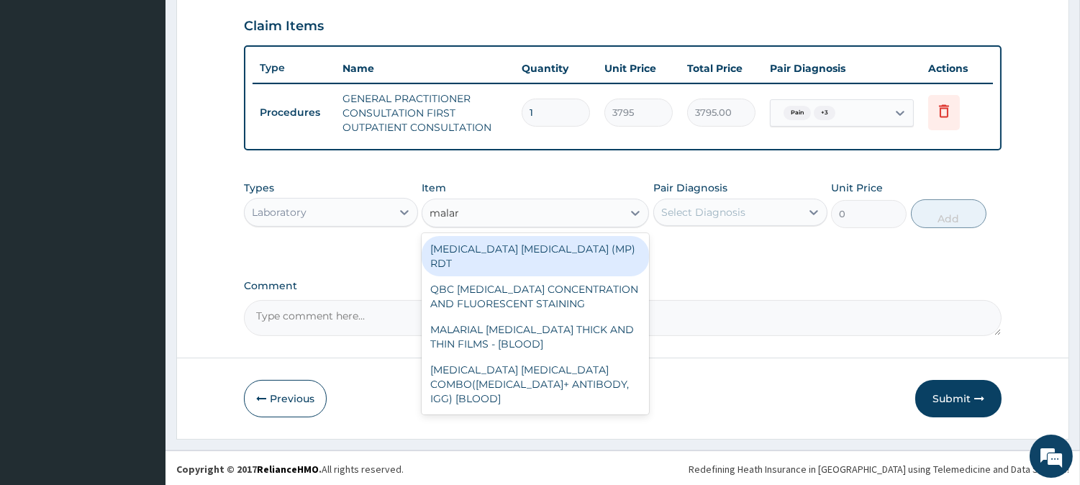
type input "malari"
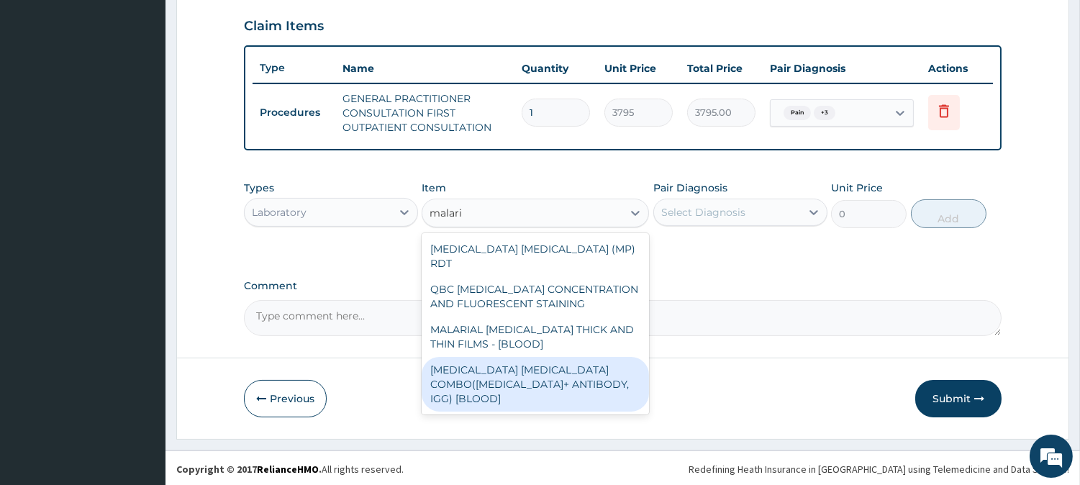
drag, startPoint x: 542, startPoint y: 360, endPoint x: 530, endPoint y: 365, distance: 13.9
click at [530, 365] on div "MALARIA PARASITE COMBO(BLOOD FILM+ ANTIBODY, IGG) [BLOOD]" at bounding box center [535, 384] width 227 height 55
type input "1725"
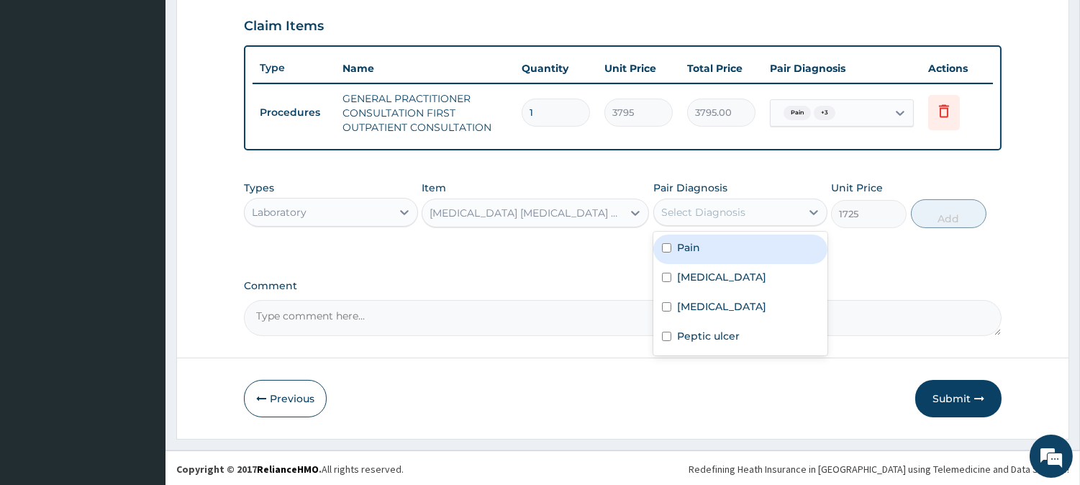
click at [772, 214] on div "Select Diagnosis" at bounding box center [727, 212] width 147 height 23
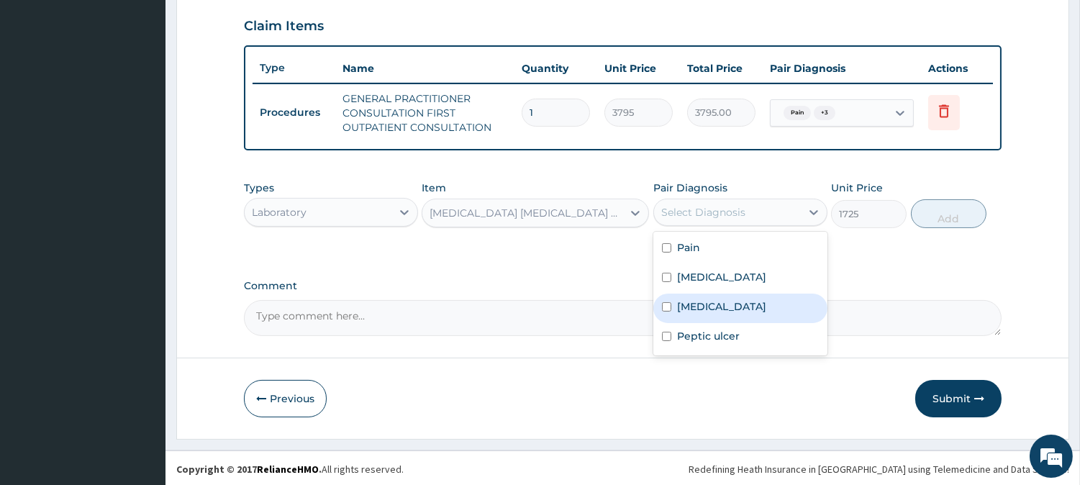
drag, startPoint x: 743, startPoint y: 275, endPoint x: 742, endPoint y: 295, distance: 20.2
click at [742, 295] on div "Pain Sepsis Malaria Peptic ulcer" at bounding box center [740, 294] width 174 height 124
click at [742, 295] on div "Malaria" at bounding box center [740, 308] width 174 height 29
checkbox input "true"
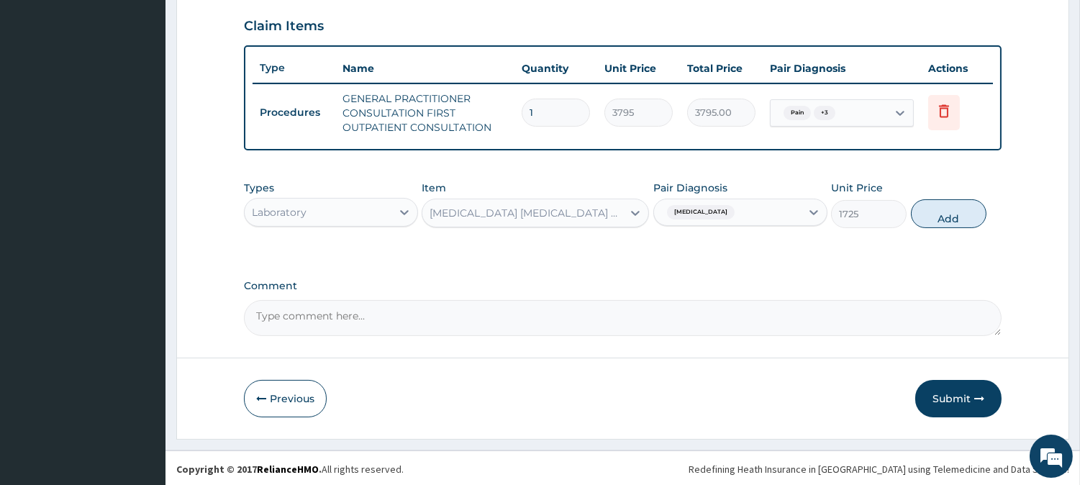
drag, startPoint x: 947, startPoint y: 211, endPoint x: 844, endPoint y: 232, distance: 105.0
click at [945, 212] on button "Add" at bounding box center [949, 213] width 76 height 29
type input "0"
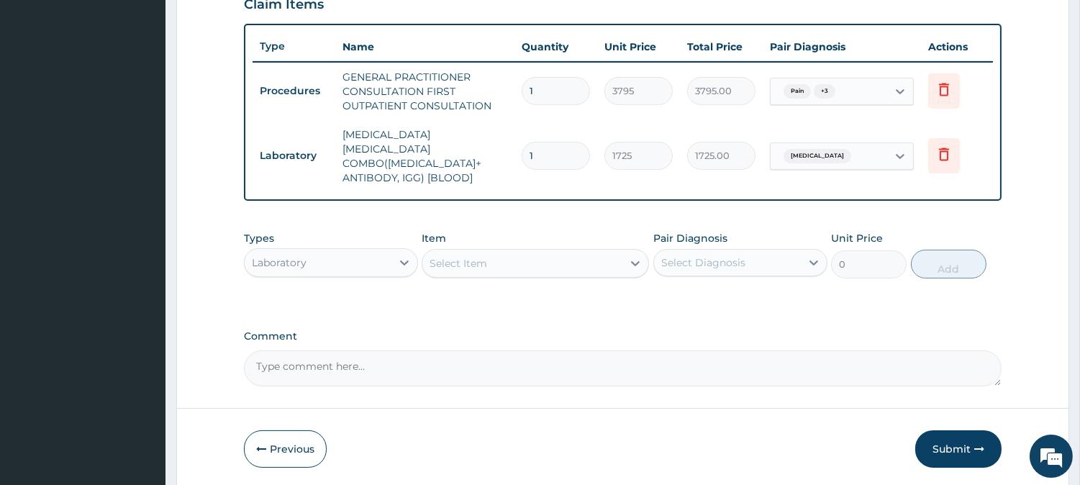
scroll to position [548, 0]
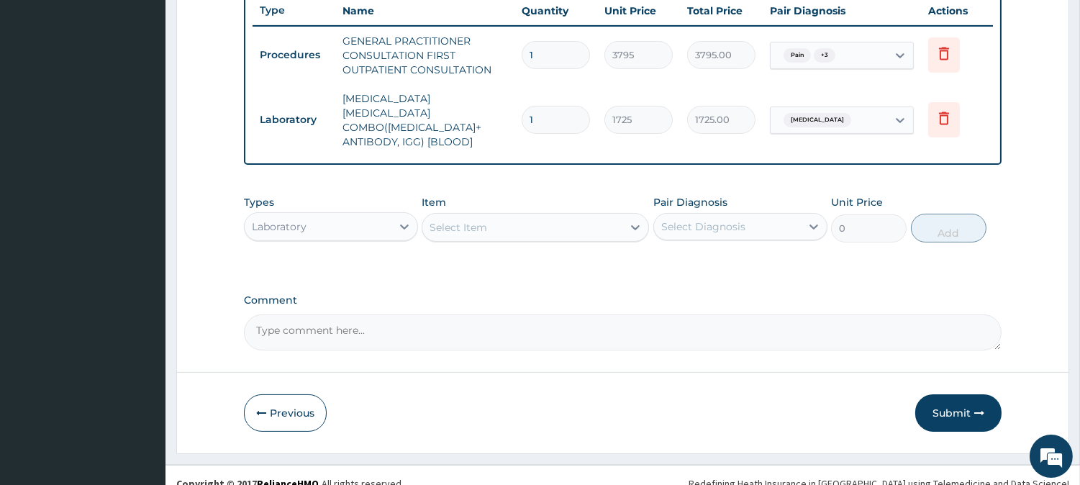
click at [494, 217] on div "Select Item" at bounding box center [522, 227] width 200 height 23
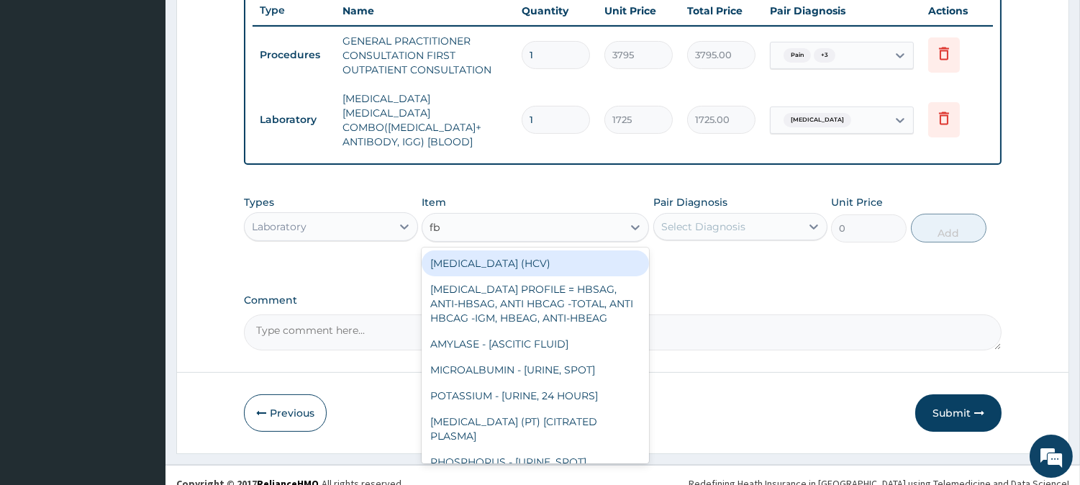
type input "fbc"
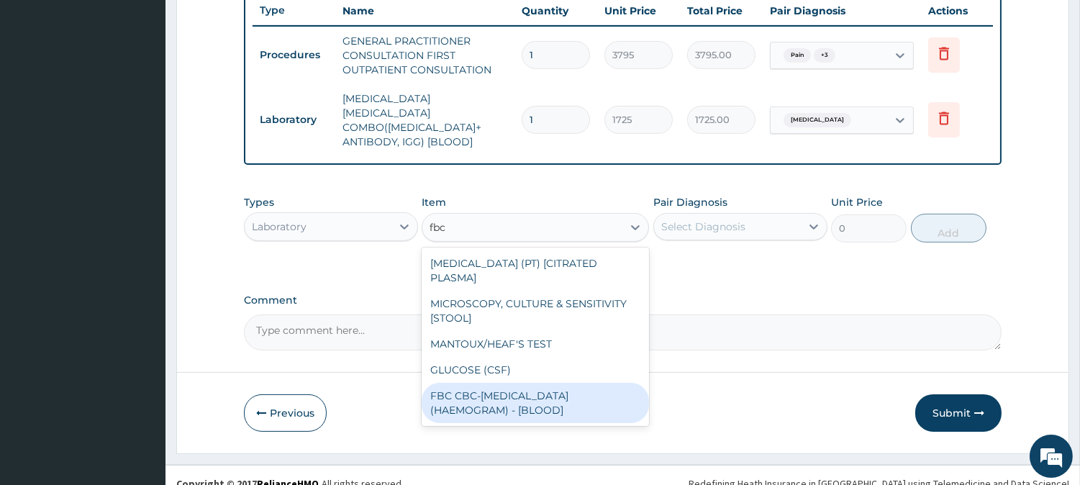
click at [493, 383] on div "FBC CBC-COMPLETE BLOOD COUNT (HAEMOGRAM) - [BLOOD]" at bounding box center [535, 403] width 227 height 40
type input "4600"
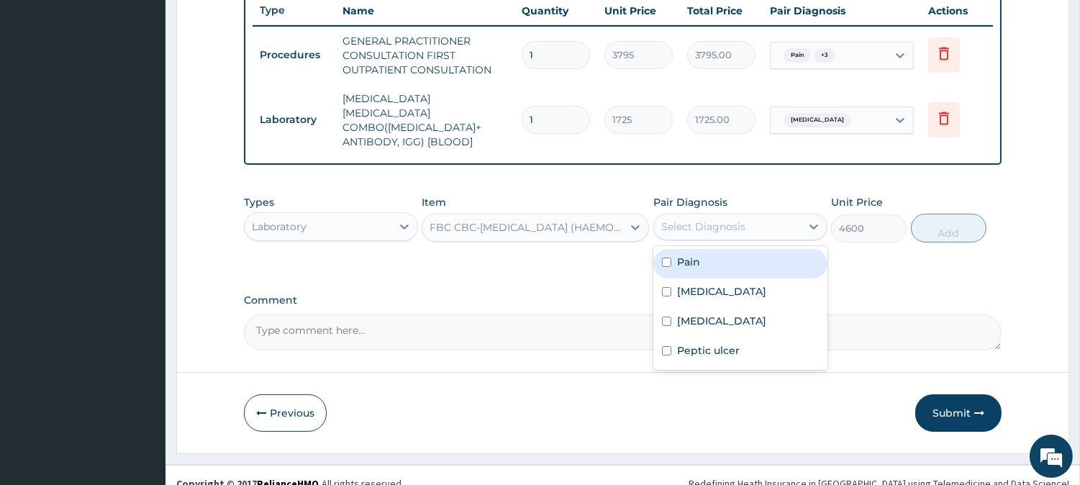
click at [757, 215] on div "Select Diagnosis" at bounding box center [727, 226] width 147 height 23
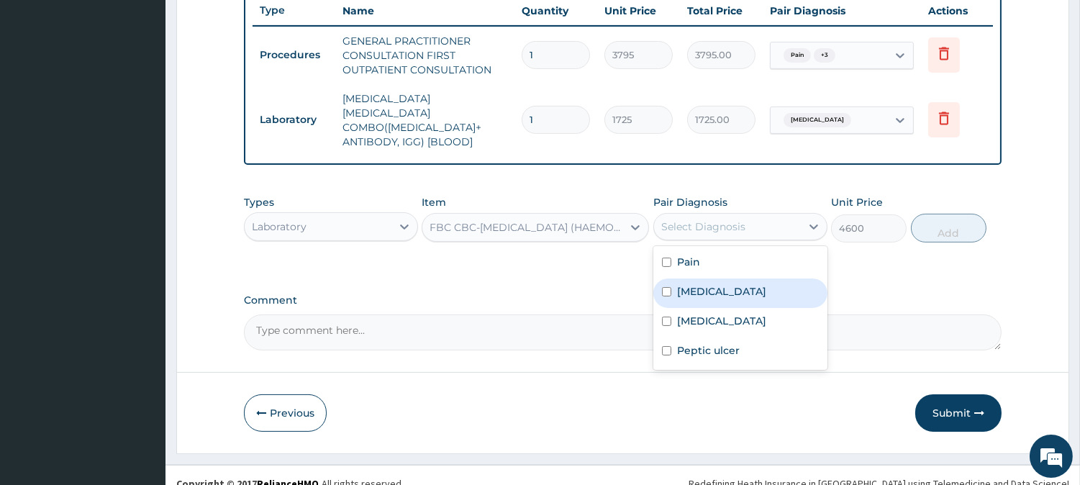
click at [711, 278] on div "Sepsis" at bounding box center [740, 292] width 174 height 29
checkbox input "true"
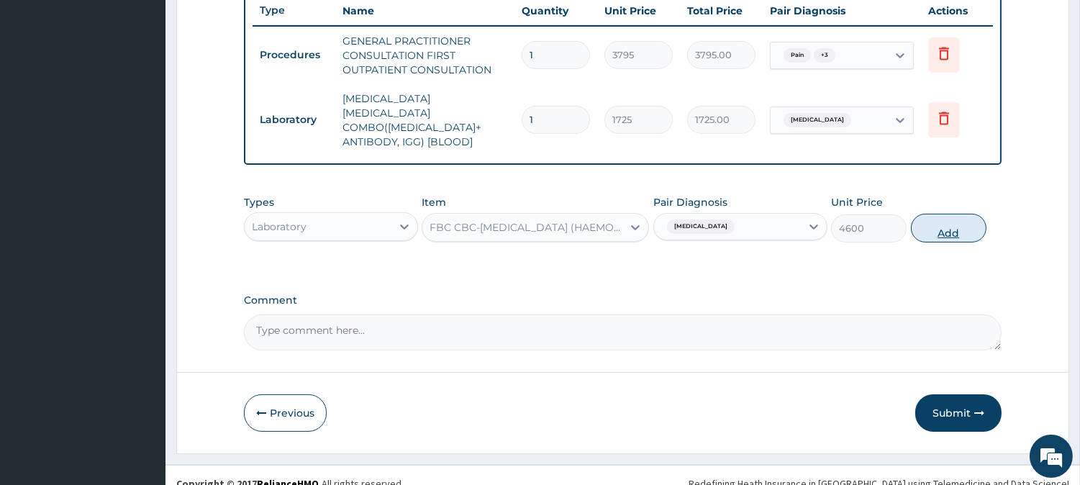
click at [936, 224] on button "Add" at bounding box center [949, 228] width 76 height 29
type input "0"
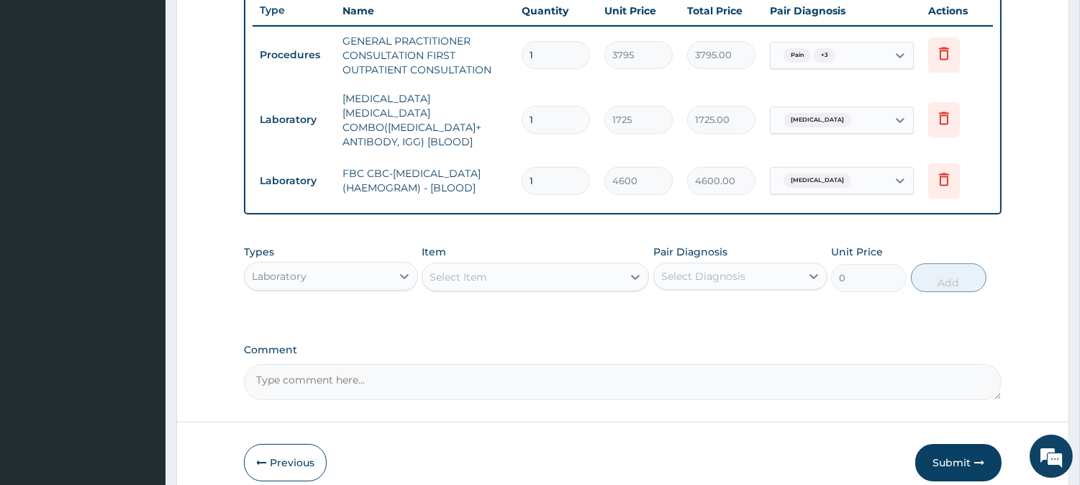
scroll to position [605, 0]
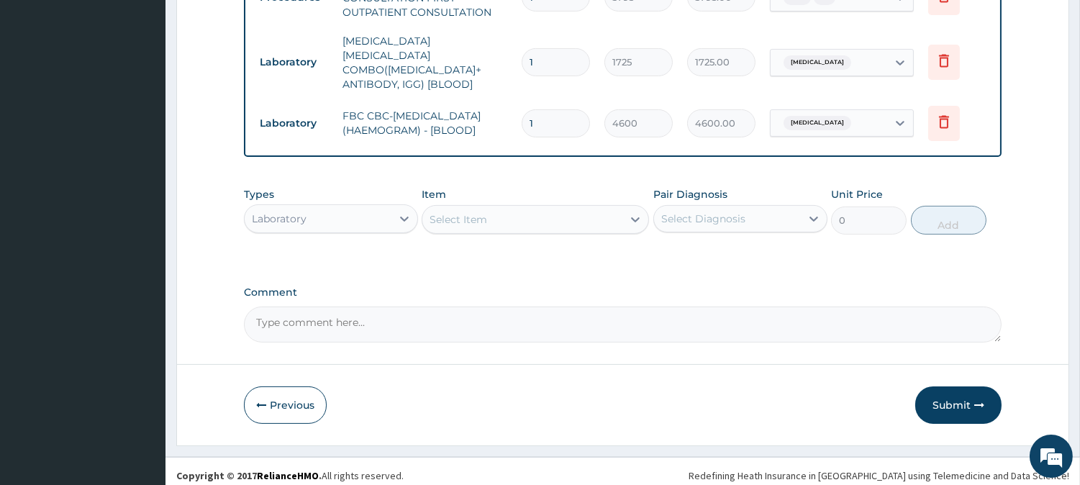
click at [543, 208] on div "Select Item" at bounding box center [522, 219] width 200 height 23
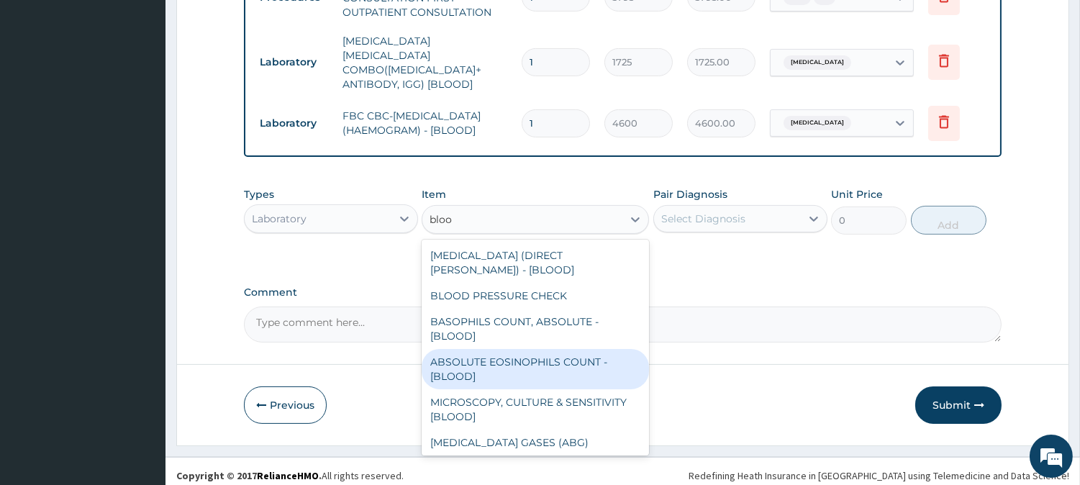
type input "blood"
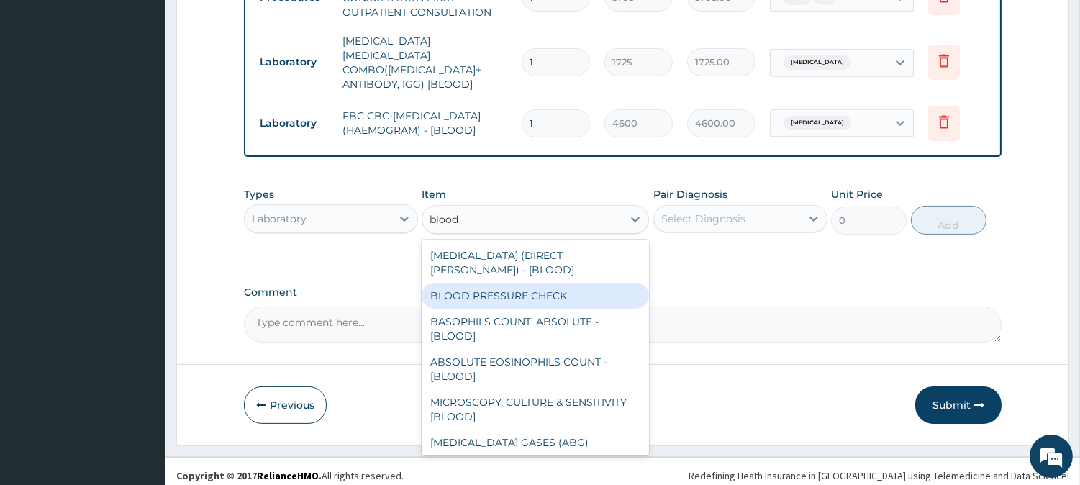
drag, startPoint x: 532, startPoint y: 283, endPoint x: 563, endPoint y: 267, distance: 34.8
click at [531, 283] on div "BLOOD PRESSURE CHECK" at bounding box center [535, 296] width 227 height 26
type input "1380"
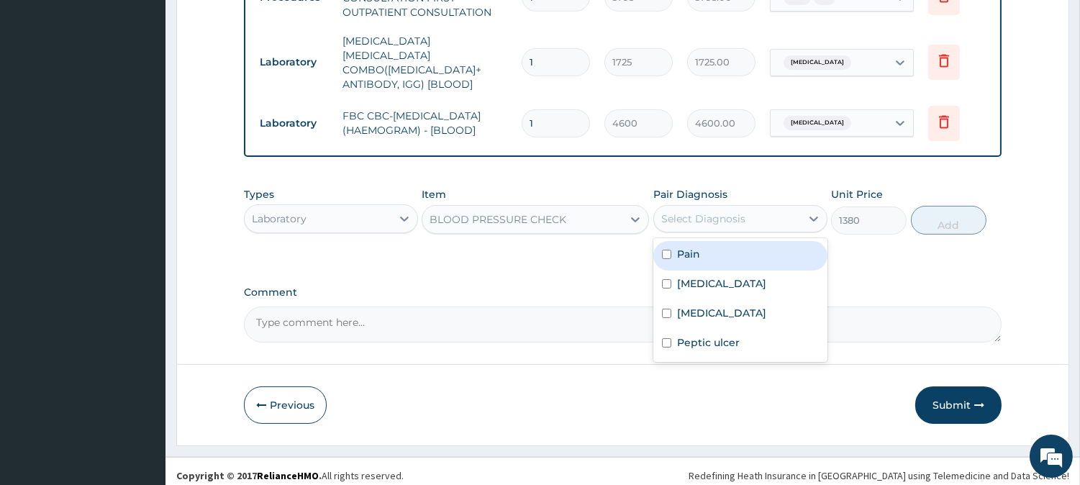
click at [703, 225] on div "Pair Diagnosis option Sepsis, selected. option Pain focused, 1 of 4. 4 results …" at bounding box center [740, 210] width 174 height 47
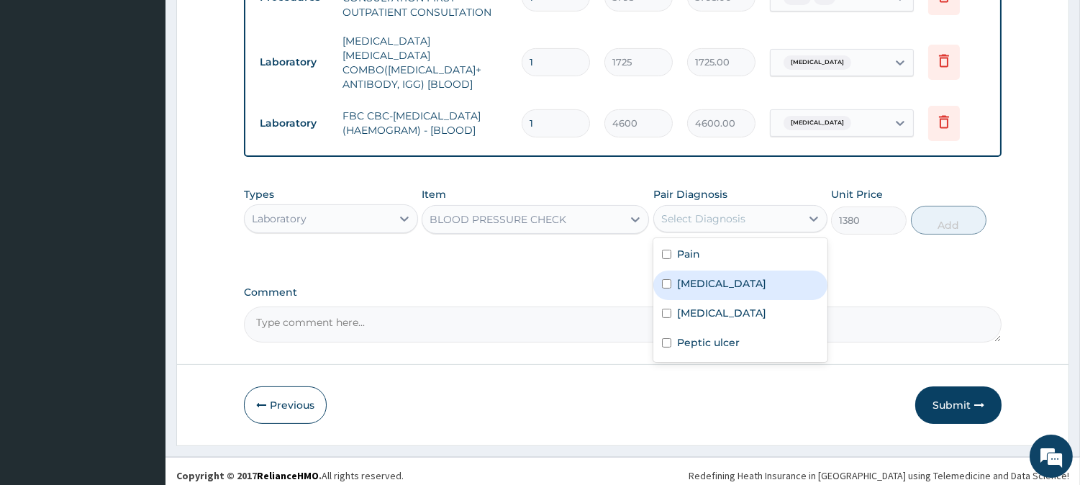
click at [714, 291] on div "Pain Sepsis Malaria Peptic ulcer" at bounding box center [740, 300] width 174 height 124
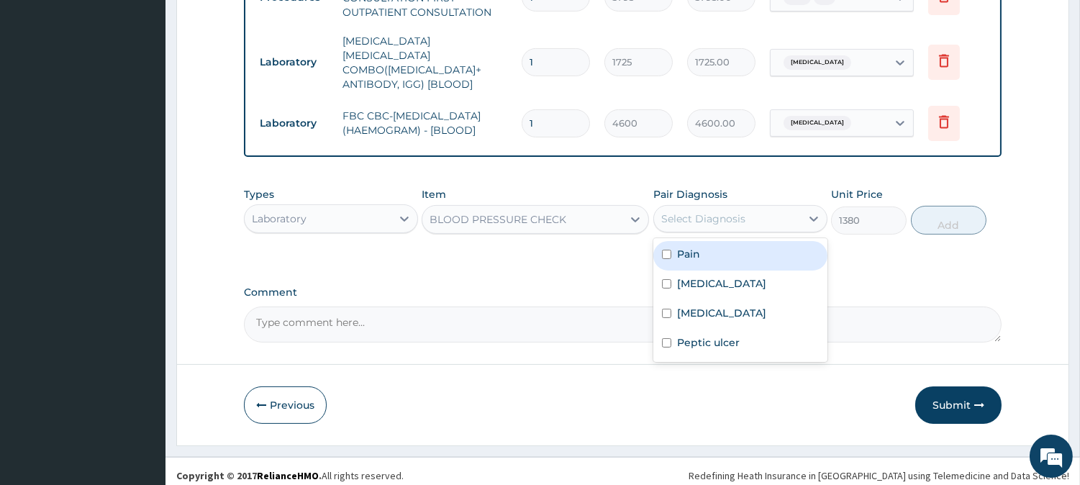
click at [721, 212] on div "Select Diagnosis" at bounding box center [703, 219] width 84 height 14
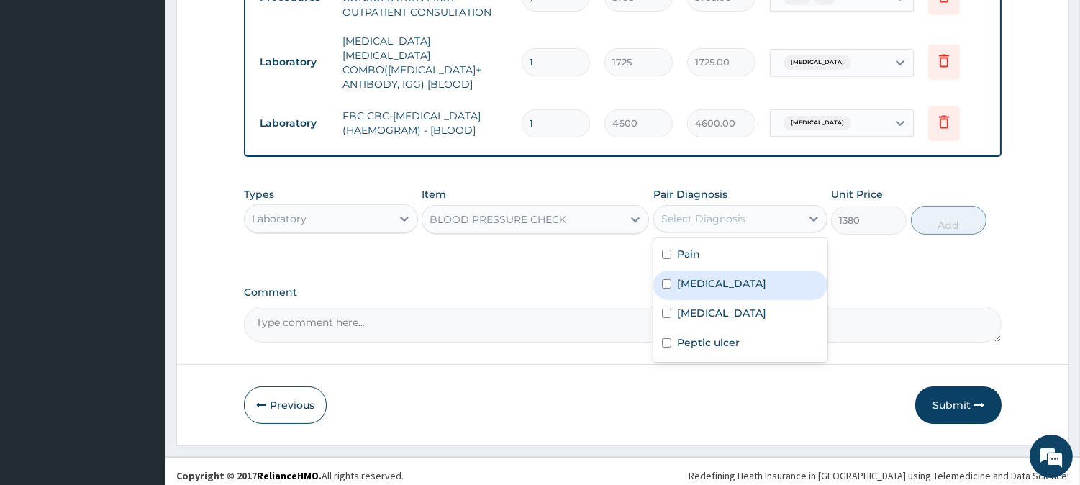
click at [720, 276] on div "Sepsis" at bounding box center [740, 285] width 174 height 29
checkbox input "true"
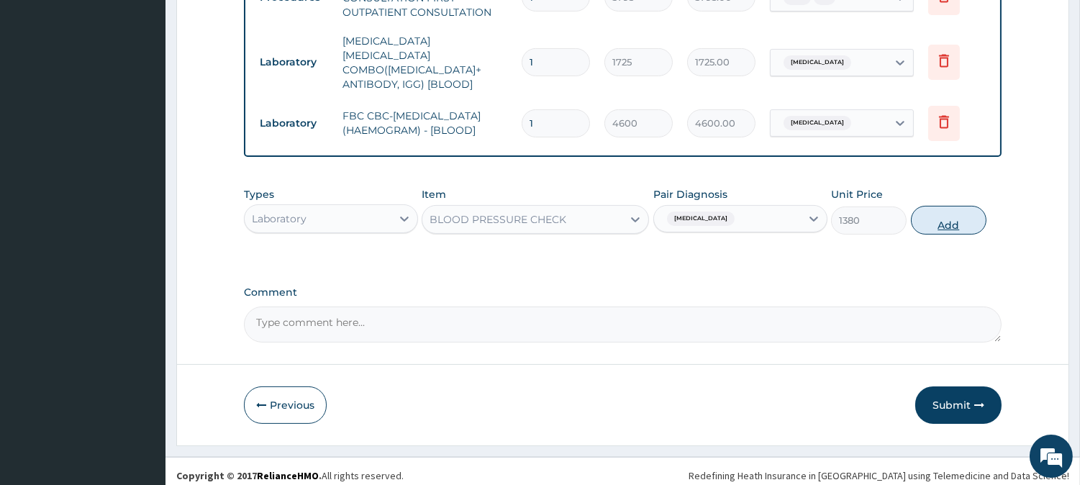
click at [938, 214] on button "Add" at bounding box center [949, 220] width 76 height 29
type input "0"
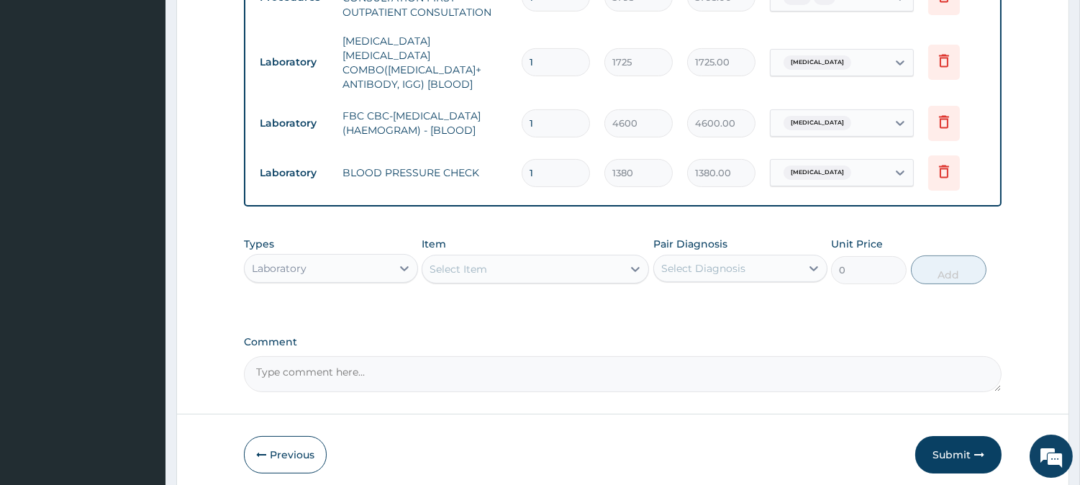
scroll to position [655, 0]
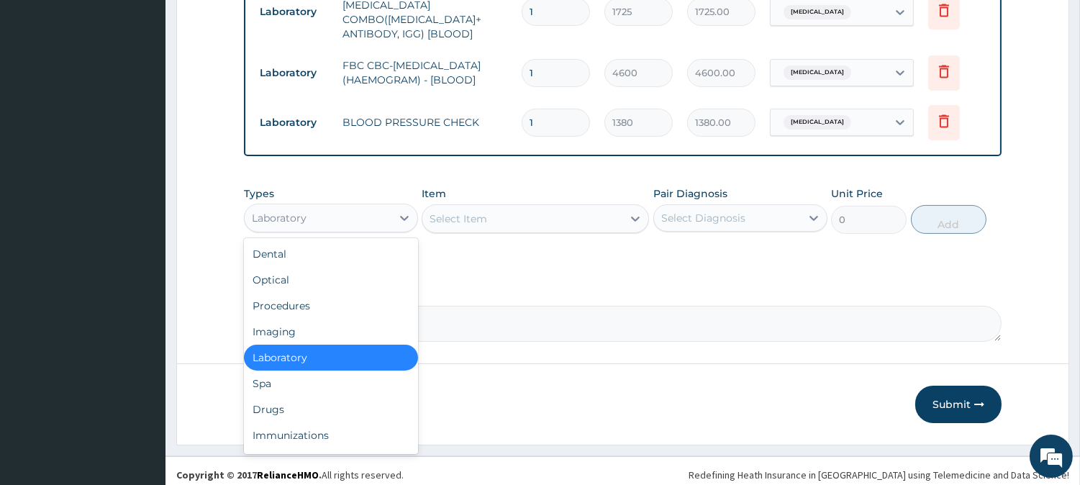
click at [298, 220] on div "Laboratory" at bounding box center [318, 217] width 147 height 23
click at [342, 406] on div "Drugs" at bounding box center [331, 409] width 174 height 26
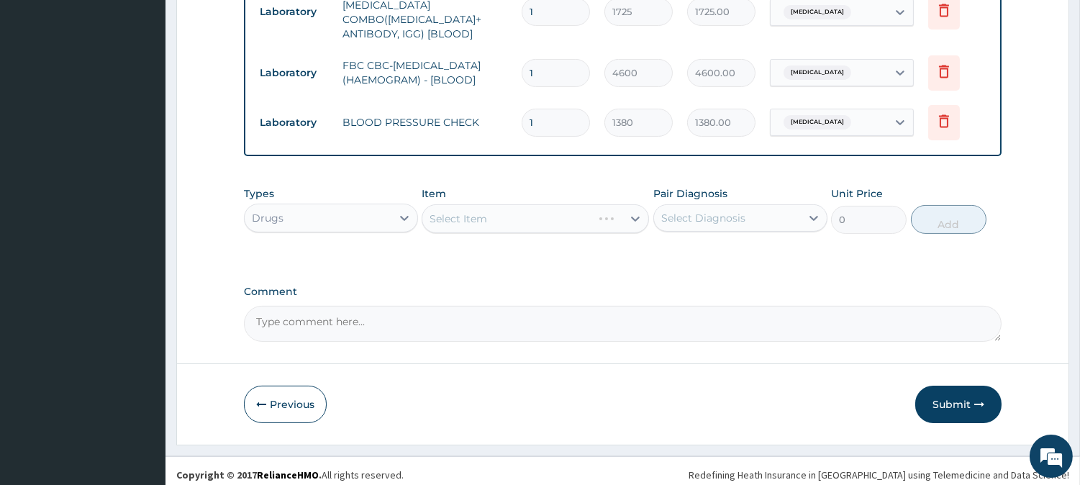
click at [705, 213] on div "Select Diagnosis" at bounding box center [703, 218] width 84 height 14
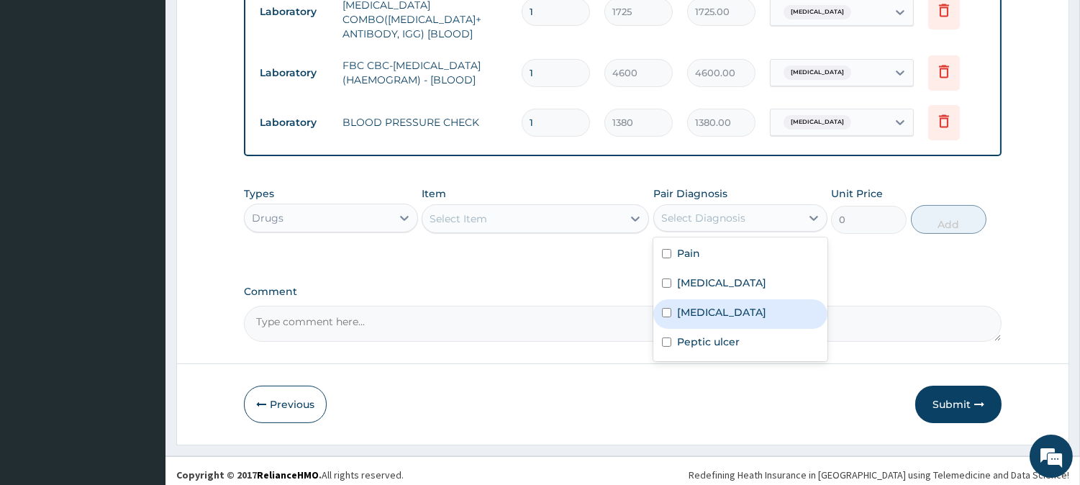
click at [501, 212] on div "Select Item" at bounding box center [522, 218] width 200 height 23
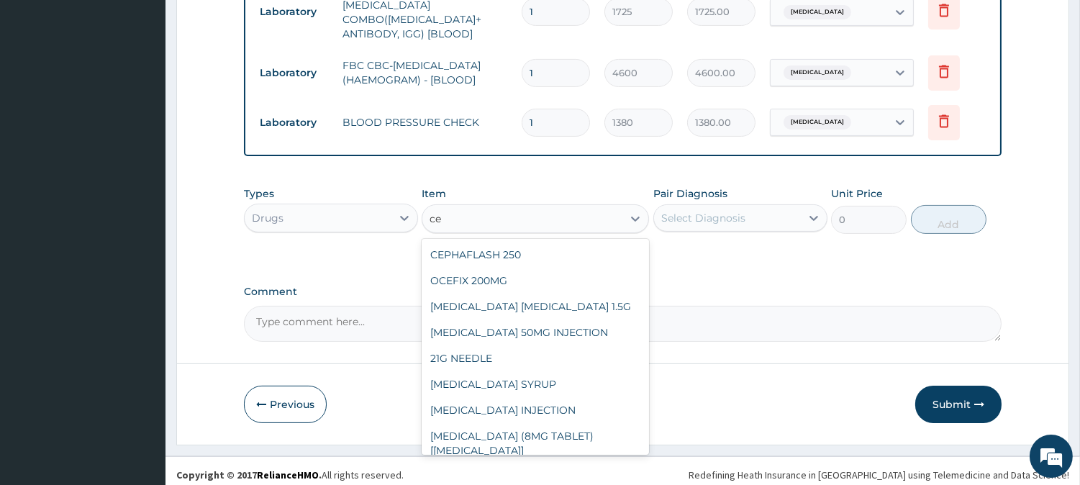
type input "c"
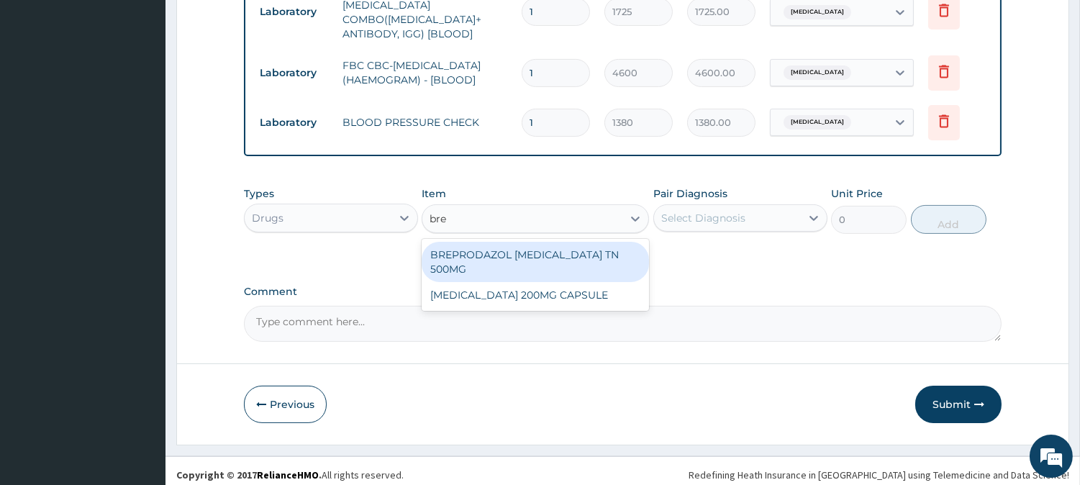
type input "brex"
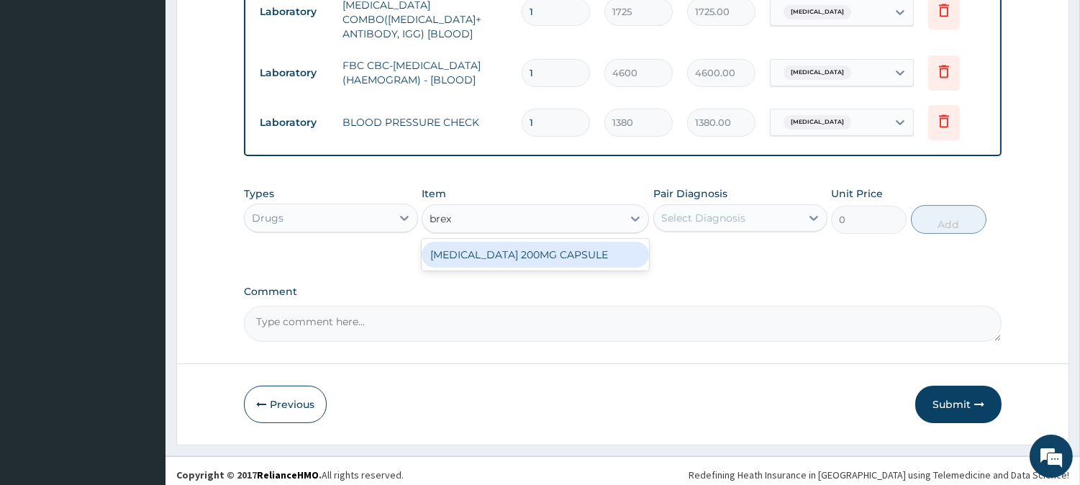
click at [514, 248] on div "CELEBREX 200MG CAPSULE" at bounding box center [535, 255] width 227 height 26
type input "430.1"
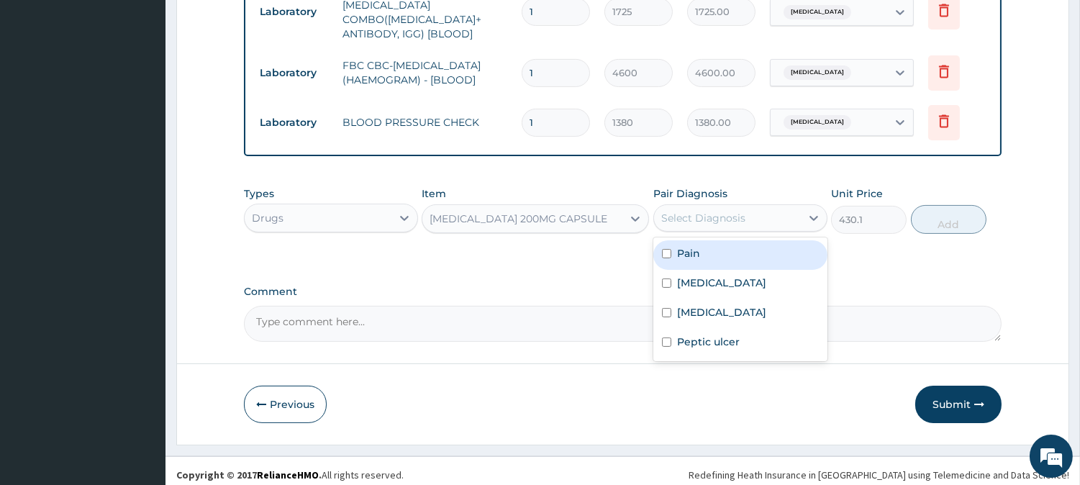
click at [768, 218] on div "Select Diagnosis" at bounding box center [727, 217] width 147 height 23
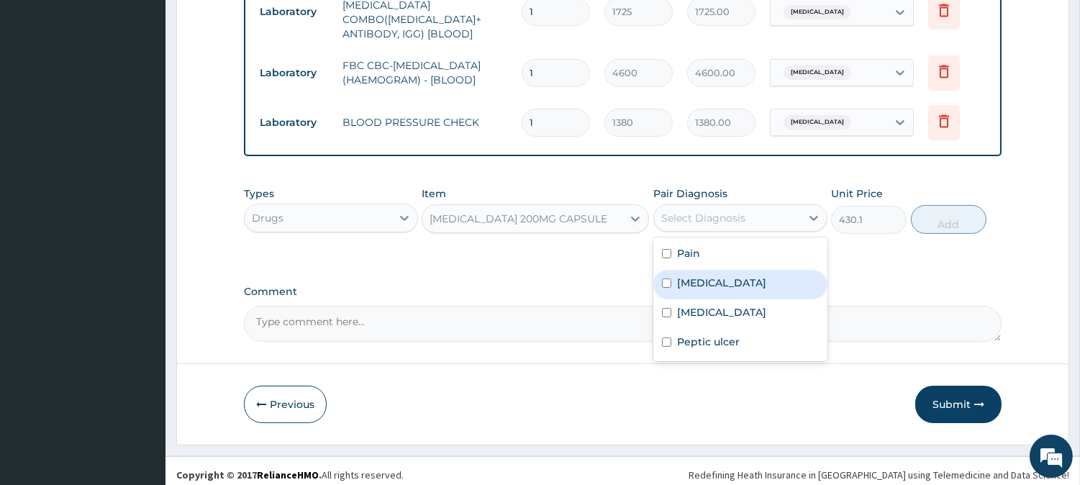
click at [737, 279] on div "Sepsis" at bounding box center [740, 284] width 174 height 29
checkbox input "true"
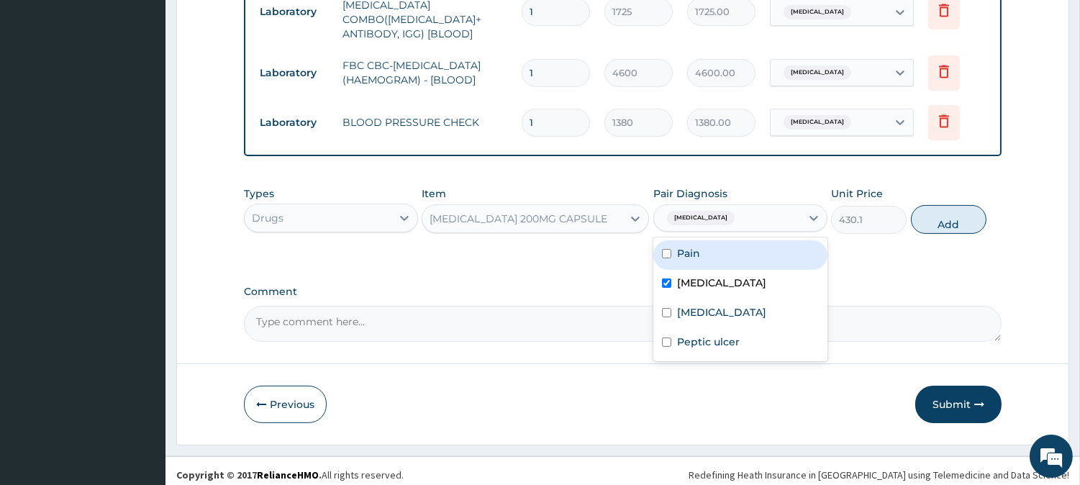
click at [725, 253] on div "Pain" at bounding box center [740, 254] width 174 height 29
checkbox input "true"
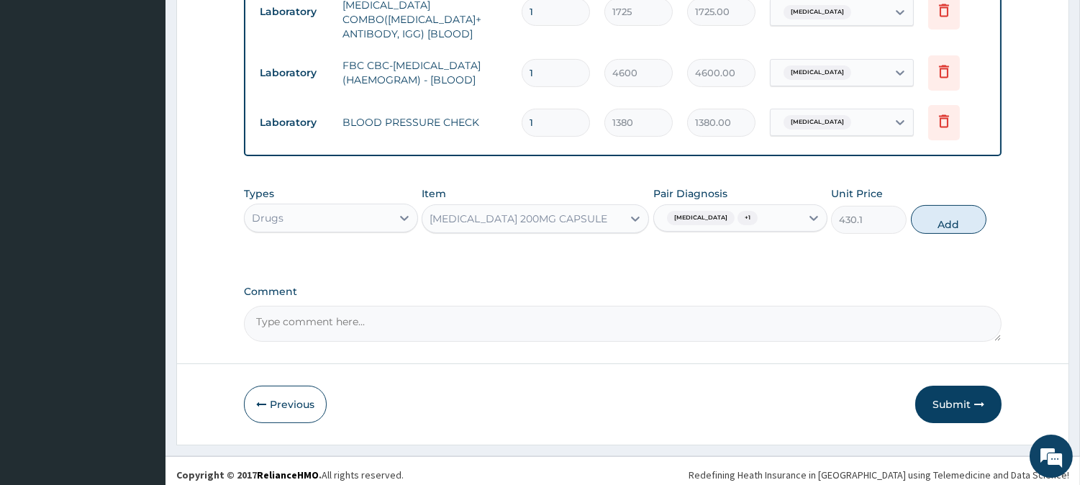
drag, startPoint x: 931, startPoint y: 213, endPoint x: 927, endPoint y: 223, distance: 11.0
click at [928, 222] on button "Add" at bounding box center [949, 219] width 76 height 29
type input "0"
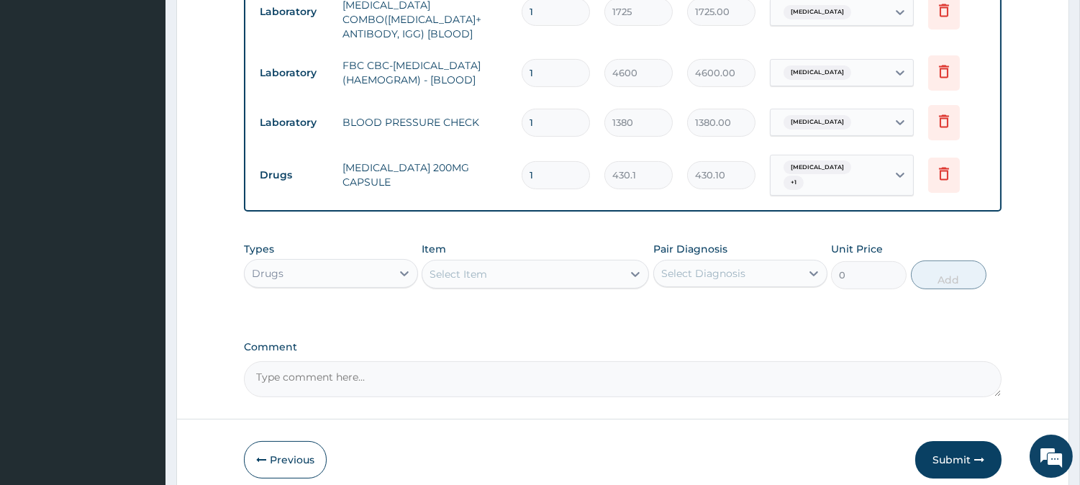
type input "18"
type input "7741.80"
type input "18"
click at [609, 263] on div "Select Item" at bounding box center [522, 274] width 200 height 23
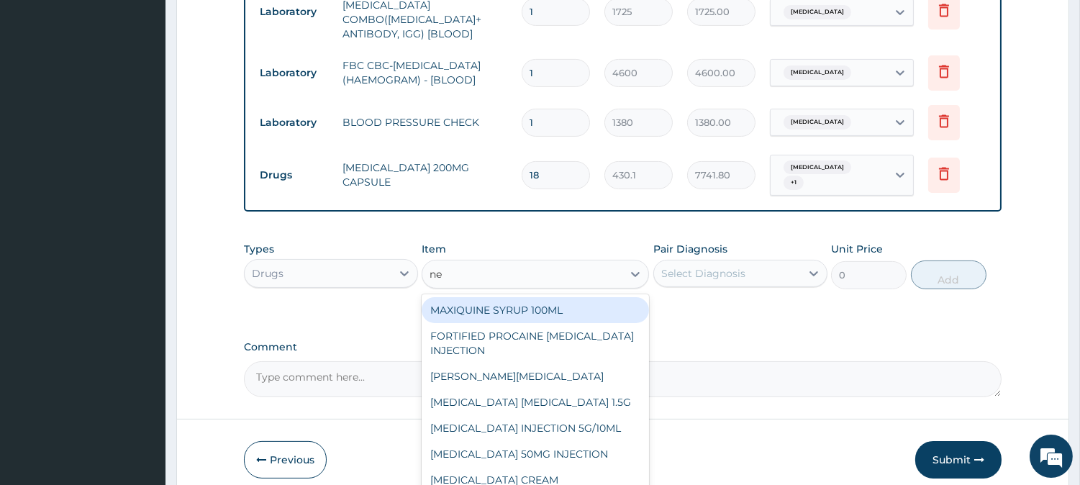
type input "neu"
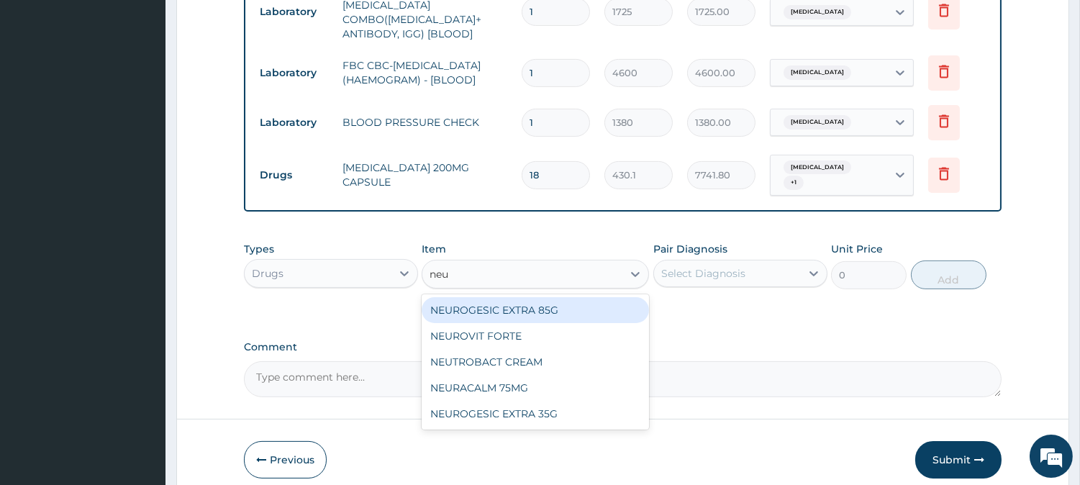
click at [572, 297] on div "NEUROGESIC EXTRA 85G" at bounding box center [535, 310] width 227 height 26
type input "2909.5"
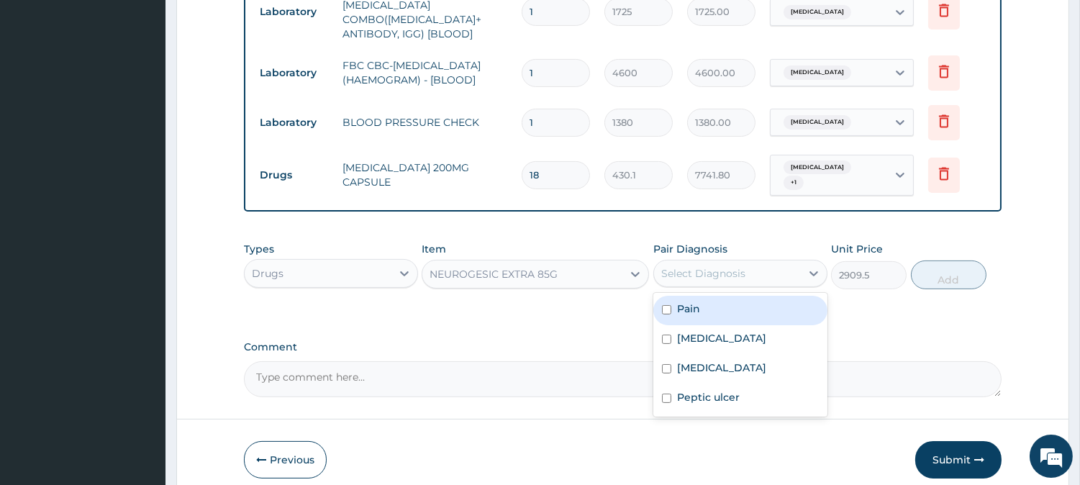
click at [735, 266] on div "Select Diagnosis" at bounding box center [703, 273] width 84 height 14
click at [705, 306] on div "Pain" at bounding box center [740, 310] width 174 height 29
checkbox input "true"
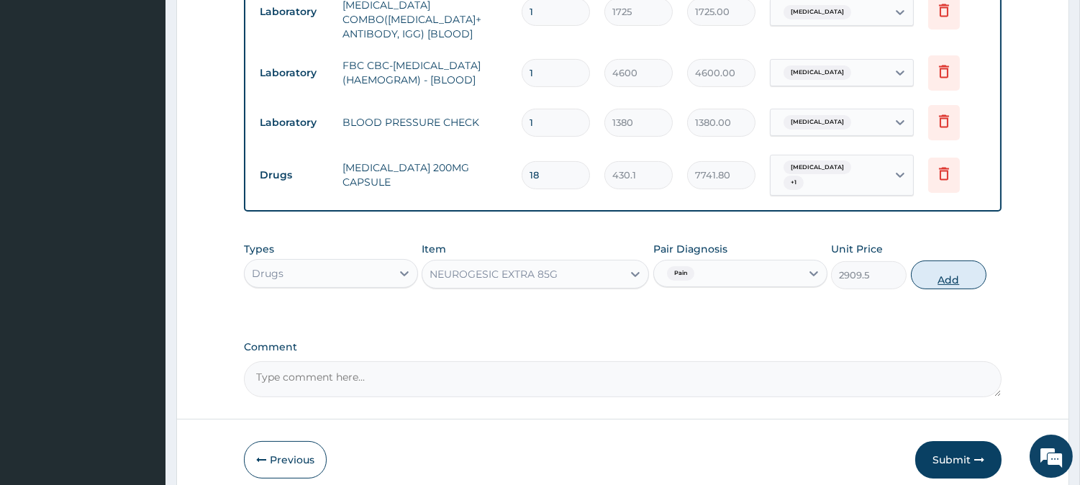
click at [926, 268] on button "Add" at bounding box center [949, 274] width 76 height 29
type input "0"
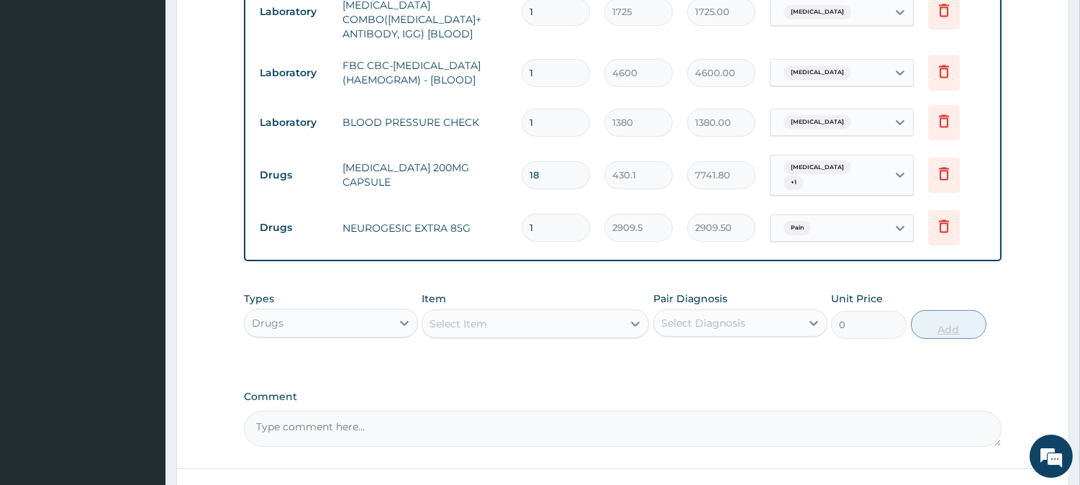
type input "0.00"
type input "6"
type input "17457.00"
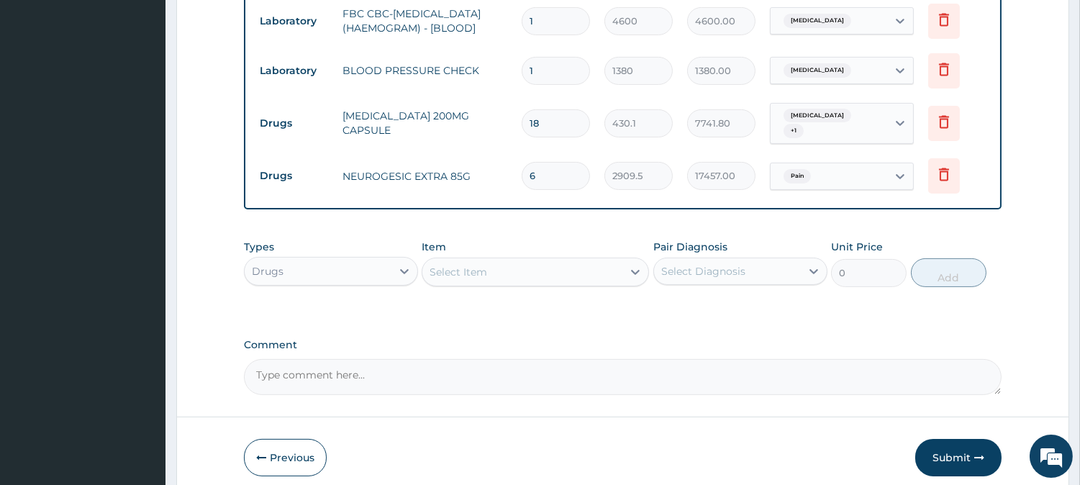
scroll to position [735, 0]
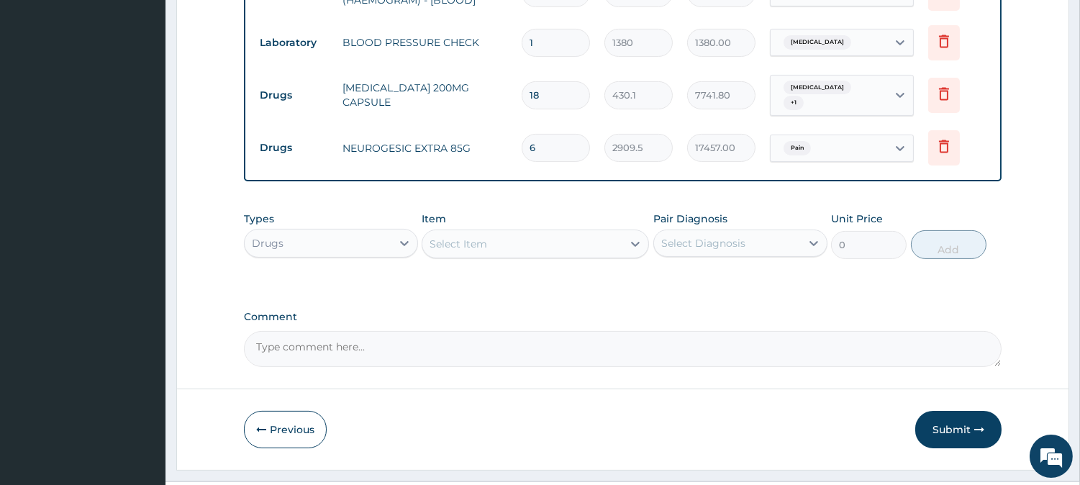
type input "6"
click at [528, 232] on div "Select Item" at bounding box center [522, 243] width 200 height 23
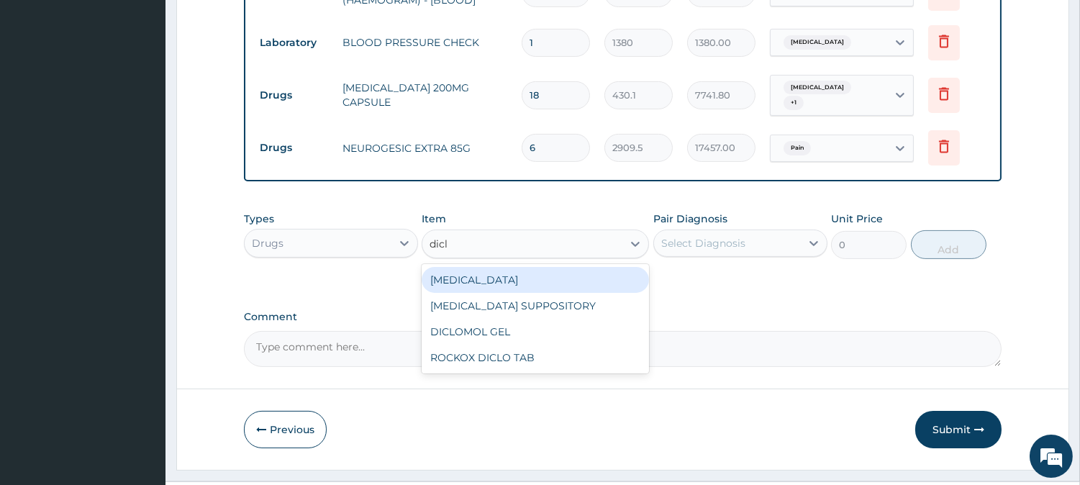
type input "diclo"
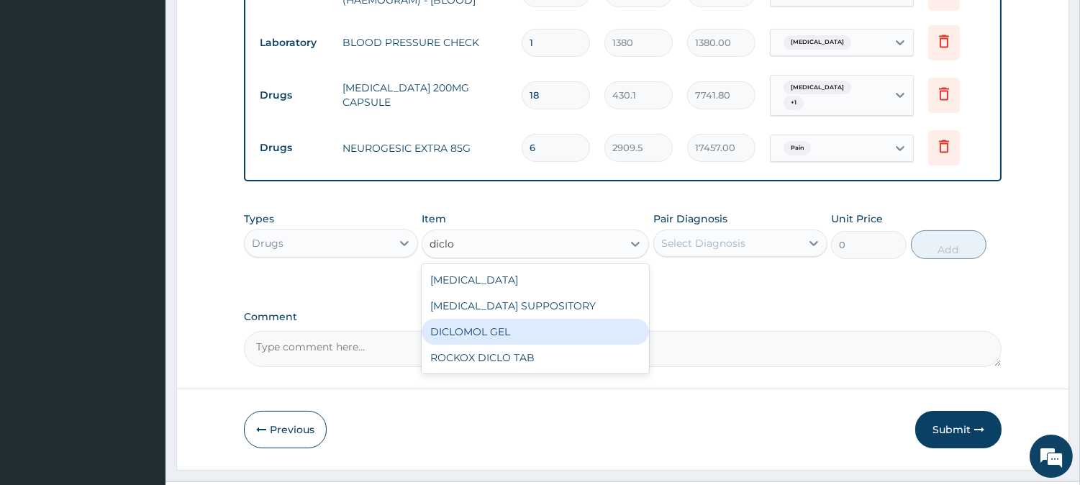
click at [563, 319] on div "DICLOMOL GEL" at bounding box center [535, 332] width 227 height 26
type input "885.5"
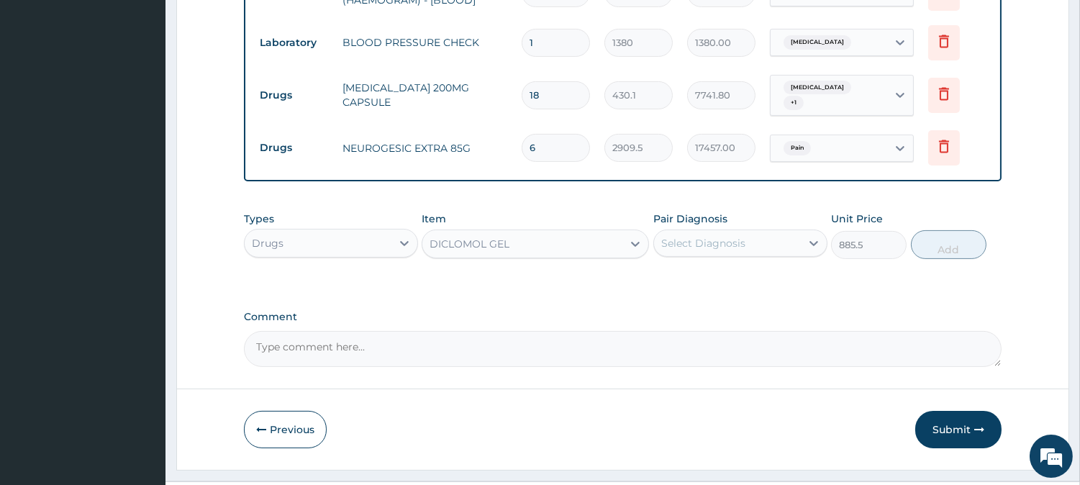
click at [739, 236] on div "Select Diagnosis" at bounding box center [703, 243] width 84 height 14
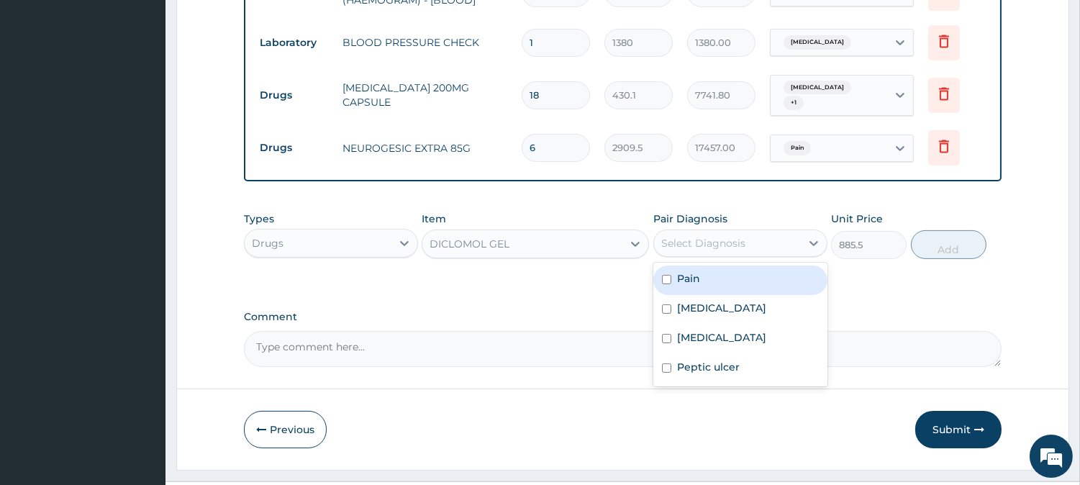
click at [764, 272] on div "Pain" at bounding box center [740, 279] width 174 height 29
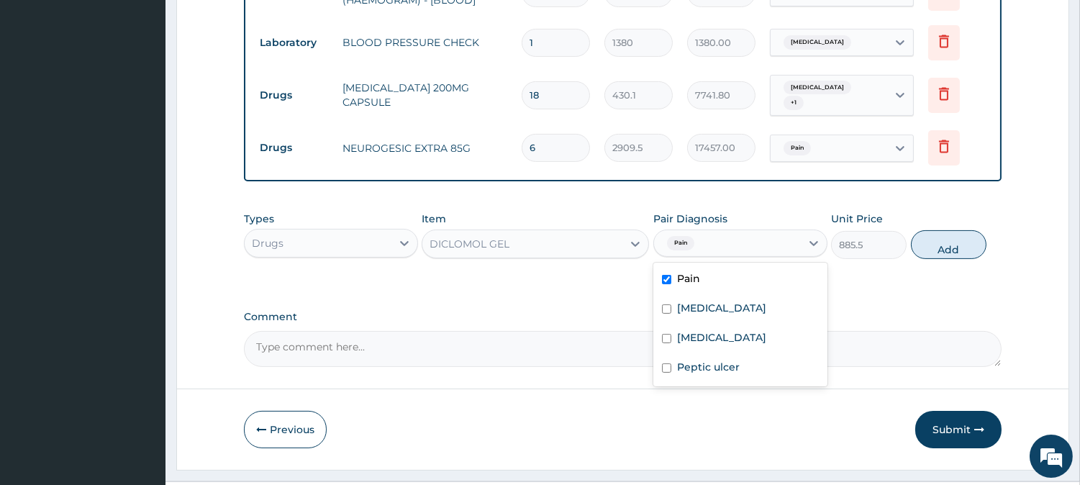
checkbox input "true"
click at [953, 243] on button "Add" at bounding box center [949, 244] width 76 height 29
type input "0"
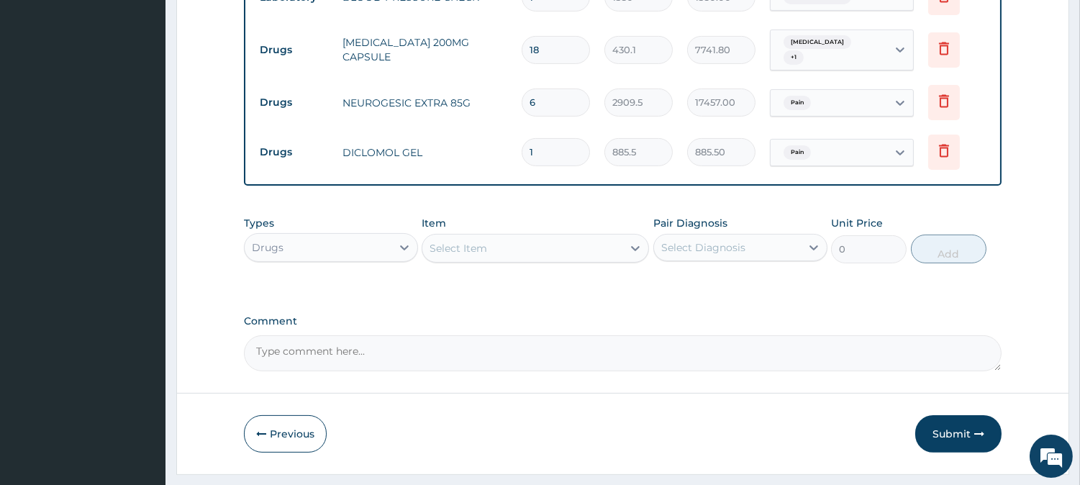
scroll to position [806, 0]
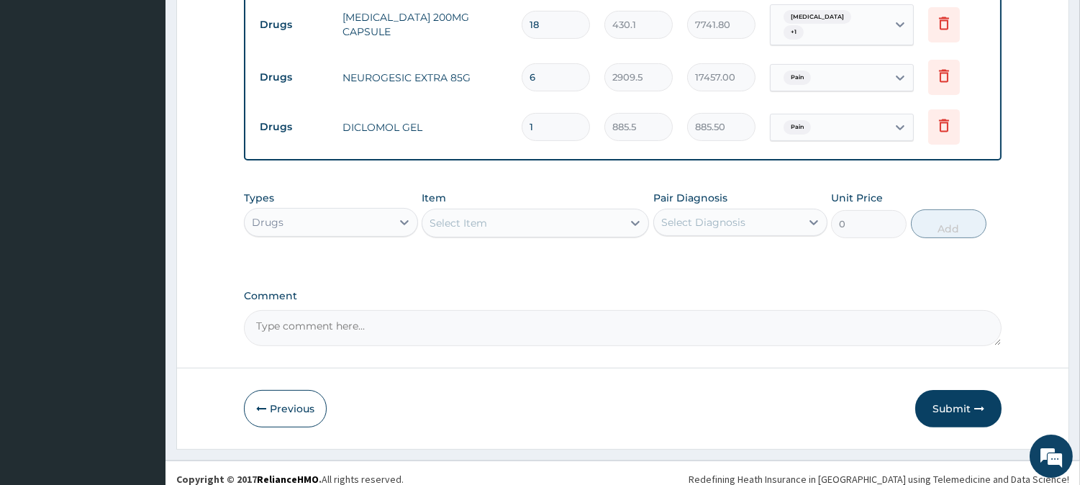
click at [513, 217] on div "Select Item" at bounding box center [522, 223] width 200 height 23
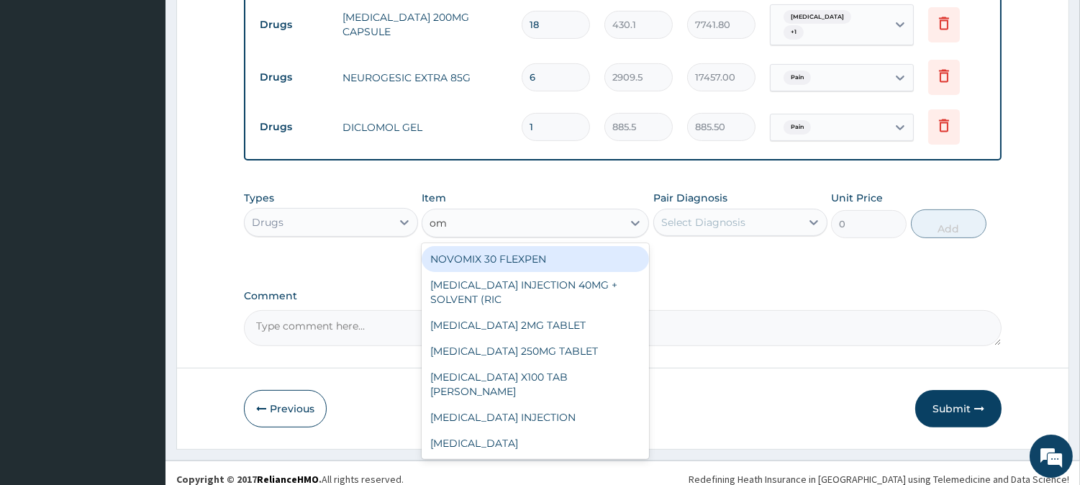
type input "ome"
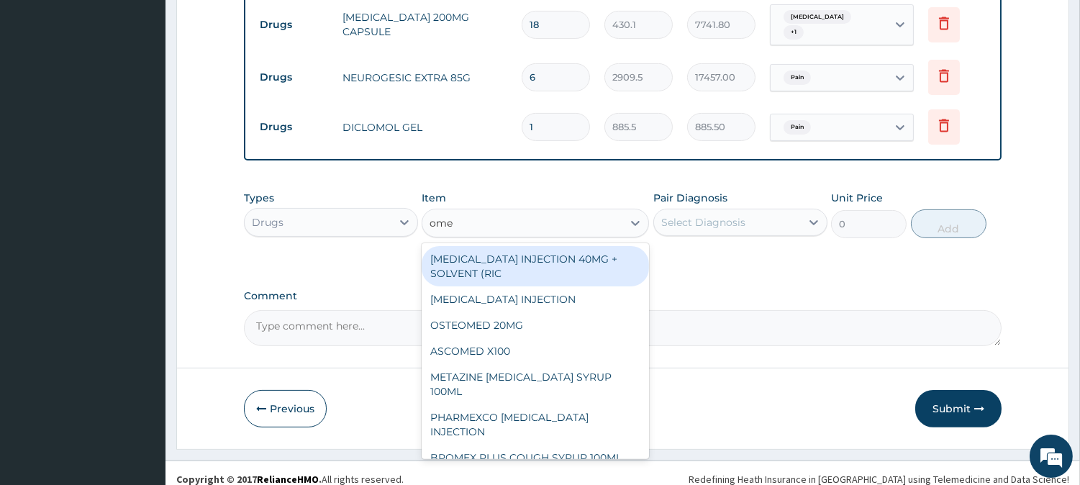
click at [508, 268] on div "OMEPRAZOLE INJECTION 40MG + SOLVENT (RIC" at bounding box center [535, 266] width 227 height 40
type input "1644.5"
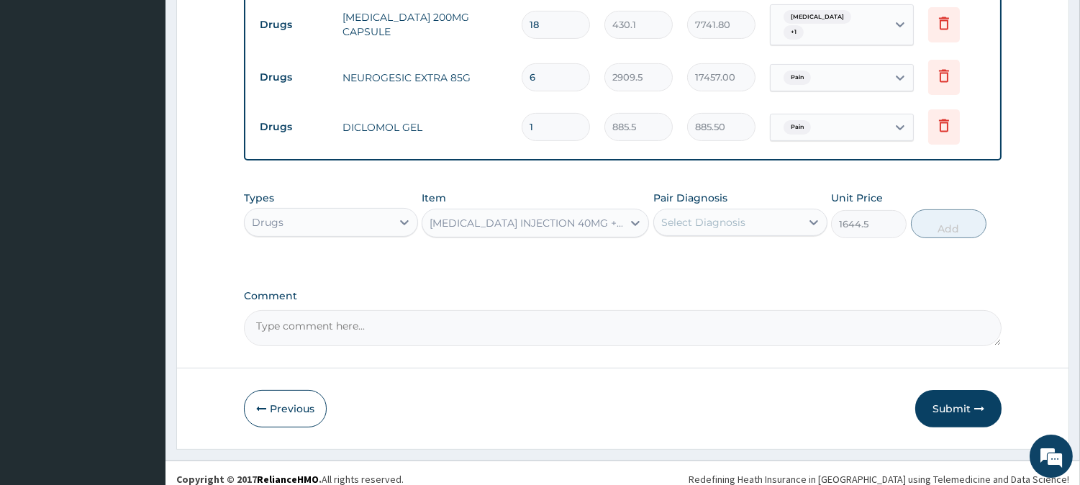
click at [715, 215] on div "Select Diagnosis" at bounding box center [703, 222] width 84 height 14
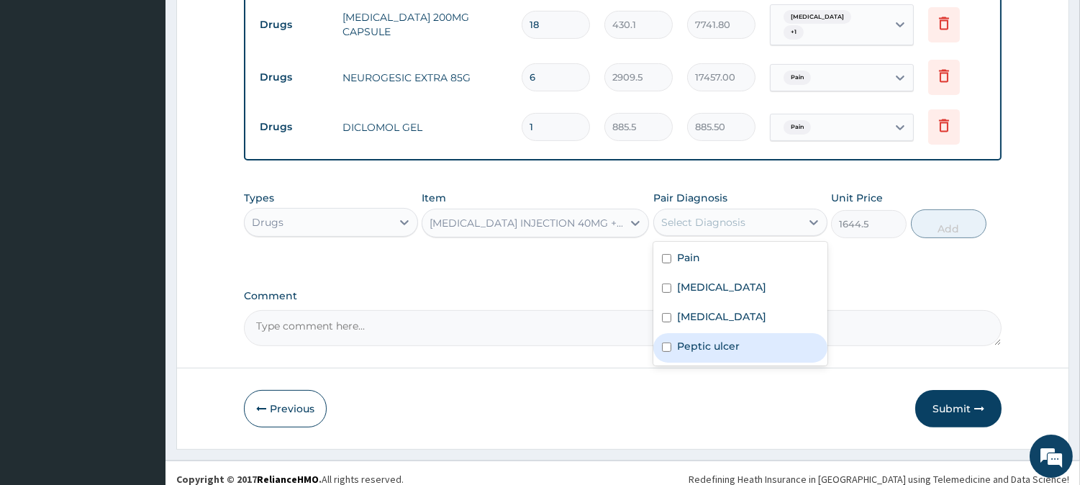
click at [710, 339] on label "Peptic ulcer" at bounding box center [708, 346] width 63 height 14
checkbox input "true"
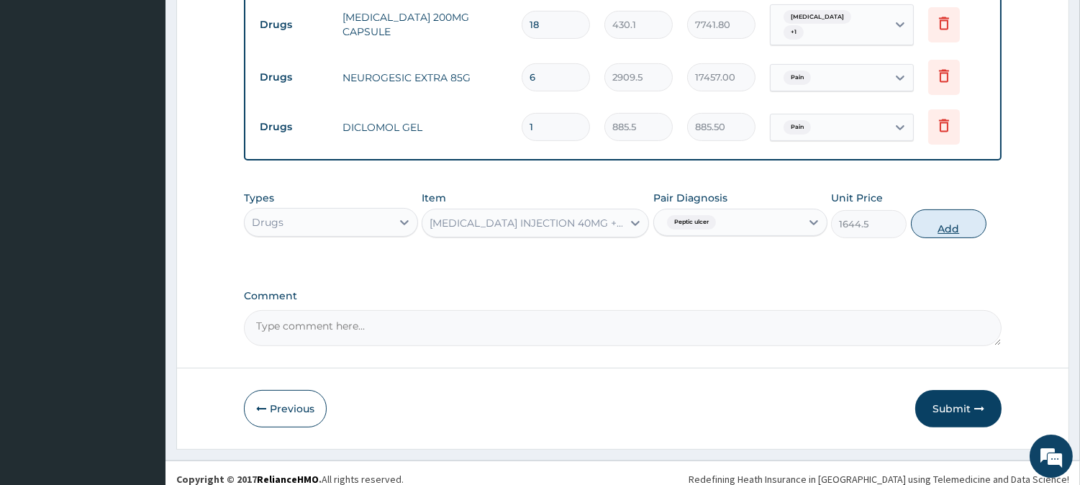
click at [929, 224] on button "Add" at bounding box center [949, 223] width 76 height 29
type input "0"
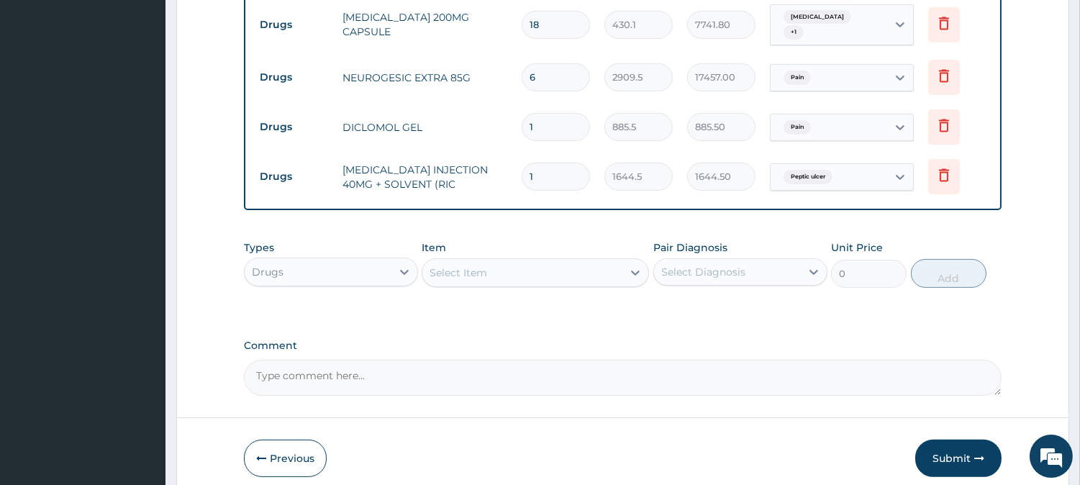
click at [566, 167] on input "1" at bounding box center [556, 177] width 68 height 28
type input "0.00"
type input "4"
type input "6578.00"
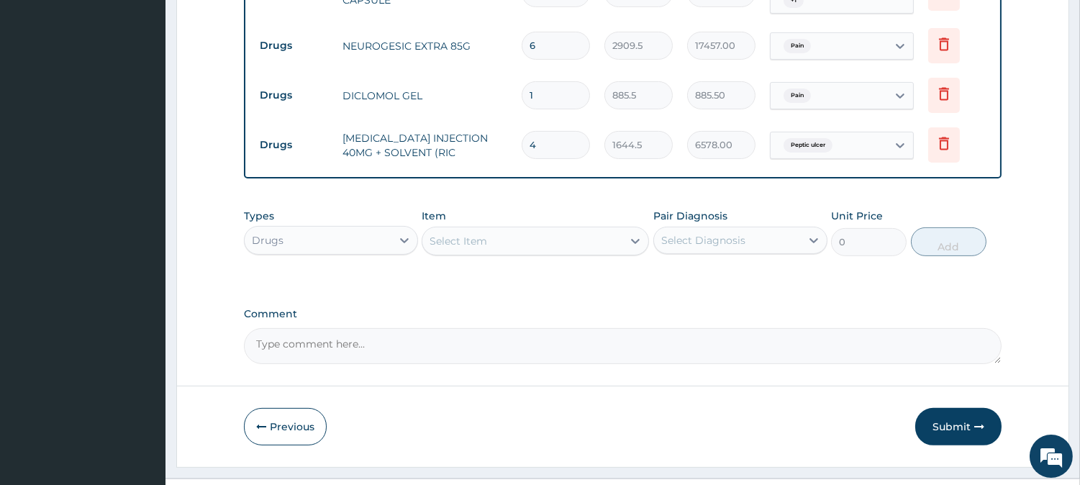
scroll to position [855, 0]
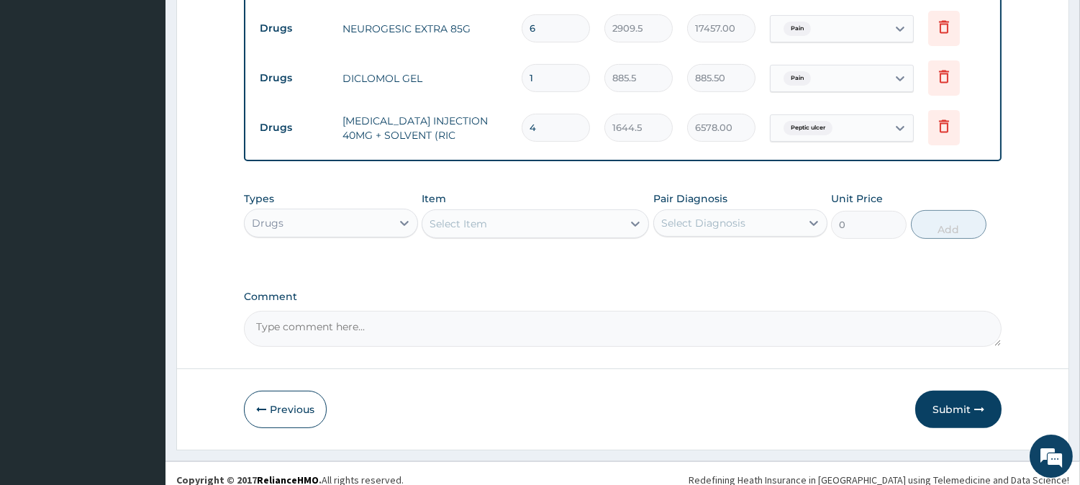
type input "4"
click at [500, 212] on div "Select Item" at bounding box center [522, 223] width 200 height 23
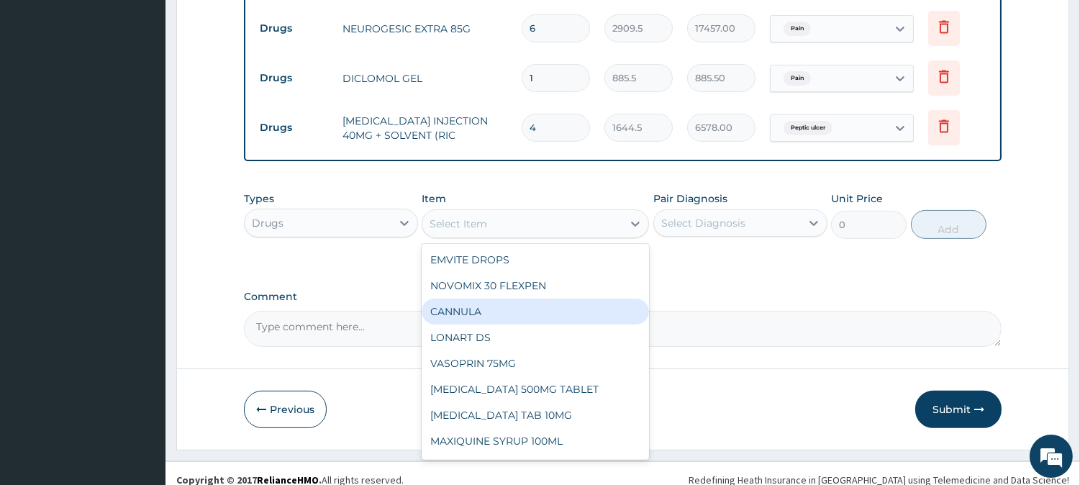
click at [497, 299] on div "CANNULA" at bounding box center [535, 312] width 227 height 26
type input "253"
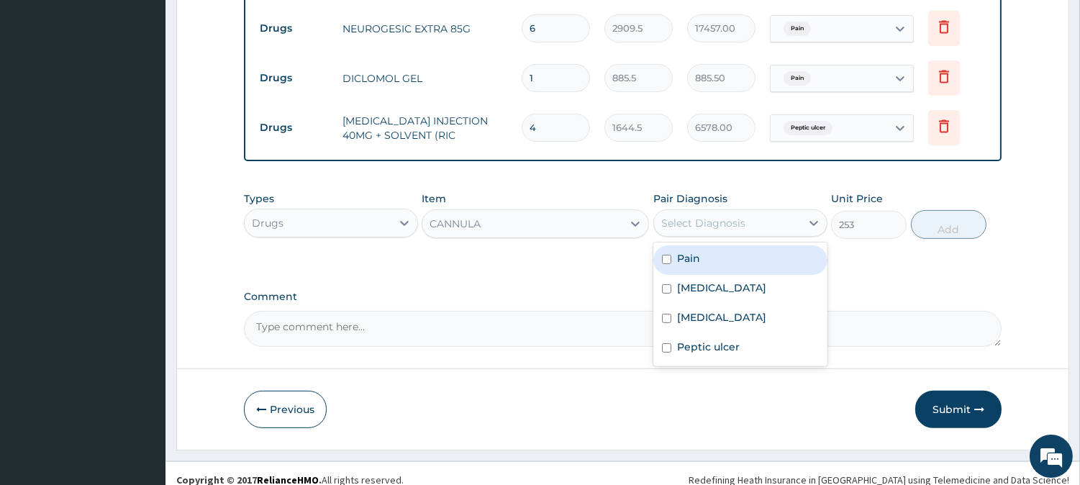
click at [760, 216] on div "Select Diagnosis" at bounding box center [727, 223] width 147 height 23
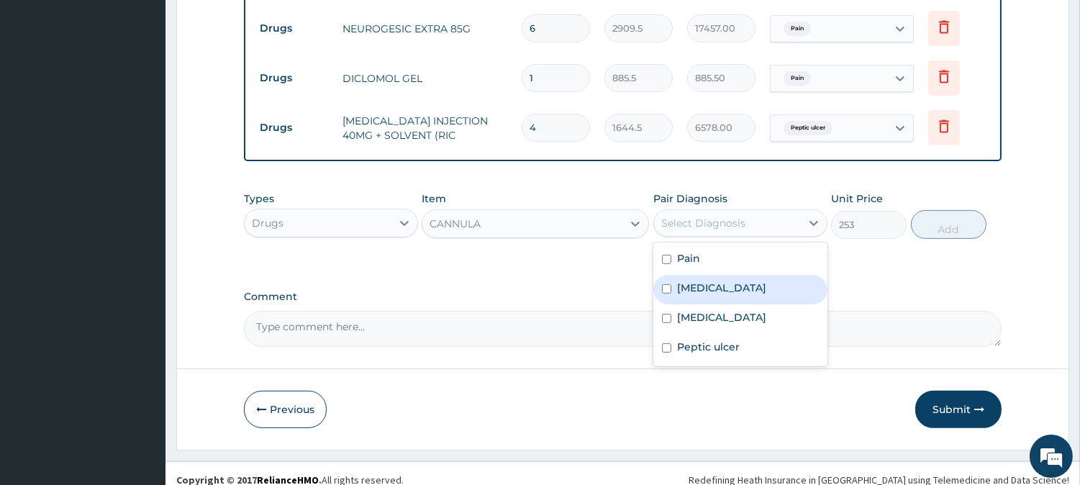
click at [749, 275] on div "Sepsis" at bounding box center [740, 289] width 174 height 29
checkbox input "true"
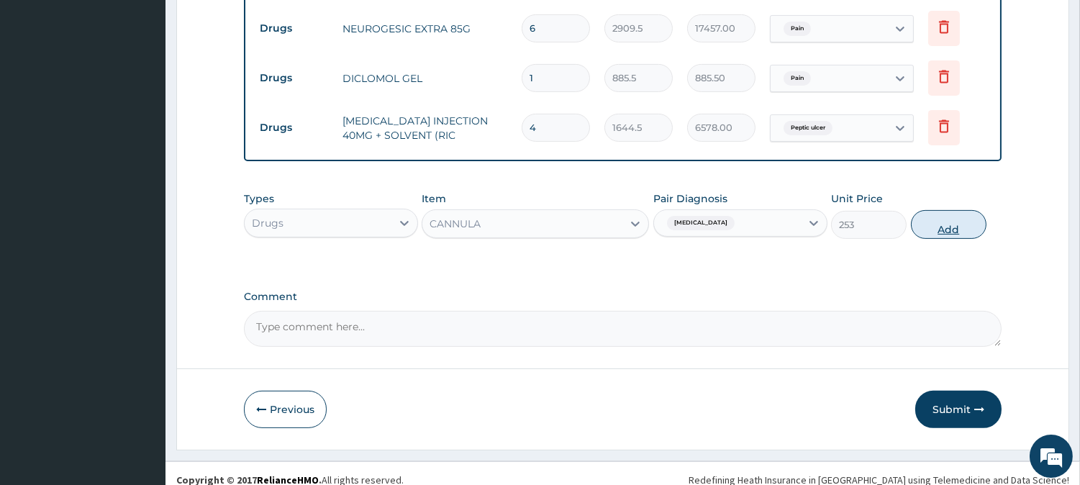
click at [935, 220] on button "Add" at bounding box center [949, 224] width 76 height 29
type input "0"
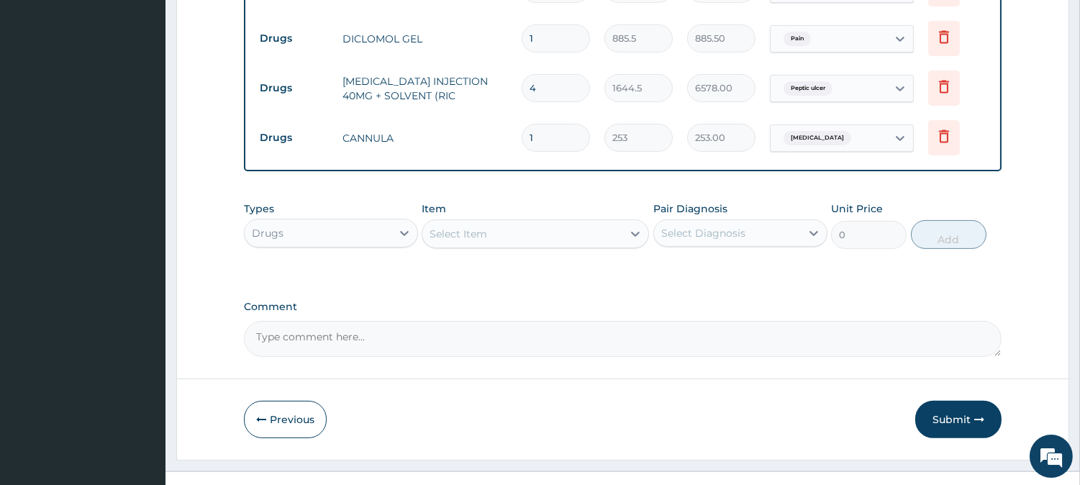
scroll to position [905, 0]
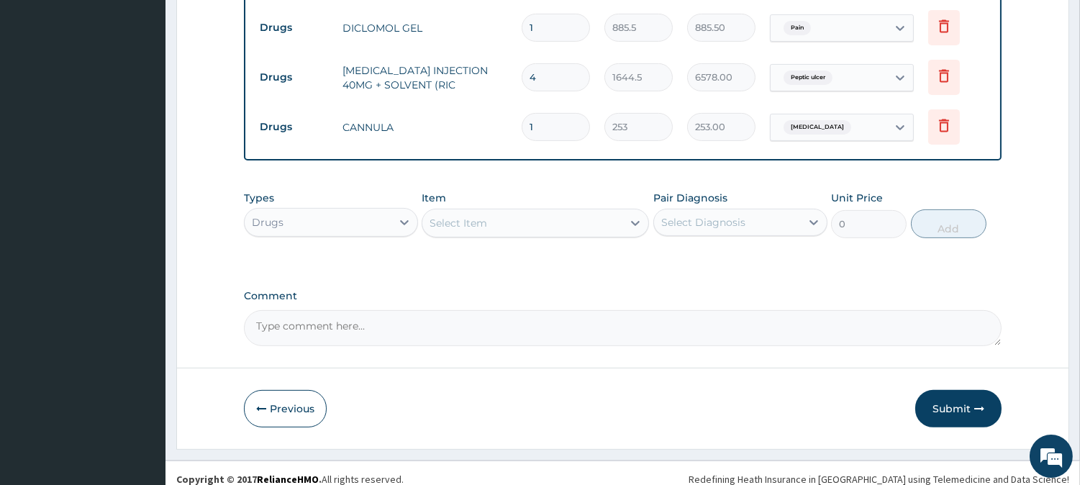
click at [513, 219] on div "Select Item" at bounding box center [522, 223] width 200 height 23
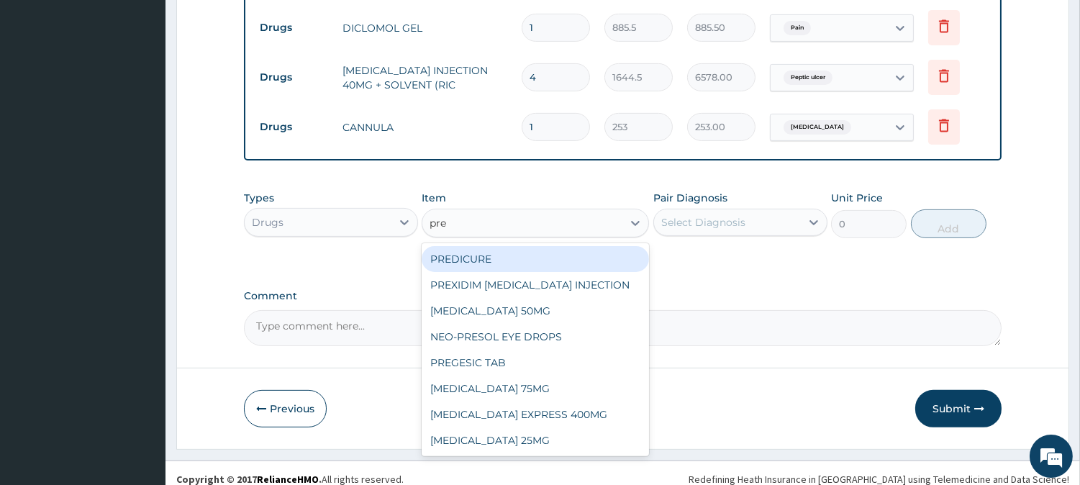
type input "preg"
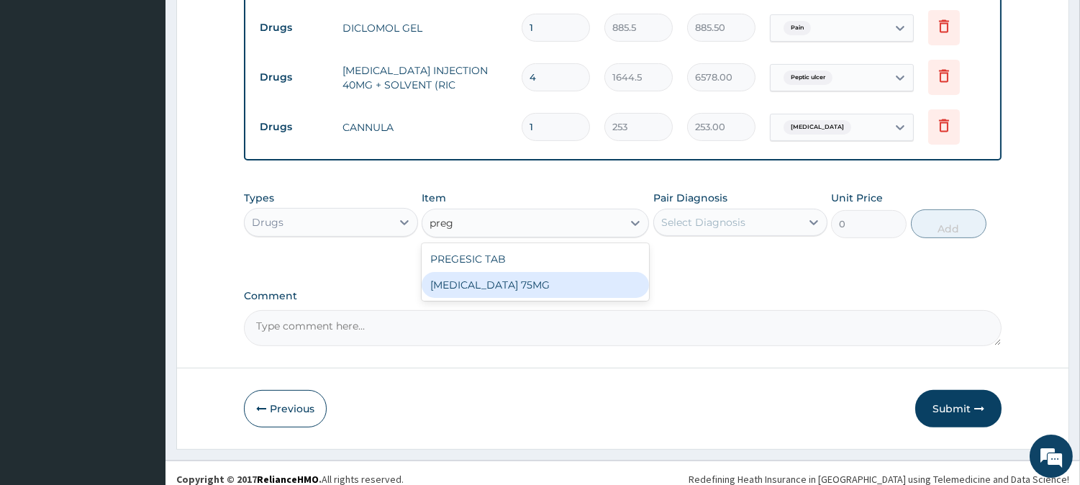
click at [533, 272] on div "PREGABALIN 75MG" at bounding box center [535, 285] width 227 height 26
type input "316.25"
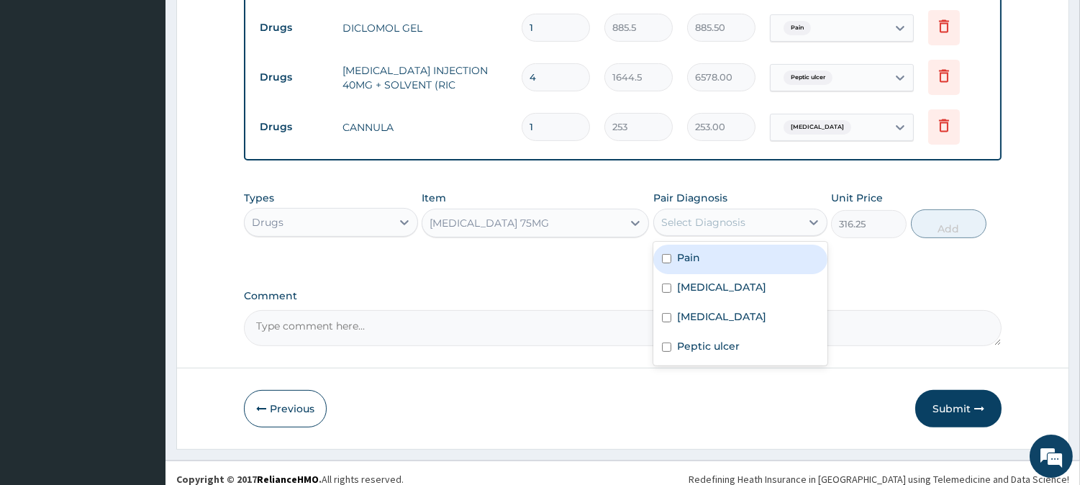
click at [699, 215] on div "Select Diagnosis" at bounding box center [703, 222] width 84 height 14
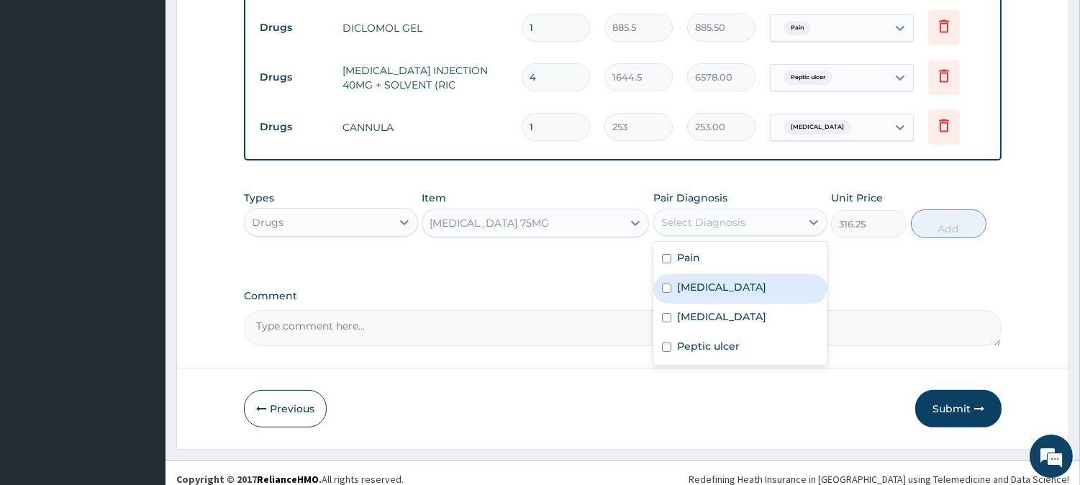
click at [704, 274] on div "Sepsis" at bounding box center [740, 288] width 174 height 29
checkbox input "true"
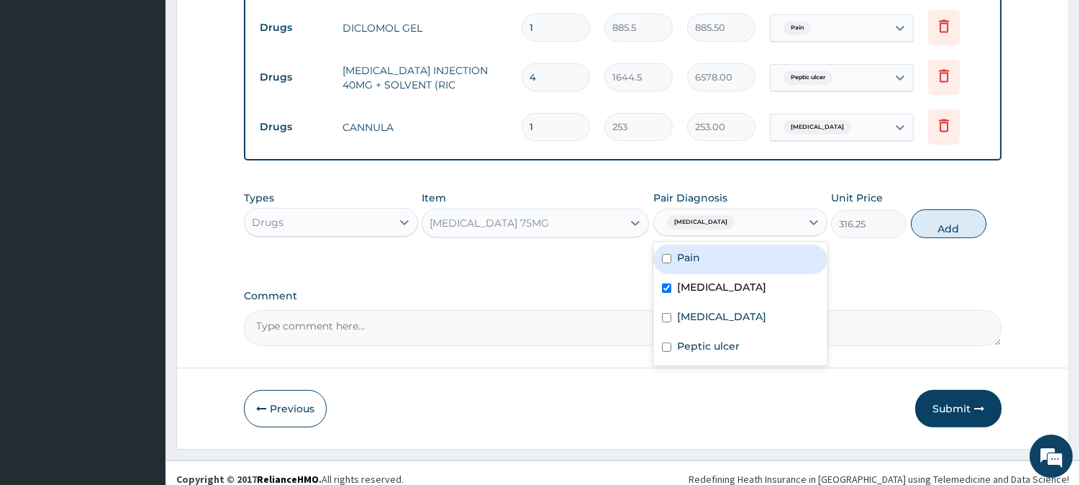
click at [709, 250] on div "Pain" at bounding box center [740, 259] width 174 height 29
checkbox input "true"
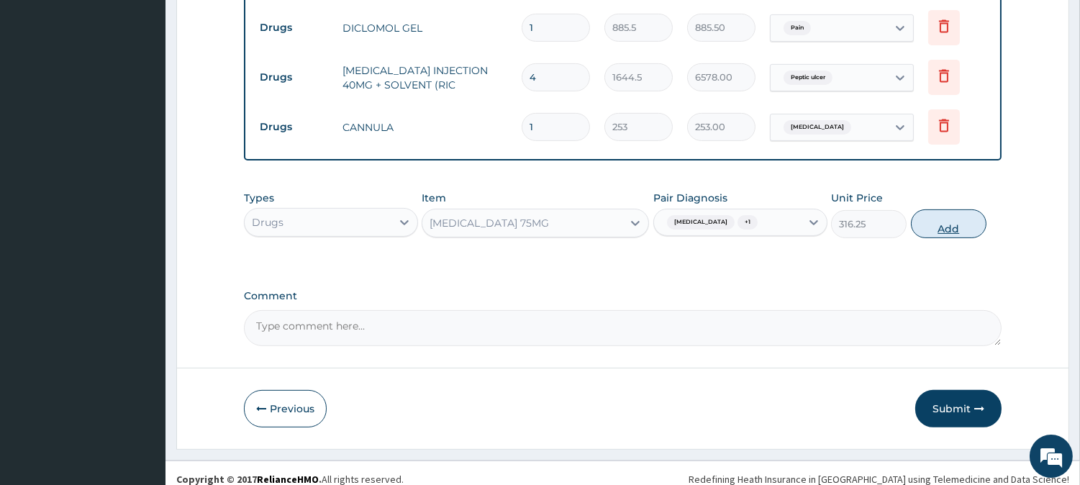
click at [921, 214] on button "Add" at bounding box center [949, 223] width 76 height 29
type input "0"
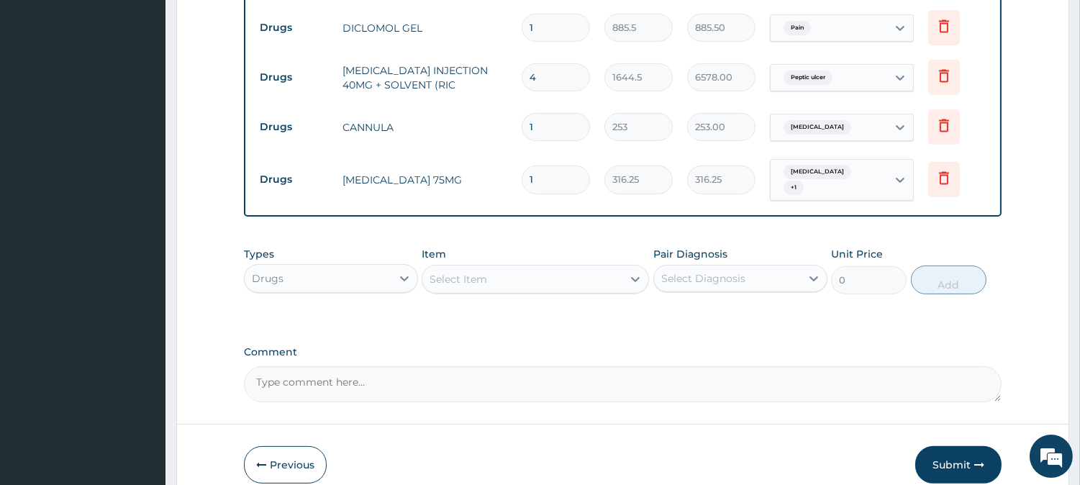
type input "16"
type input "5060.00"
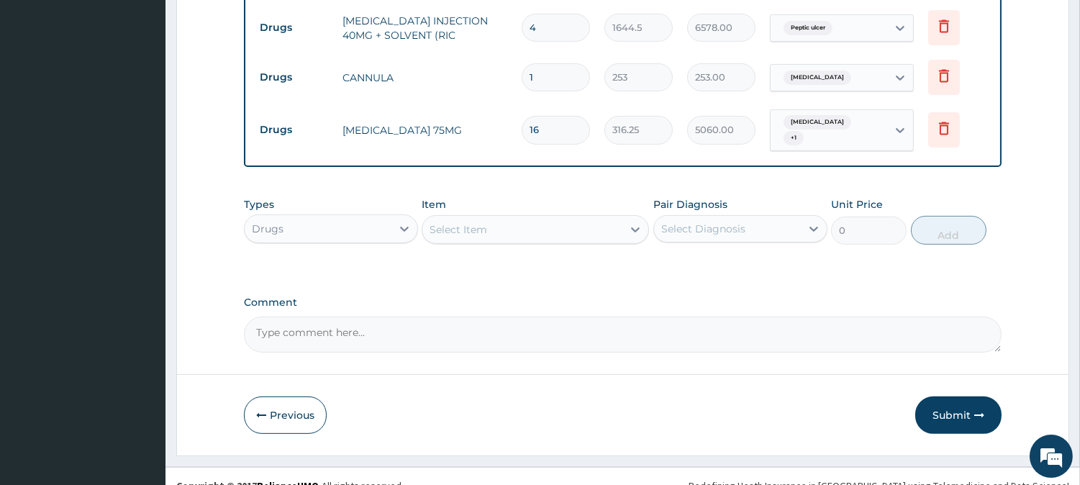
type input "16"
click at [536, 218] on div "Select Item" at bounding box center [522, 229] width 200 height 23
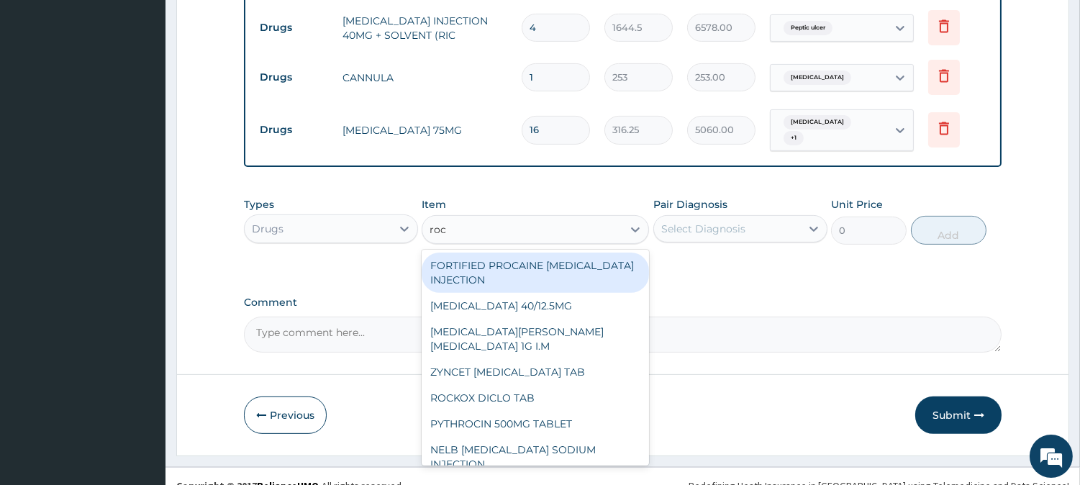
type input "roce"
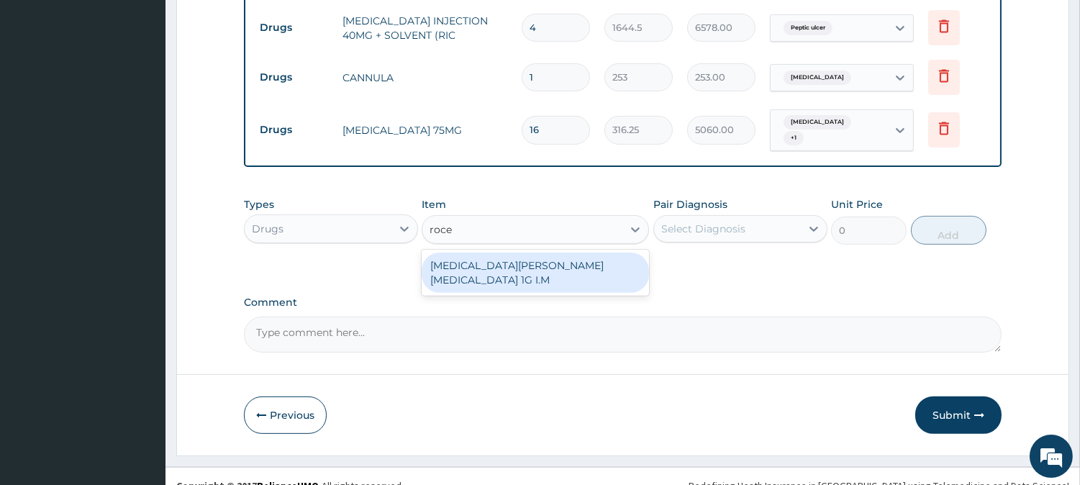
click at [531, 253] on div "ROCEPHIN CEFTRIAXONE 1G I.M" at bounding box center [535, 273] width 227 height 40
type input "8855"
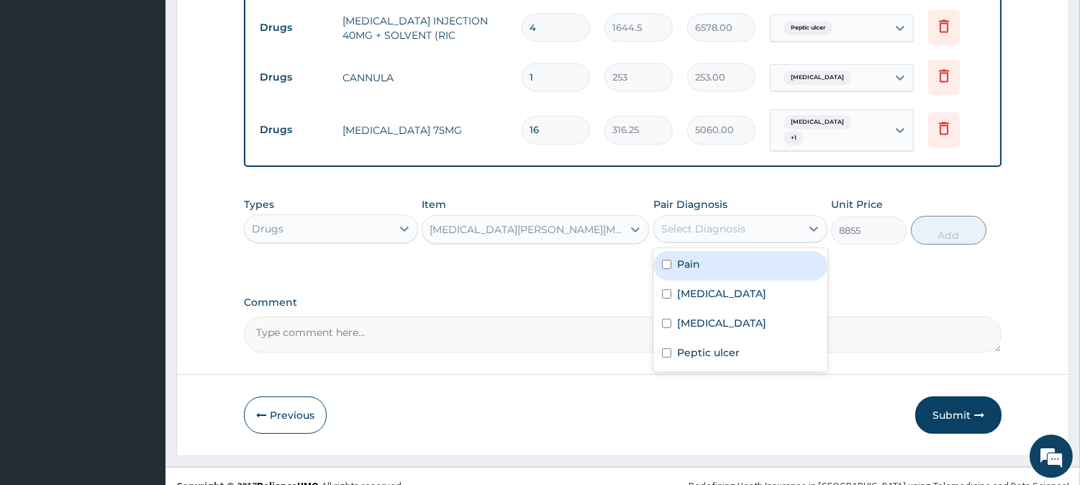
click at [787, 220] on div "Select Diagnosis" at bounding box center [727, 228] width 147 height 23
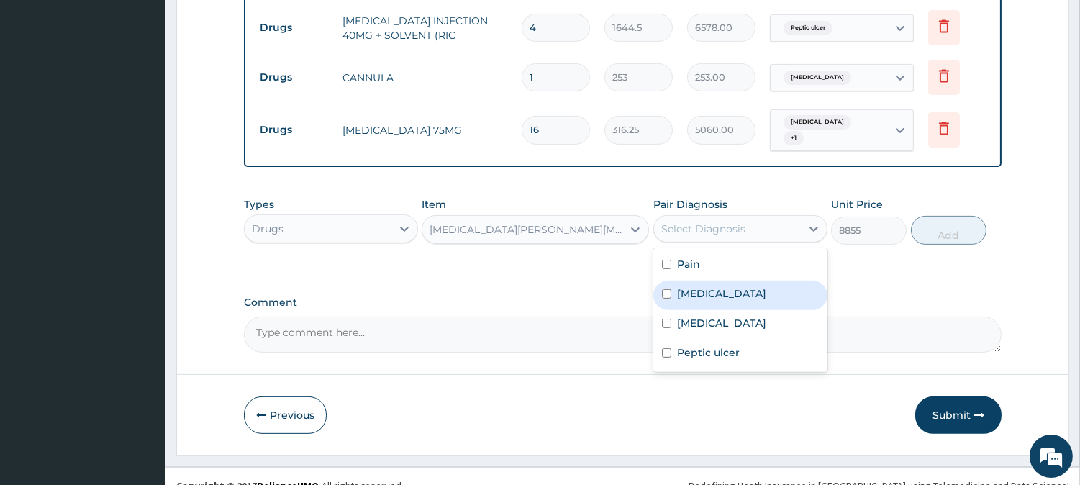
click at [727, 281] on div "Sepsis" at bounding box center [740, 295] width 174 height 29
checkbox input "true"
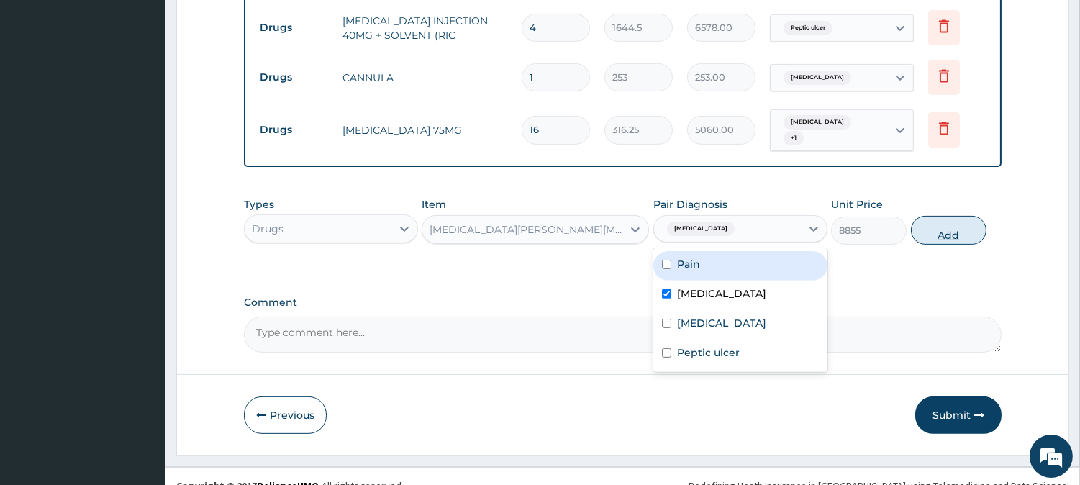
click at [938, 216] on button "Add" at bounding box center [949, 230] width 76 height 29
type input "0"
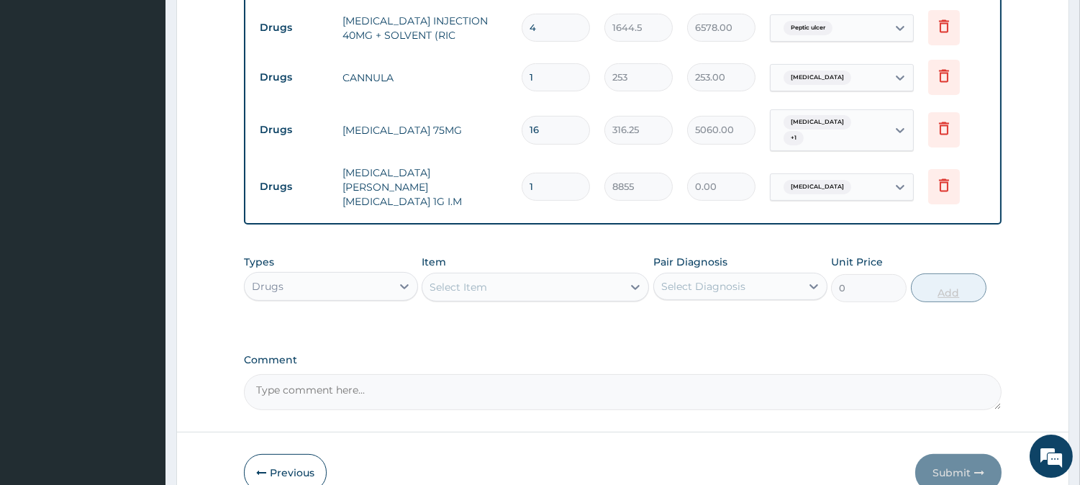
type input "0.00"
type input "3"
type input "26565.00"
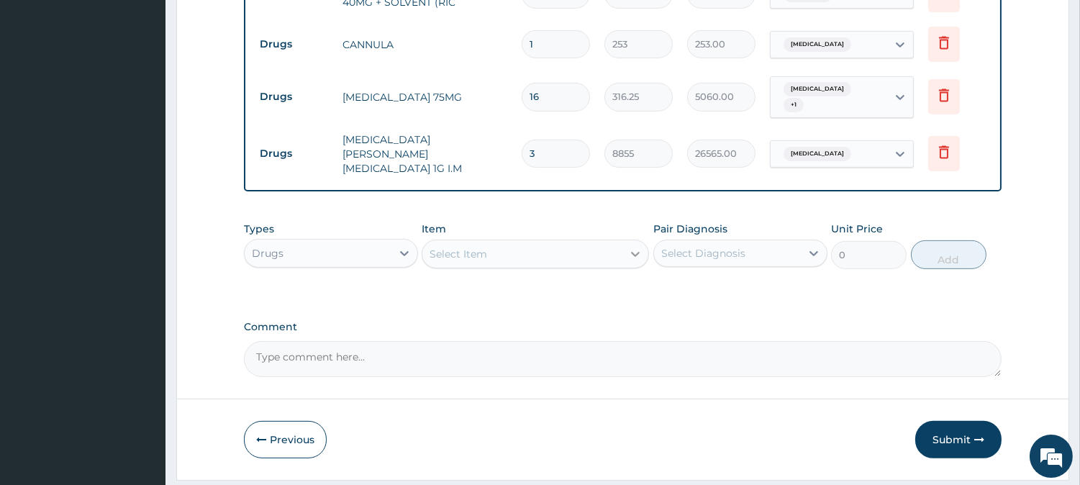
scroll to position [1005, 0]
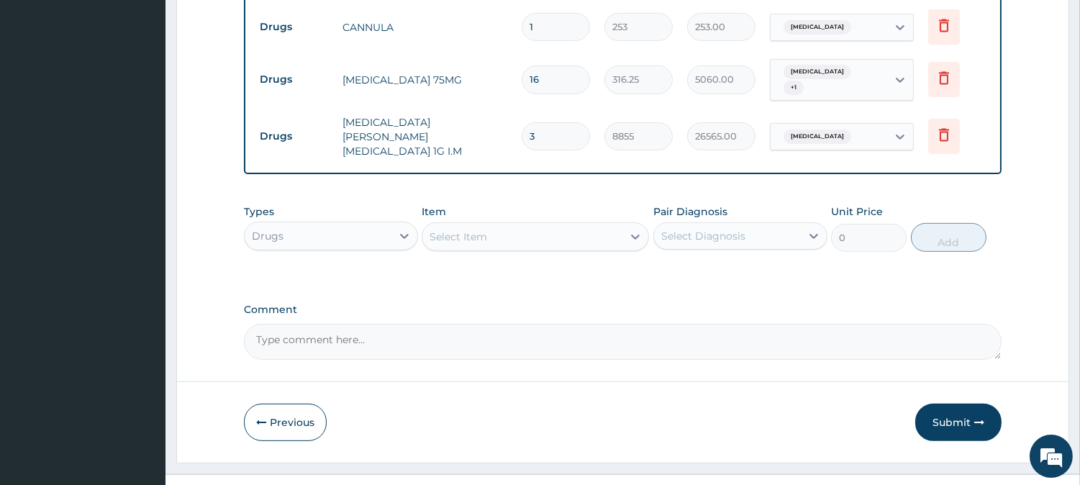
type input "3"
click at [594, 225] on div "Select Item" at bounding box center [522, 236] width 200 height 23
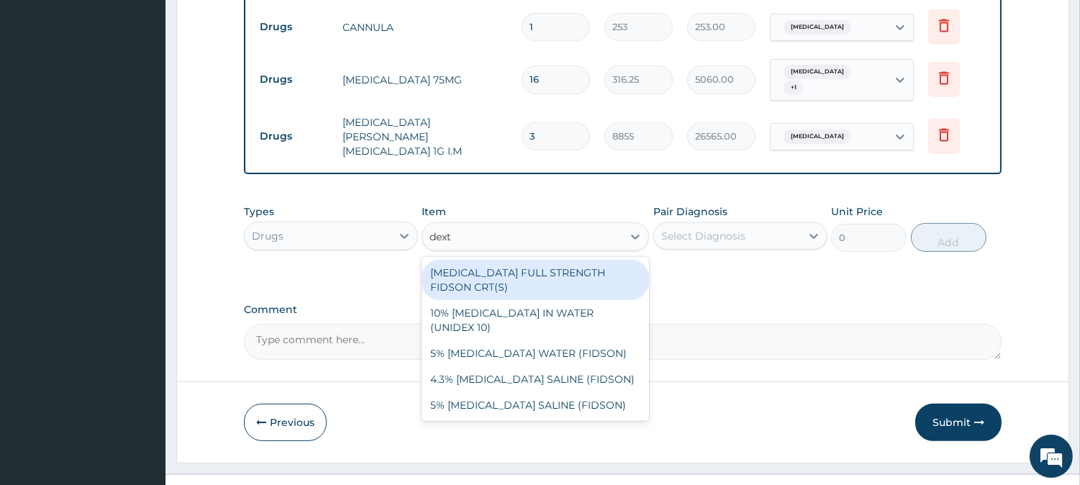
type input "dextr"
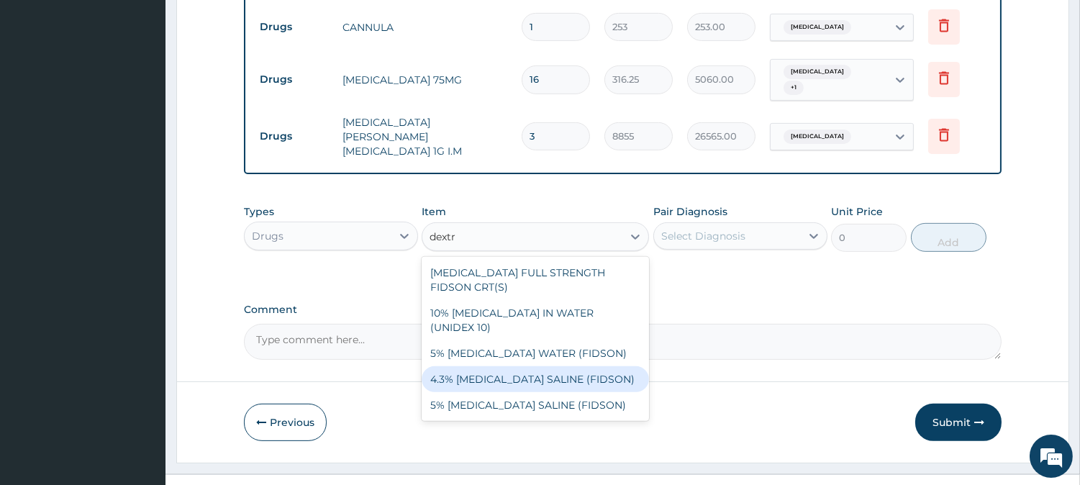
click at [576, 366] on div "4.3% DEXTROSE SALINE (FIDSON)" at bounding box center [535, 379] width 227 height 26
type input "1897.5"
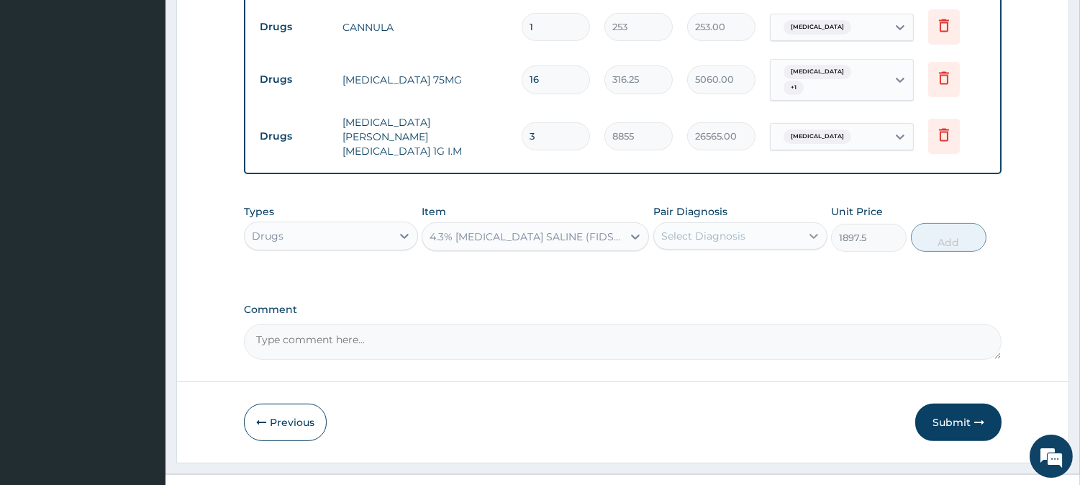
click at [801, 223] on div at bounding box center [814, 236] width 26 height 26
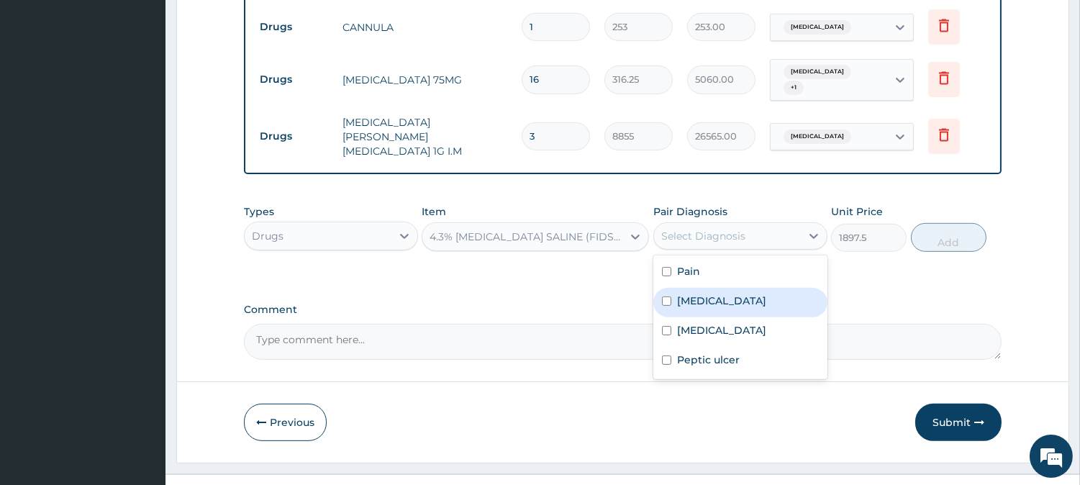
drag, startPoint x: 781, startPoint y: 269, endPoint x: 830, endPoint y: 248, distance: 53.5
click at [788, 288] on div "Sepsis" at bounding box center [740, 302] width 174 height 29
checkbox input "true"
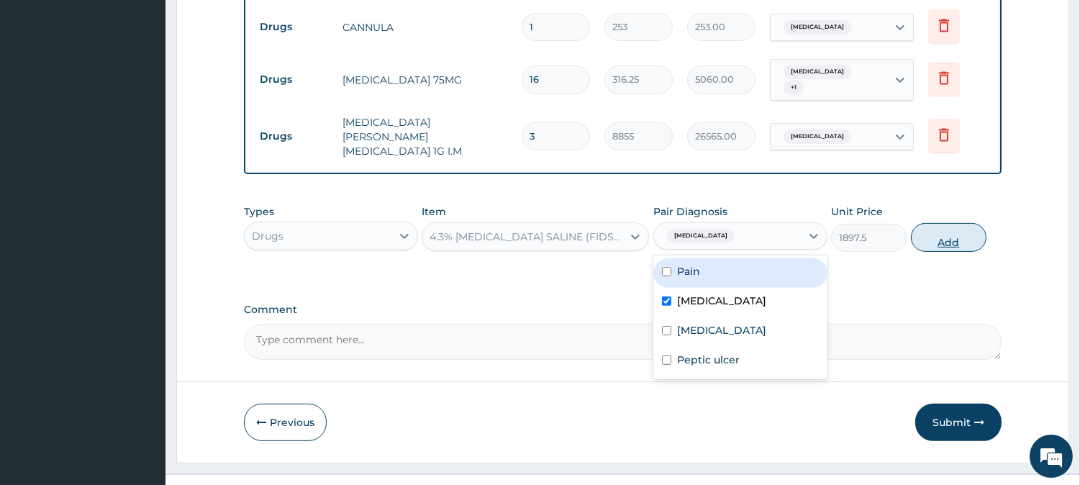
click at [940, 223] on button "Add" at bounding box center [949, 237] width 76 height 29
type input "0"
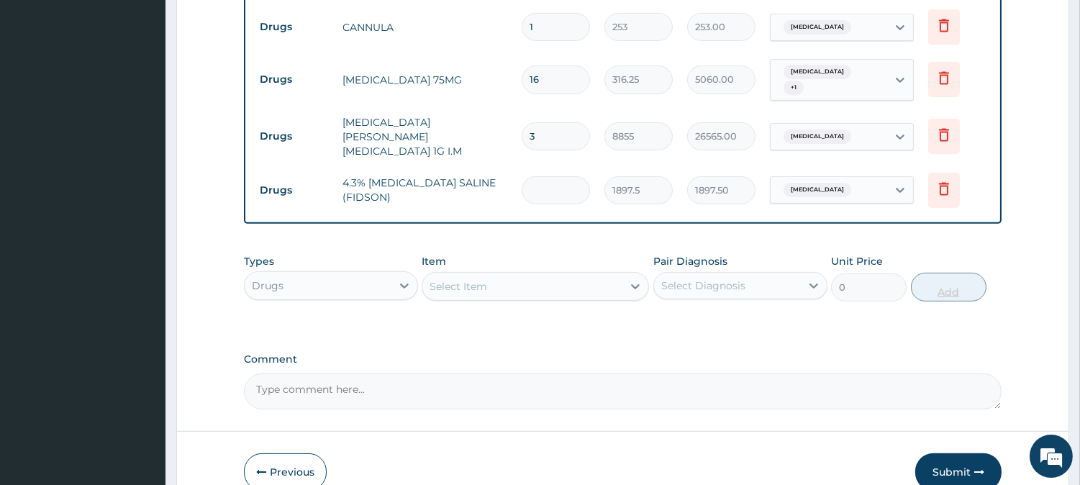
type input "0.00"
type input "3"
type input "5692.50"
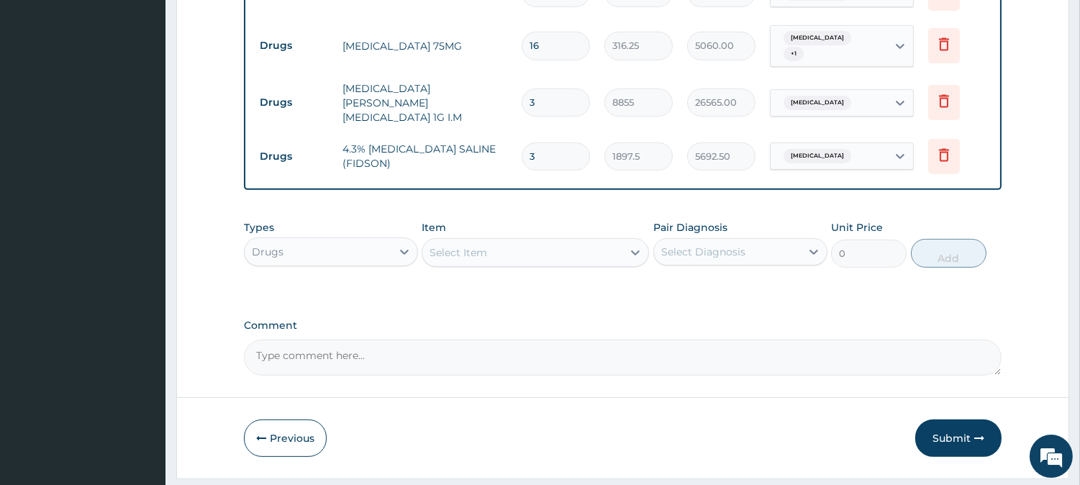
scroll to position [1055, 0]
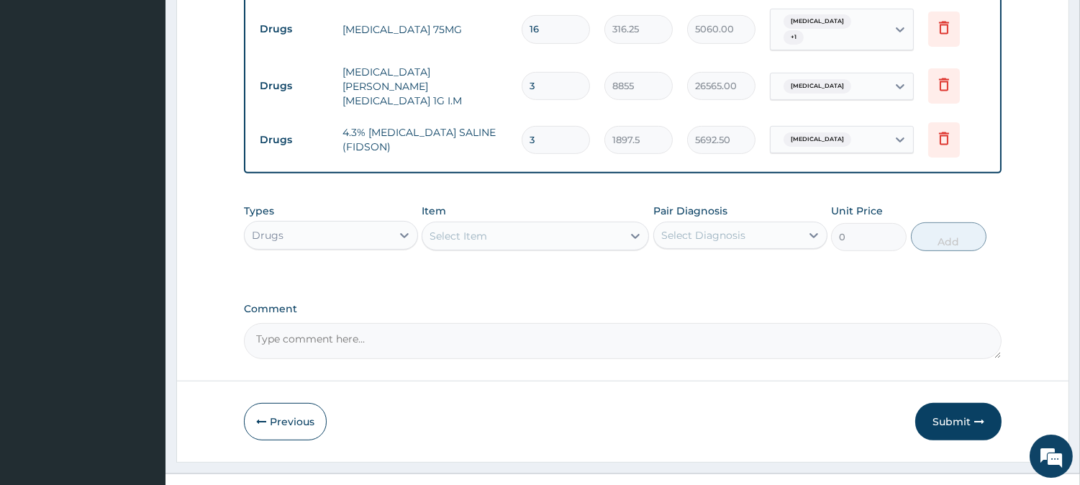
type input "3"
click at [499, 224] on div "Select Item" at bounding box center [522, 235] width 200 height 23
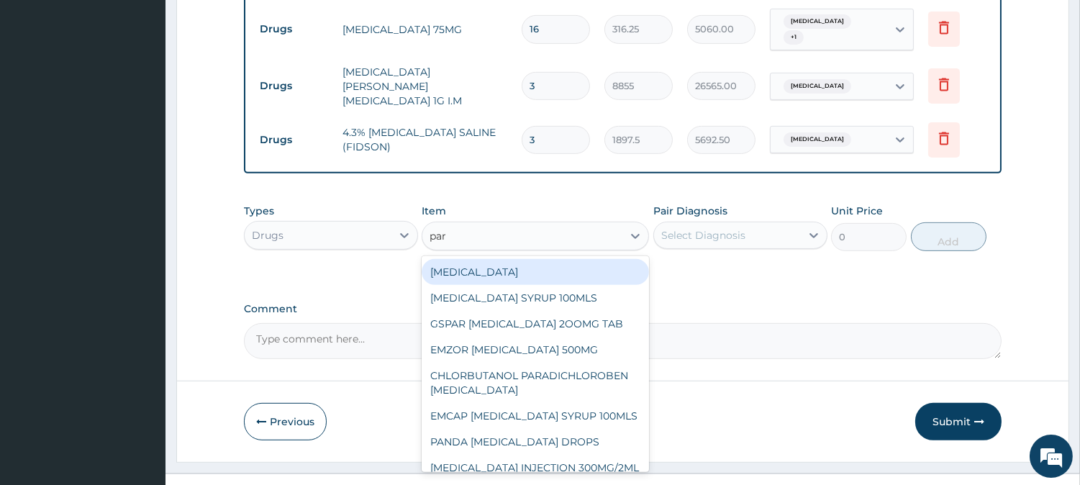
type input "para"
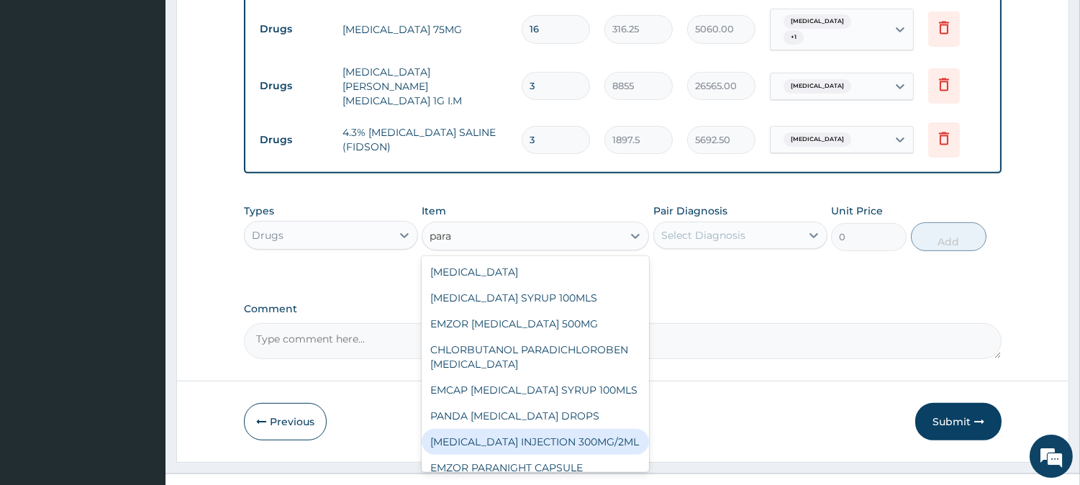
click at [563, 430] on div "PARACETAMOL INJECTION 300MG/2ML" at bounding box center [535, 442] width 227 height 26
type input "278.3"
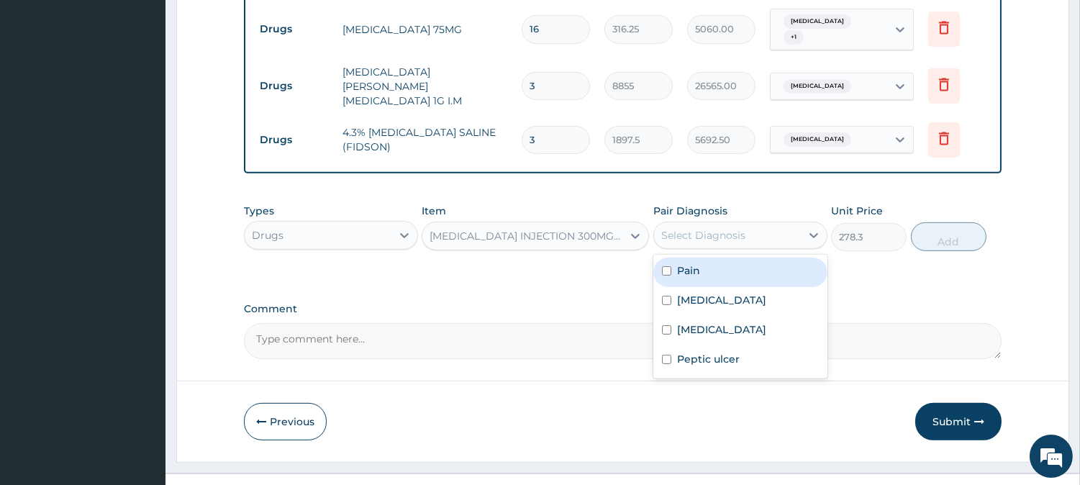
click at [710, 228] on div "Select Diagnosis" at bounding box center [703, 235] width 84 height 14
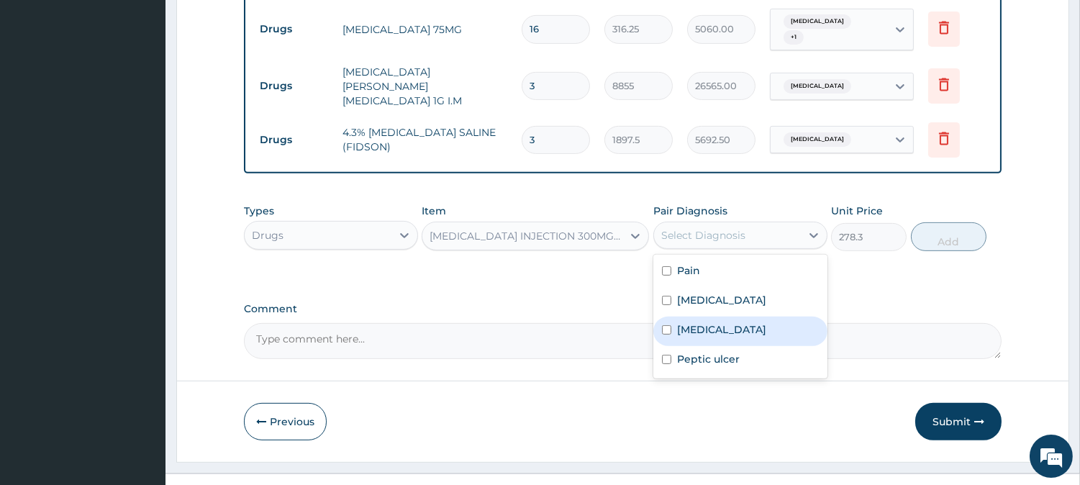
click at [695, 322] on label "Malaria" at bounding box center [721, 329] width 89 height 14
checkbox input "true"
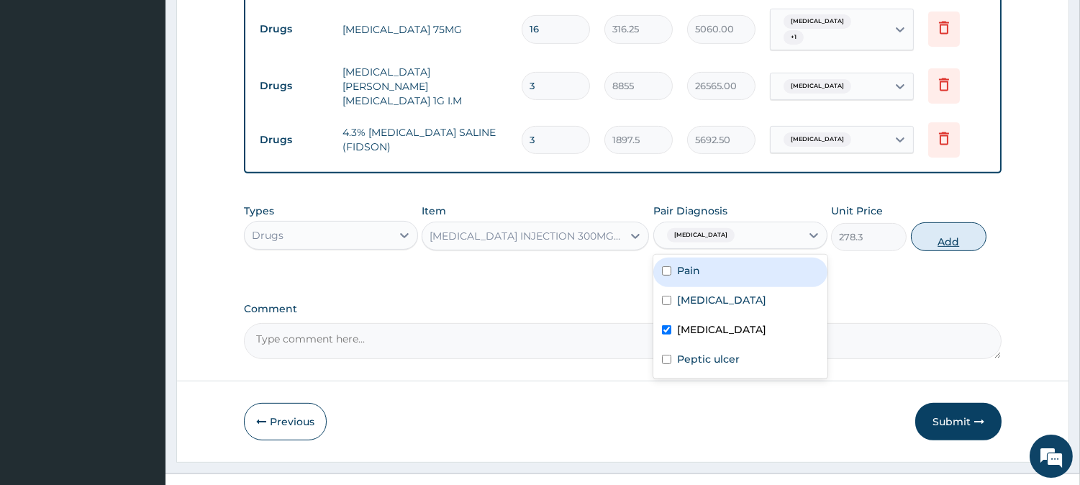
click at [936, 222] on button "Add" at bounding box center [949, 236] width 76 height 29
type input "0"
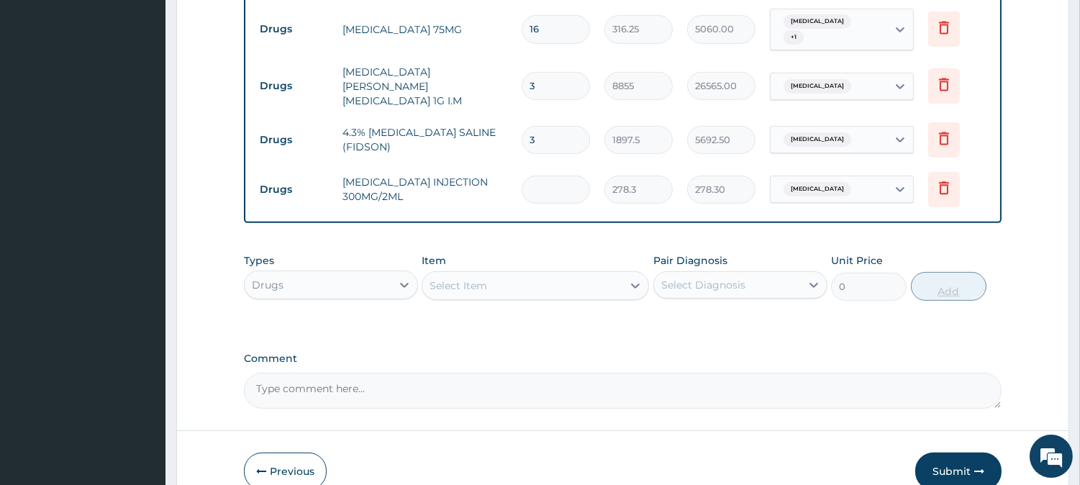
type input "0.00"
type input "6"
type input "1669.80"
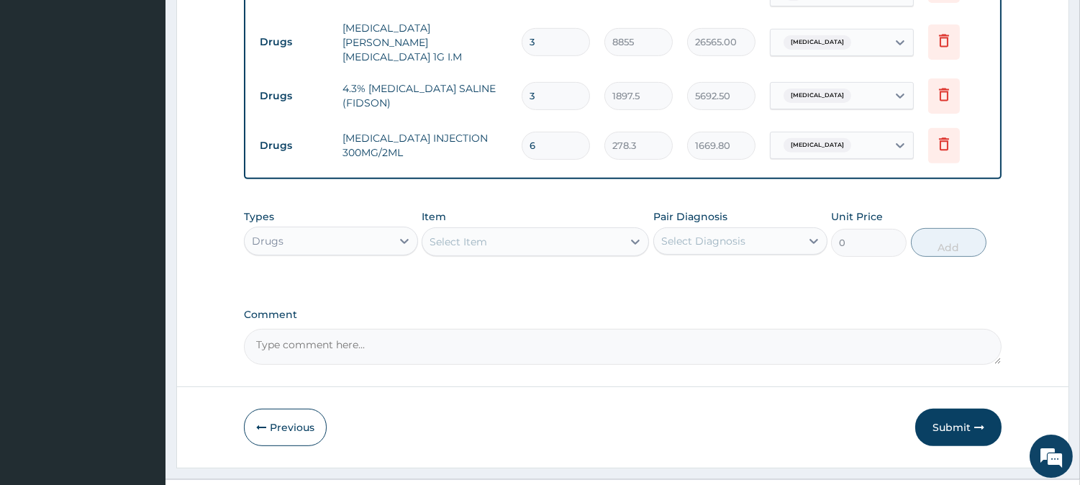
scroll to position [1105, 0]
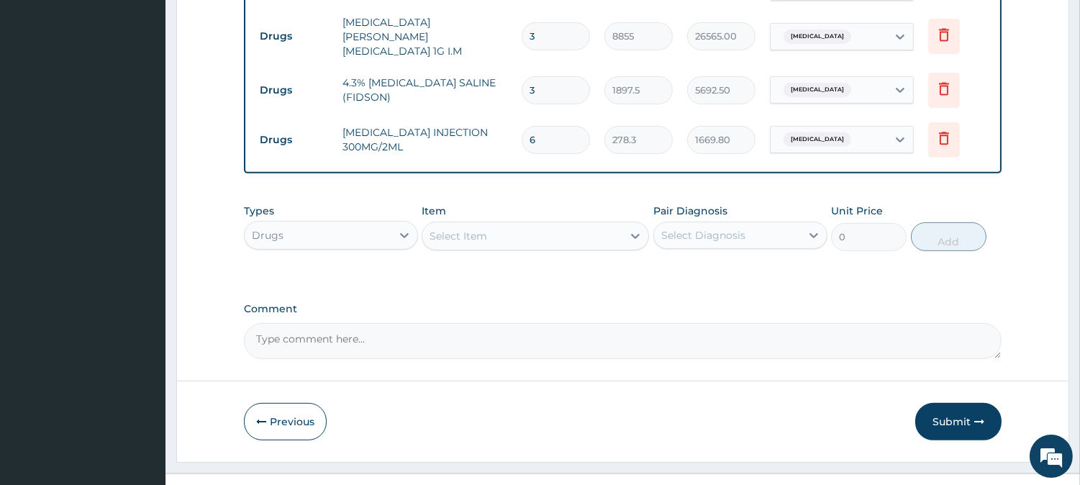
type input "6"
click at [542, 224] on div "Select Item" at bounding box center [522, 235] width 200 height 23
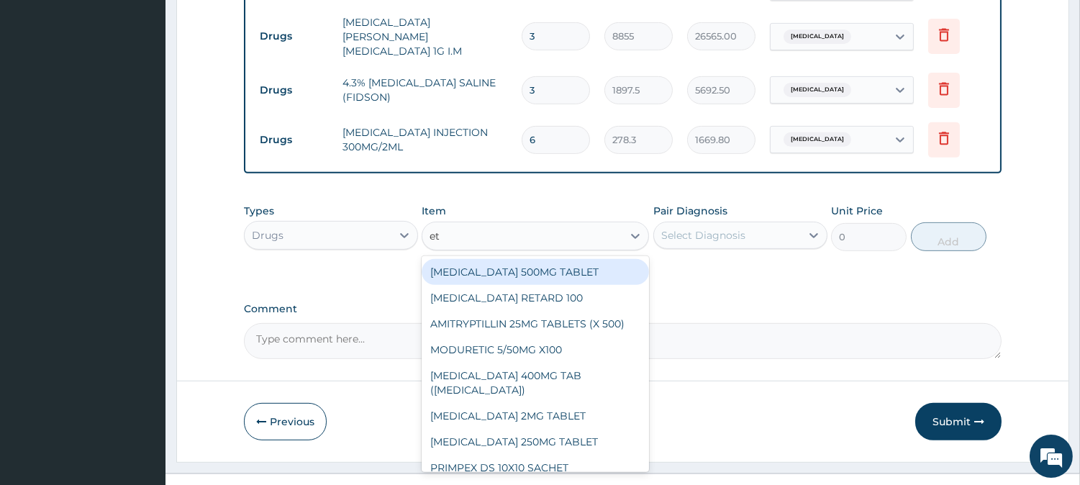
type input "etr"
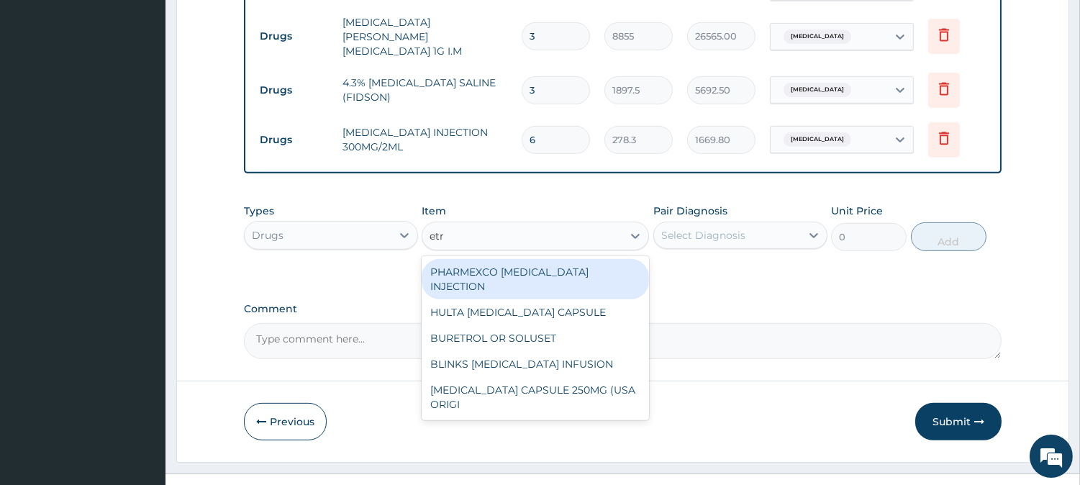
click at [573, 259] on div "PHARMEXCO ERGOMETRINE INJECTION" at bounding box center [535, 279] width 227 height 40
type input "569.25"
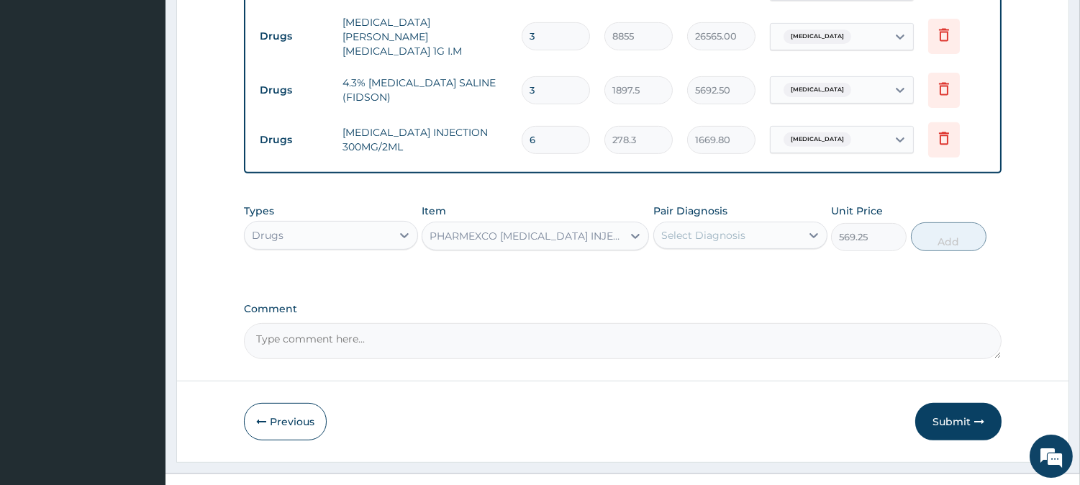
click at [693, 228] on div "Select Diagnosis" at bounding box center [703, 235] width 84 height 14
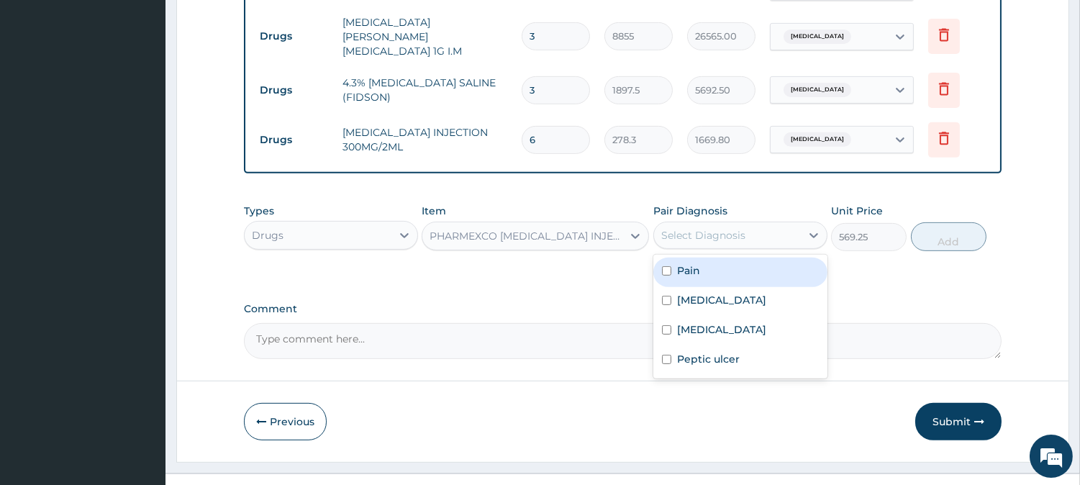
click at [572, 222] on div "PHARMEXCO ERGOMETRINE INJECTION" at bounding box center [535, 236] width 227 height 29
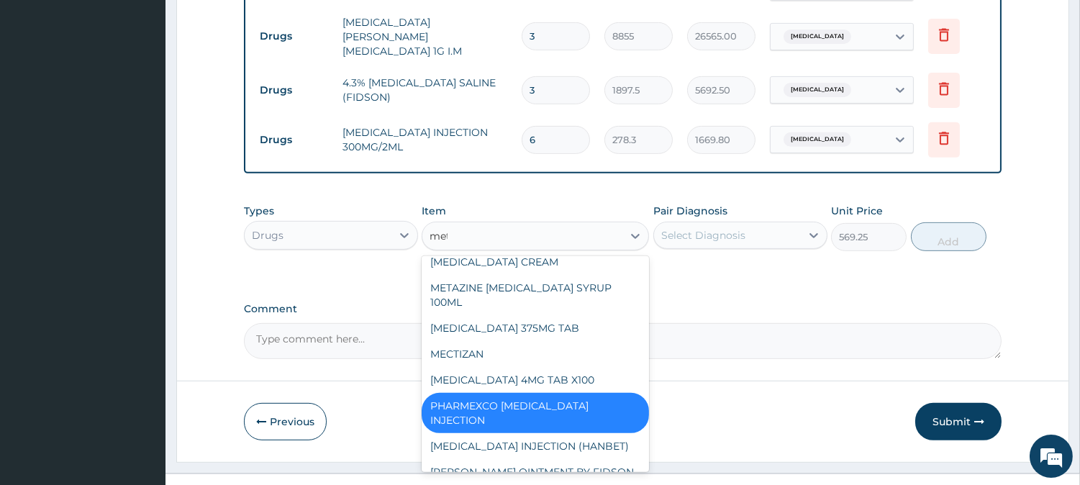
scroll to position [36, 0]
type input "metr"
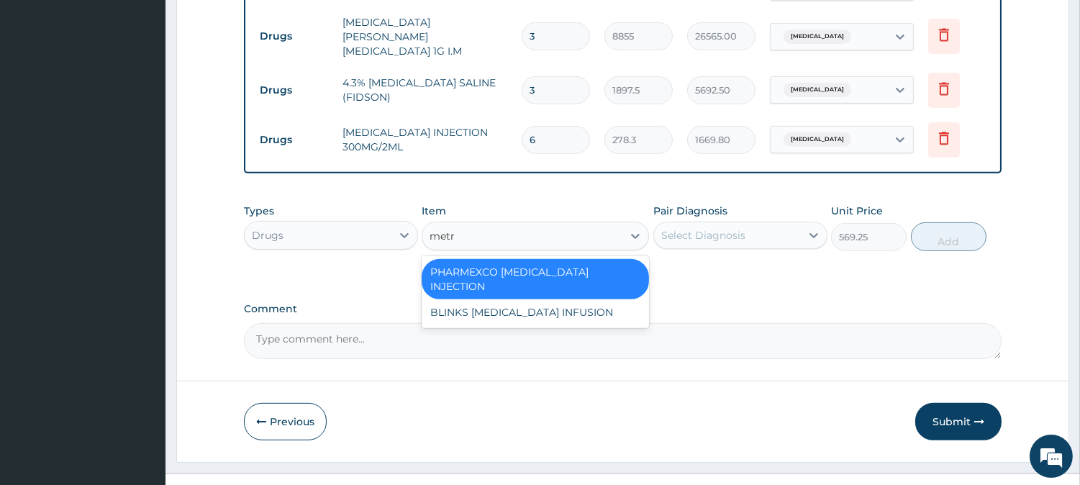
scroll to position [0, 0]
click at [527, 299] on div "BLINKS METRONIDAZOLE INFUSION" at bounding box center [535, 312] width 227 height 26
type input "759"
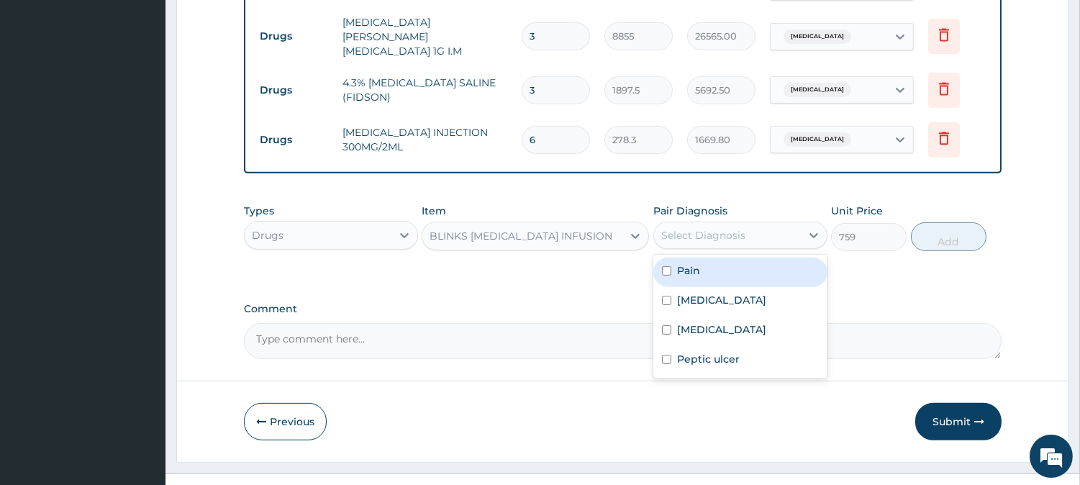
click at [732, 228] on div "Select Diagnosis" at bounding box center [703, 235] width 84 height 14
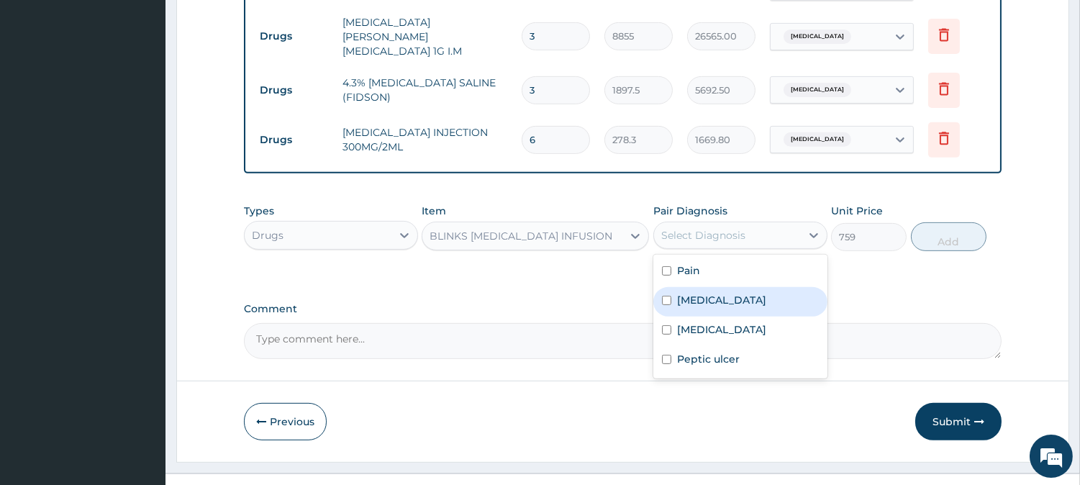
click at [723, 287] on div "Sepsis" at bounding box center [740, 301] width 174 height 29
checkbox input "true"
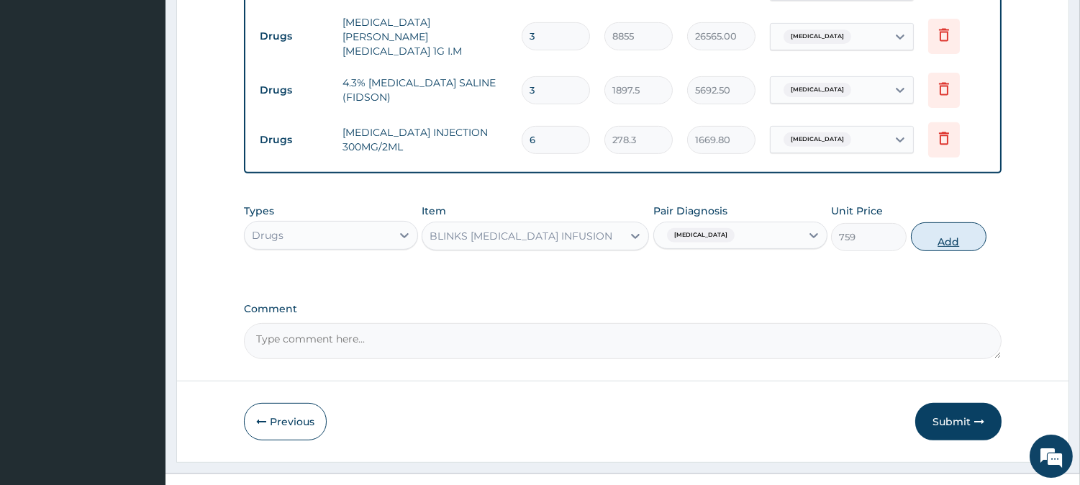
click at [932, 222] on button "Add" at bounding box center [949, 236] width 76 height 29
type input "0"
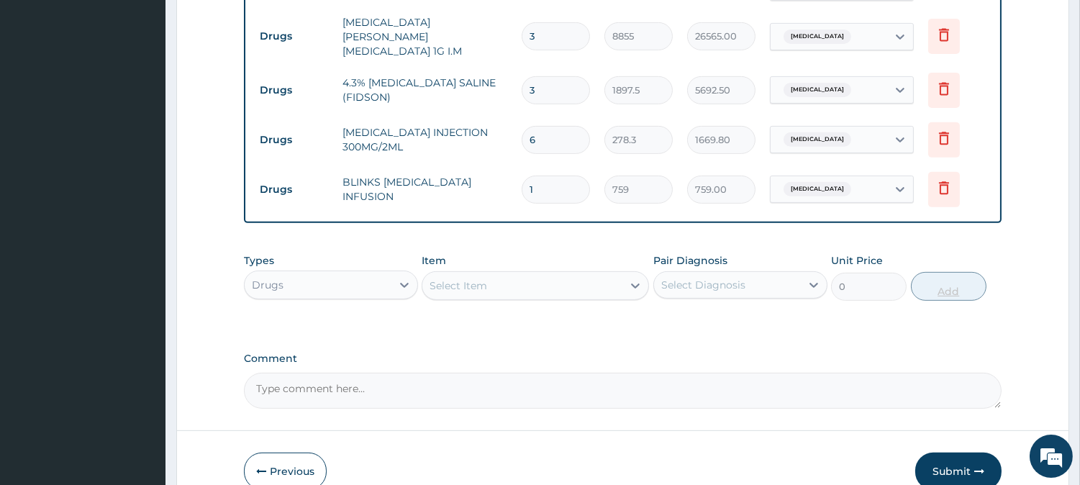
type input "0.00"
type input "3"
type input "2277.00"
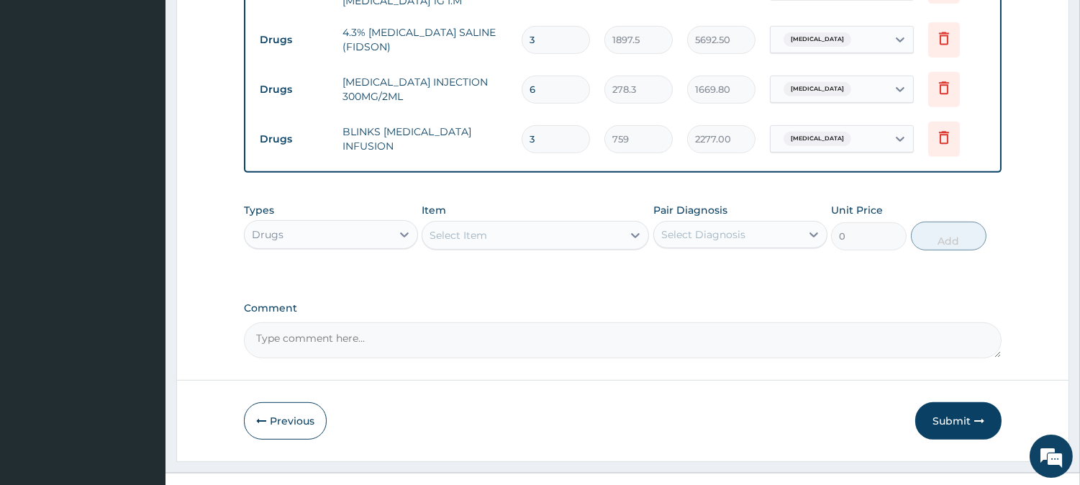
type input "3"
click at [571, 224] on div "Select Item" at bounding box center [522, 235] width 200 height 23
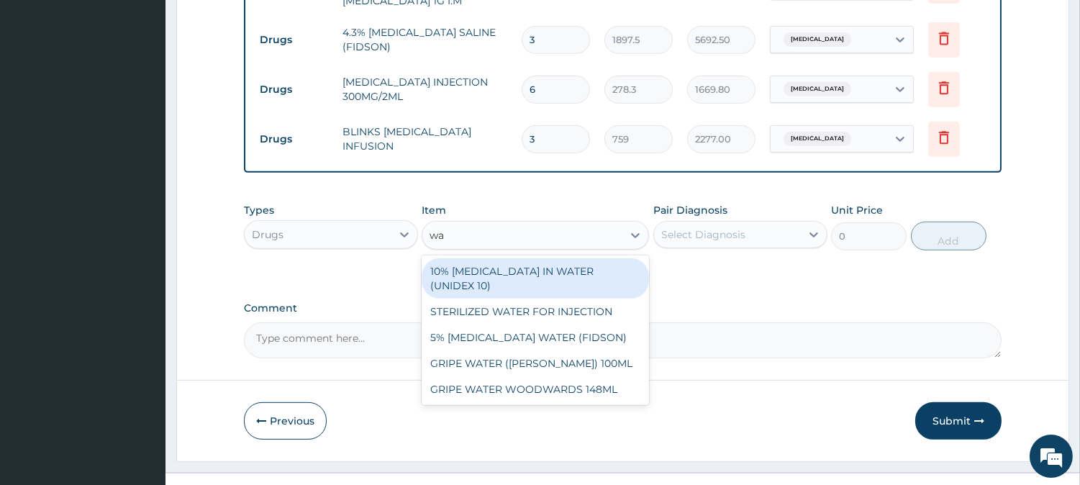
type input "w"
type input "full"
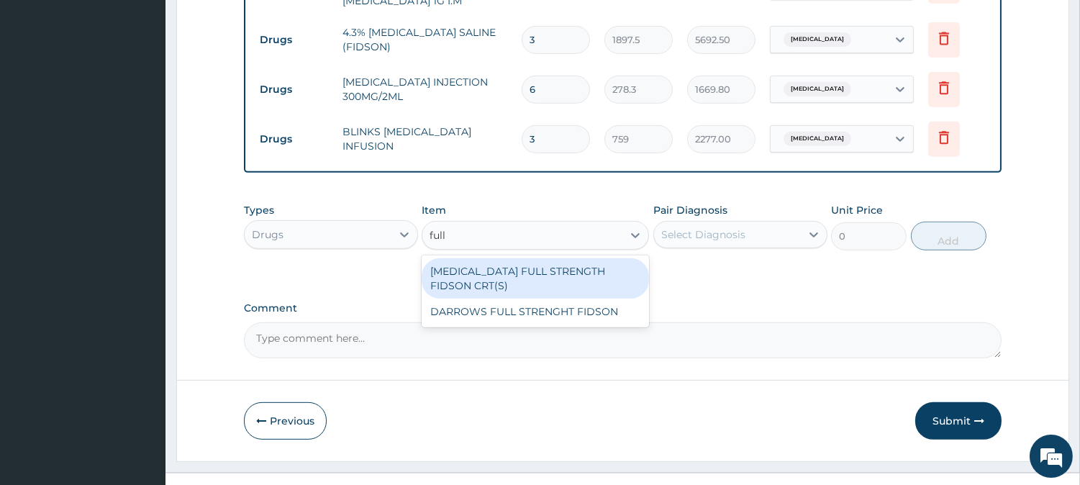
click at [531, 258] on div "DEXTROSE FULL STRENGTH FIDSON CRT(S)" at bounding box center [535, 278] width 227 height 40
type input "1897.5"
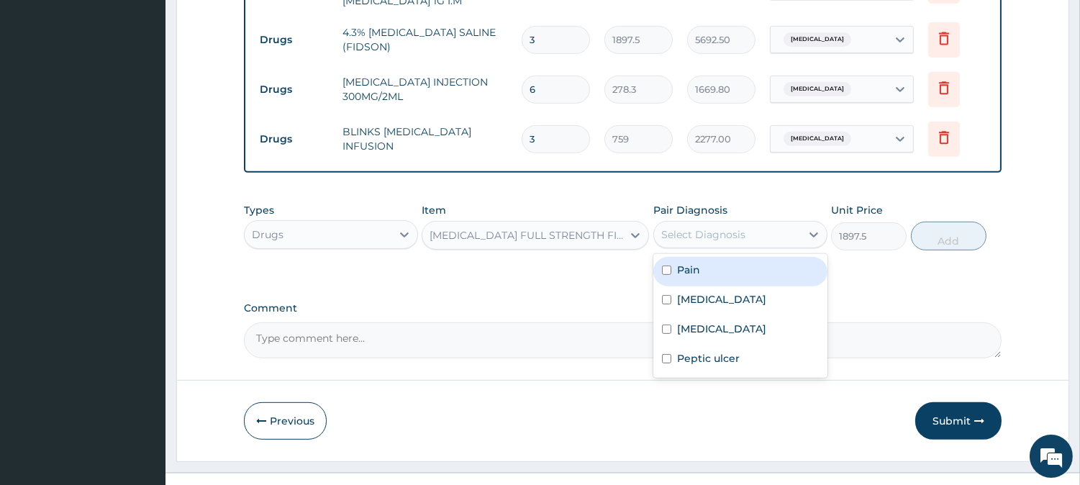
click at [676, 227] on div "Select Diagnosis" at bounding box center [703, 234] width 84 height 14
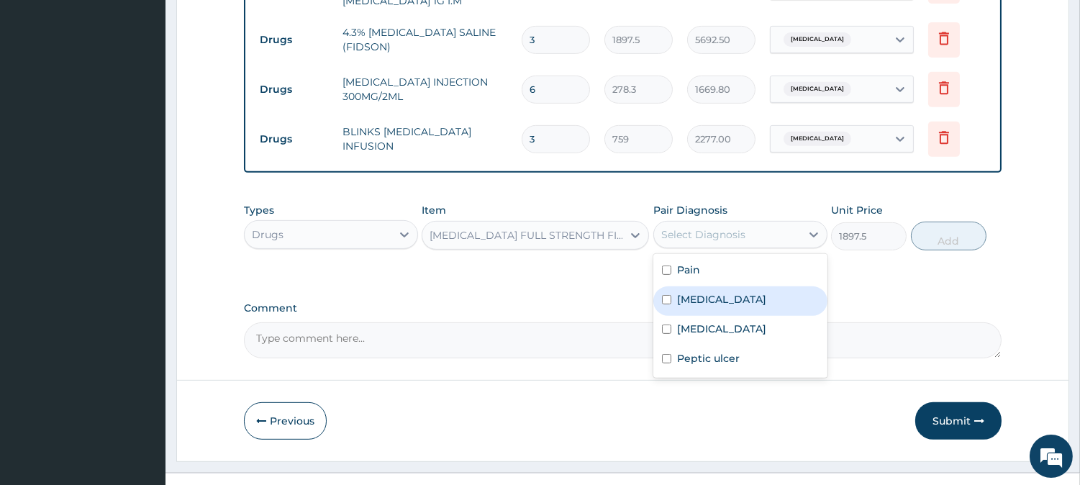
click at [691, 286] on div "Sepsis" at bounding box center [740, 300] width 174 height 29
checkbox input "true"
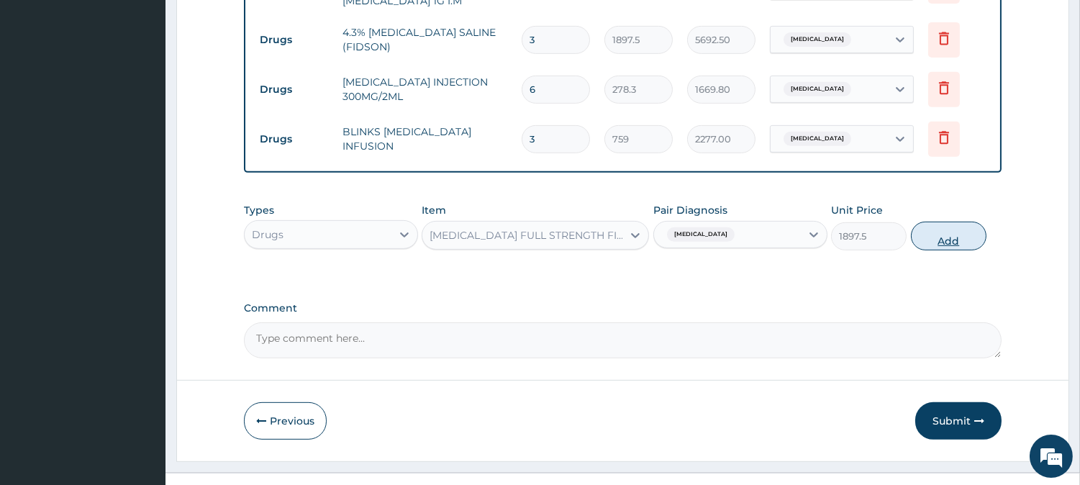
click at [934, 222] on button "Add" at bounding box center [949, 236] width 76 height 29
type input "0"
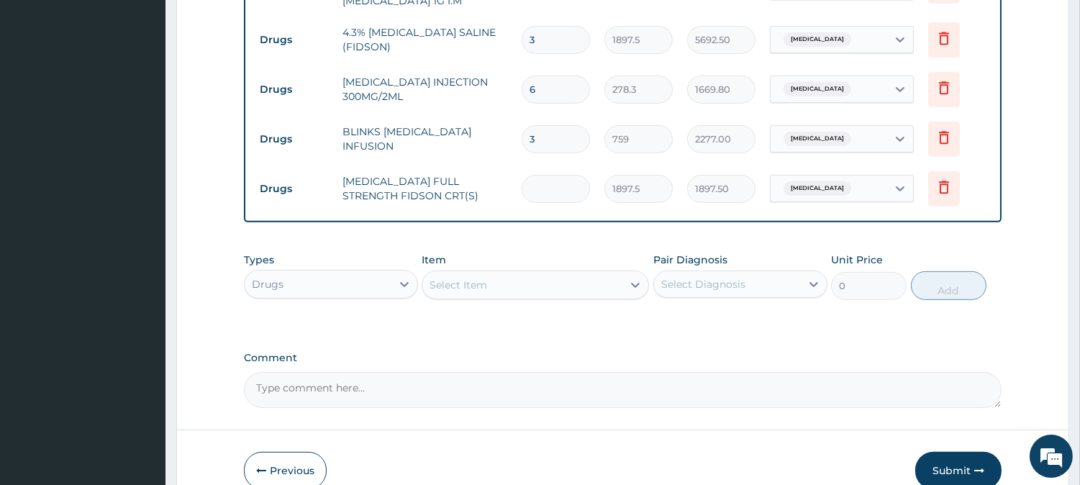
type input "0.00"
type input "3"
type input "5692.50"
type input "3"
click at [960, 452] on button "Submit" at bounding box center [958, 470] width 86 height 37
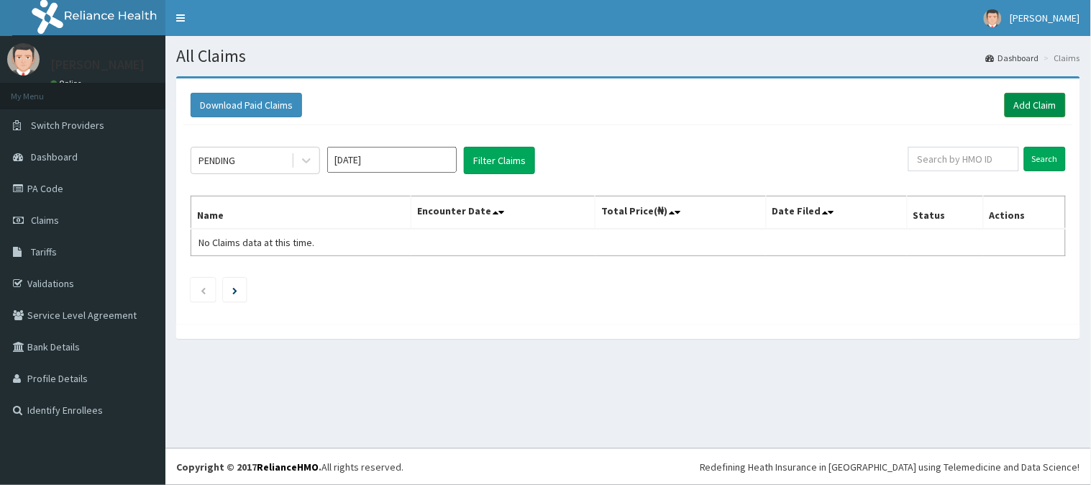
click at [1027, 101] on link "Add Claim" at bounding box center [1035, 105] width 61 height 24
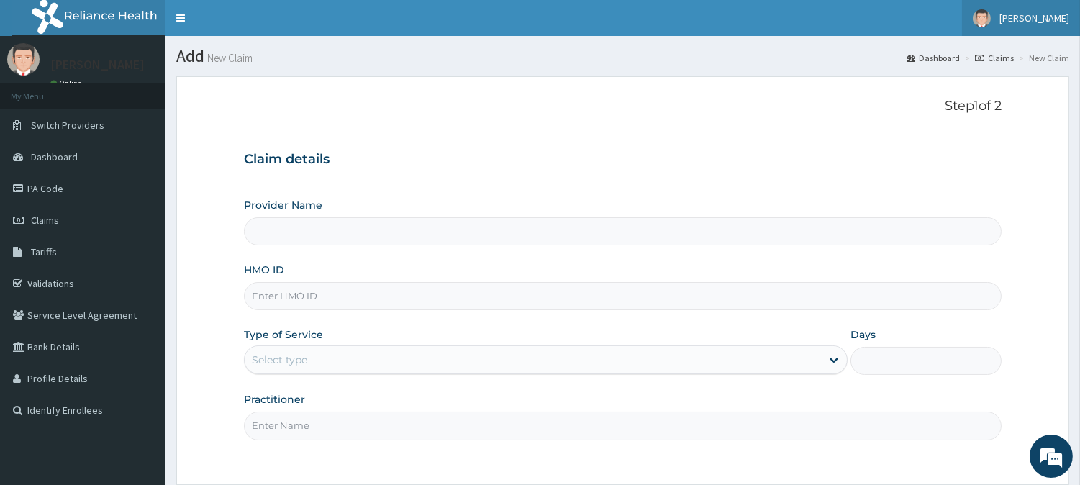
type input "[GEOGRAPHIC_DATA]"
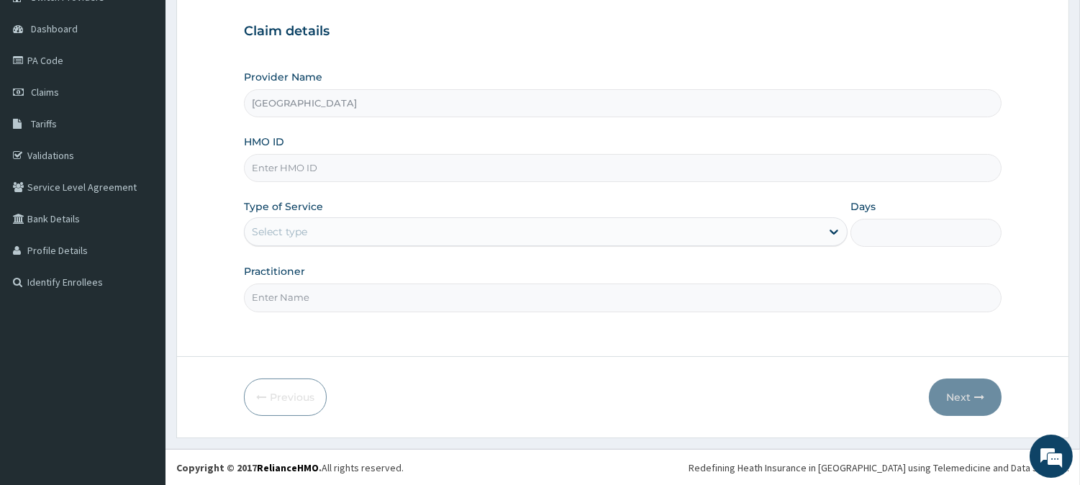
click at [363, 165] on input "HMO ID" at bounding box center [623, 168] width 758 height 28
type input "h"
type input "mhg/10422/a"
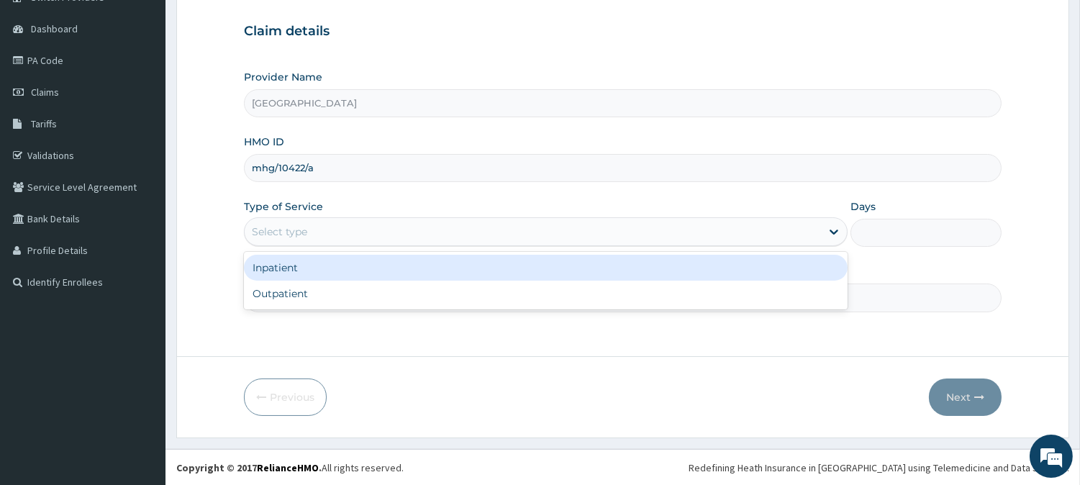
click at [363, 233] on div "Select type" at bounding box center [533, 231] width 576 height 23
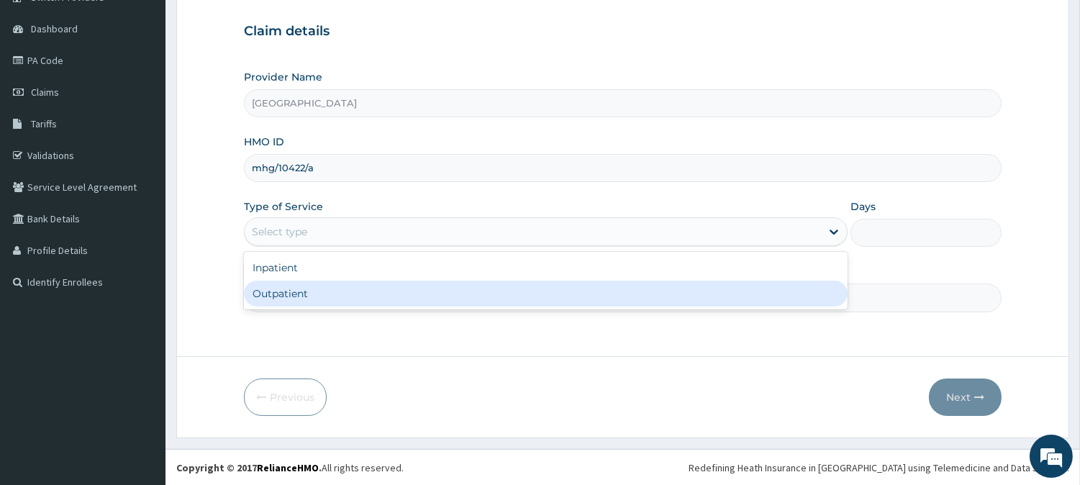
click at [364, 293] on div "Outpatient" at bounding box center [546, 294] width 604 height 26
type input "1"
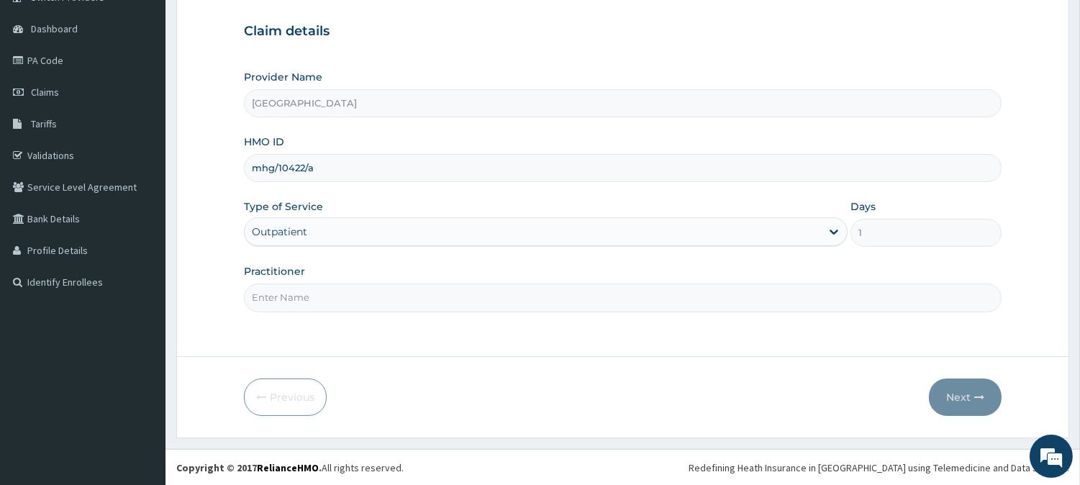
click at [364, 293] on input "Practitioner" at bounding box center [623, 297] width 758 height 28
type input "KEHINDE ADEWOLEOLA"
click at [957, 406] on button "Next" at bounding box center [965, 396] width 73 height 37
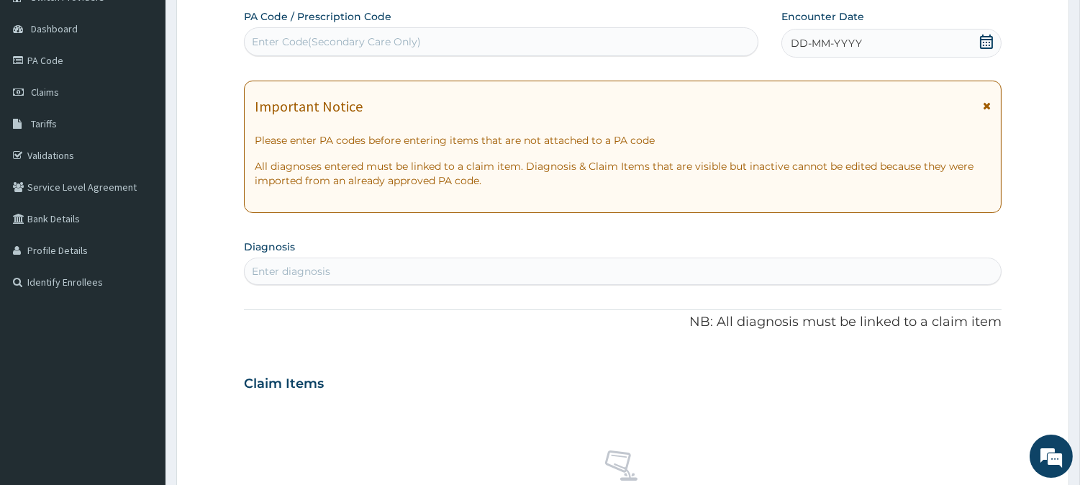
click at [837, 45] on span "DD-MM-YYYY" at bounding box center [826, 43] width 71 height 14
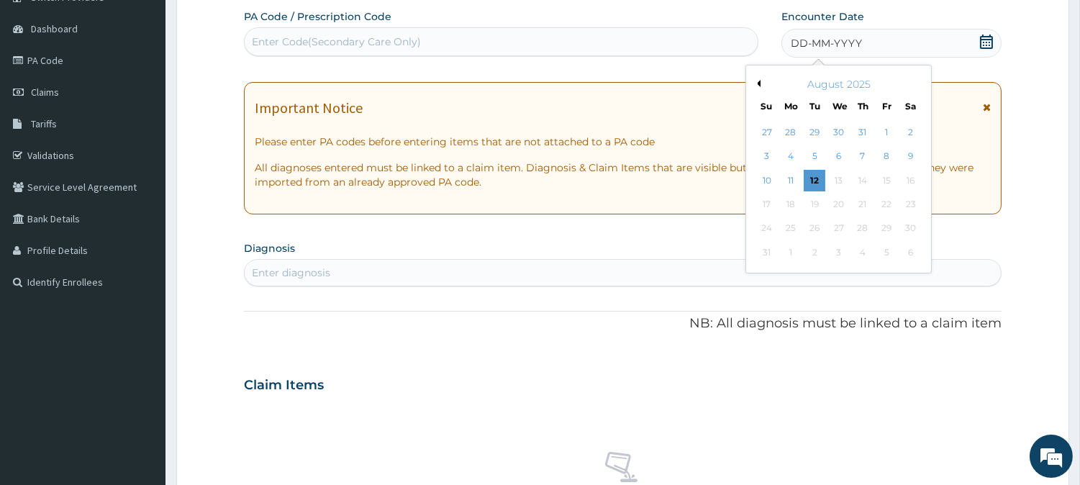
click at [758, 80] on button "Previous Month" at bounding box center [756, 83] width 7 height 7
click at [912, 204] on div "26" at bounding box center [910, 205] width 22 height 22
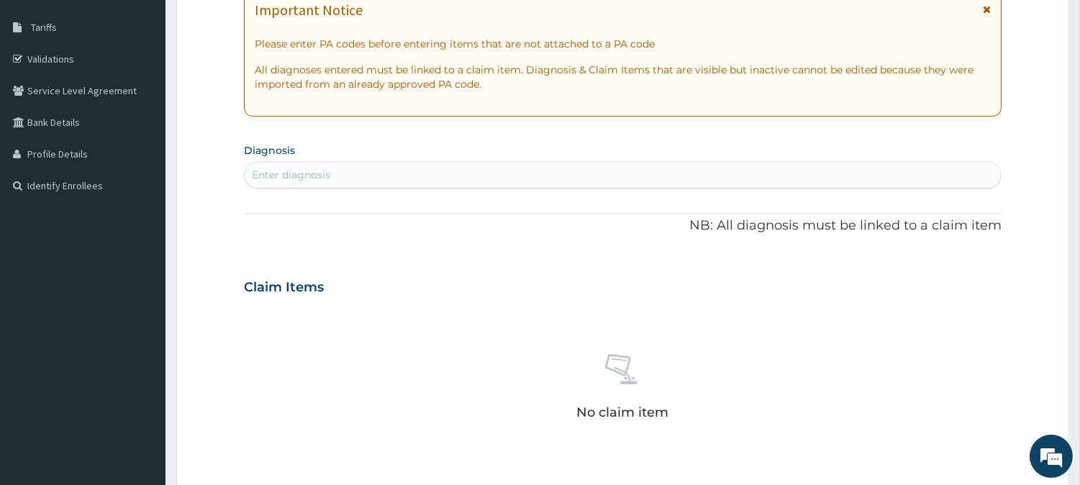
scroll to position [368, 0]
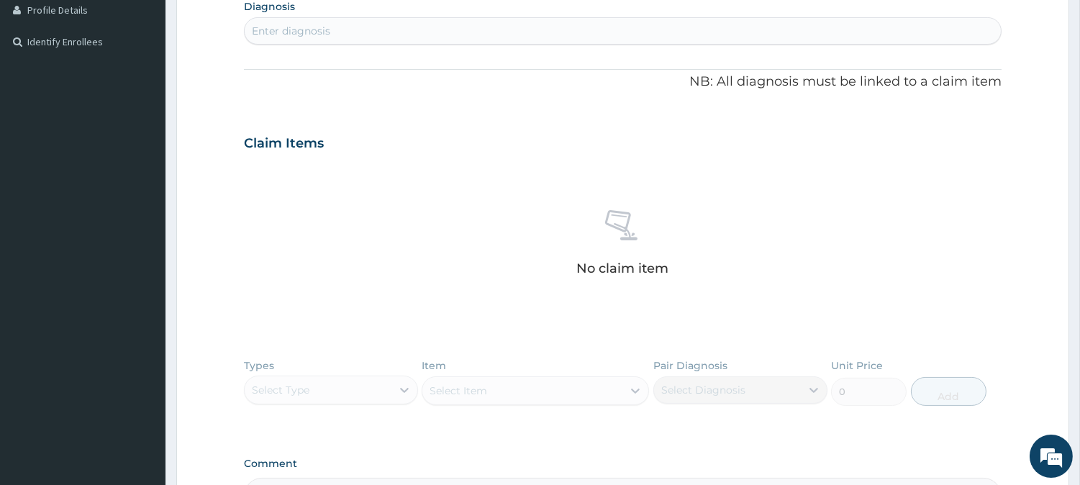
click at [533, 31] on div "Enter diagnosis" at bounding box center [623, 30] width 756 height 23
type input "sepsi"
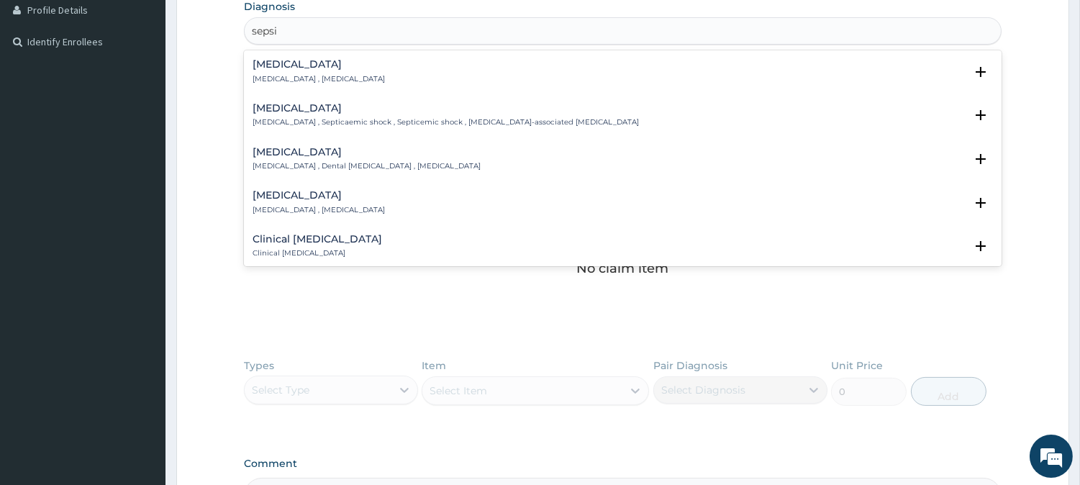
click at [288, 60] on h4 "[MEDICAL_DATA]" at bounding box center [319, 64] width 132 height 11
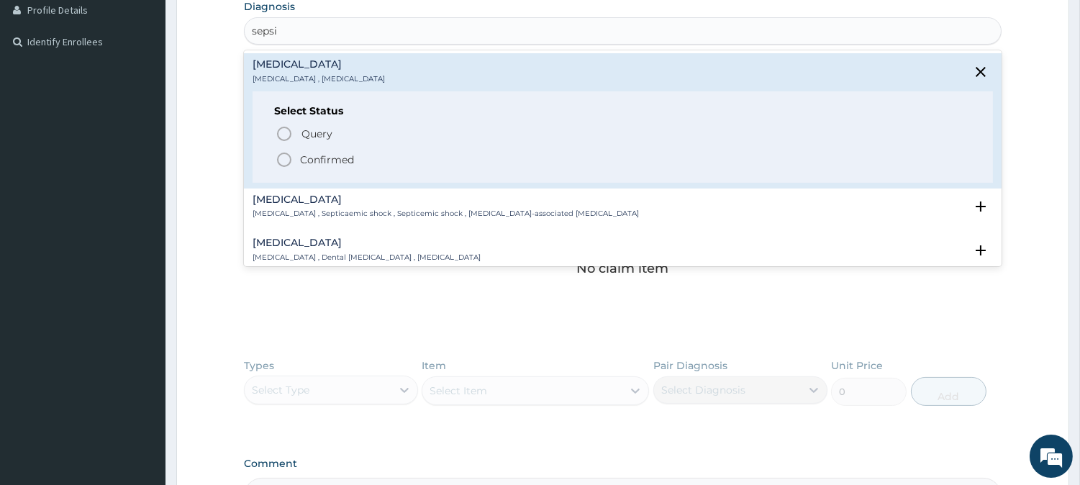
click at [290, 151] on icon "status option filled" at bounding box center [284, 159] width 17 height 17
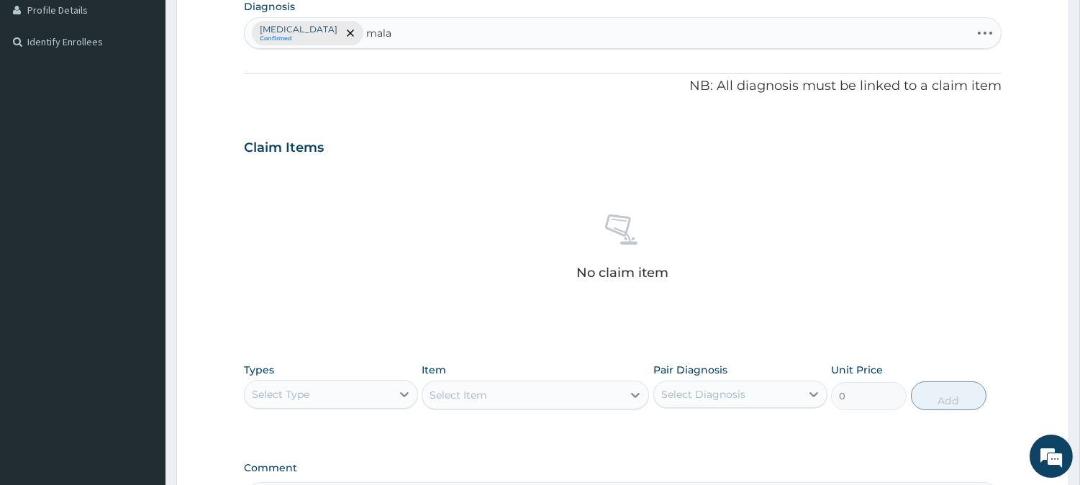
type input "malar"
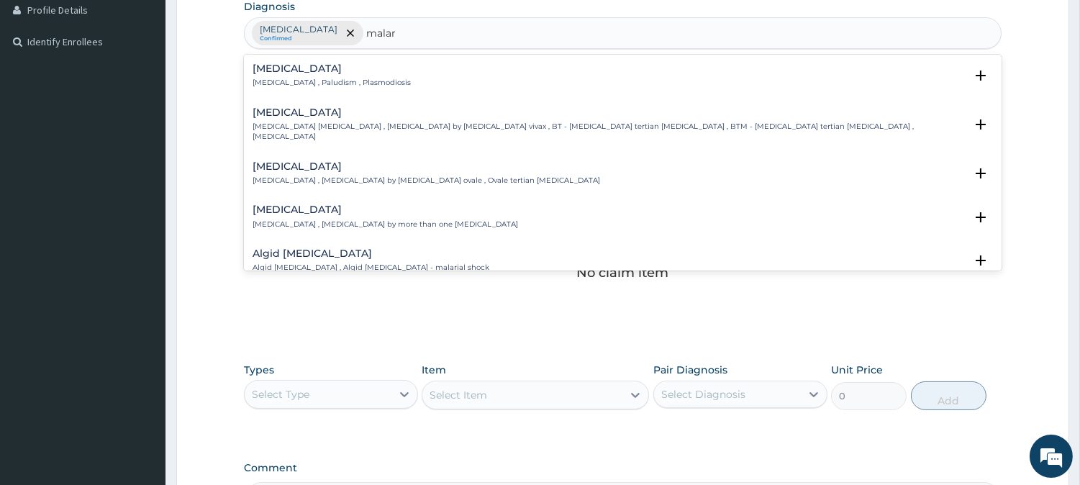
click at [314, 74] on h4 "[MEDICAL_DATA]" at bounding box center [332, 68] width 158 height 11
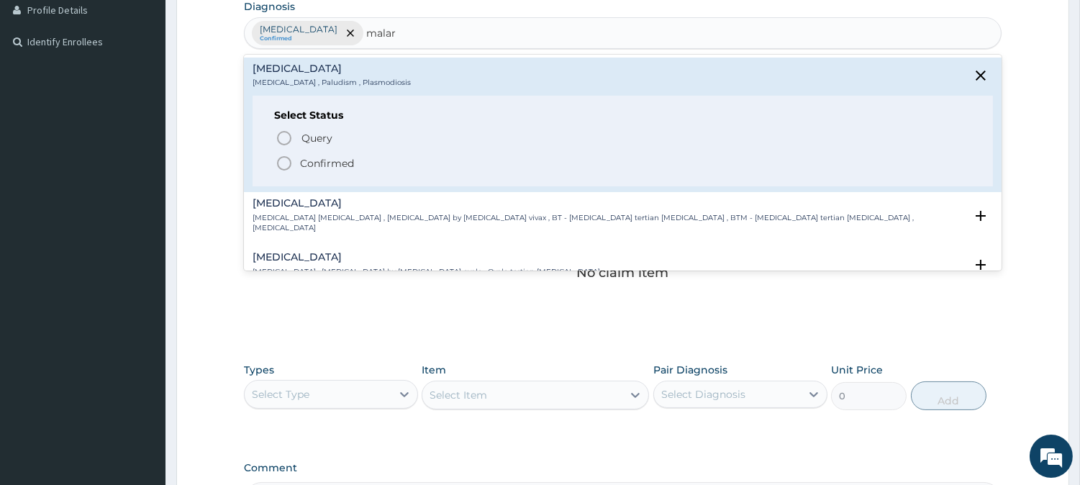
click at [291, 168] on icon "status option filled" at bounding box center [284, 163] width 17 height 17
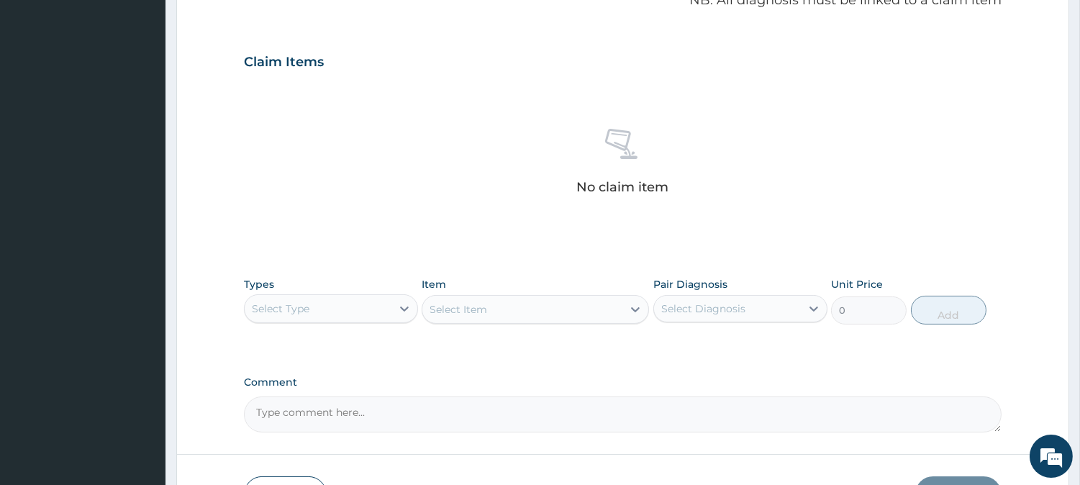
scroll to position [552, 0]
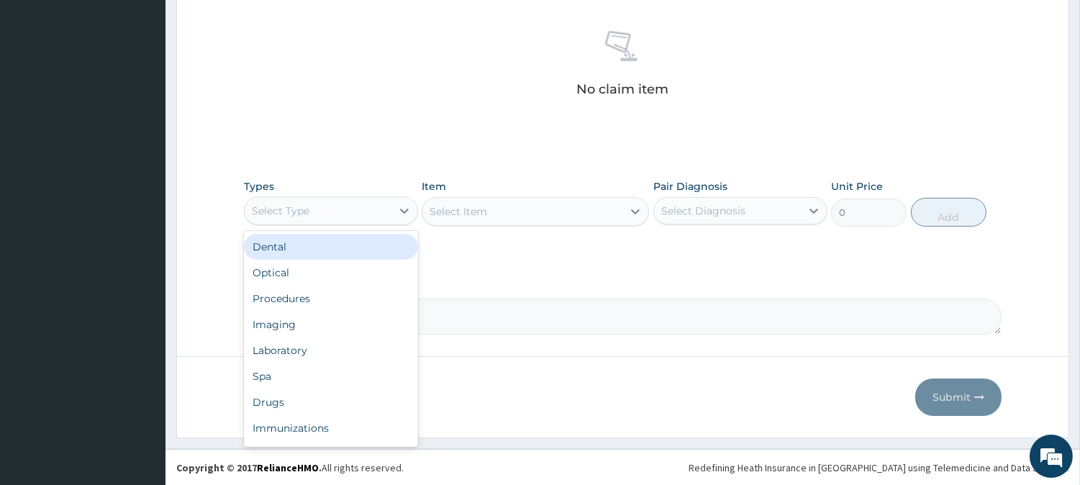
click at [293, 209] on div "Select Type" at bounding box center [281, 211] width 58 height 14
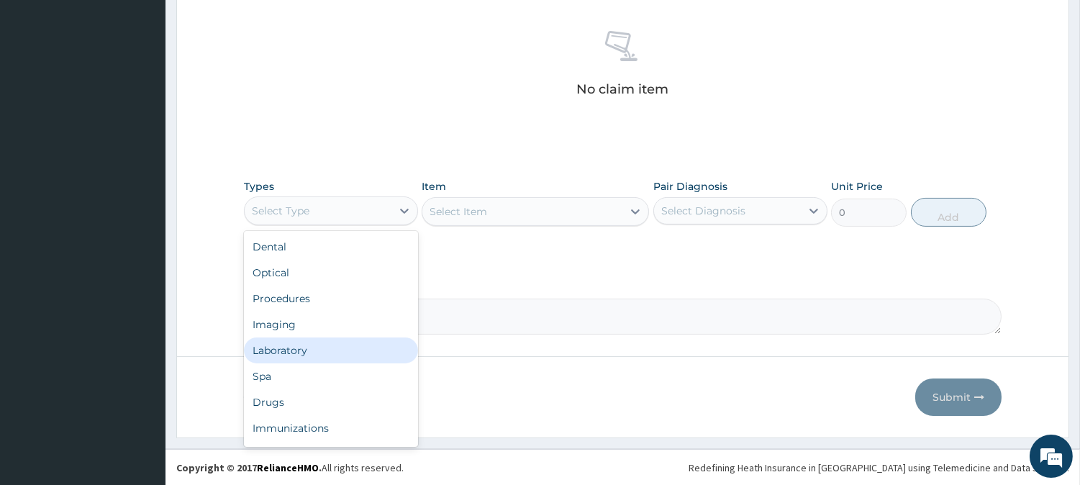
click at [301, 342] on div "Laboratory" at bounding box center [331, 350] width 174 height 26
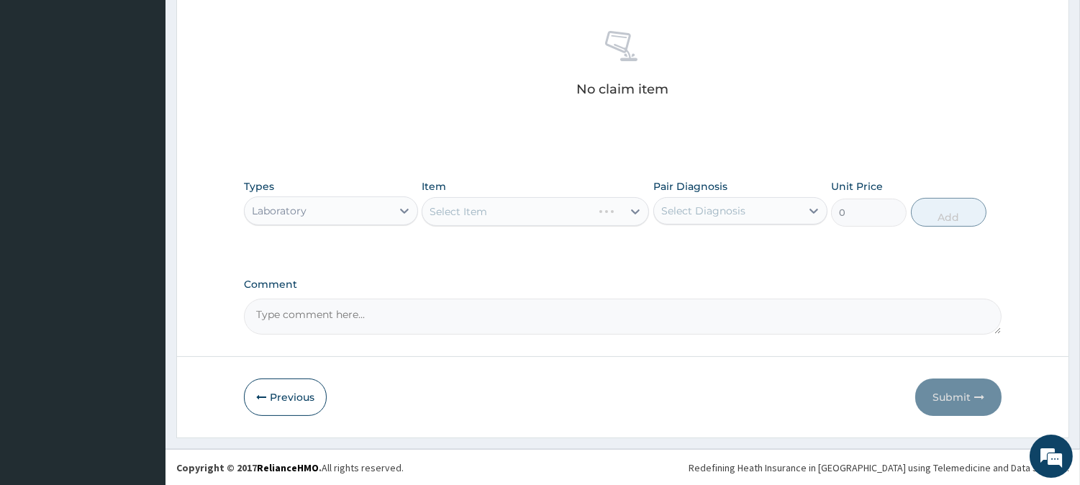
click at [681, 209] on div "Select Diagnosis" at bounding box center [703, 211] width 84 height 14
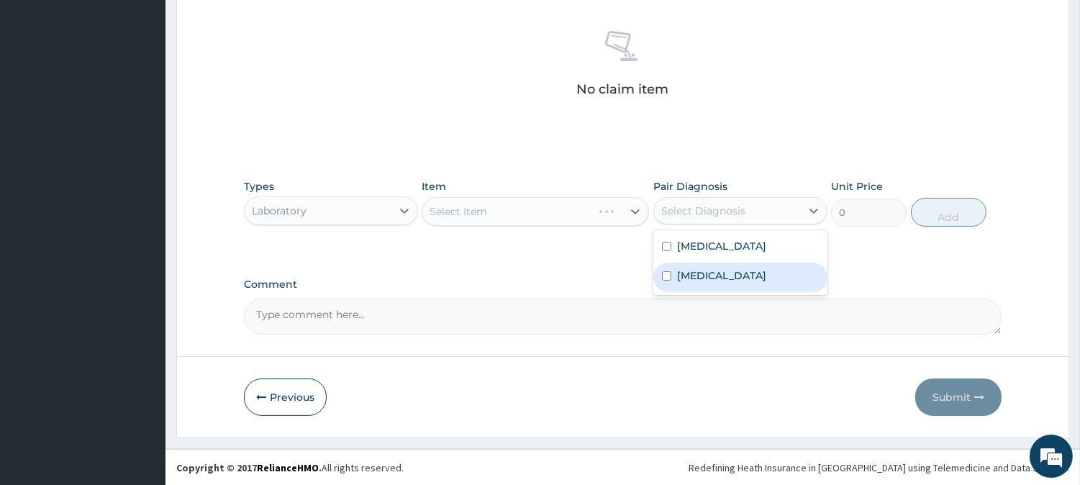
click at [705, 275] on label "Malaria" at bounding box center [721, 275] width 89 height 14
checkbox input "true"
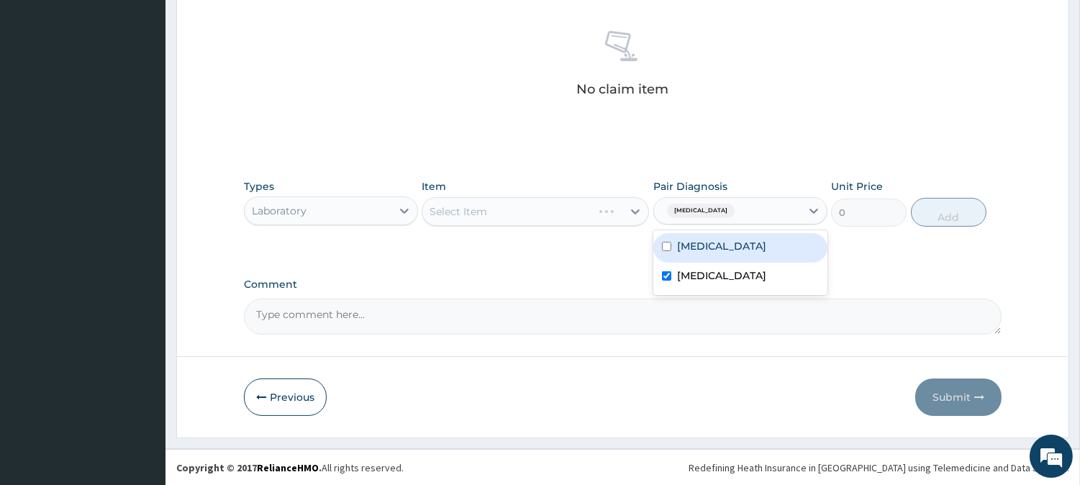
click at [576, 206] on div "Select Item" at bounding box center [535, 211] width 227 height 29
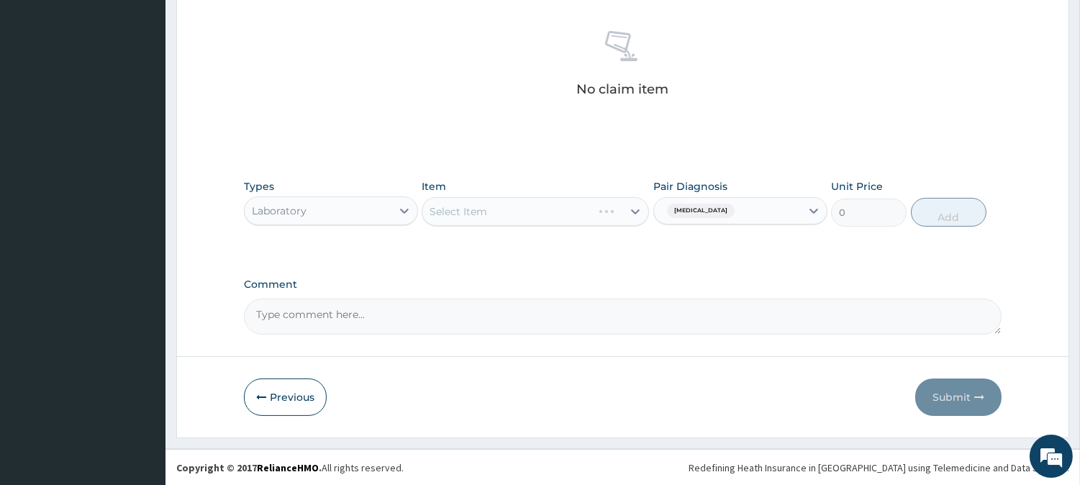
click at [576, 206] on div "Select Item" at bounding box center [535, 211] width 227 height 29
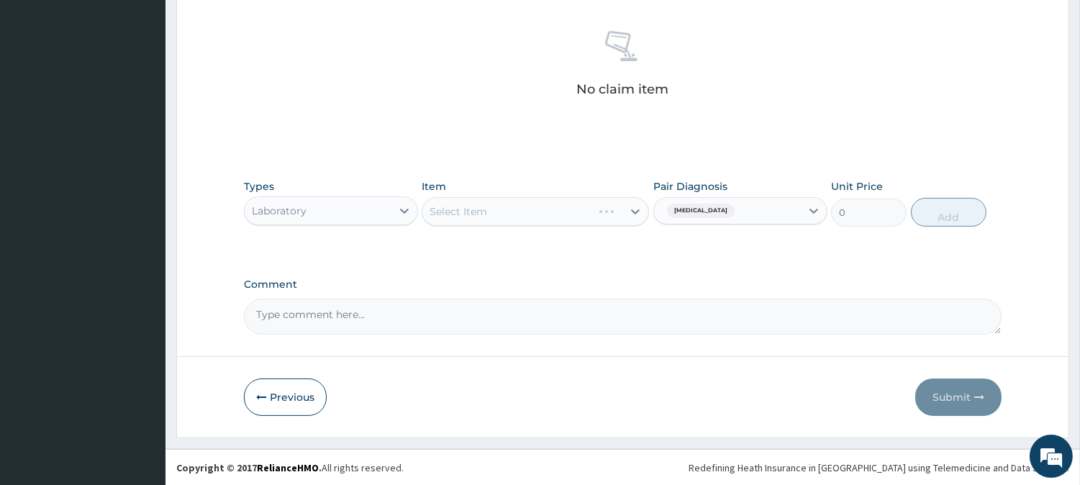
click at [576, 206] on div "Select Item" at bounding box center [535, 211] width 227 height 29
click at [569, 211] on div "Select Item" at bounding box center [535, 211] width 227 height 29
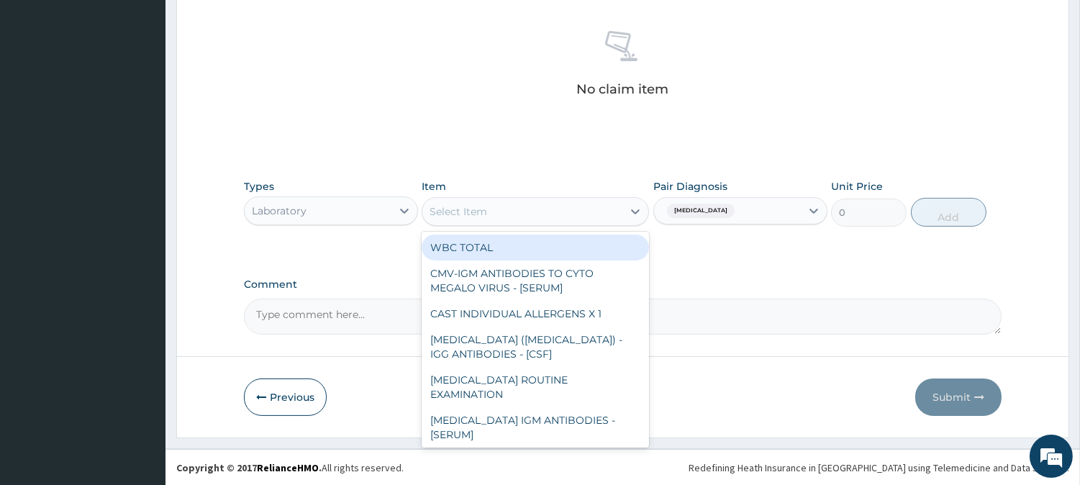
click at [569, 211] on div "Select Item" at bounding box center [522, 211] width 200 height 23
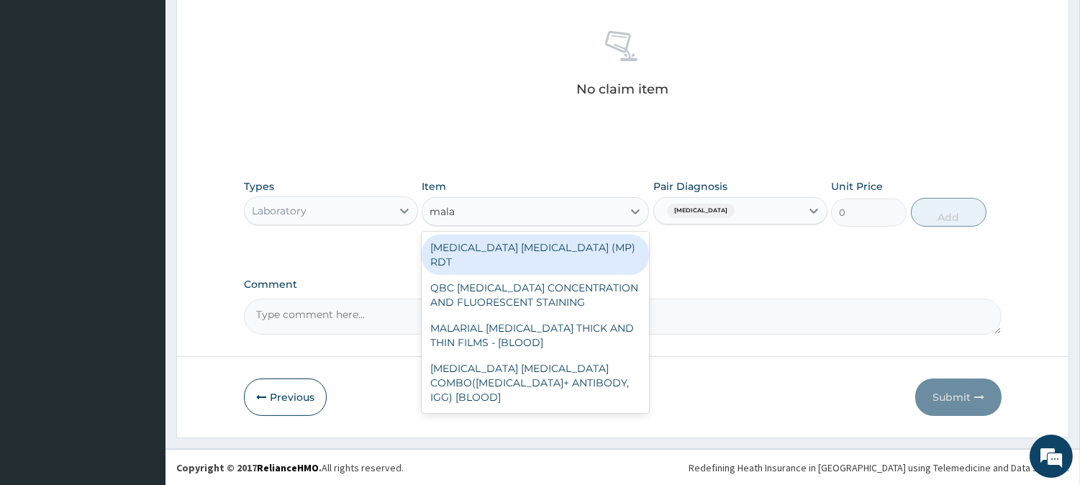
type input "malar"
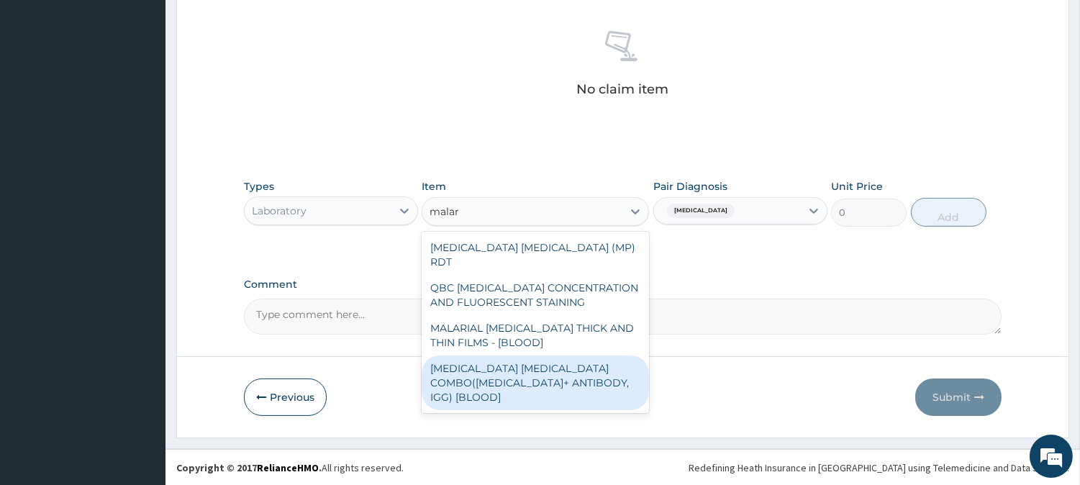
click at [516, 364] on div "MALARIA PARASITE COMBO(BLOOD FILM+ ANTIBODY, IGG) [BLOOD]" at bounding box center [535, 382] width 227 height 55
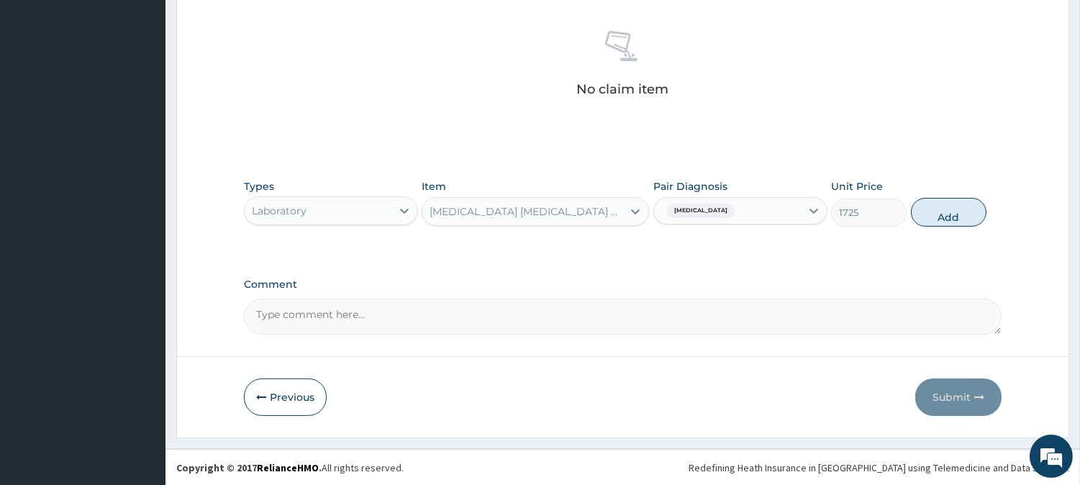
drag, startPoint x: 961, startPoint y: 217, endPoint x: 866, endPoint y: 235, distance: 97.4
click at [960, 217] on button "Add" at bounding box center [949, 212] width 76 height 29
type input "0"
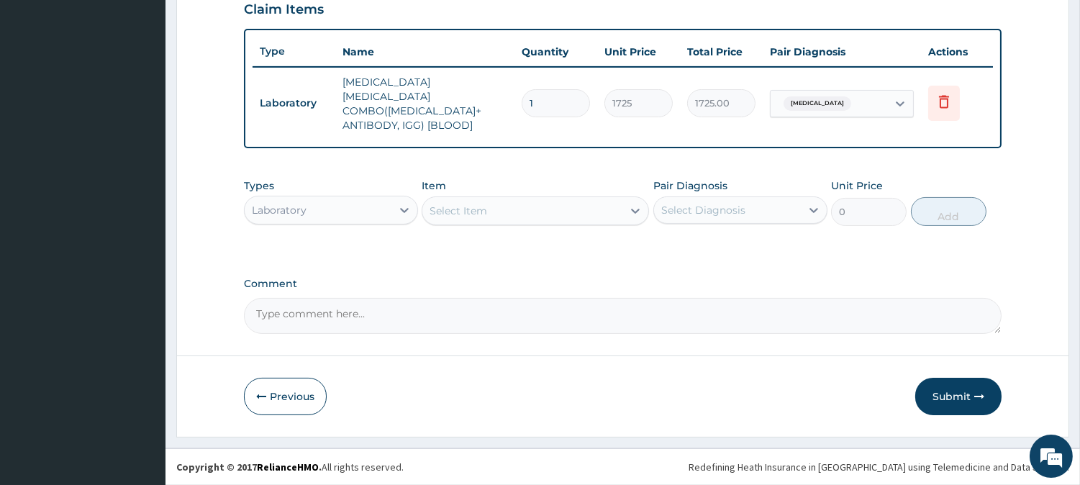
scroll to position [490, 0]
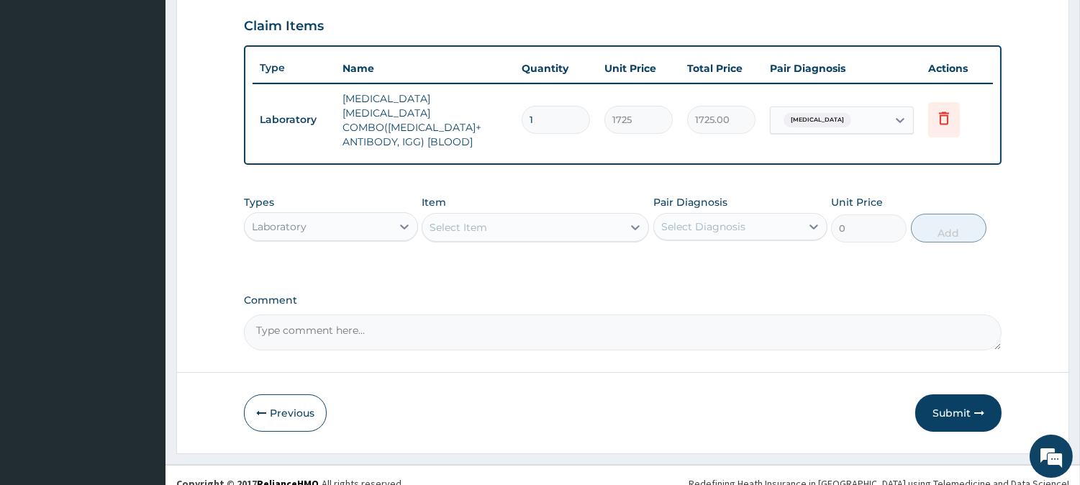
click at [577, 216] on div "Select Item" at bounding box center [522, 227] width 200 height 23
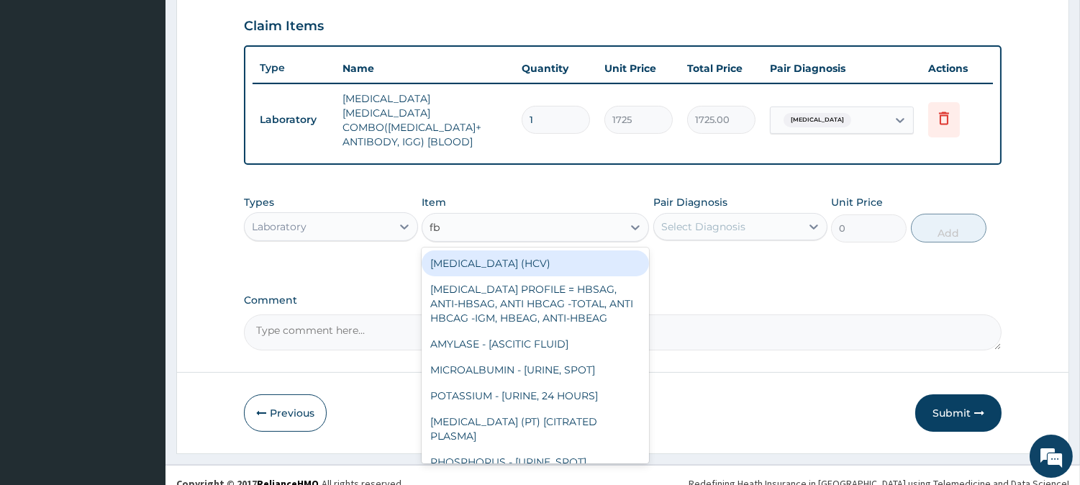
type input "fbc"
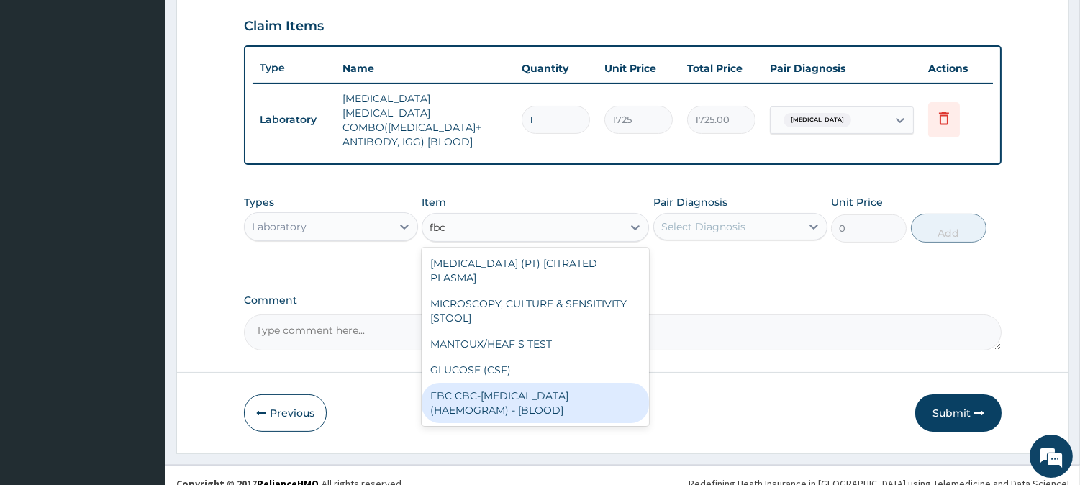
click at [544, 383] on div "FBC CBC-COMPLETE BLOOD COUNT (HAEMOGRAM) - [BLOOD]" at bounding box center [535, 403] width 227 height 40
type input "4600"
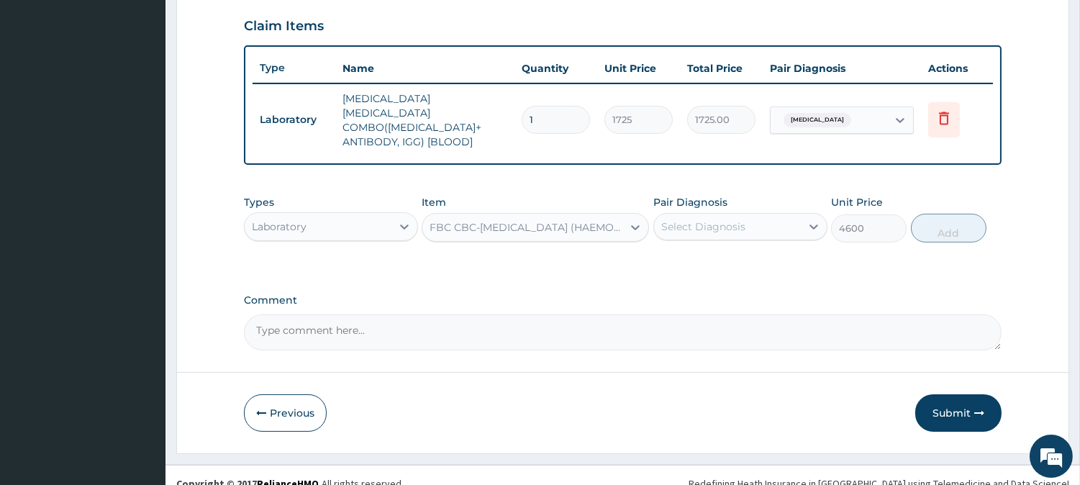
click at [737, 219] on div "Select Diagnosis" at bounding box center [703, 226] width 84 height 14
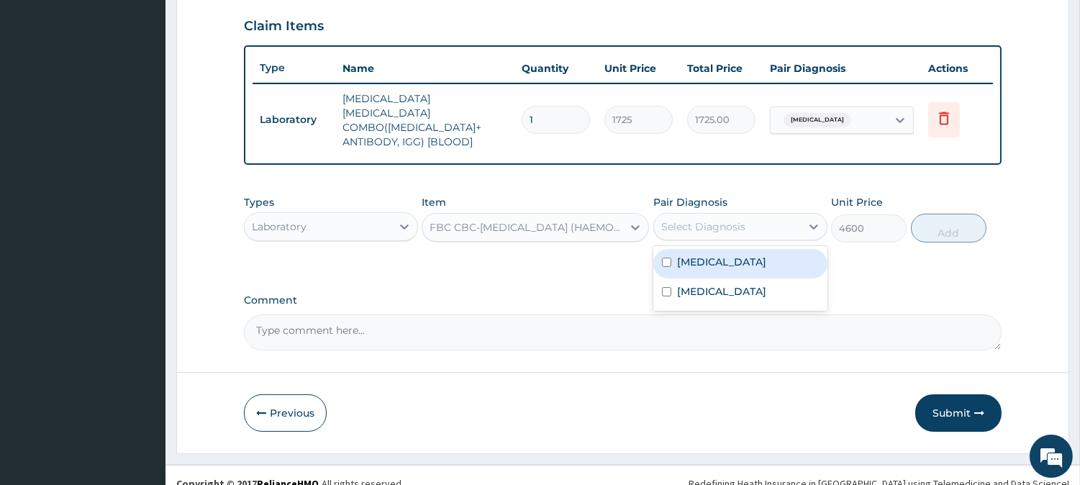
click at [732, 255] on div "Sepsis" at bounding box center [740, 263] width 174 height 29
checkbox input "true"
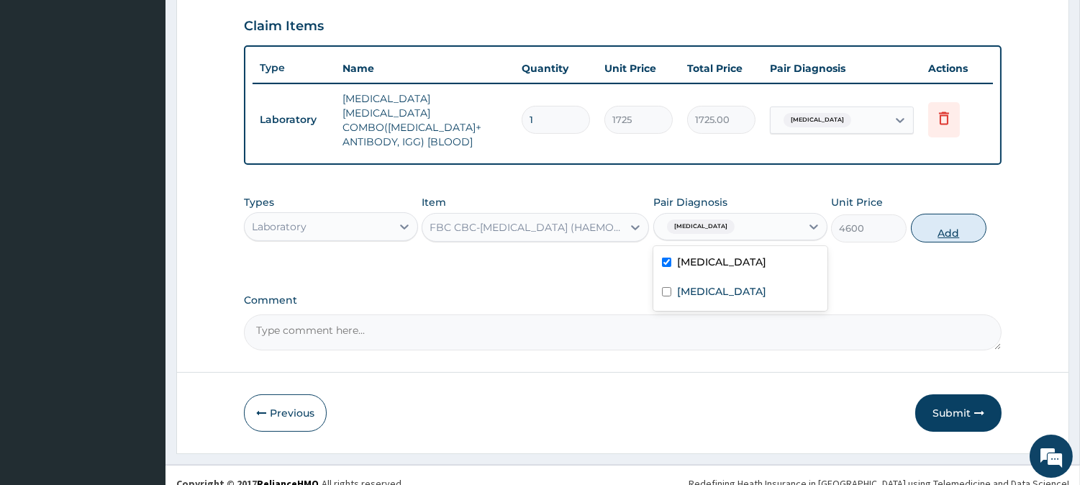
click at [969, 221] on button "Add" at bounding box center [949, 228] width 76 height 29
type input "0"
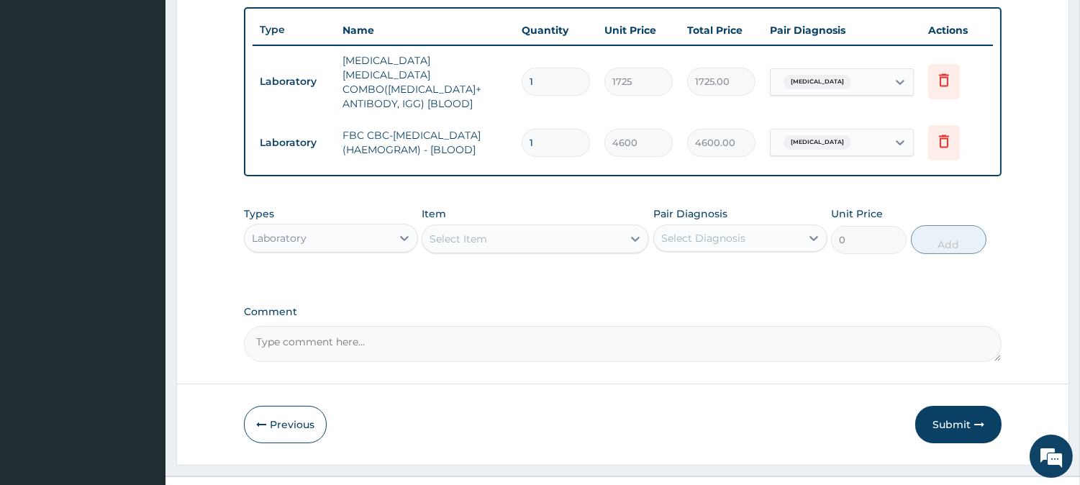
scroll to position [548, 0]
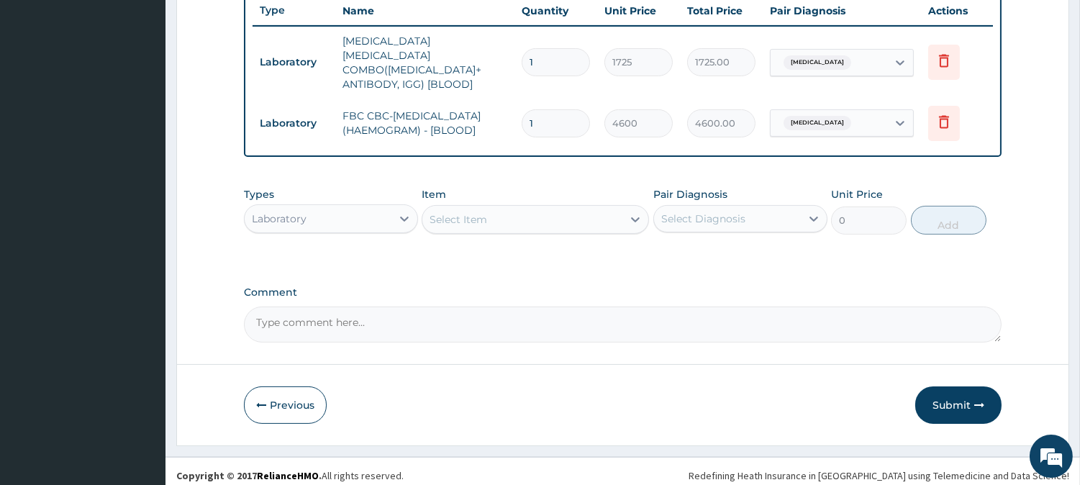
click at [584, 208] on div "Select Item" at bounding box center [522, 219] width 200 height 23
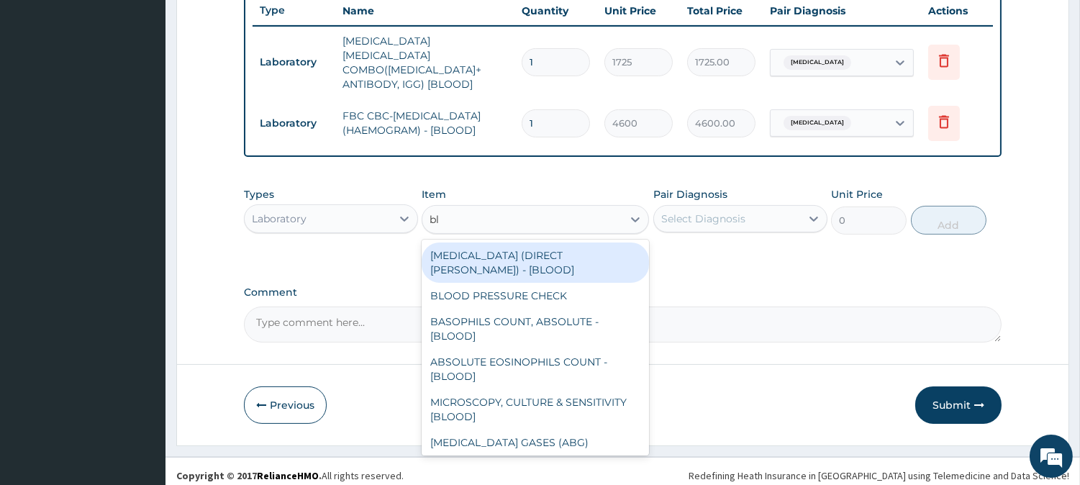
type input "blo"
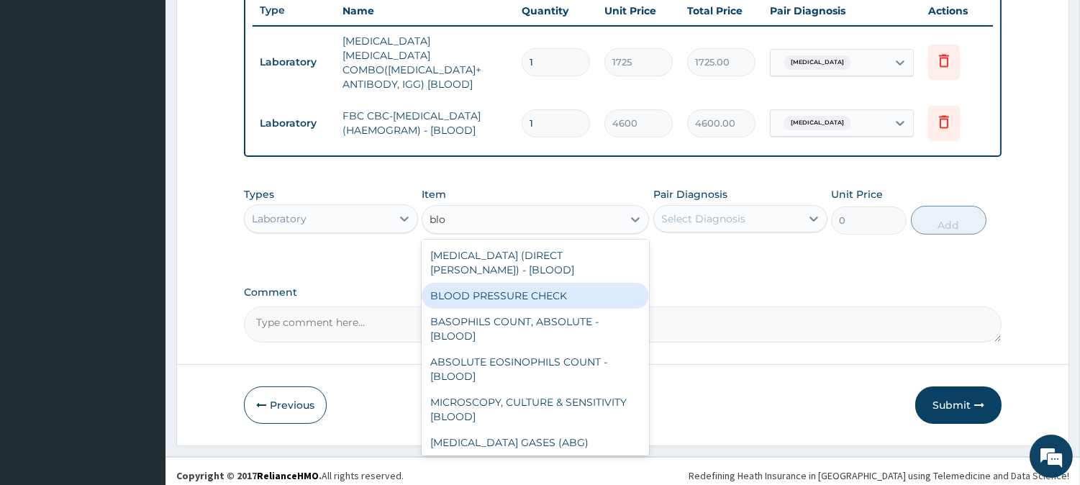
click at [560, 283] on div "BLOOD PRESSURE CHECK" at bounding box center [535, 296] width 227 height 26
type input "1380"
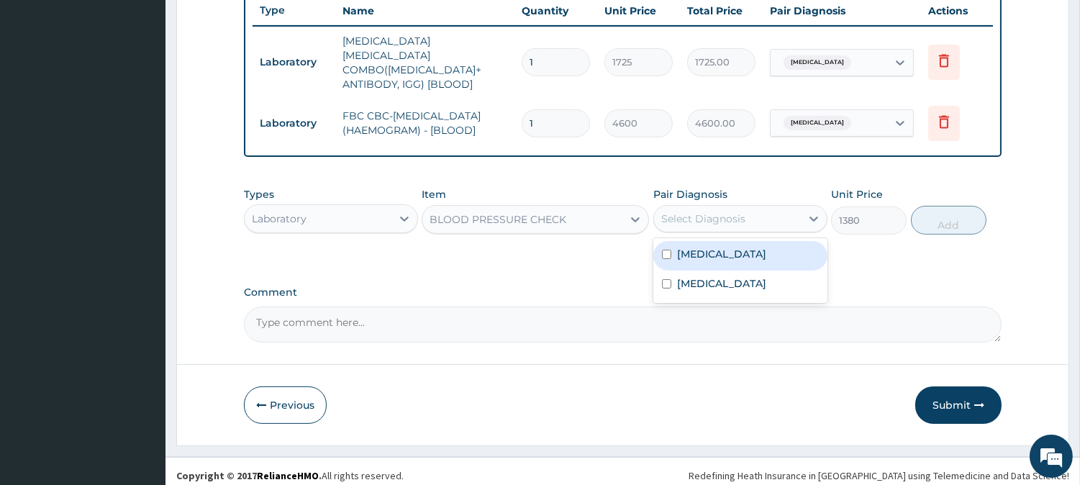
click at [742, 207] on div "Select Diagnosis" at bounding box center [727, 218] width 147 height 23
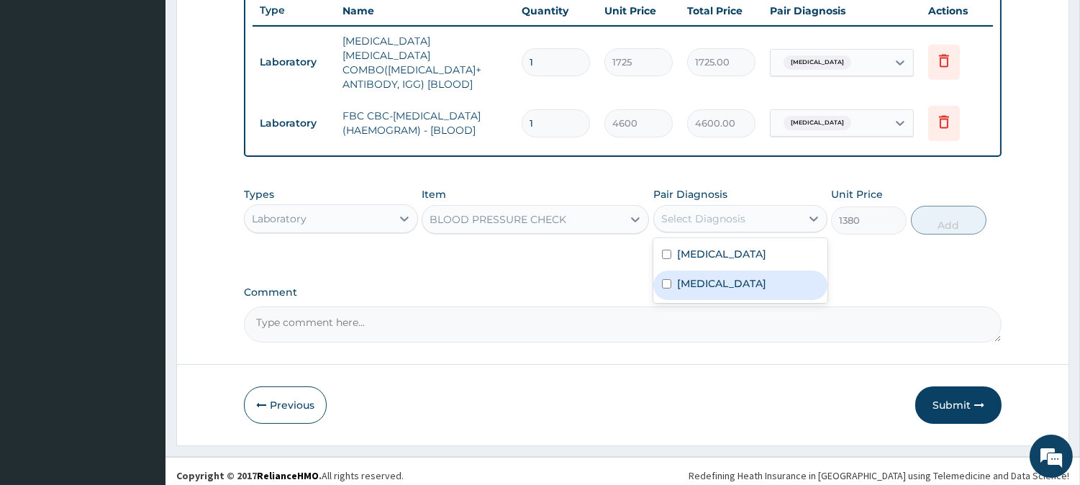
click at [710, 271] on div "Malaria" at bounding box center [740, 285] width 174 height 29
checkbox input "true"
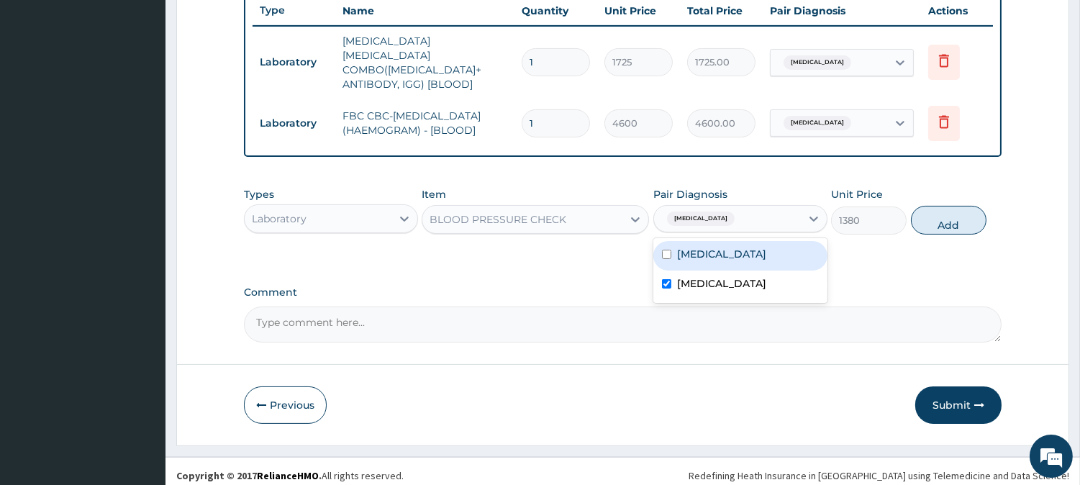
drag, startPoint x: 735, startPoint y: 241, endPoint x: 719, endPoint y: 307, distance: 67.2
click at [732, 250] on div "Sepsis" at bounding box center [740, 255] width 174 height 29
checkbox input "true"
click at [736, 281] on div "Malaria" at bounding box center [740, 285] width 174 height 29
checkbox input "false"
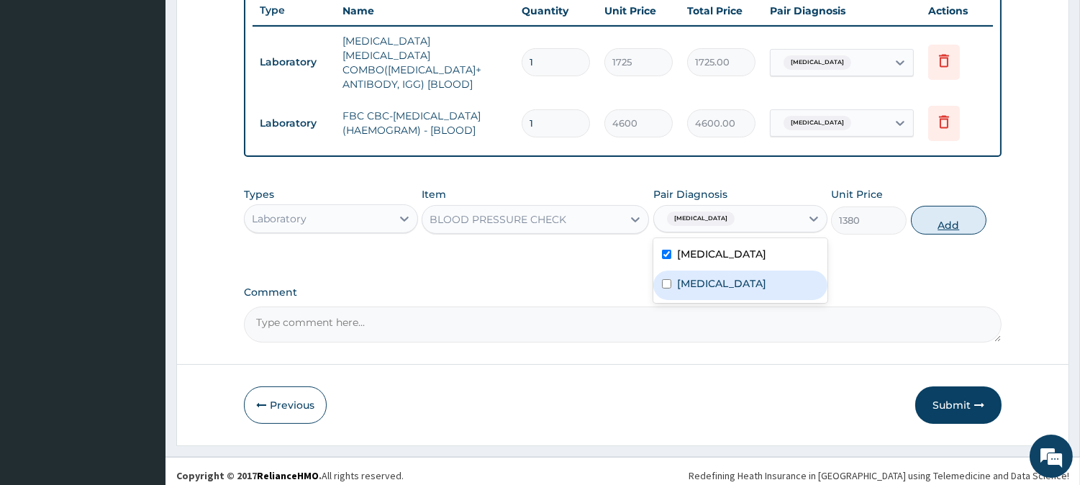
click at [963, 212] on button "Add" at bounding box center [949, 220] width 76 height 29
type input "0"
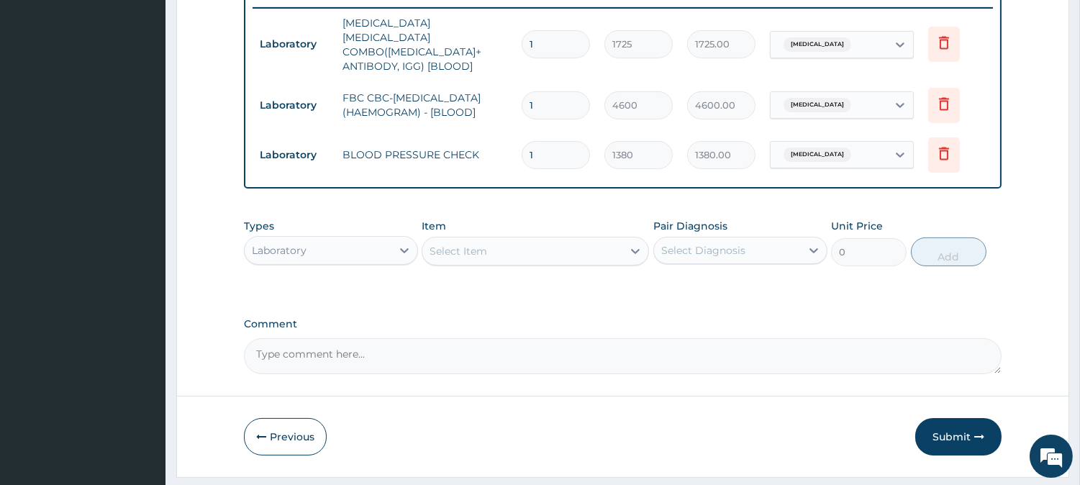
scroll to position [598, 0]
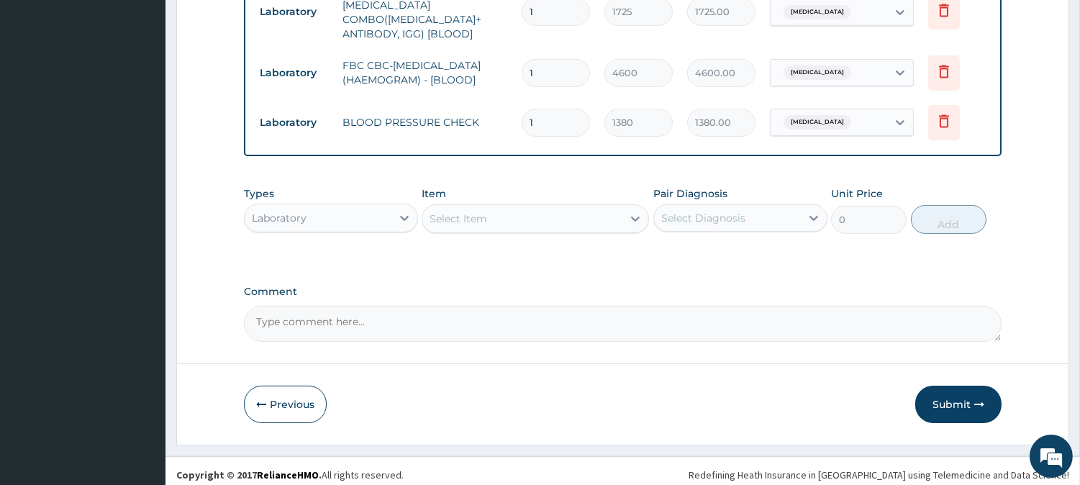
click at [365, 206] on div "Laboratory" at bounding box center [318, 217] width 147 height 23
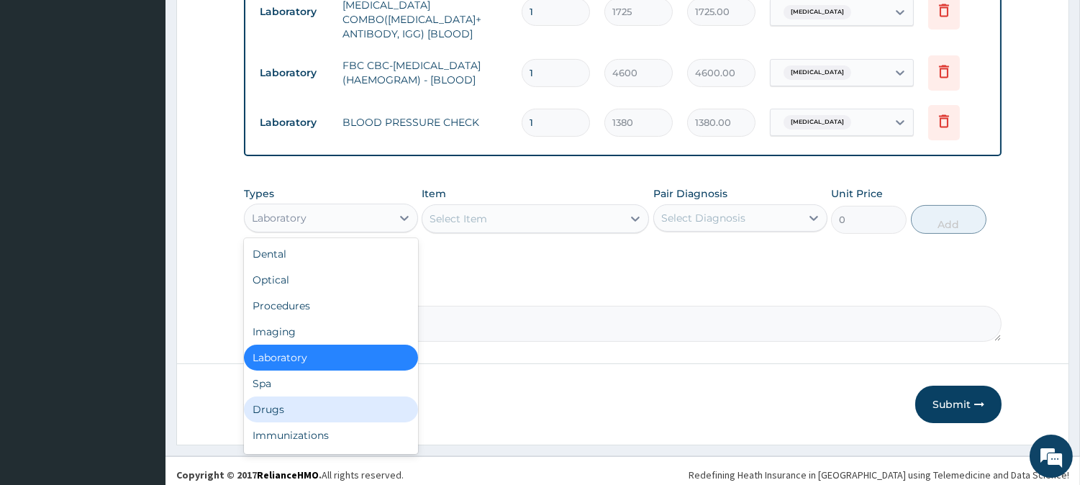
click at [348, 400] on div "Drugs" at bounding box center [331, 409] width 174 height 26
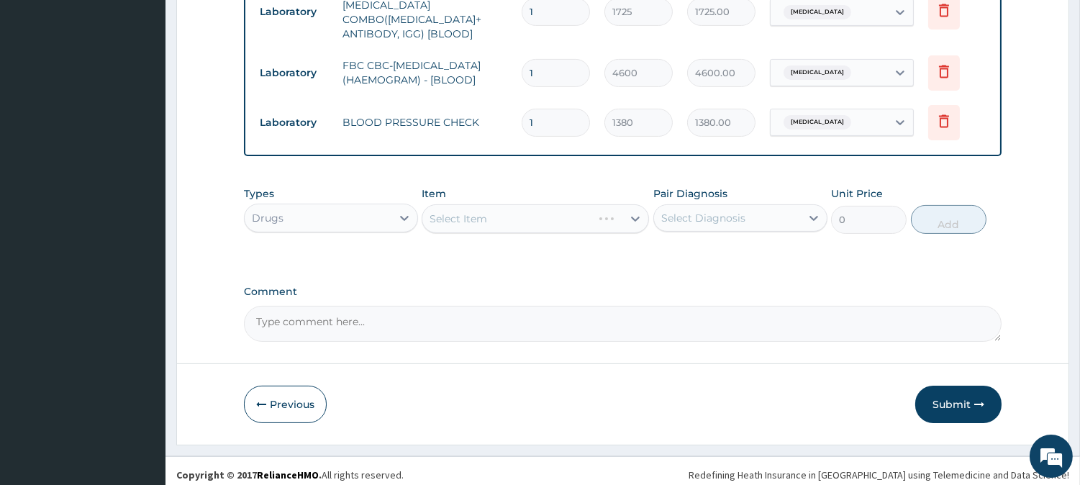
click at [710, 206] on div "Select Diagnosis" at bounding box center [727, 217] width 147 height 23
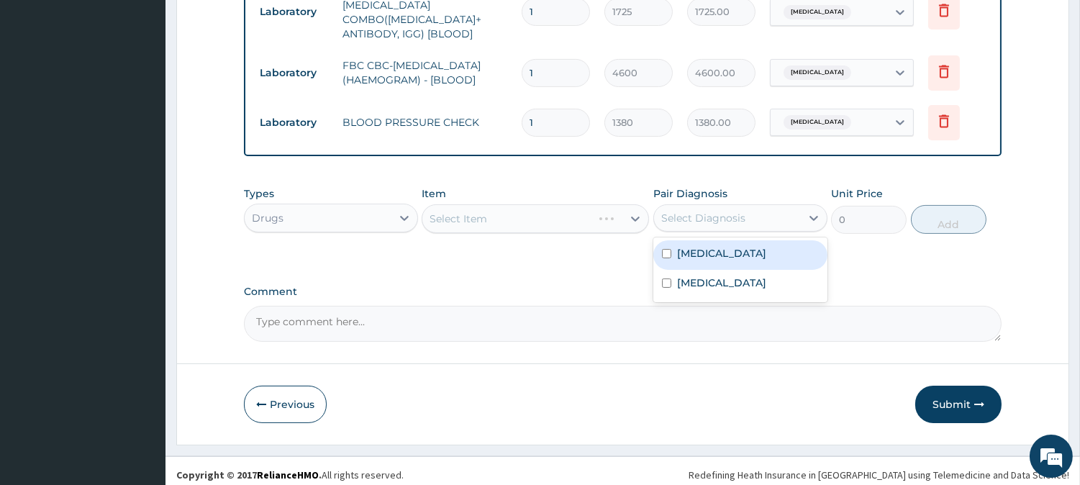
click at [709, 245] on div "Sepsis" at bounding box center [740, 254] width 174 height 29
checkbox input "true"
click at [588, 220] on div "Select Item" at bounding box center [535, 218] width 227 height 29
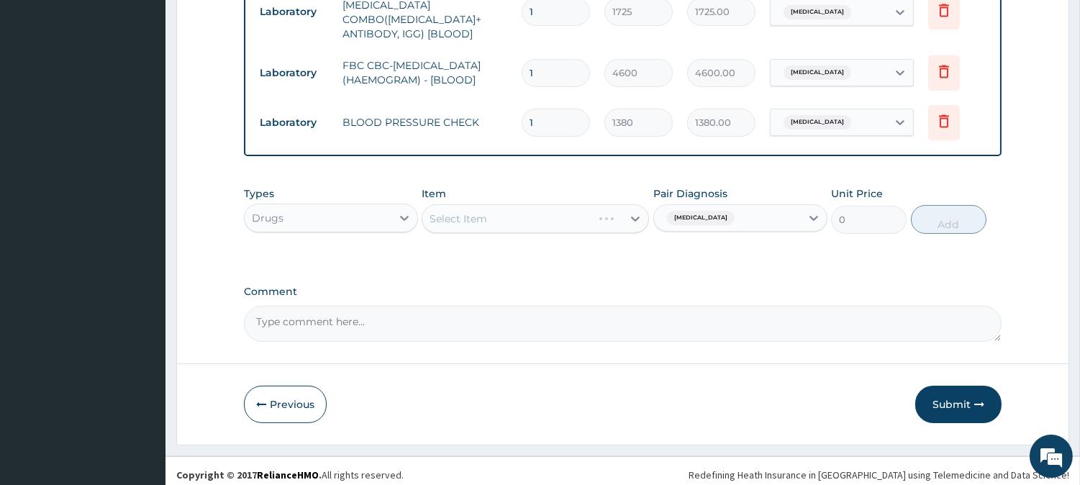
click at [586, 209] on div "Select Item" at bounding box center [535, 218] width 227 height 29
click at [587, 204] on div "Select Item" at bounding box center [535, 218] width 227 height 29
click at [581, 206] on div "Select Item" at bounding box center [535, 218] width 227 height 29
click at [591, 206] on div "Select Item" at bounding box center [535, 218] width 227 height 29
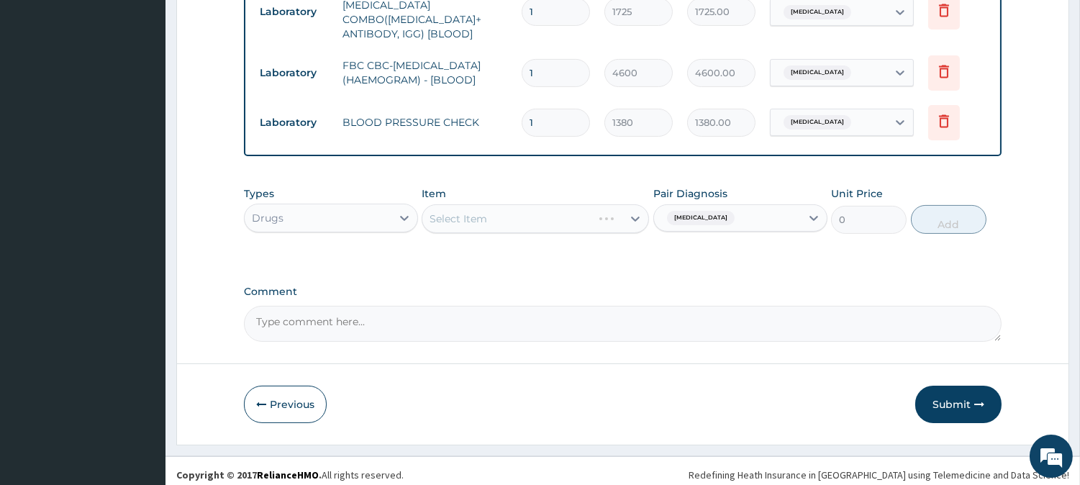
click at [591, 206] on div "Select Item" at bounding box center [535, 218] width 227 height 29
click at [591, 209] on div "Select Item" at bounding box center [522, 218] width 200 height 23
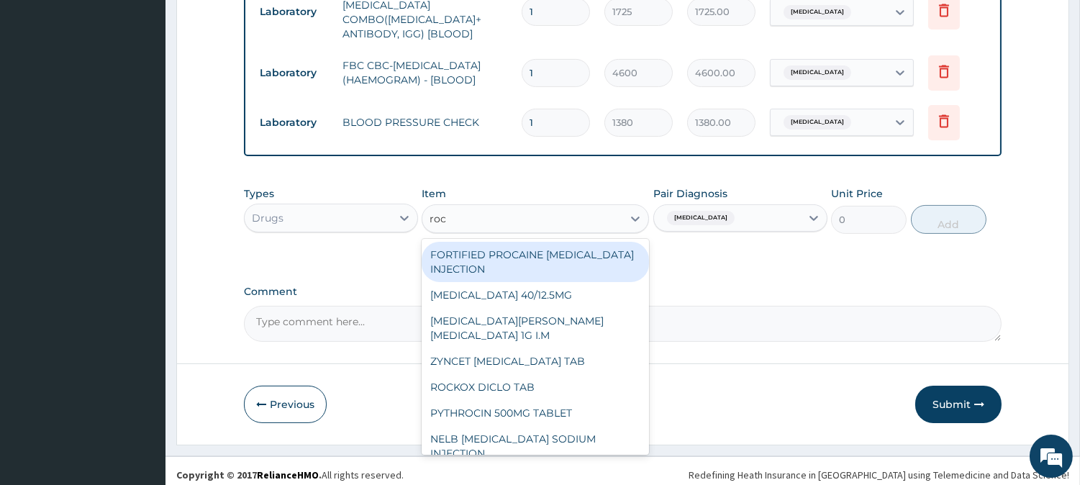
type input "roce"
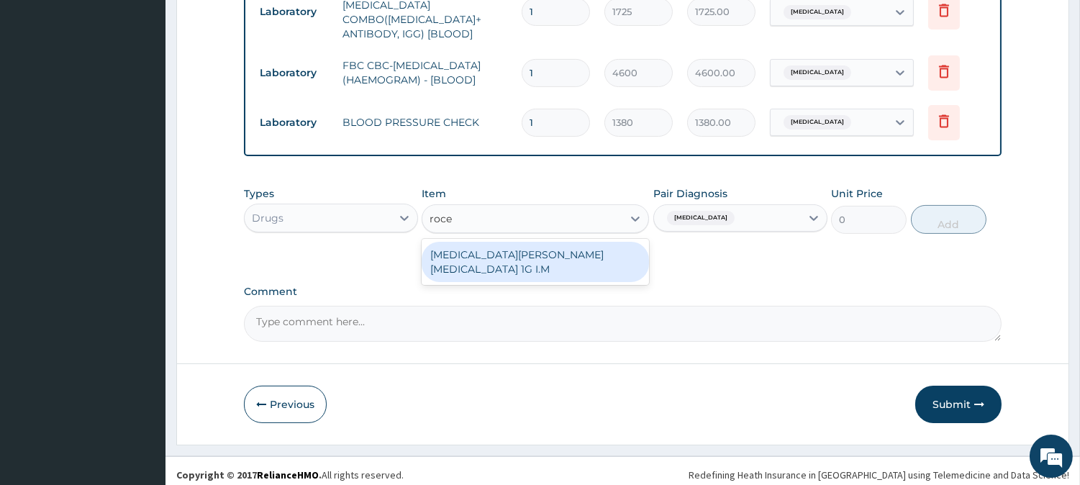
drag, startPoint x: 573, startPoint y: 245, endPoint x: 666, endPoint y: 210, distance: 99.0
click at [574, 245] on div "ROCEPHIN CEFTRIAXONE 1G I.M" at bounding box center [535, 262] width 227 height 40
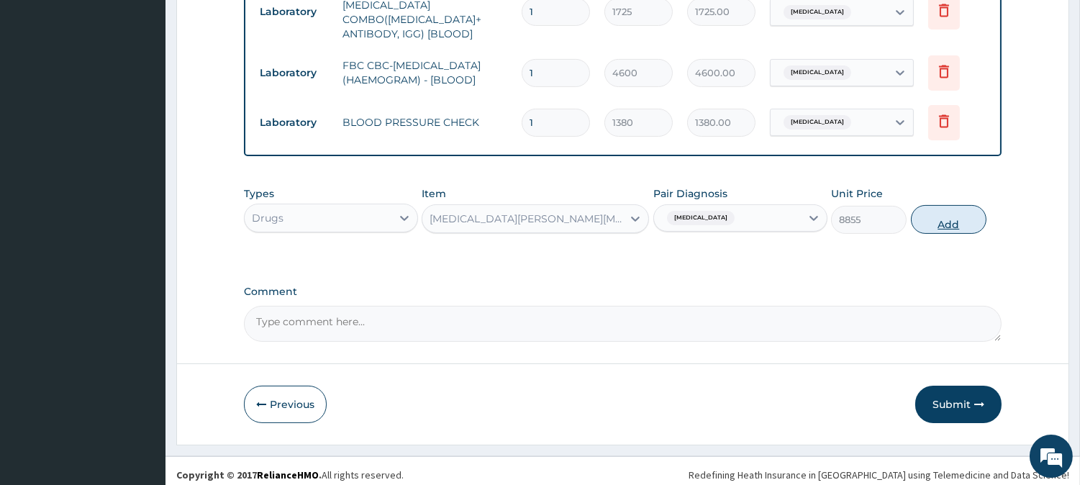
click at [930, 211] on button "Add" at bounding box center [949, 219] width 76 height 29
type input "0"
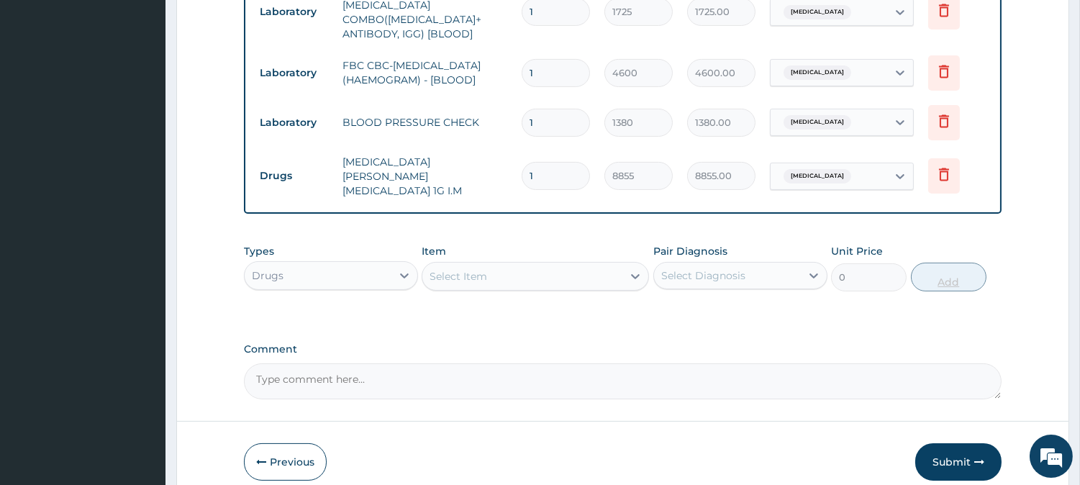
type input "0.00"
type input "4"
type input "35420.00"
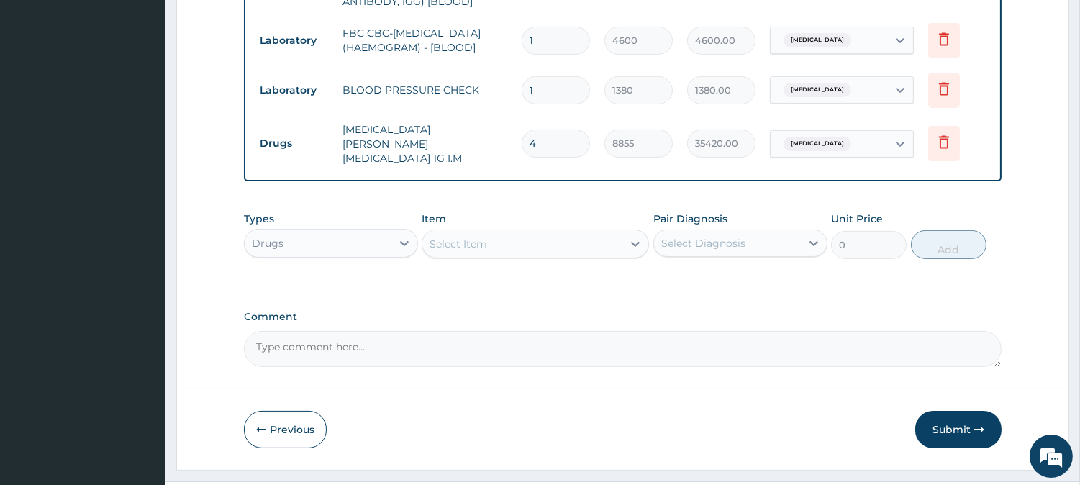
scroll to position [648, 0]
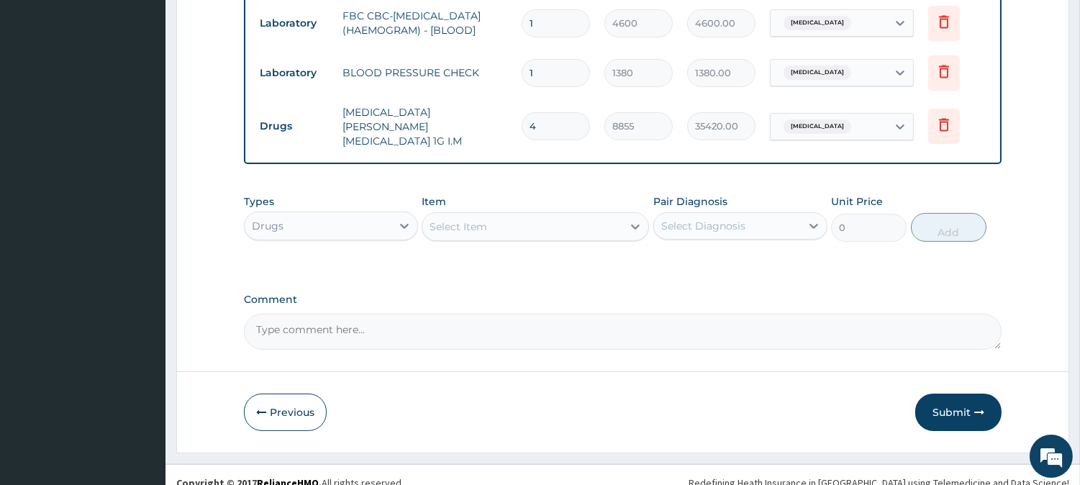
type input "4"
click at [566, 215] on div "Select Item" at bounding box center [522, 226] width 200 height 23
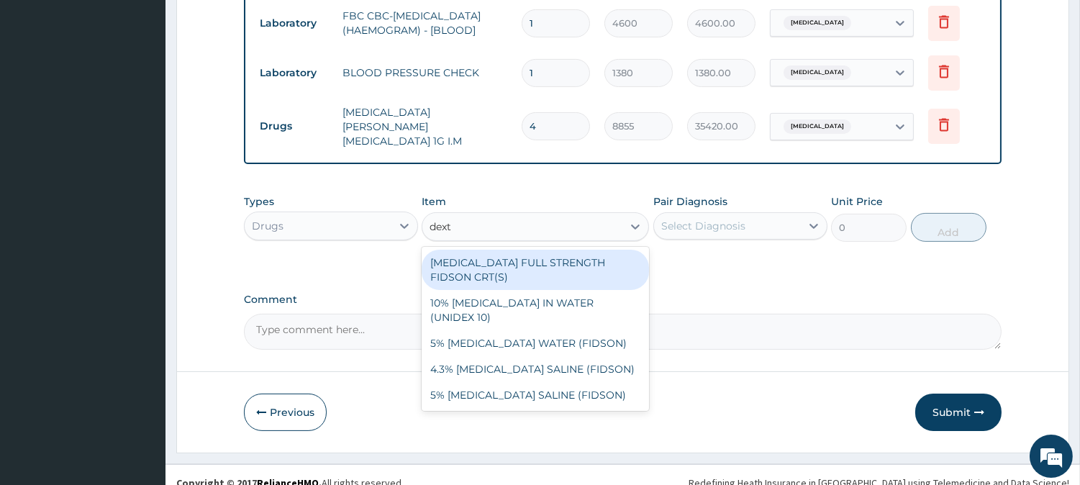
type input "dextr"
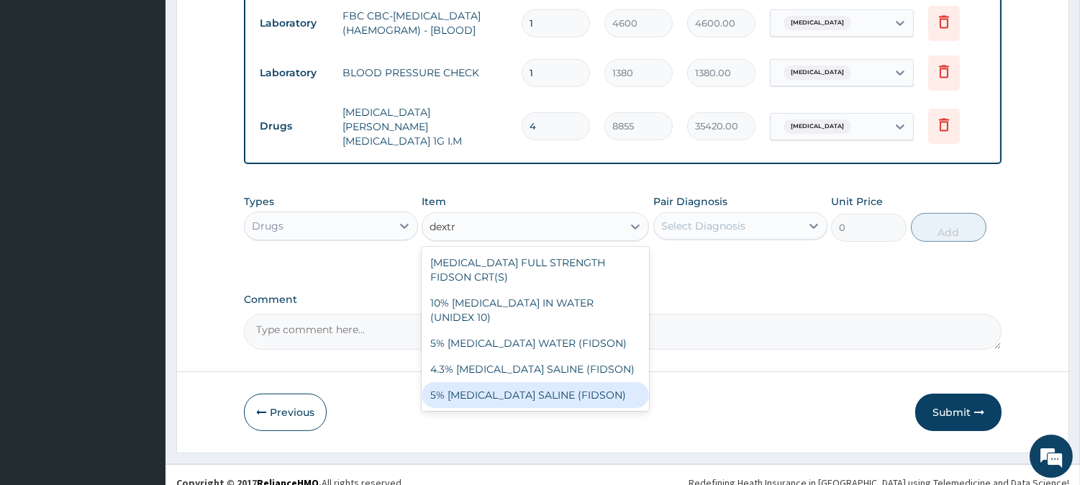
click at [583, 382] on div "5% DEXTROSE SALINE (FIDSON)" at bounding box center [535, 395] width 227 height 26
type input "1897.5"
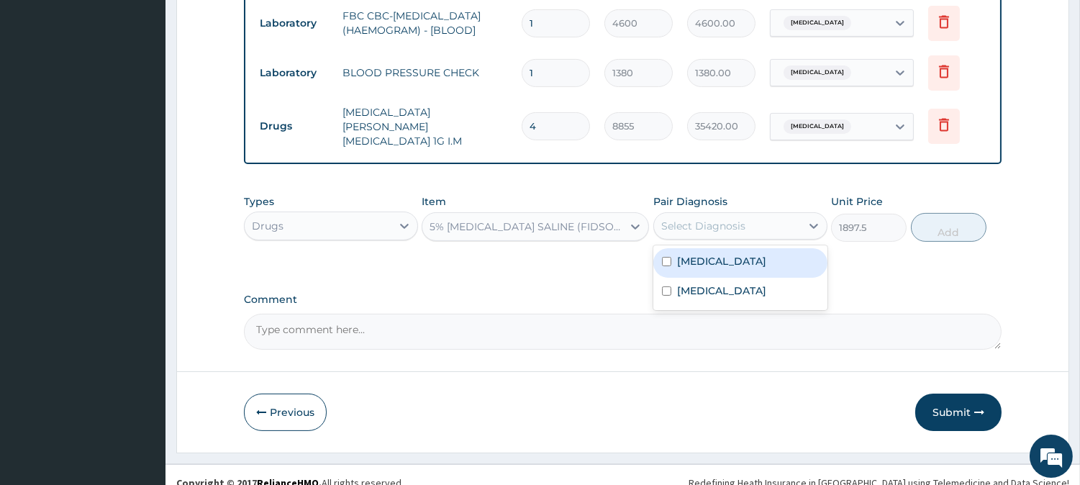
click at [728, 219] on div "Select Diagnosis" at bounding box center [703, 226] width 84 height 14
click at [758, 250] on div "Sepsis" at bounding box center [740, 262] width 174 height 29
checkbox input "true"
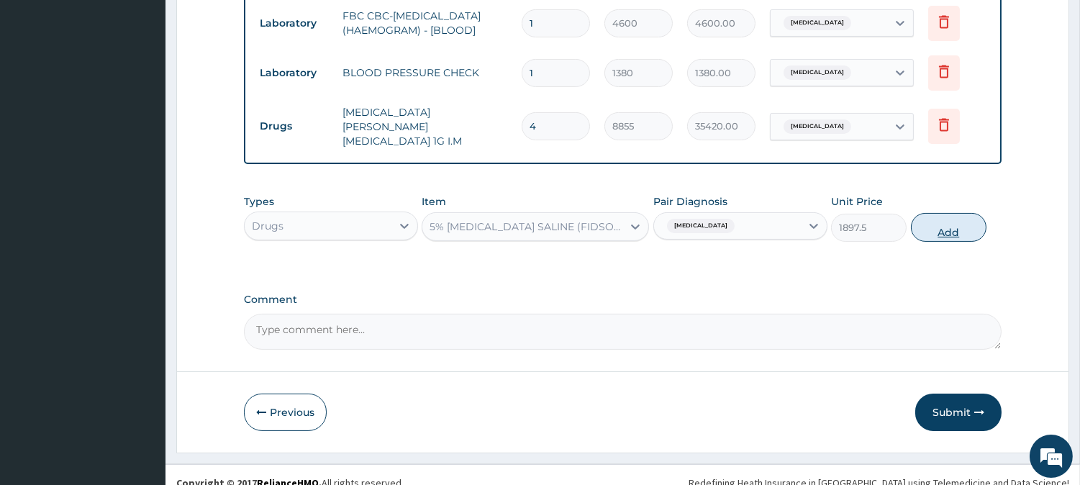
click at [950, 218] on button "Add" at bounding box center [949, 227] width 76 height 29
type input "0"
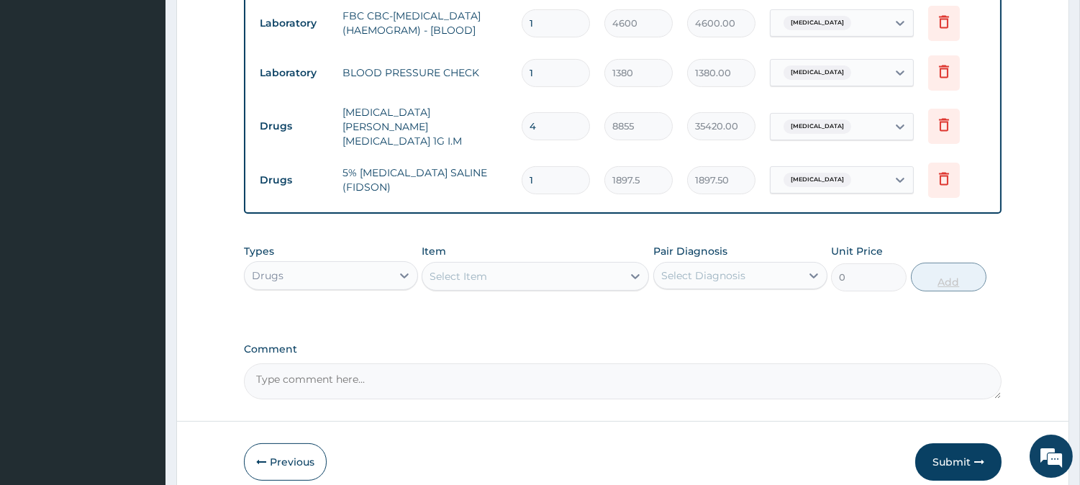
type input "0.00"
type input "4"
type input "7590.00"
type input "4"
click at [612, 265] on div "Select Item" at bounding box center [522, 276] width 200 height 23
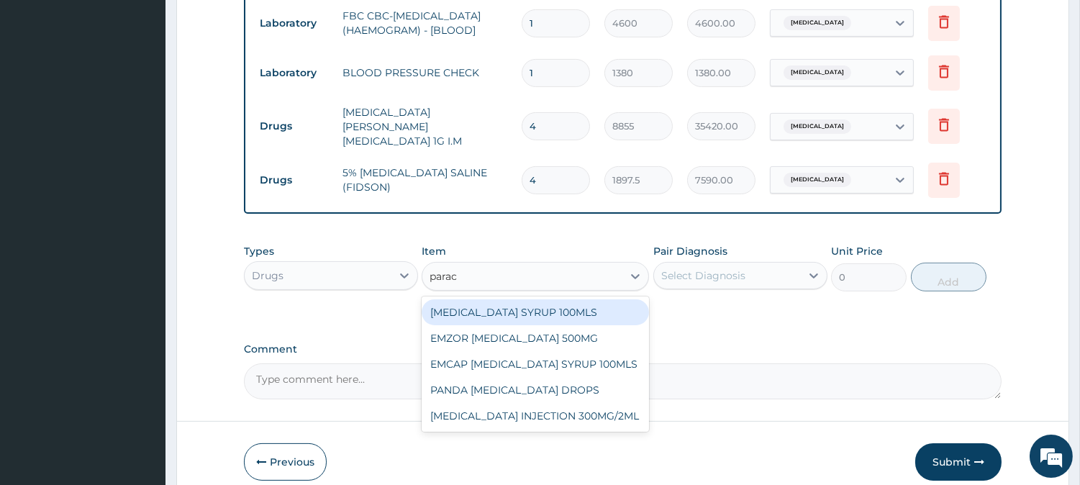
type input "parace"
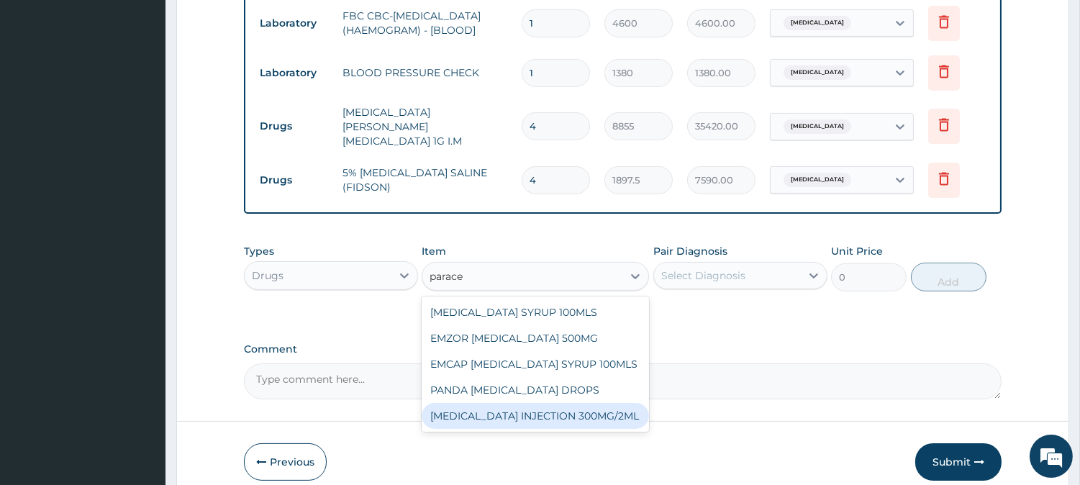
click at [594, 403] on div "PARACETAMOL INJECTION 300MG/2ML" at bounding box center [535, 416] width 227 height 26
type input "278.3"
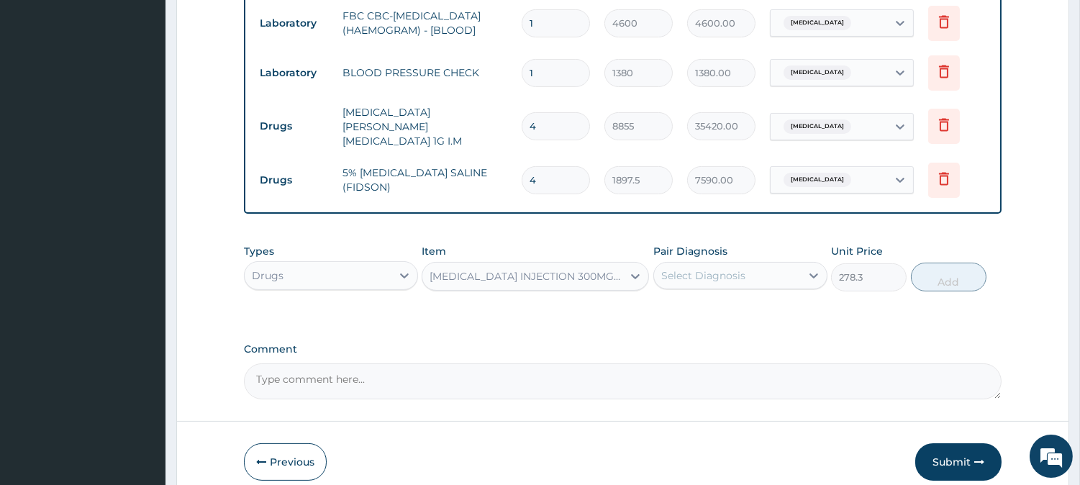
click at [689, 264] on div "Select Diagnosis" at bounding box center [727, 275] width 147 height 23
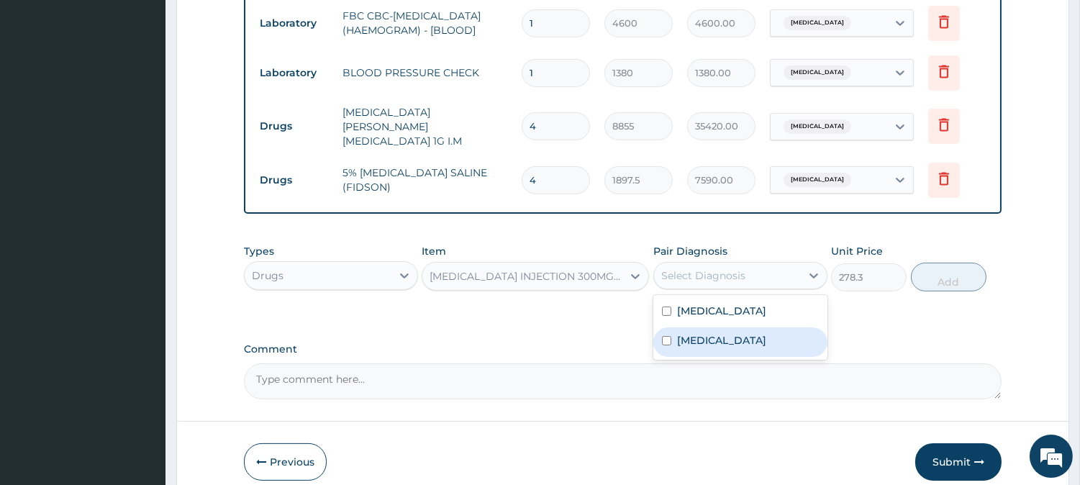
click at [702, 333] on label "Malaria" at bounding box center [721, 340] width 89 height 14
checkbox input "true"
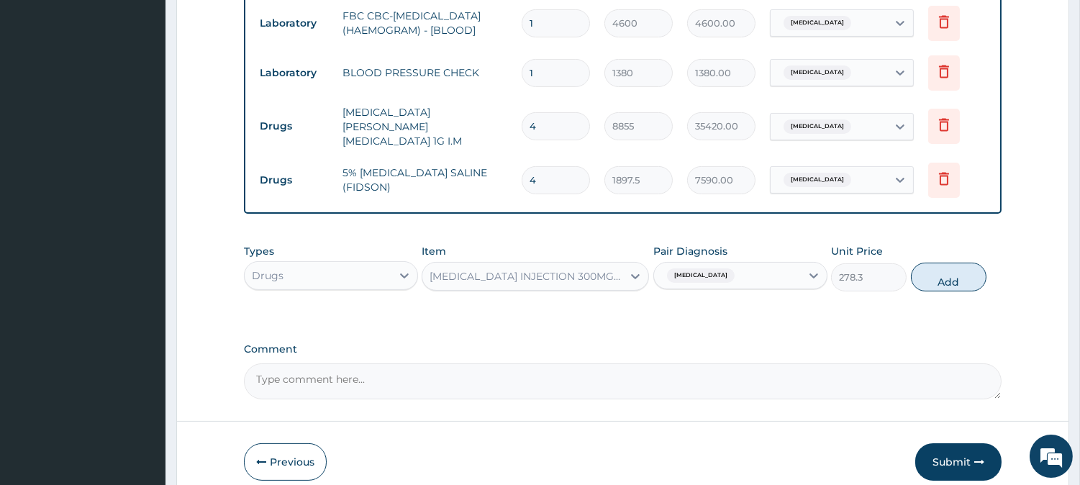
click at [925, 263] on button "Add" at bounding box center [949, 277] width 76 height 29
type input "0"
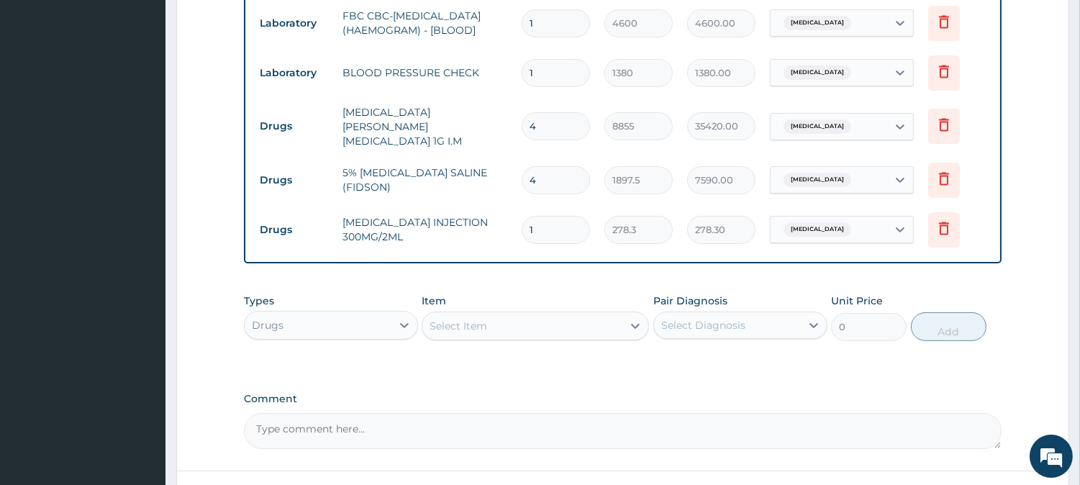
type input "0.00"
type input "6"
type input "1669.80"
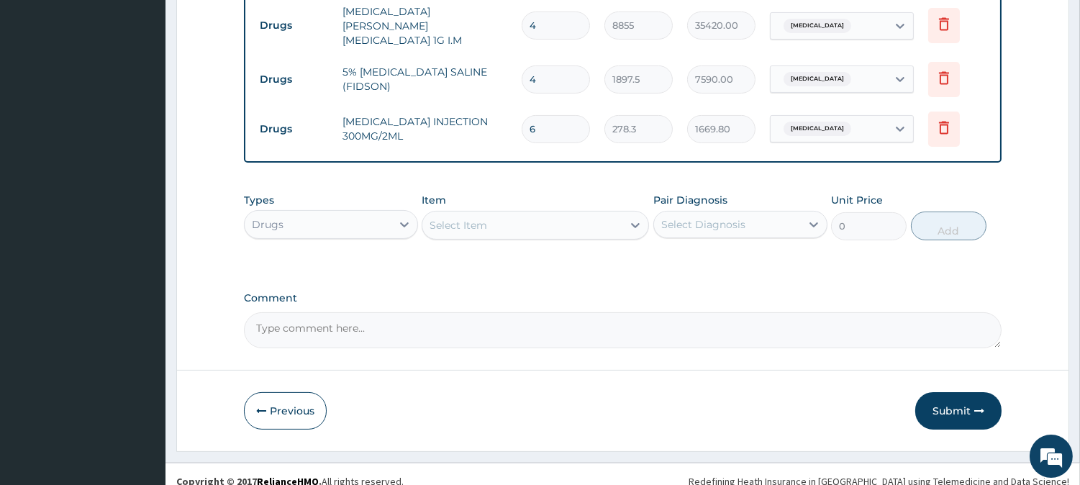
type input "6"
click at [509, 214] on div "Select Item" at bounding box center [522, 225] width 200 height 23
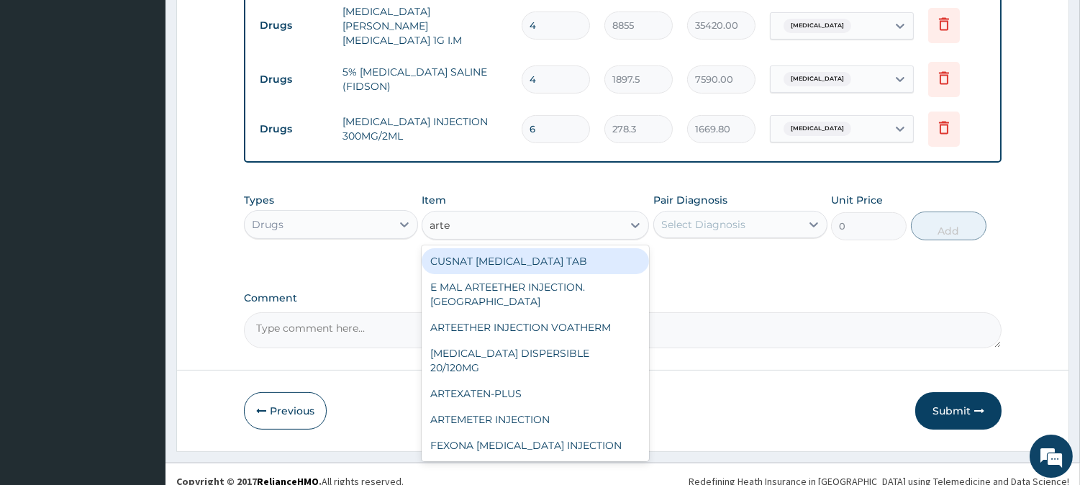
type input "artes"
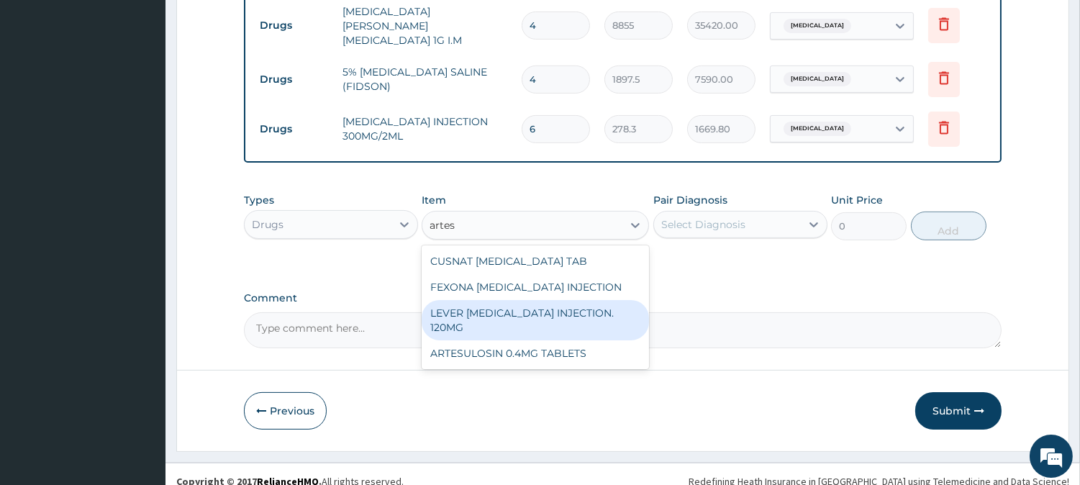
click at [566, 300] on div "LEVER ARTESUNATE INJECTION. 120MG" at bounding box center [535, 320] width 227 height 40
type input "2530"
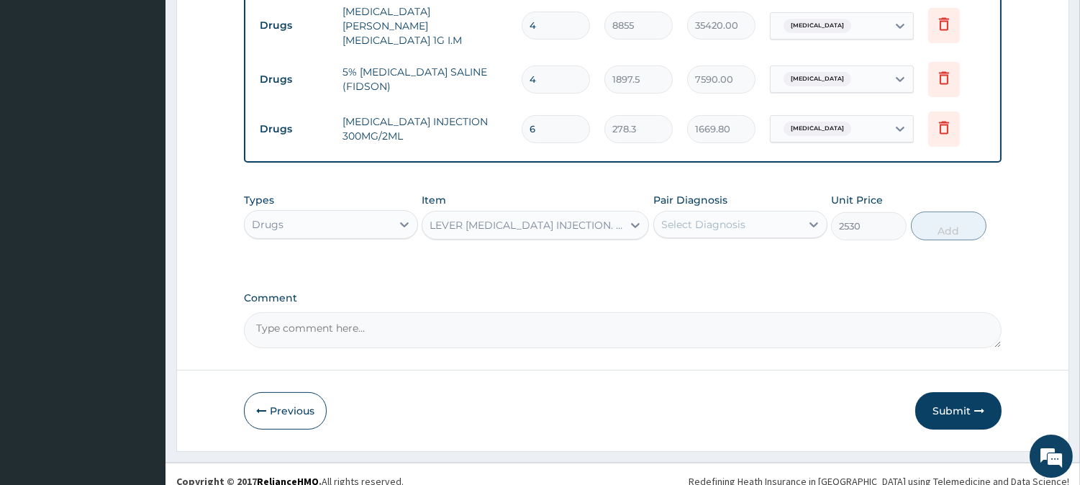
click at [700, 211] on div "Select Diagnosis" at bounding box center [740, 224] width 174 height 27
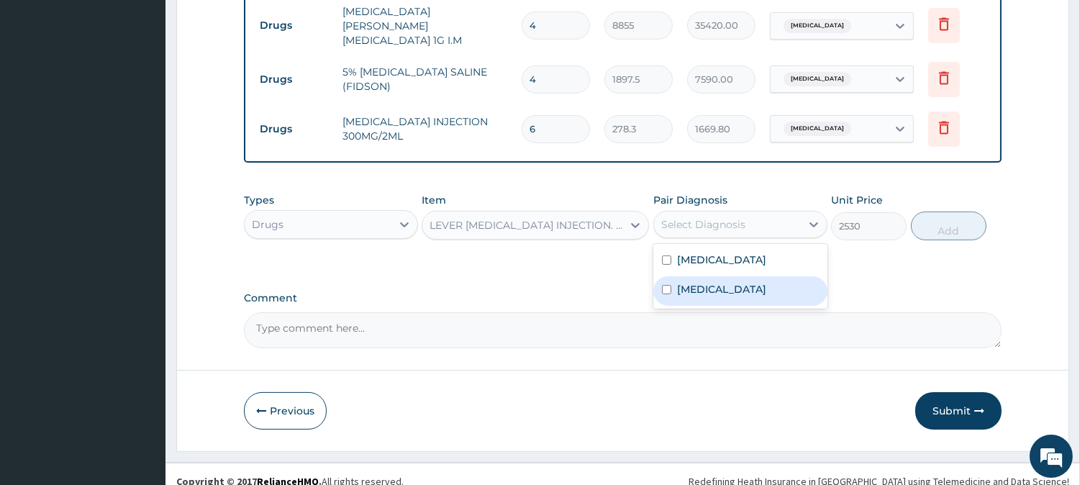
click at [695, 282] on label "Malaria" at bounding box center [721, 289] width 89 height 14
checkbox input "true"
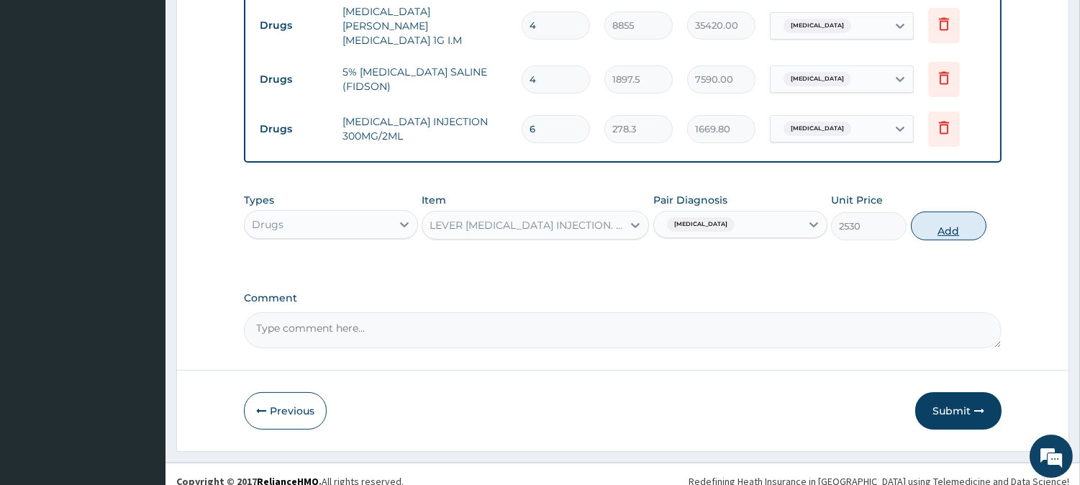
click at [931, 212] on button "Add" at bounding box center [949, 226] width 76 height 29
type input "0"
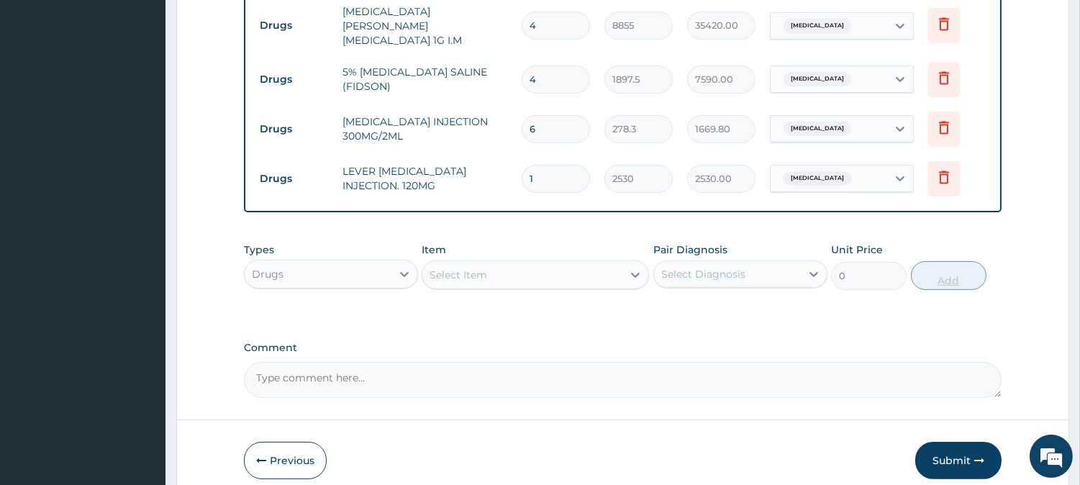
type input "0.00"
type input "4"
type input "10120.00"
type input "4"
click at [981, 457] on button "Submit" at bounding box center [958, 460] width 86 height 37
